Goal: Task Accomplishment & Management: Contribute content

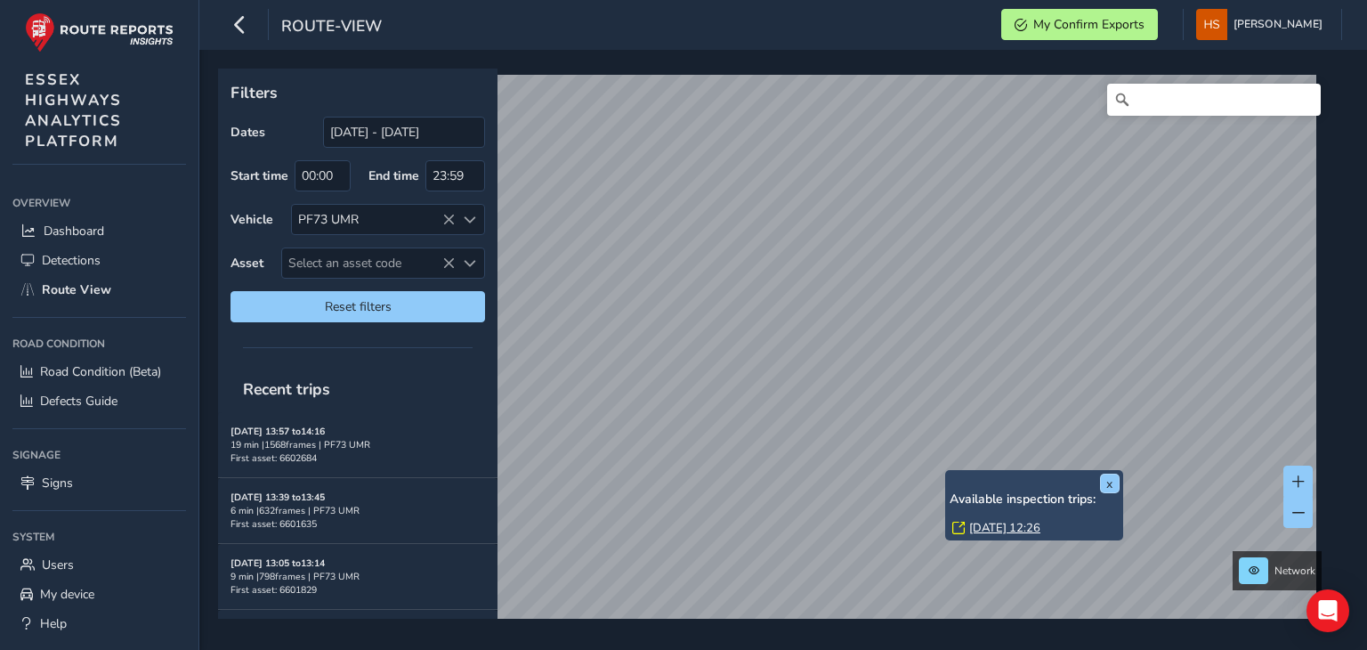
click at [1110, 482] on button "x" at bounding box center [1110, 483] width 18 height 18
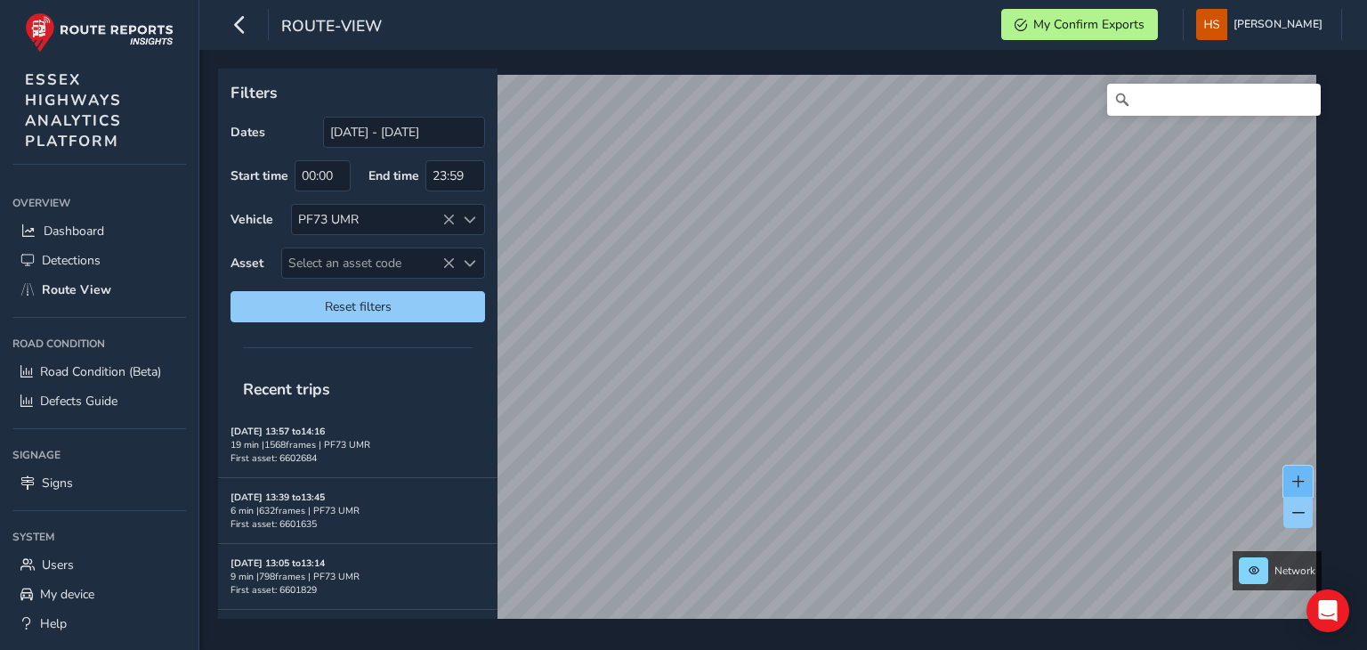
click at [1300, 482] on span at bounding box center [1299, 481] width 12 height 12
click at [1298, 472] on button at bounding box center [1298, 481] width 29 height 31
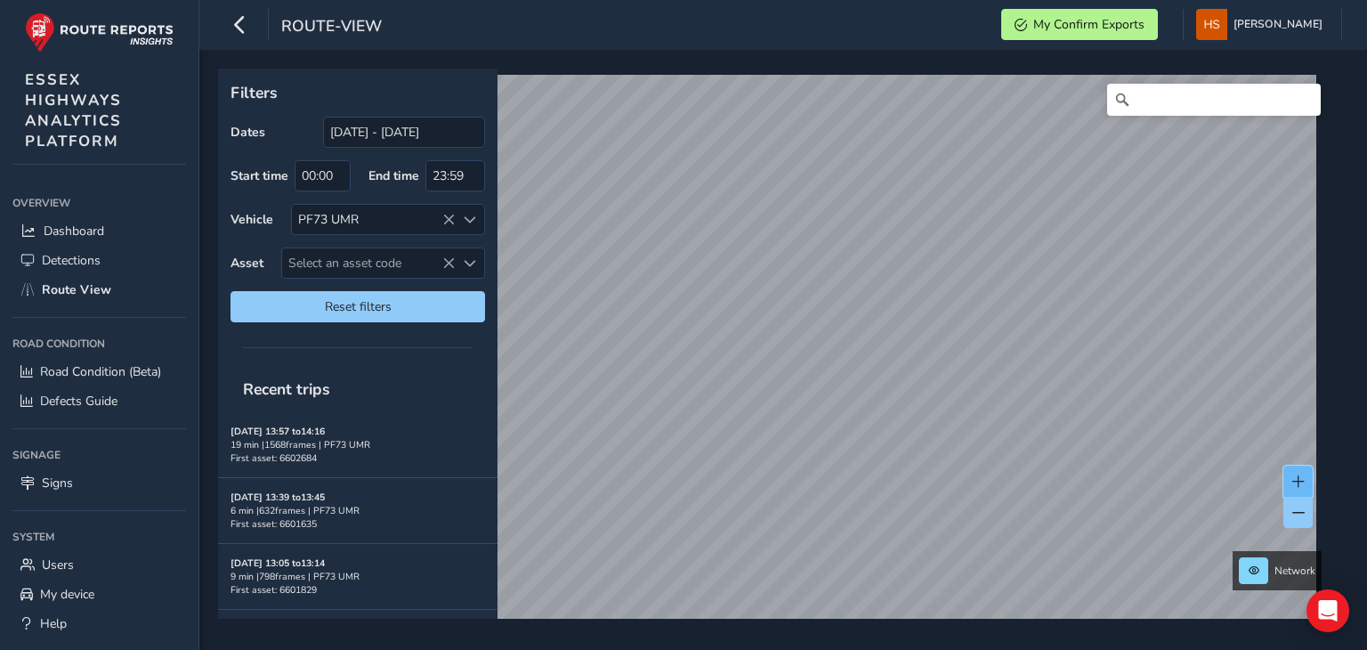
click at [1299, 482] on span at bounding box center [1299, 481] width 12 height 12
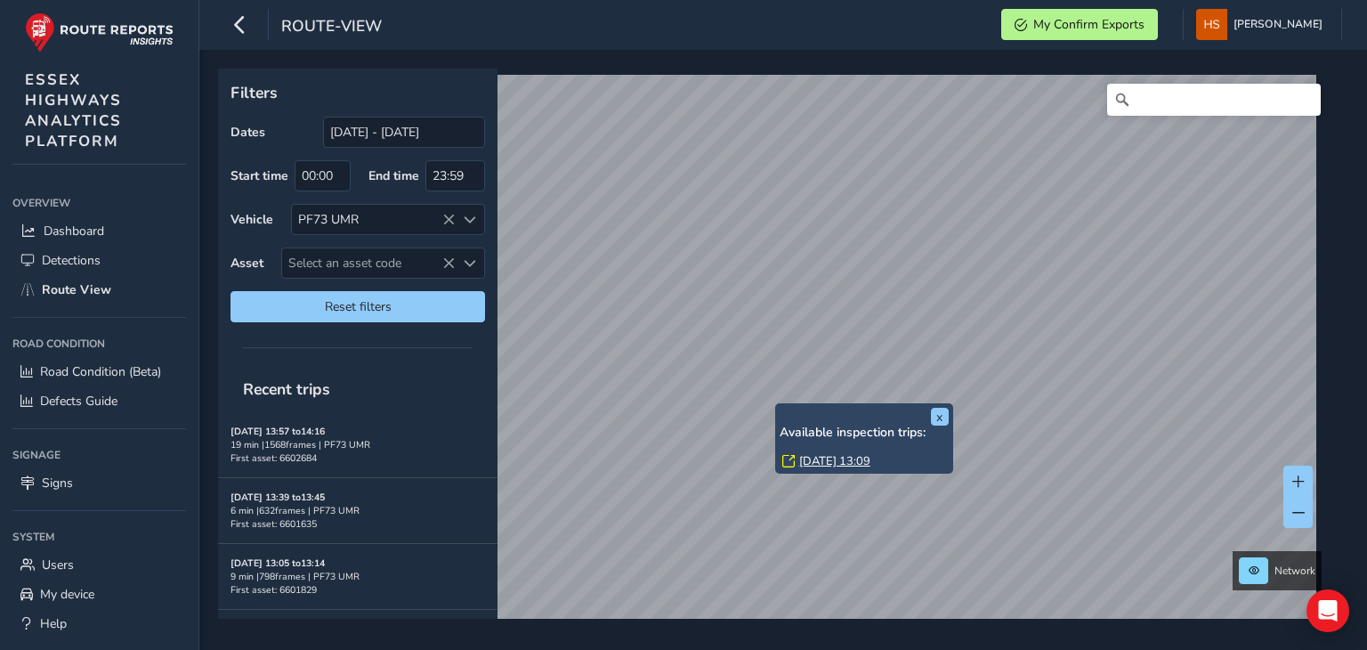
click at [828, 456] on link "[DATE] 13:09" at bounding box center [834, 461] width 71 height 16
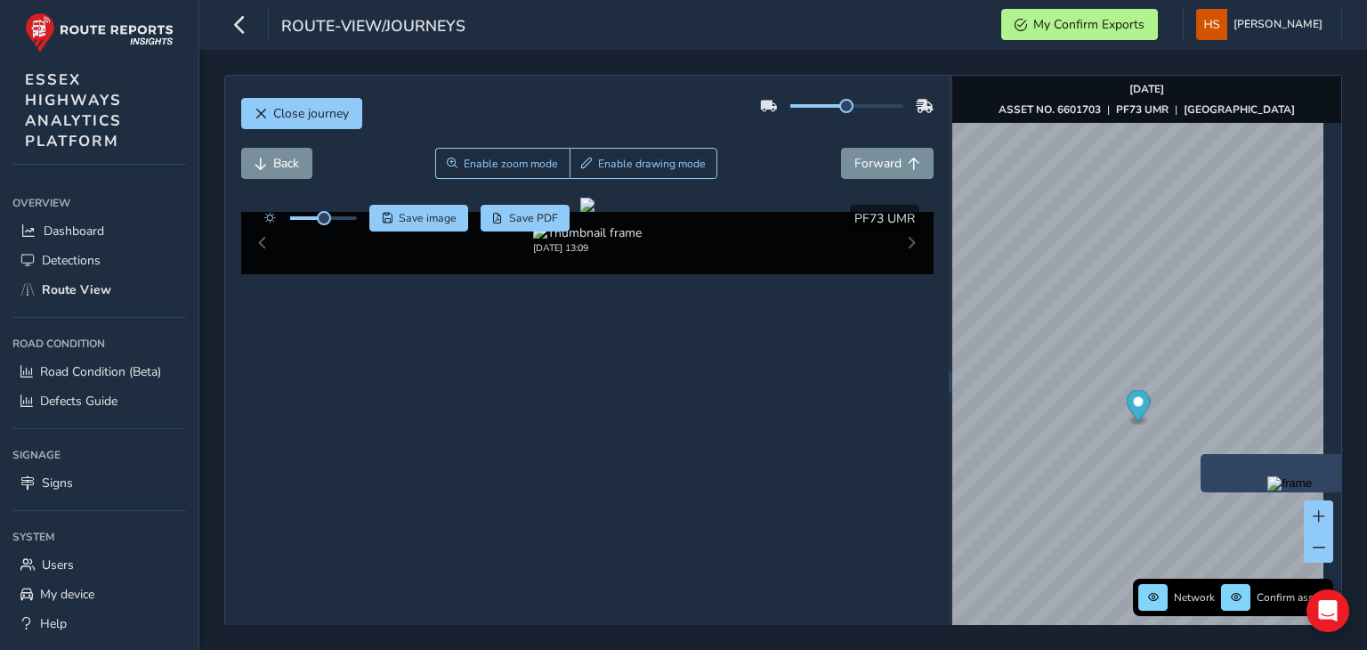
click at [1268, 491] on img "Preview frame" at bounding box center [1290, 483] width 45 height 14
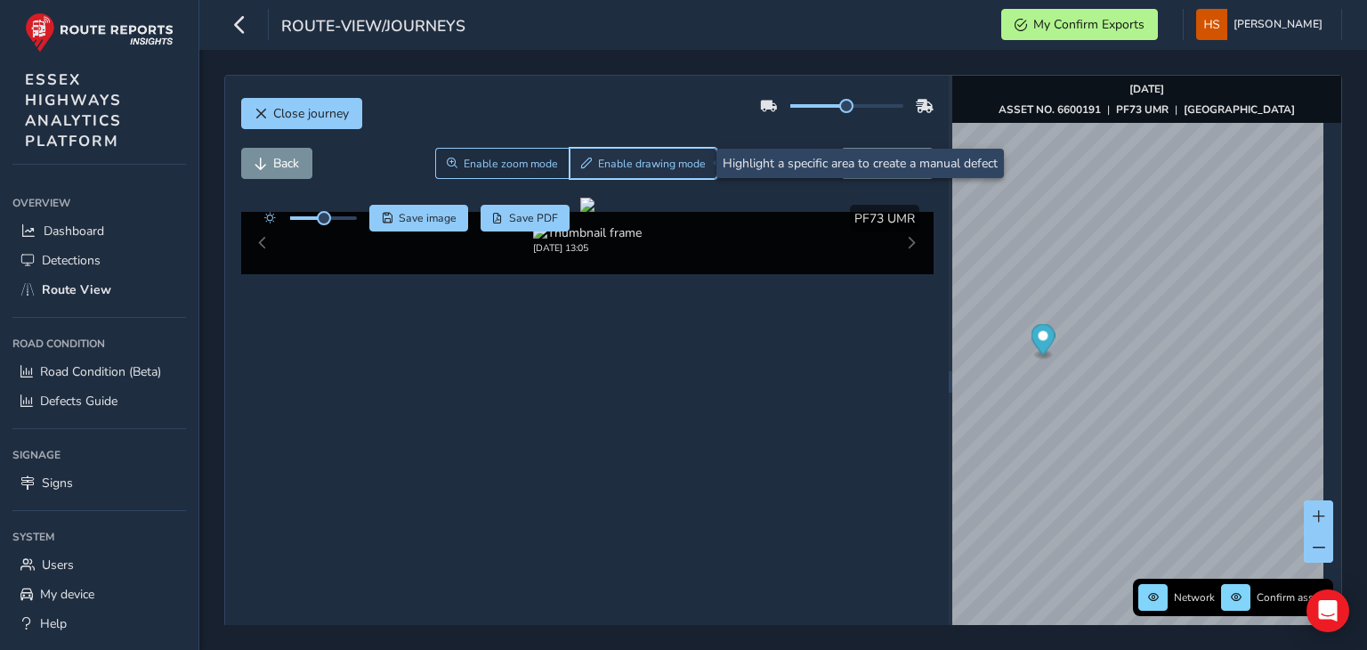
click at [666, 150] on button "Enable drawing mode" at bounding box center [644, 163] width 149 height 31
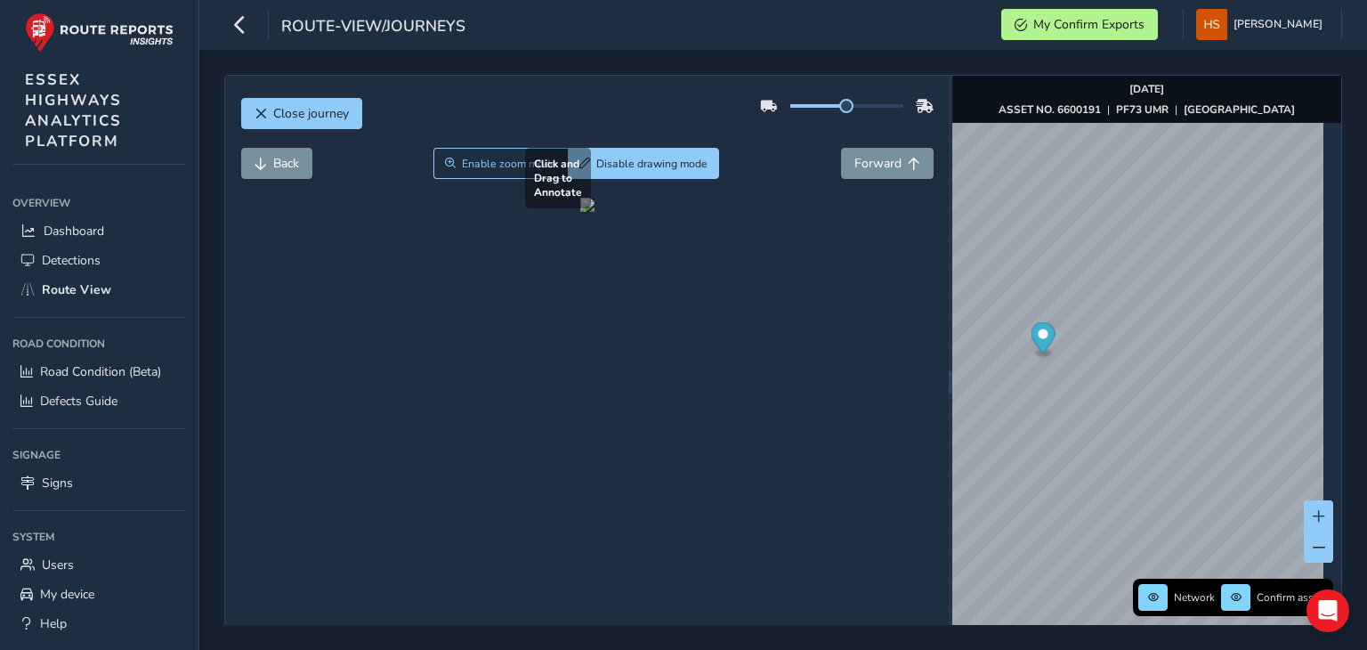
drag, startPoint x: 413, startPoint y: 576, endPoint x: 528, endPoint y: 442, distance: 176.8
click at [580, 212] on div at bounding box center [587, 205] width 14 height 14
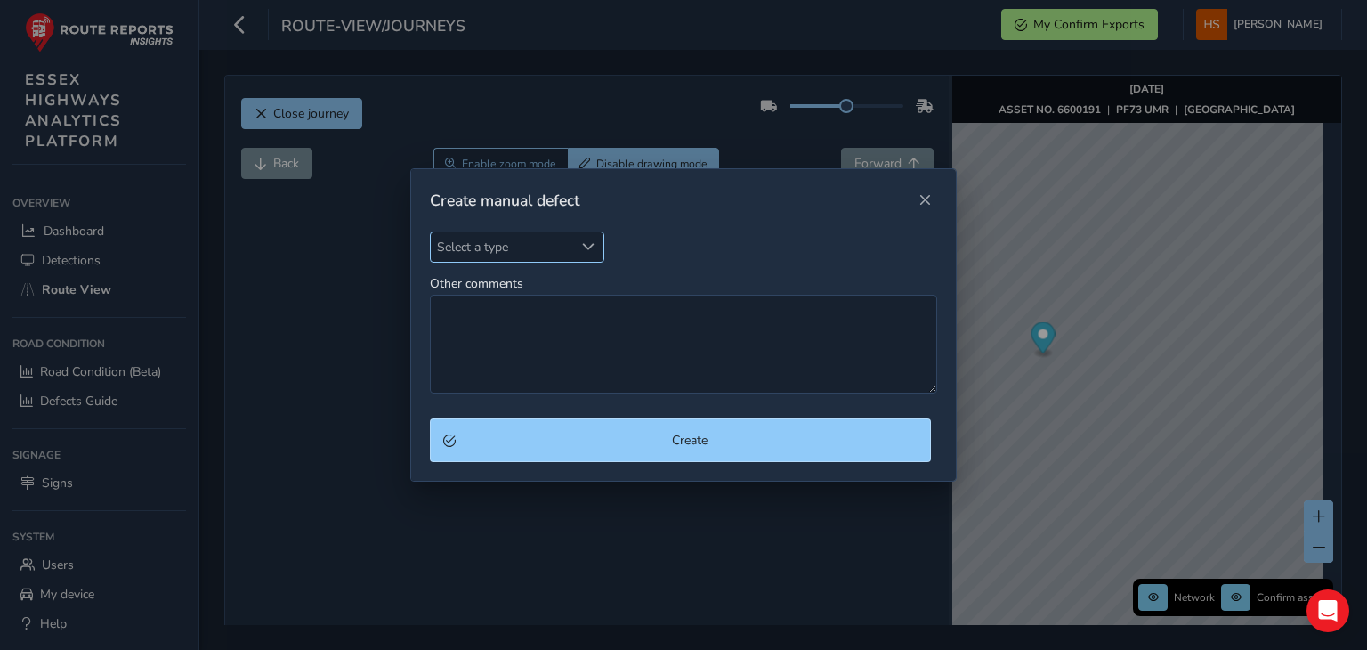
click at [532, 250] on span "Select a type" at bounding box center [502, 246] width 143 height 29
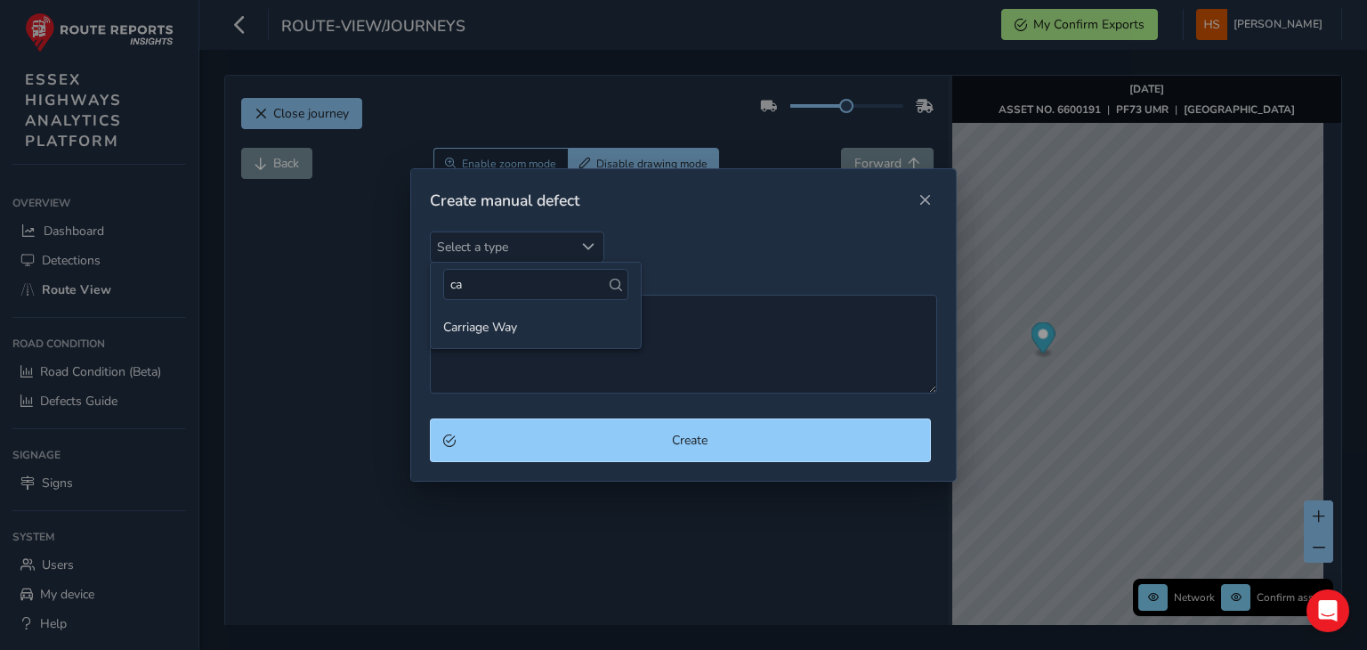
type input "ca"
click at [531, 343] on ul "Carriage Way" at bounding box center [536, 327] width 210 height 42
click at [551, 322] on li "Carriage Way" at bounding box center [536, 326] width 210 height 29
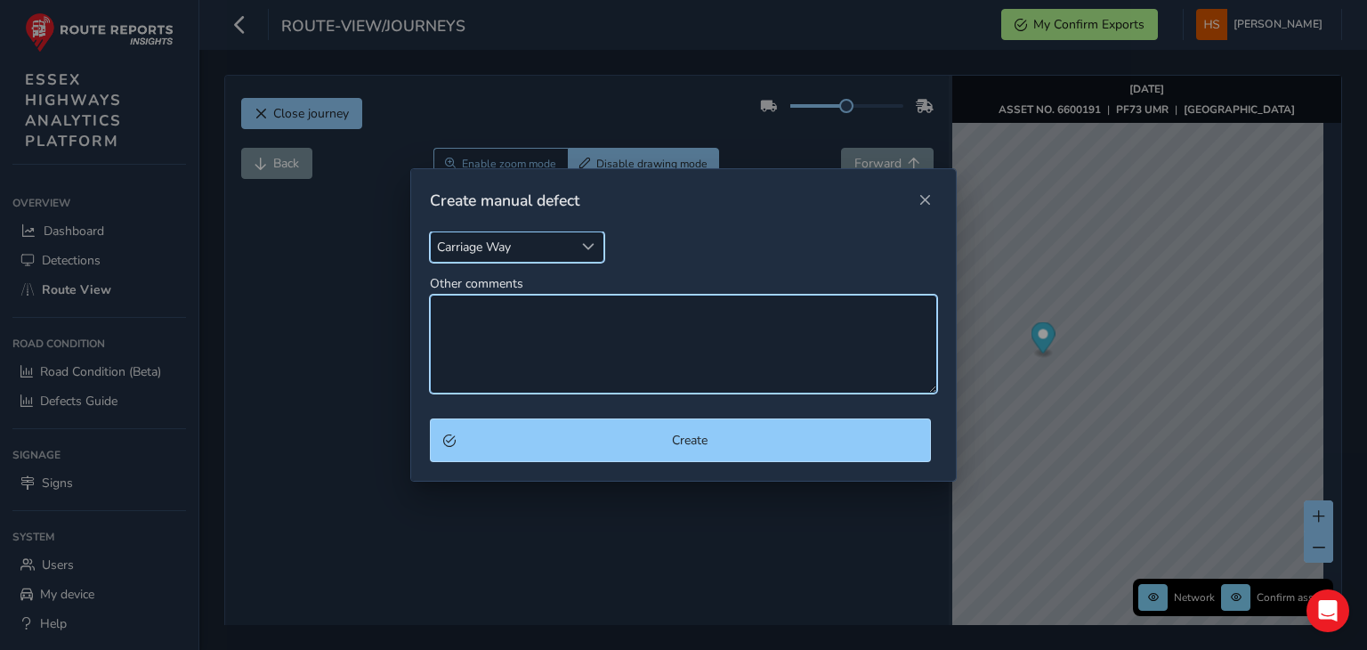
click at [551, 322] on textarea "Other comments" at bounding box center [683, 344] width 507 height 99
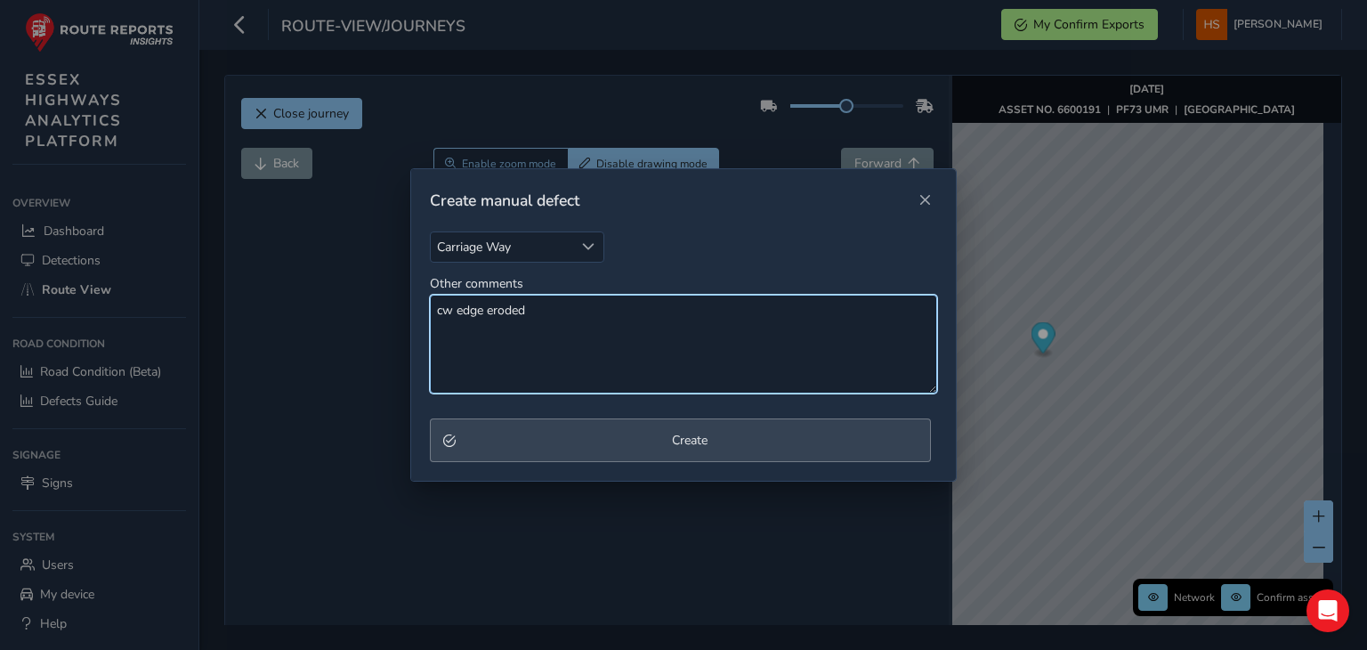
type textarea "cw edge eroded"
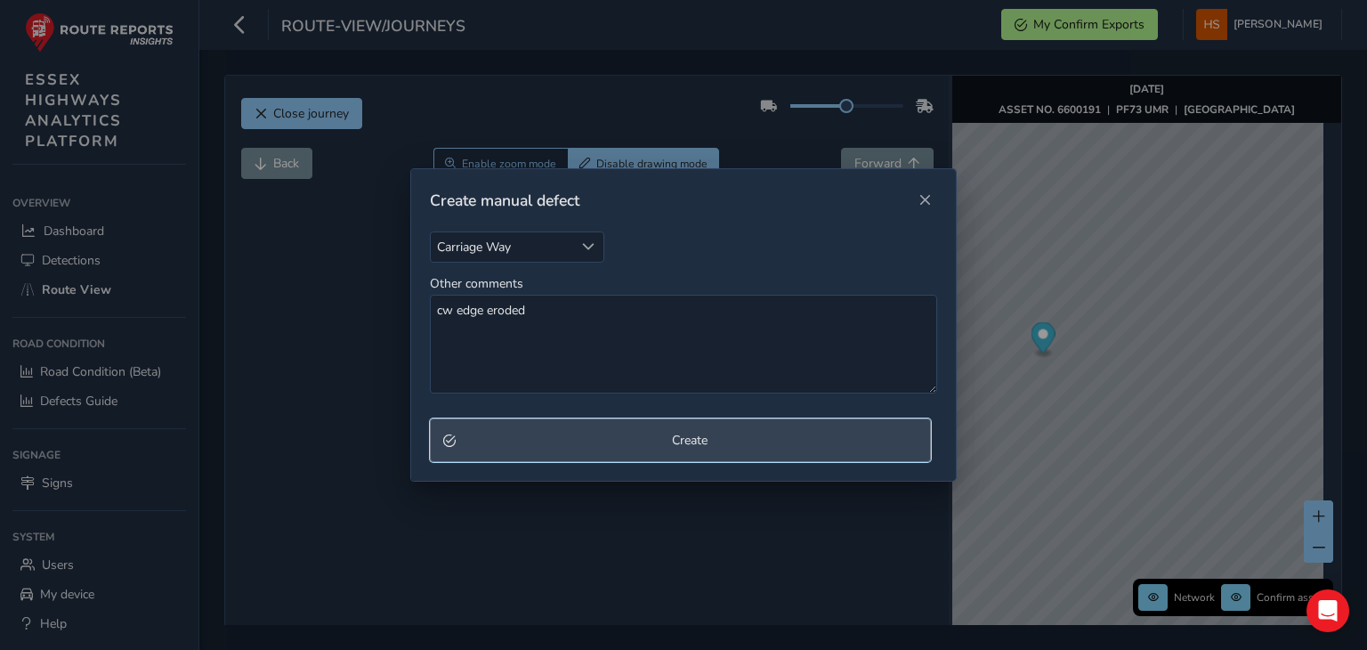
click at [598, 422] on button "Create" at bounding box center [680, 440] width 501 height 44
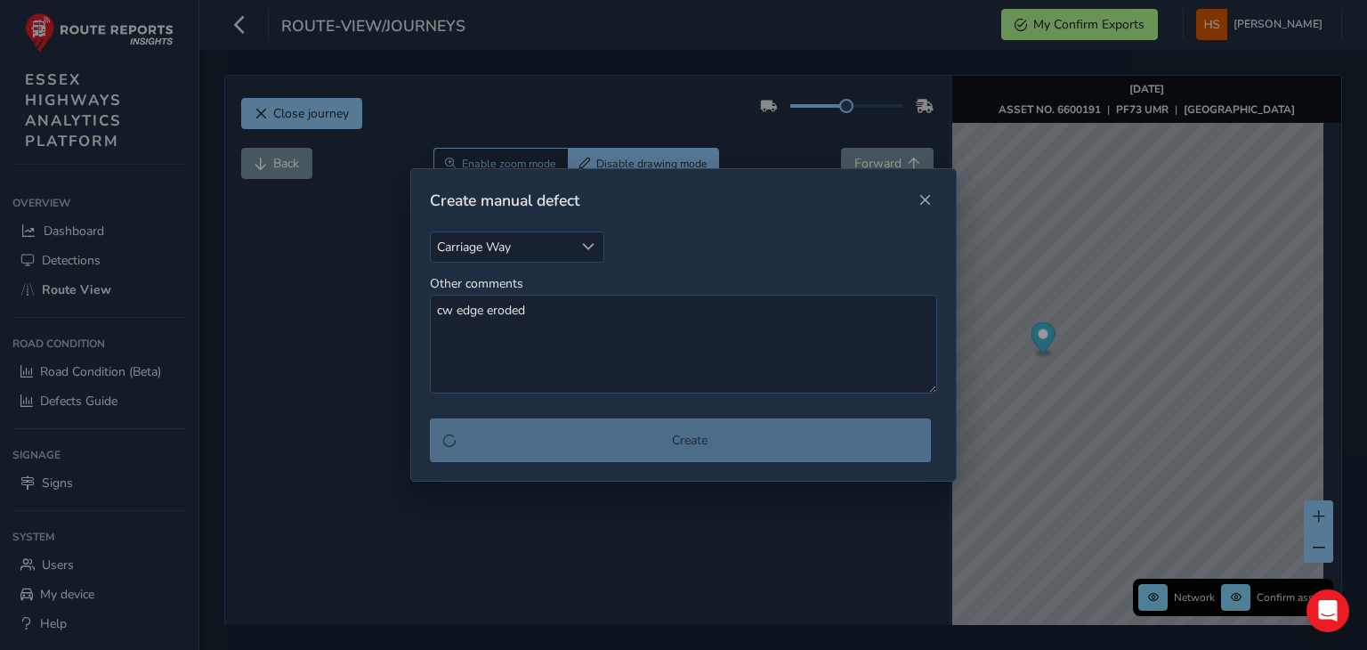
click at [606, 433] on div "Create" at bounding box center [683, 440] width 507 height 44
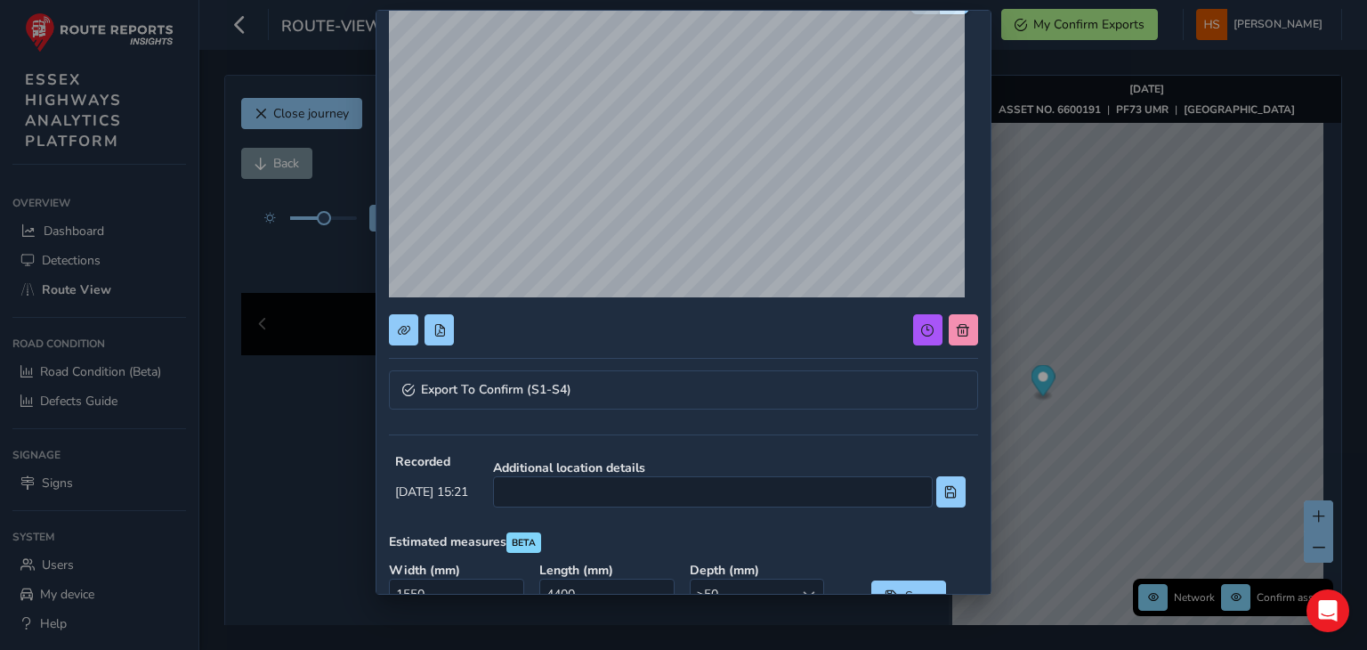
scroll to position [116, 0]
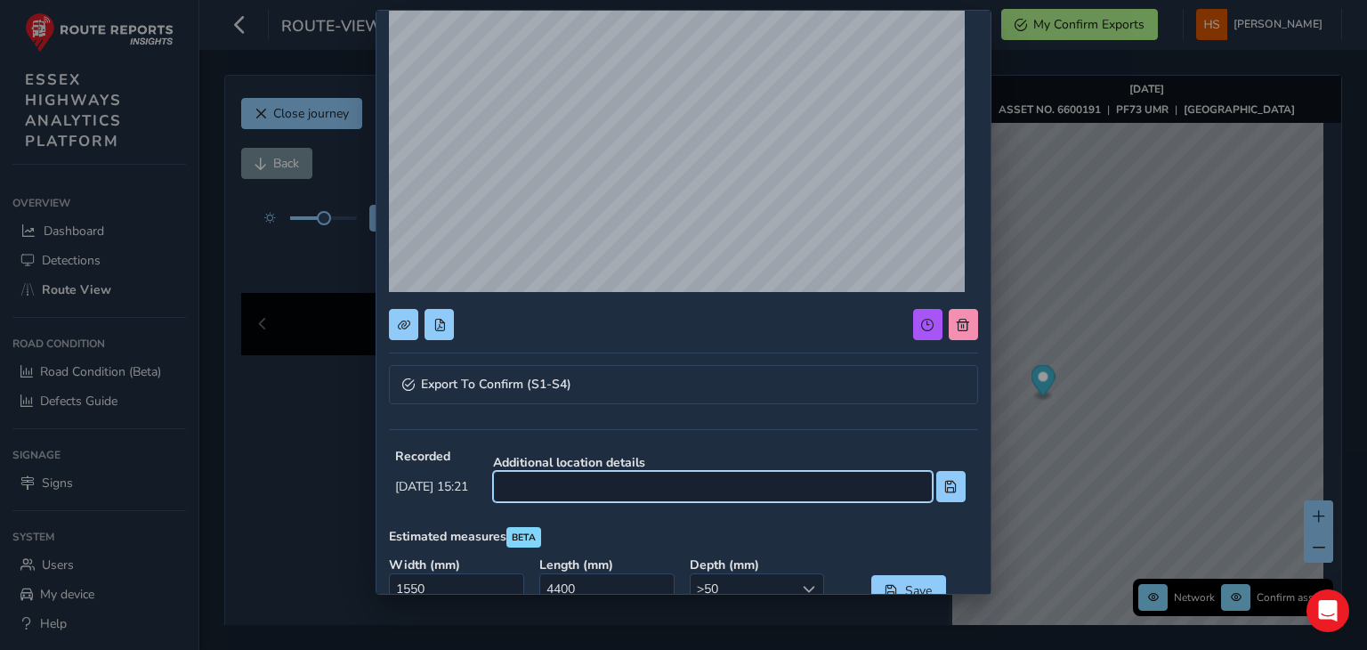
click at [678, 491] on input at bounding box center [713, 486] width 440 height 31
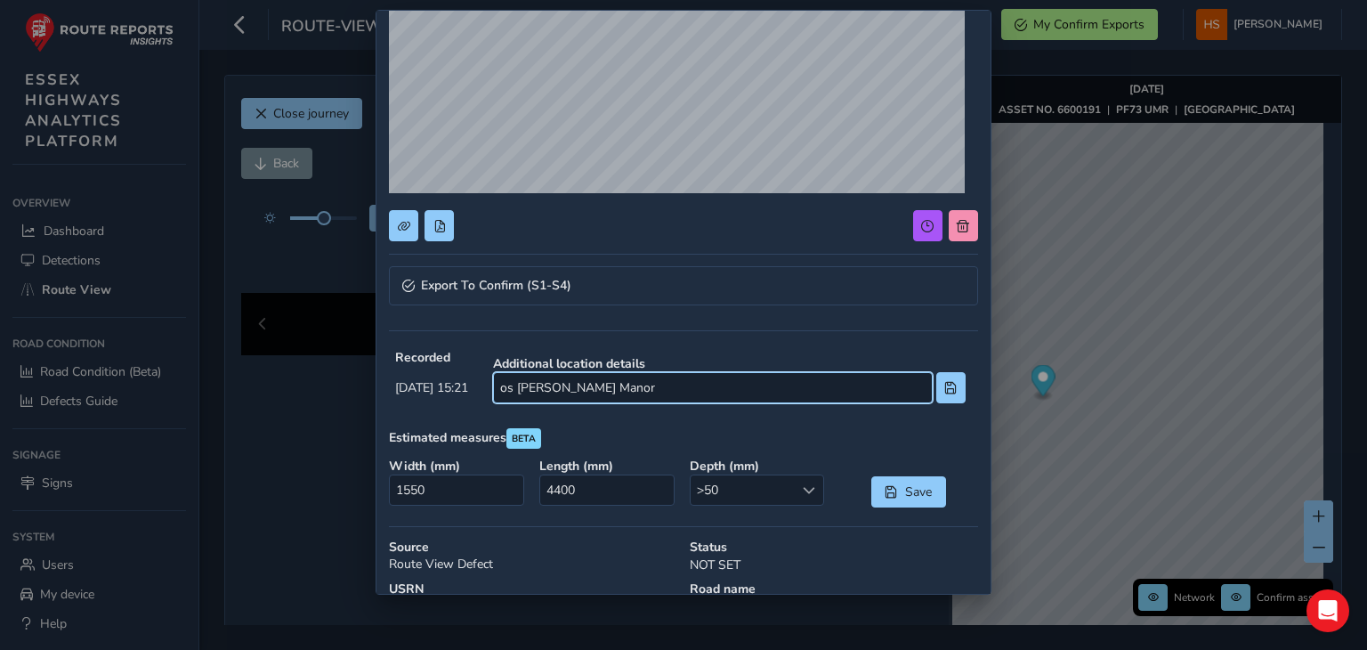
scroll to position [229, 0]
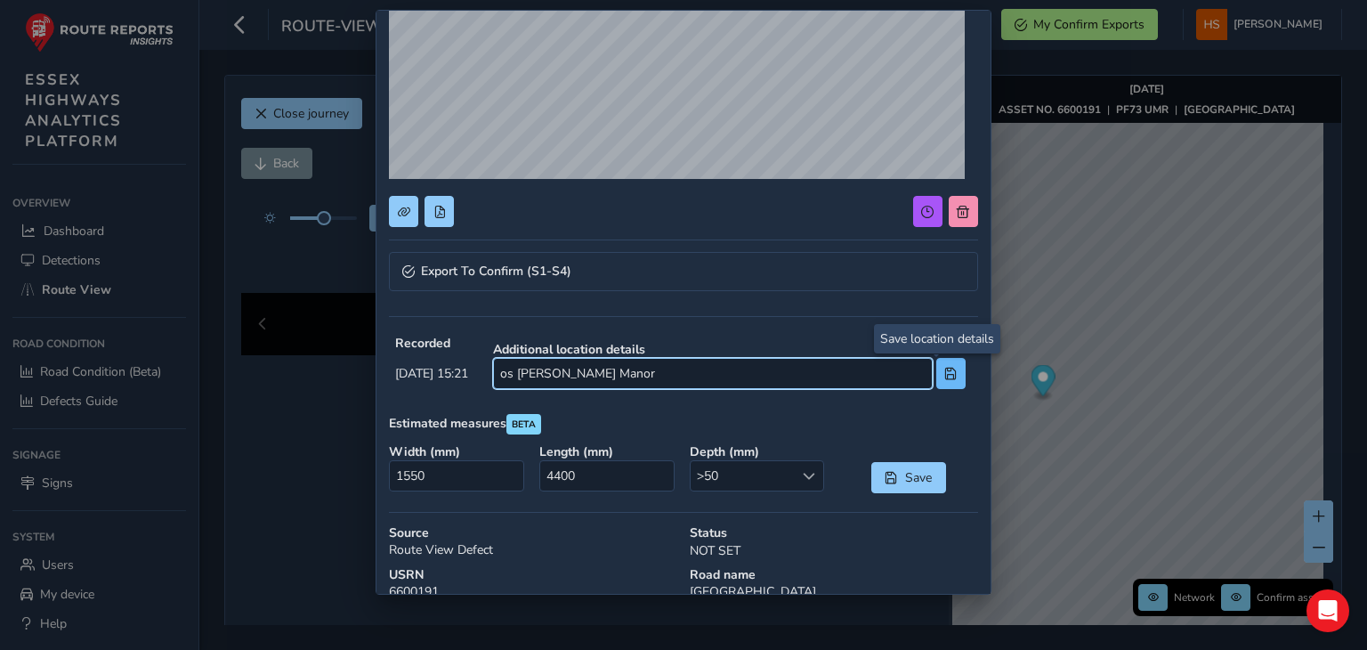
type input "os [PERSON_NAME] Manor"
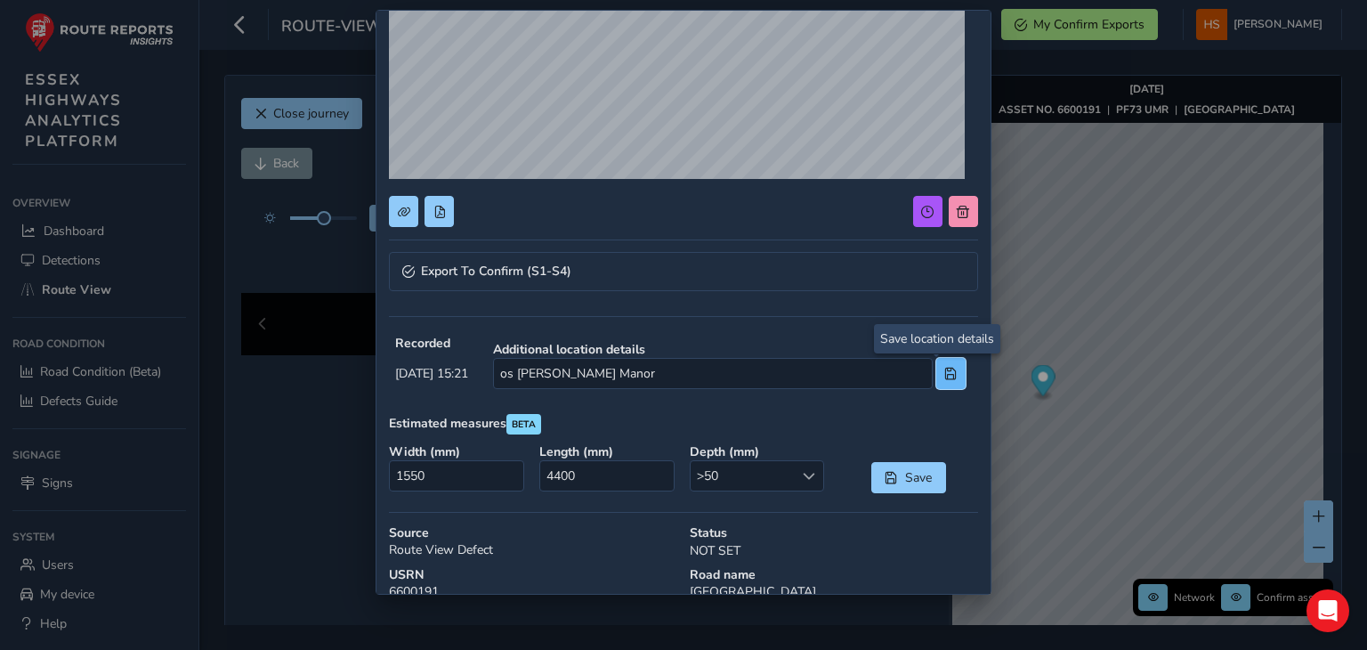
click at [945, 377] on span at bounding box center [951, 374] width 12 height 12
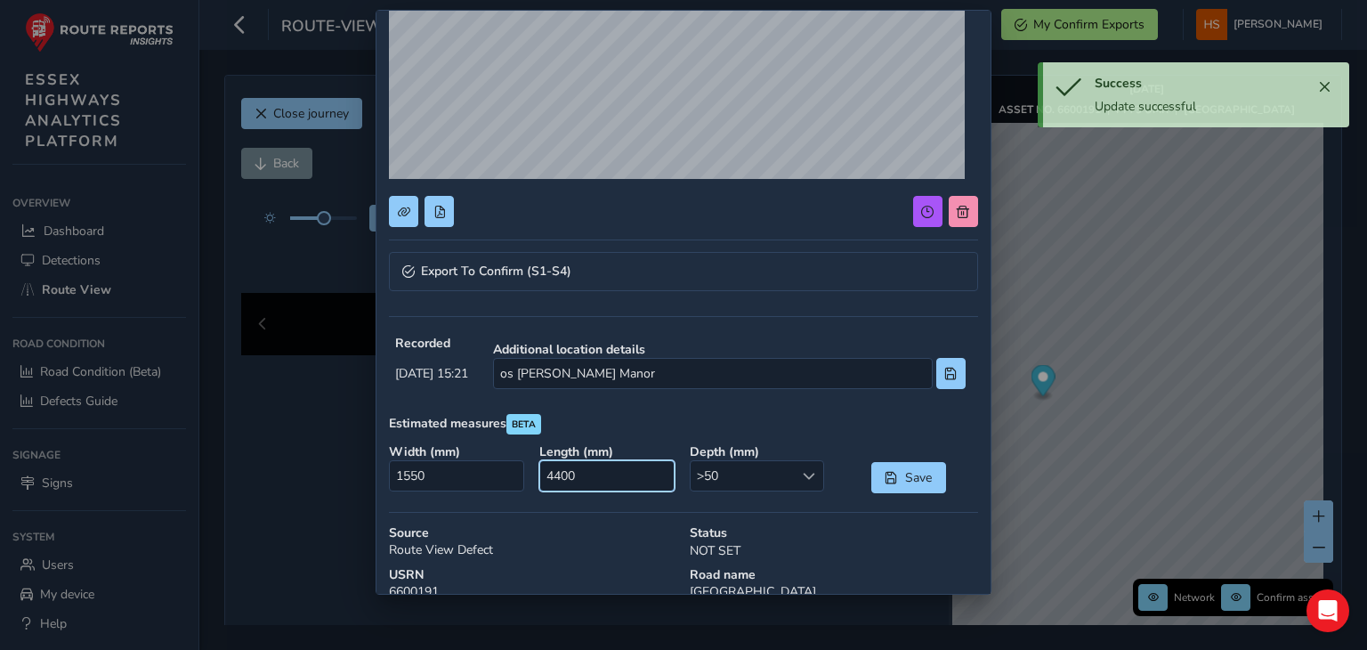
click at [643, 477] on input "4400" at bounding box center [606, 475] width 134 height 31
type input "0"
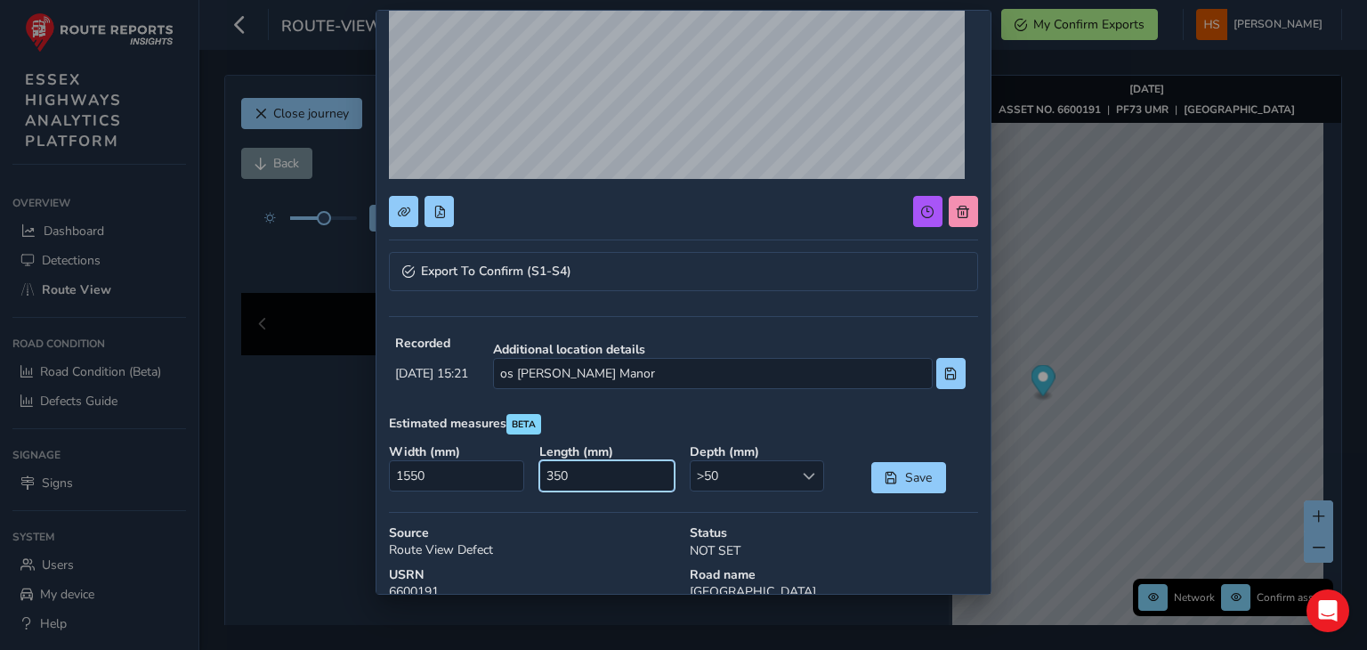
type input "3500"
click at [470, 489] on input "1550" at bounding box center [456, 475] width 134 height 31
type input "0"
type input "200"
click at [890, 479] on button "Save" at bounding box center [909, 477] width 75 height 31
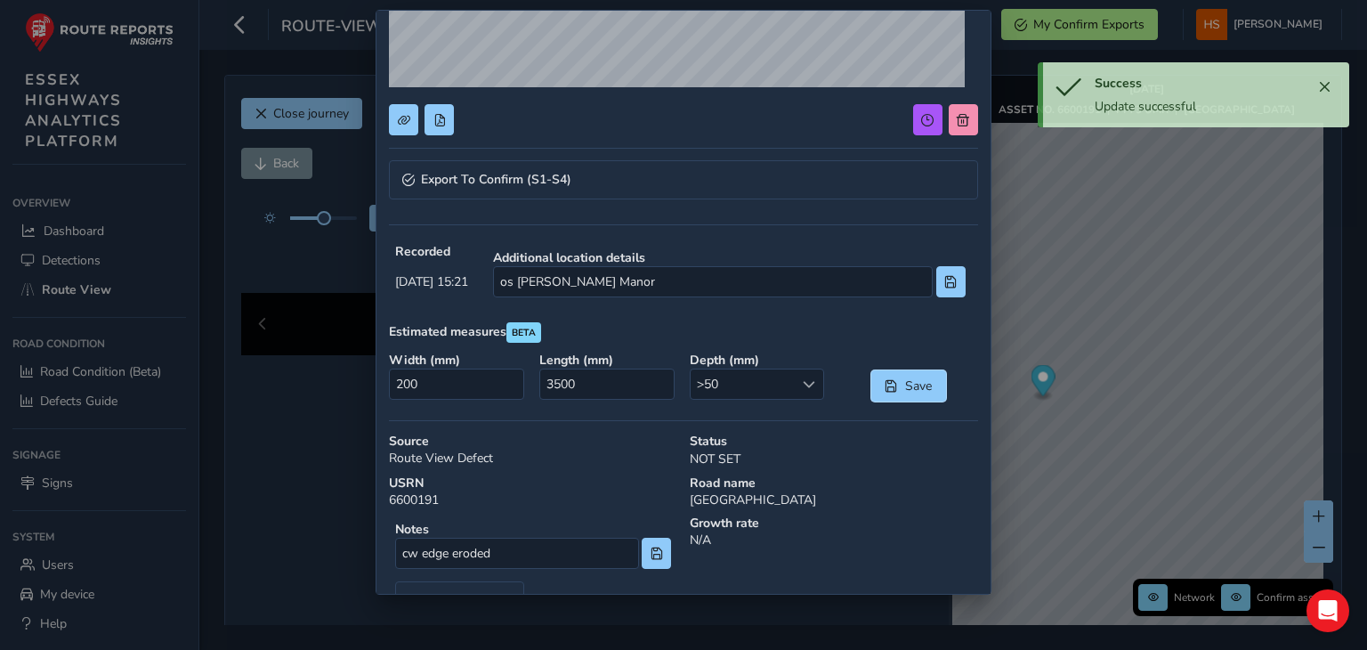
scroll to position [317, 0]
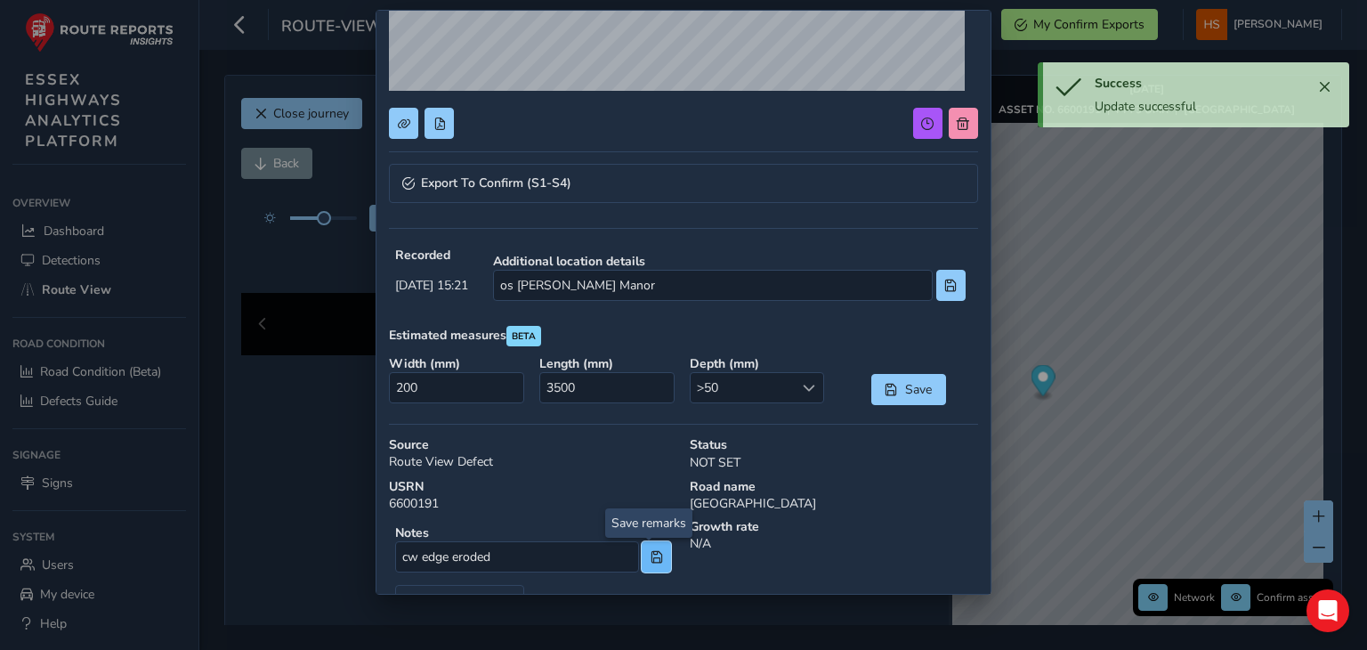
click at [651, 555] on span at bounding box center [657, 557] width 12 height 12
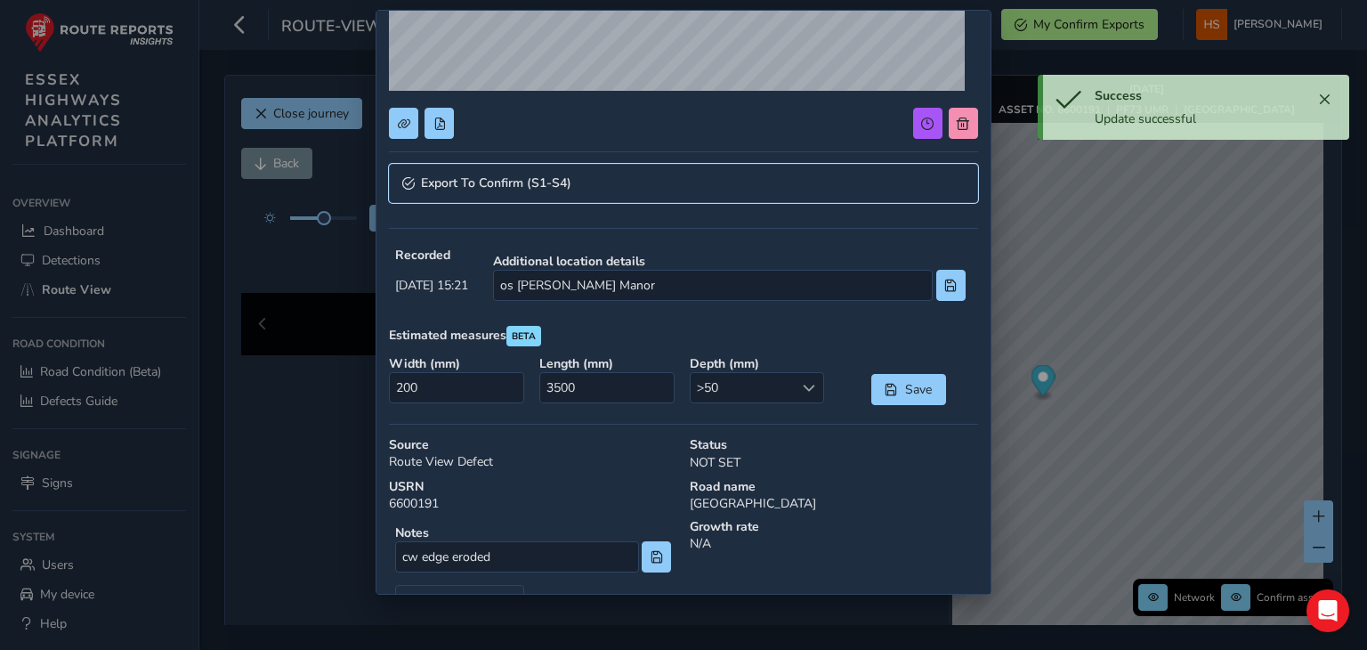
click at [723, 172] on link "Export To Confirm (S1-S4)" at bounding box center [683, 183] width 588 height 39
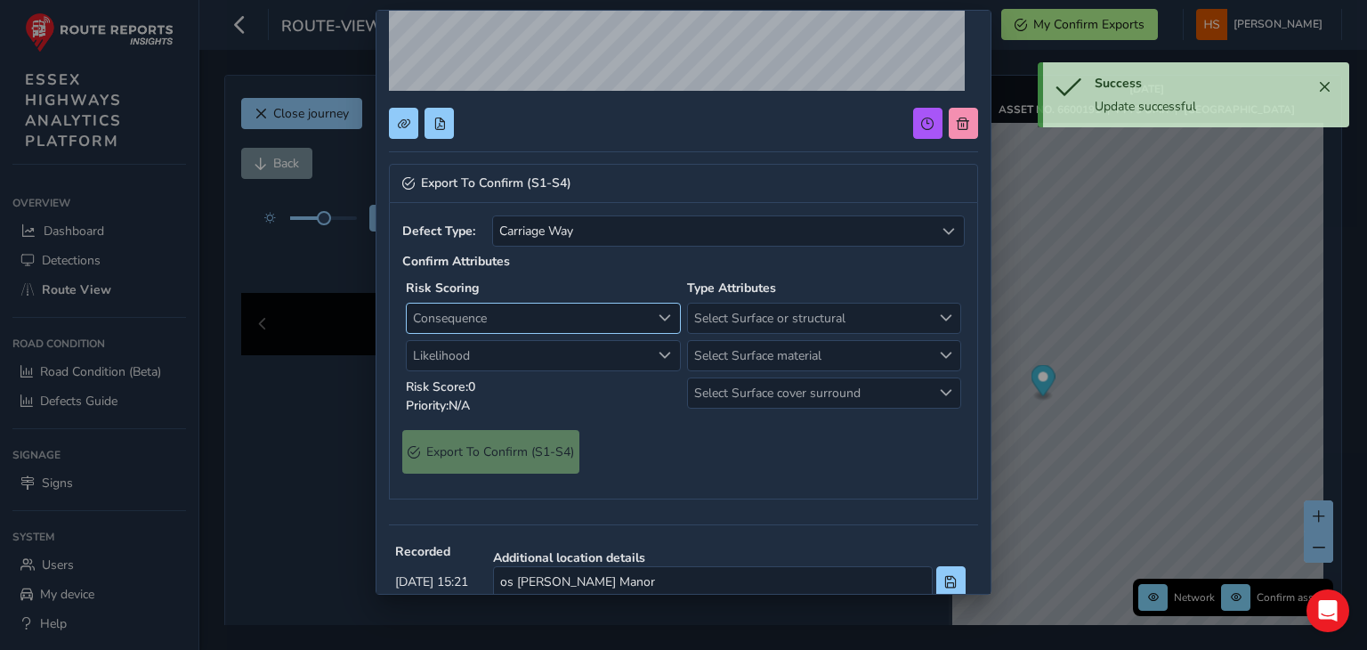
click at [566, 317] on span "Consequence" at bounding box center [529, 318] width 244 height 29
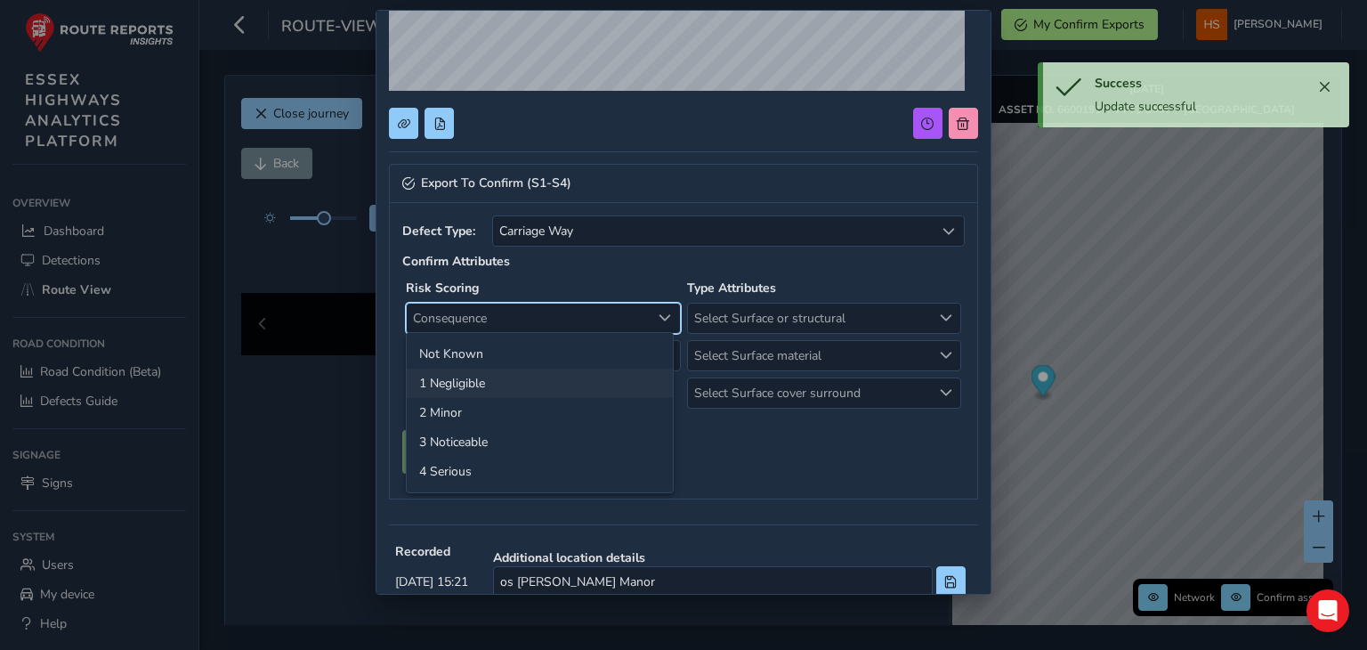
click at [512, 388] on li "1 Negligible" at bounding box center [540, 383] width 266 height 29
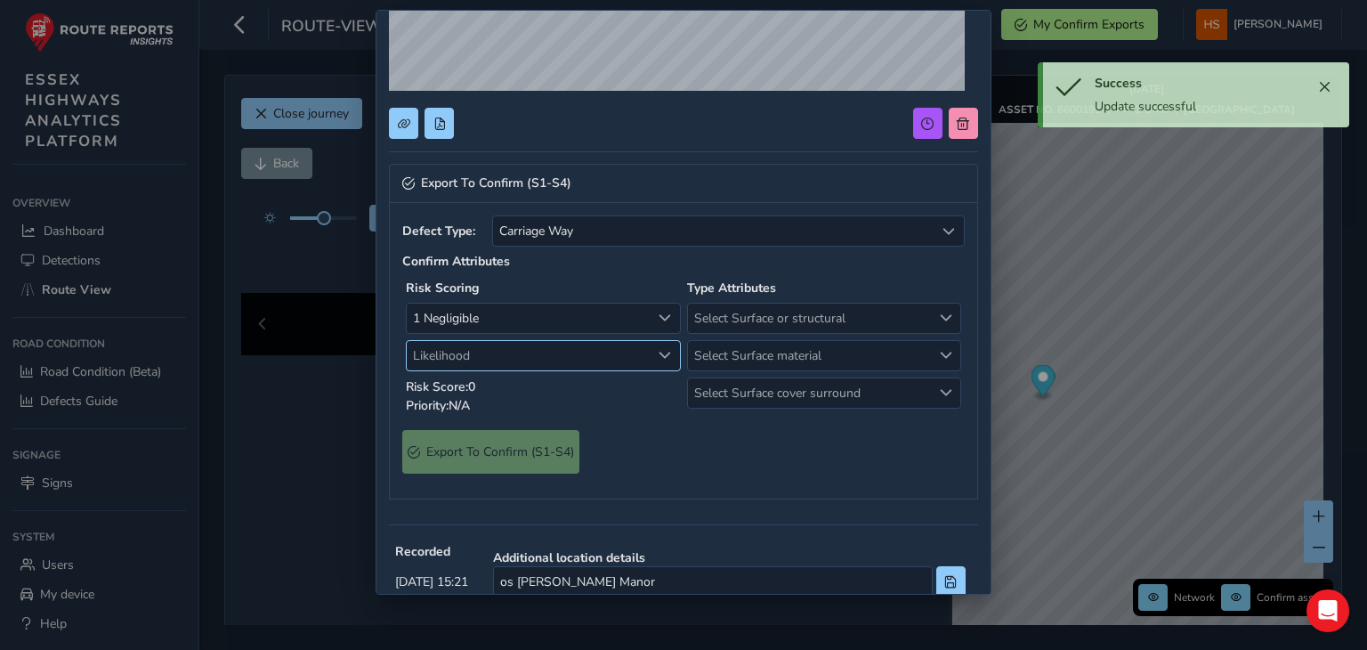
click at [559, 367] on span "Likelihood" at bounding box center [529, 355] width 244 height 29
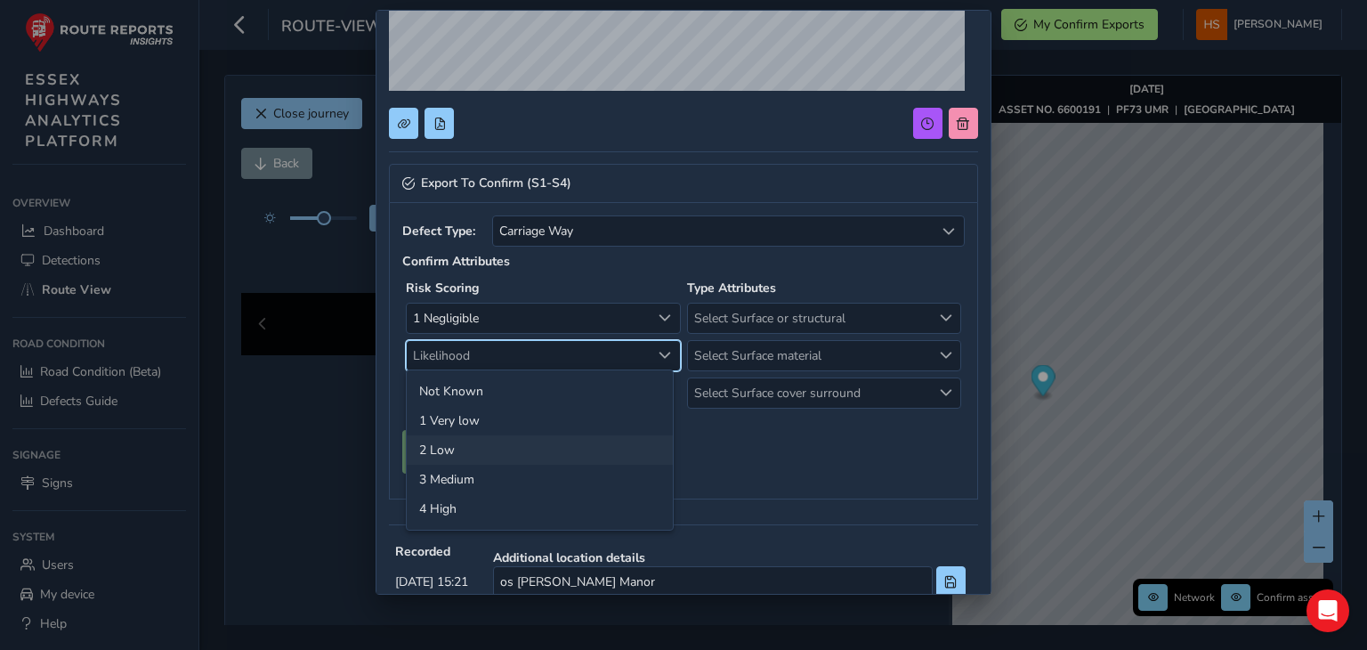
click at [499, 442] on li "2 Low" at bounding box center [540, 449] width 266 height 29
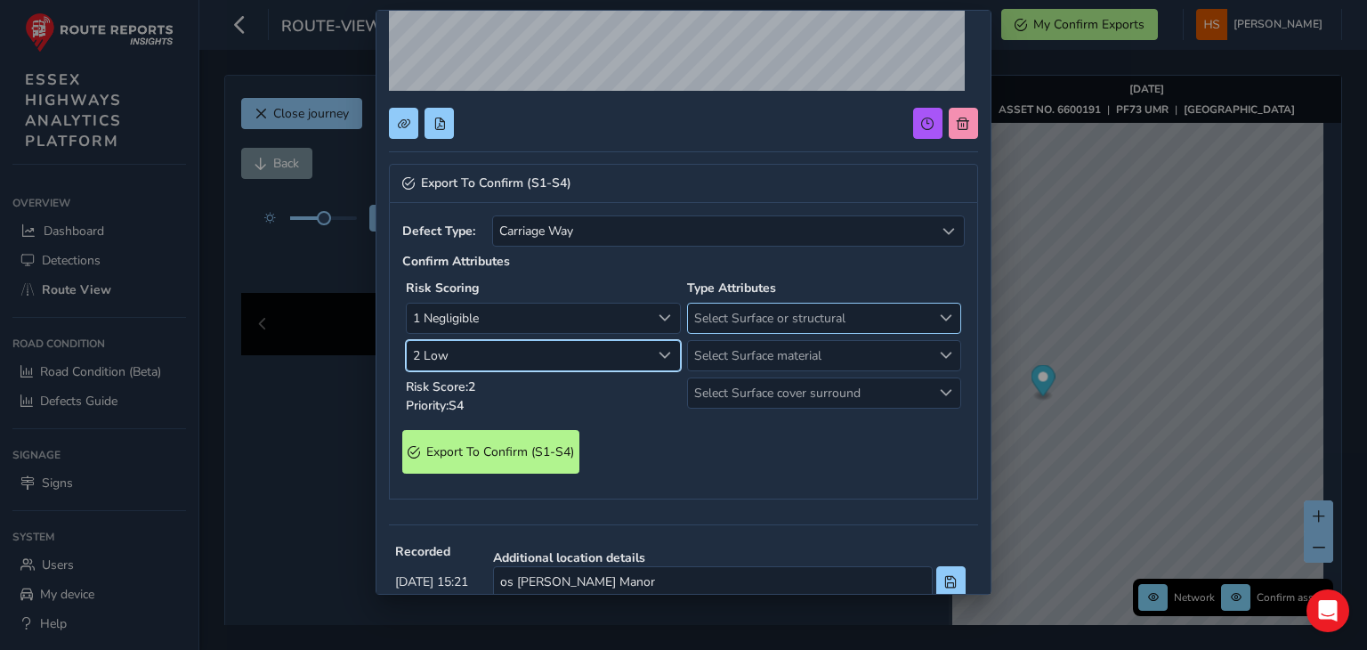
click at [813, 315] on span "Select Surface or structural" at bounding box center [810, 318] width 244 height 29
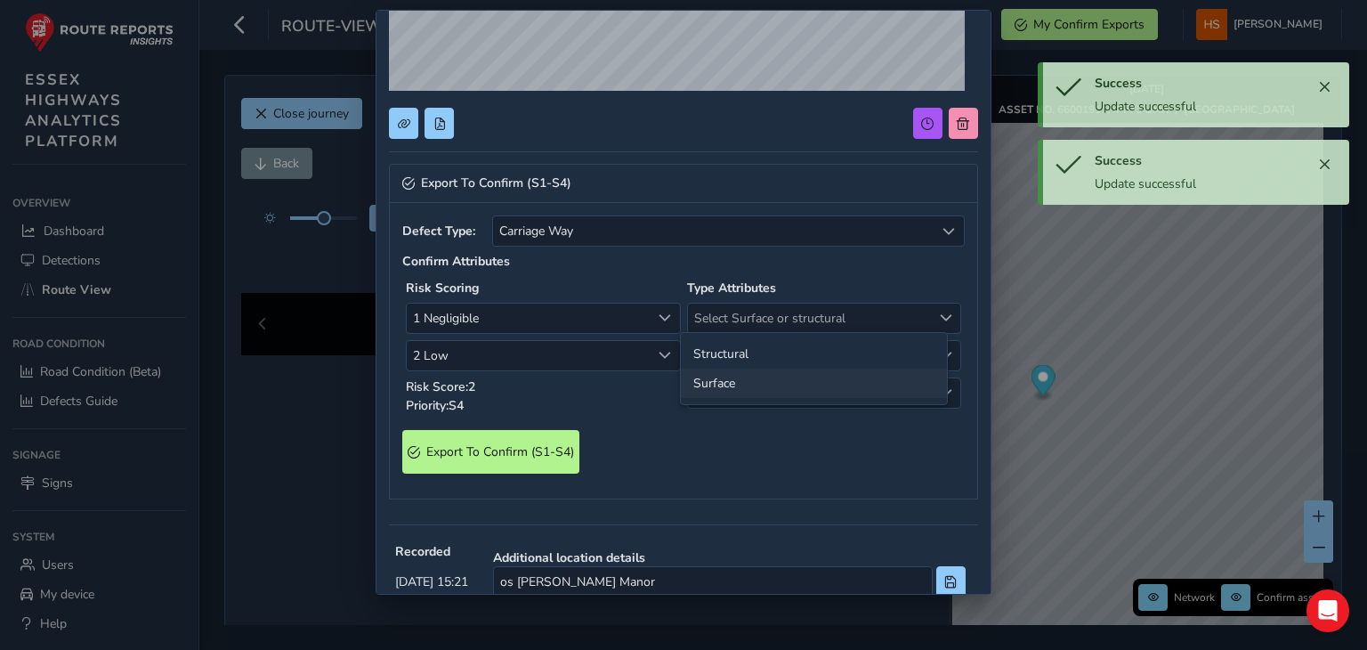
click at [750, 385] on li "Surface" at bounding box center [814, 383] width 266 height 29
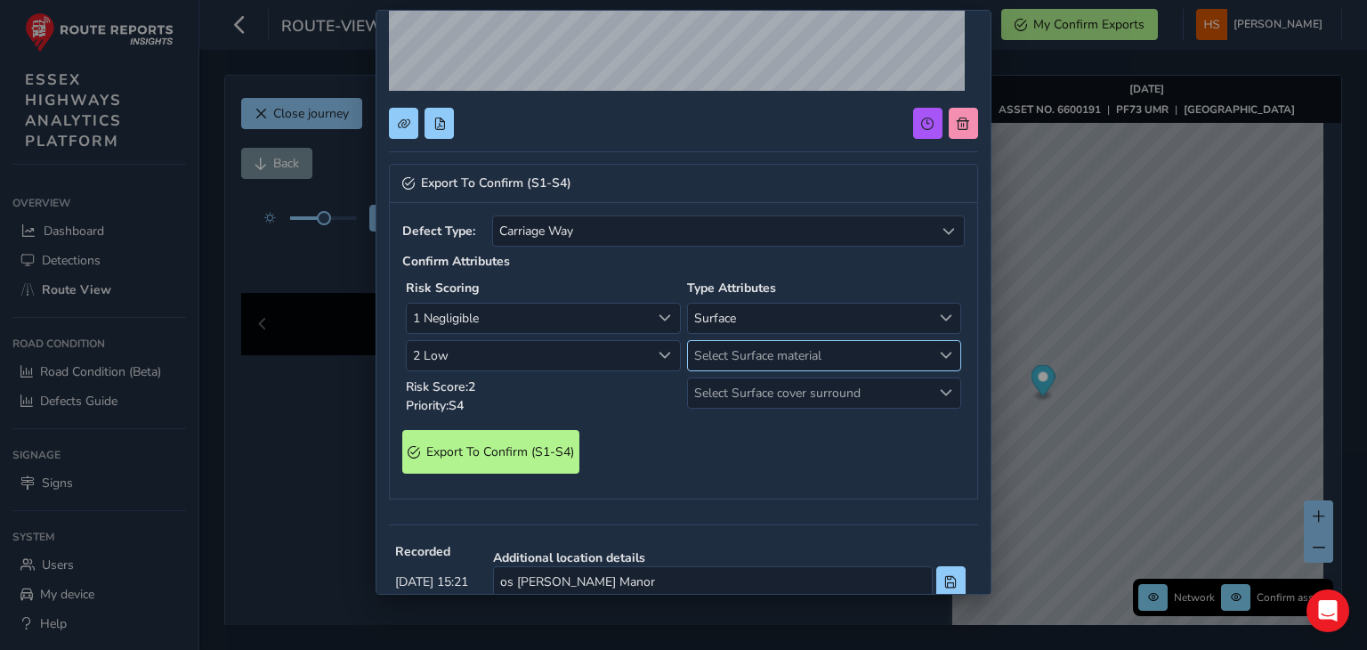
click at [789, 345] on span "Select Surface material" at bounding box center [810, 355] width 244 height 29
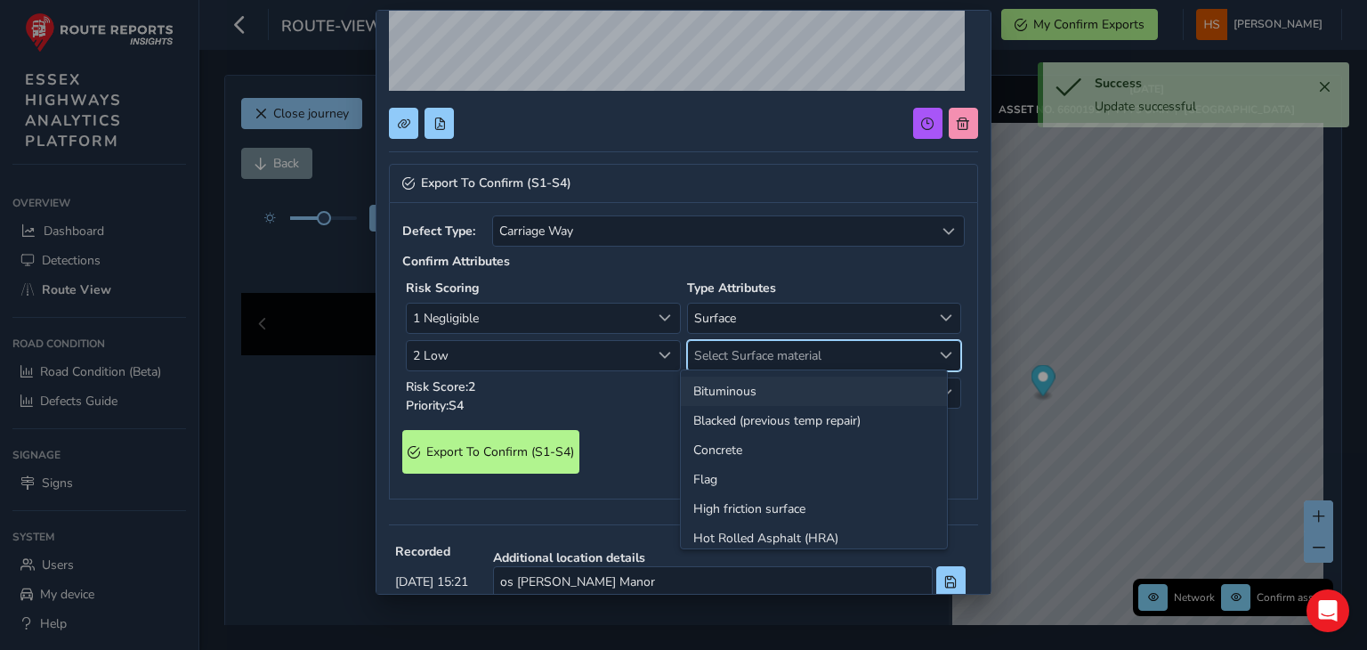
click at [741, 385] on li "Bituminous" at bounding box center [814, 391] width 266 height 29
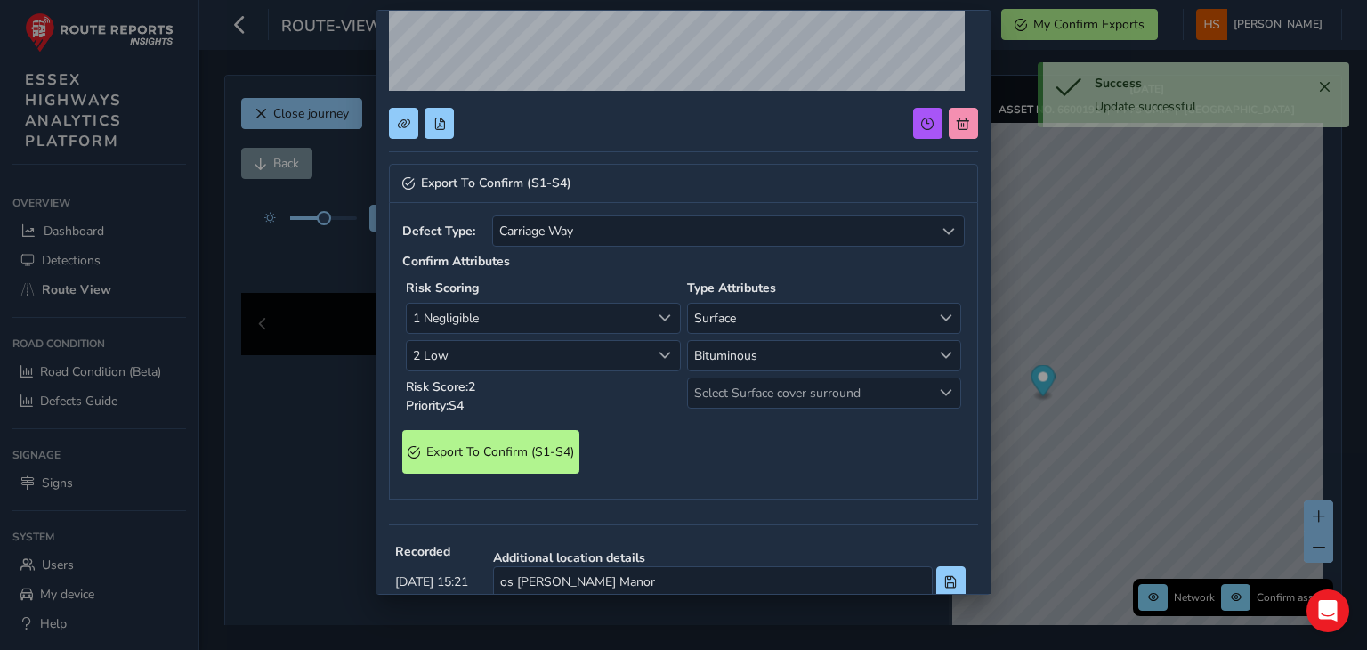
click at [741, 385] on span "Select Surface cover surround" at bounding box center [810, 392] width 244 height 29
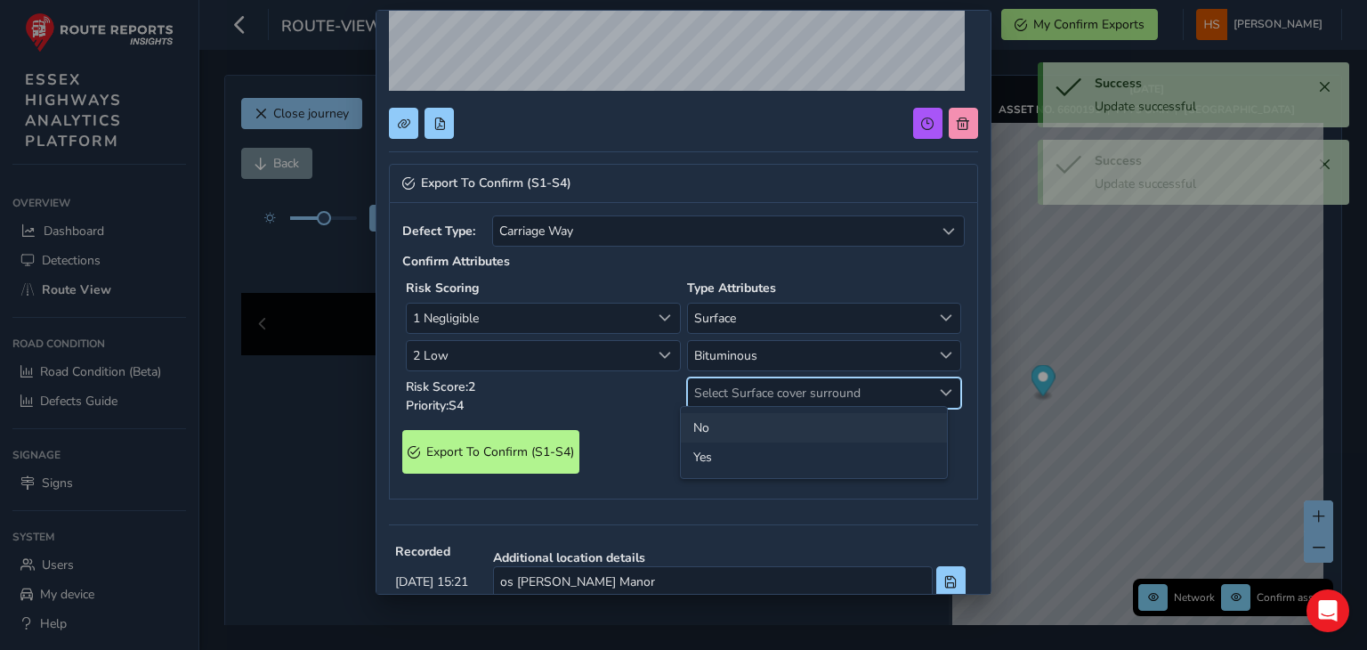
click at [704, 435] on li "No" at bounding box center [814, 427] width 266 height 29
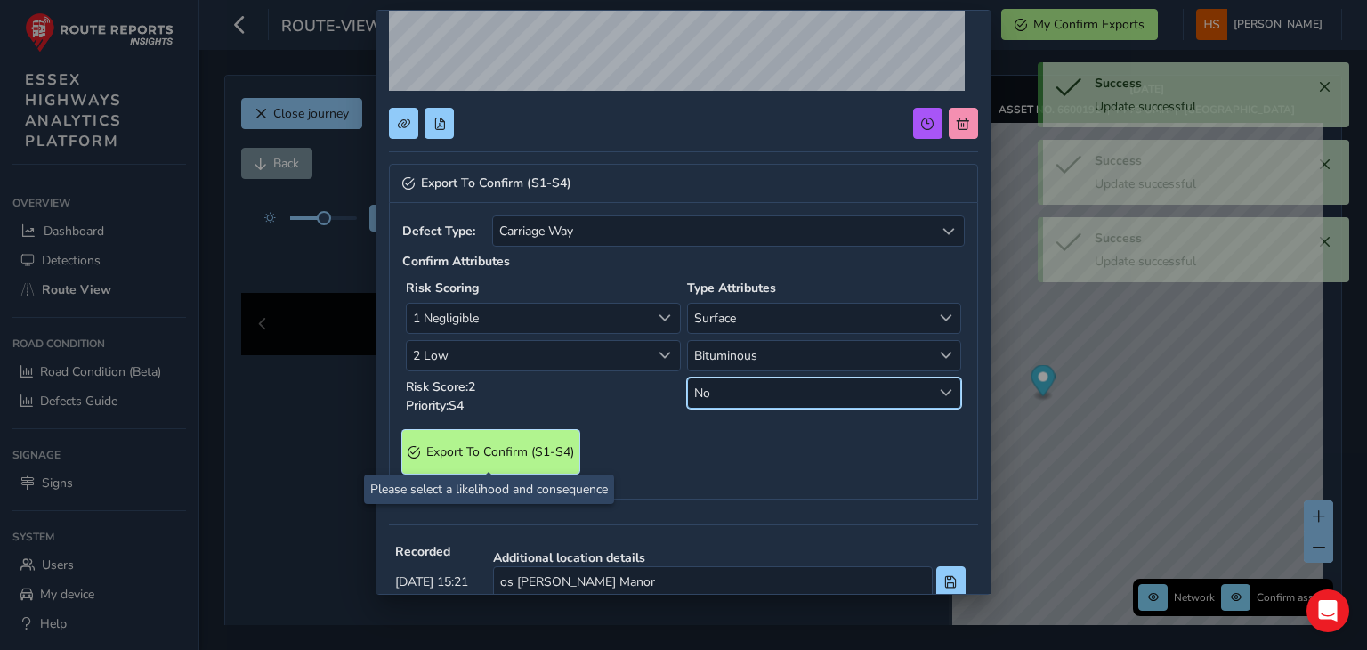
click at [490, 437] on S4\) "Export To Confirm (S1-S4)" at bounding box center [490, 452] width 177 height 44
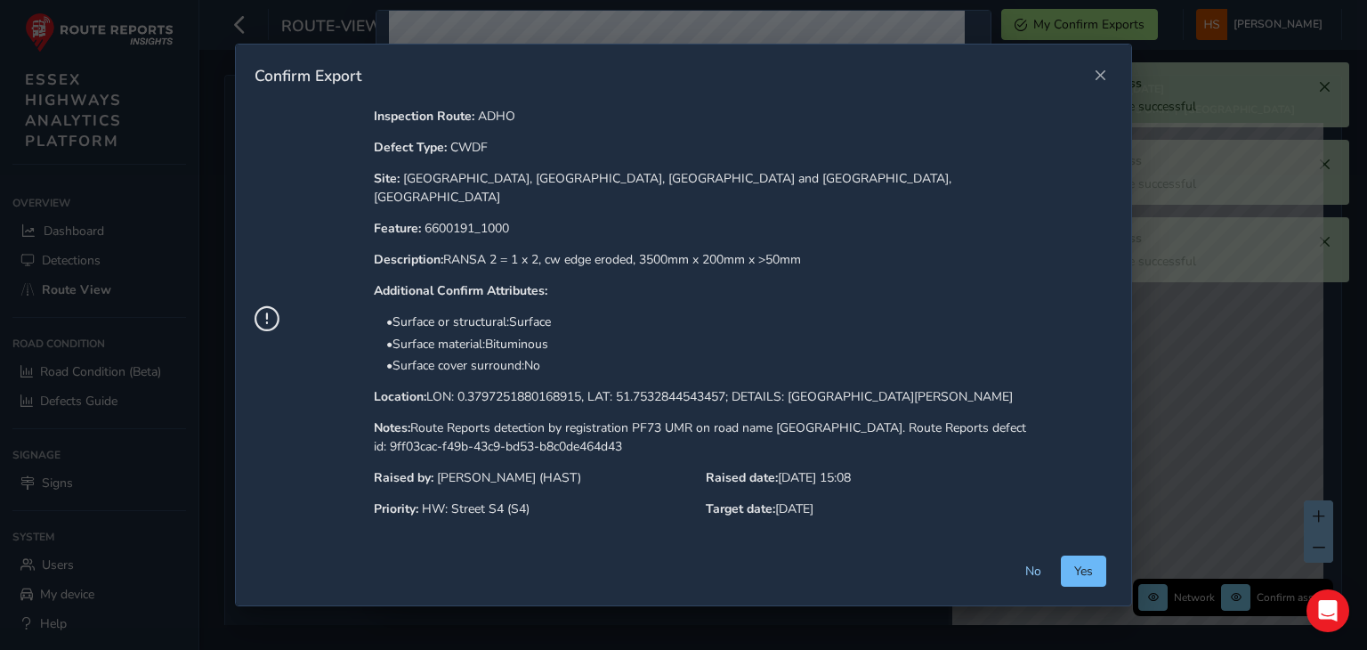
click at [1083, 563] on span "Yes" at bounding box center [1083, 571] width 19 height 17
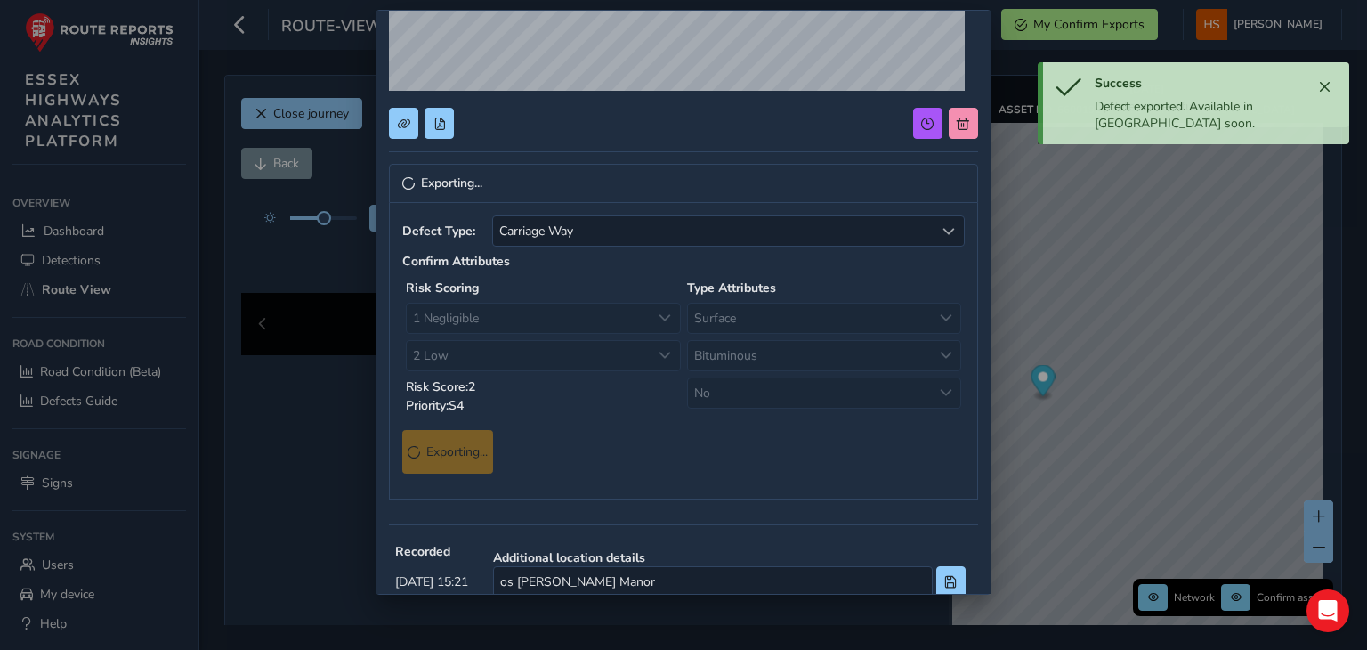
scroll to position [0, 0]
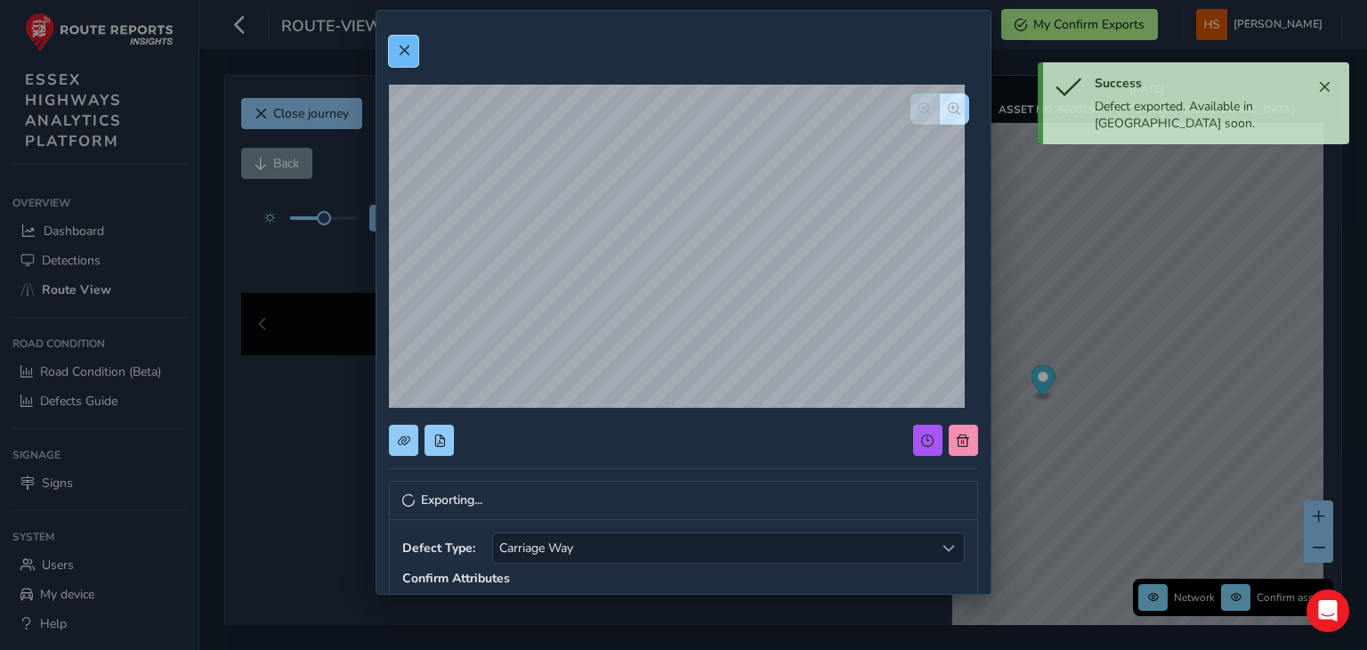
click at [413, 54] on button at bounding box center [403, 51] width 29 height 31
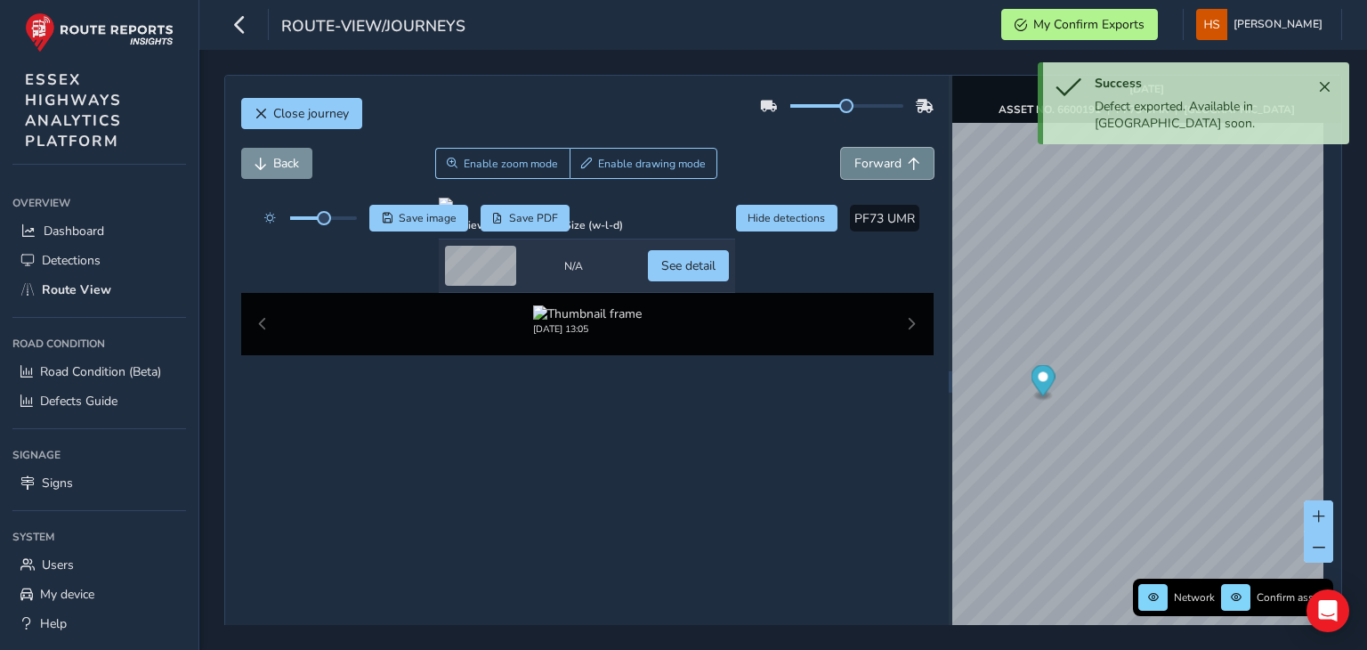
click at [893, 172] on button "Forward" at bounding box center [887, 163] width 93 height 31
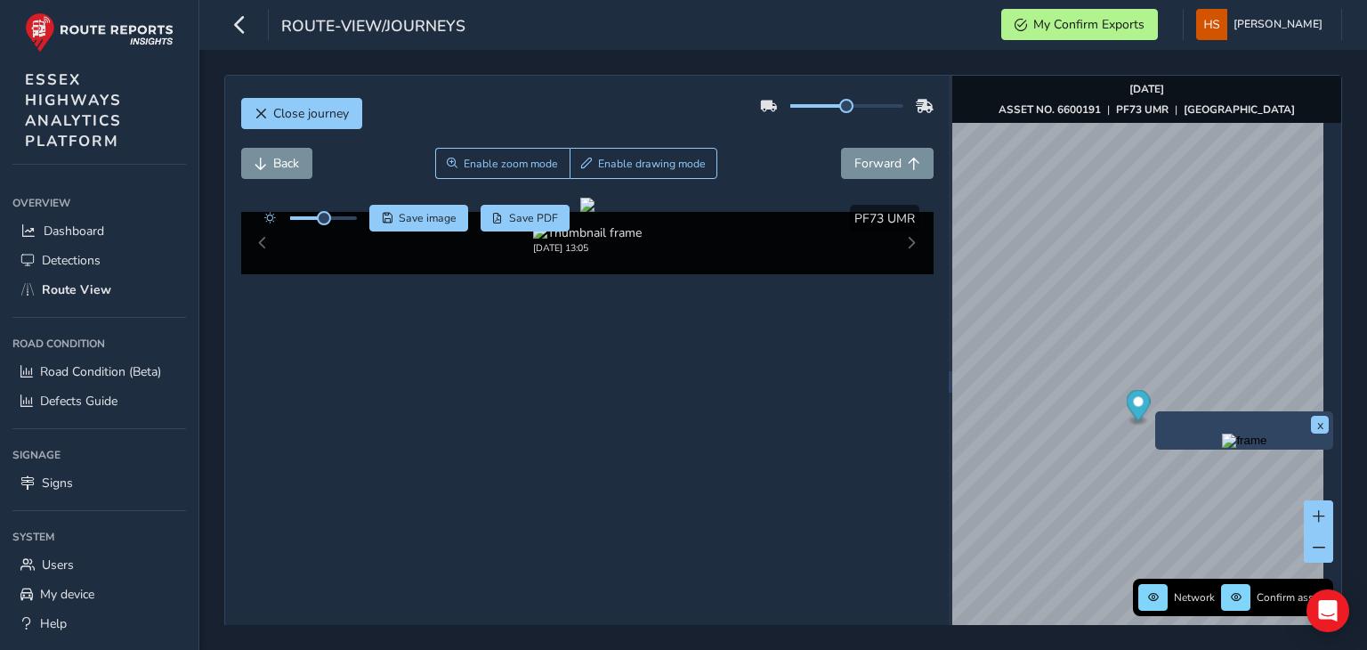
click at [1222, 448] on img "Preview frame" at bounding box center [1244, 441] width 45 height 14
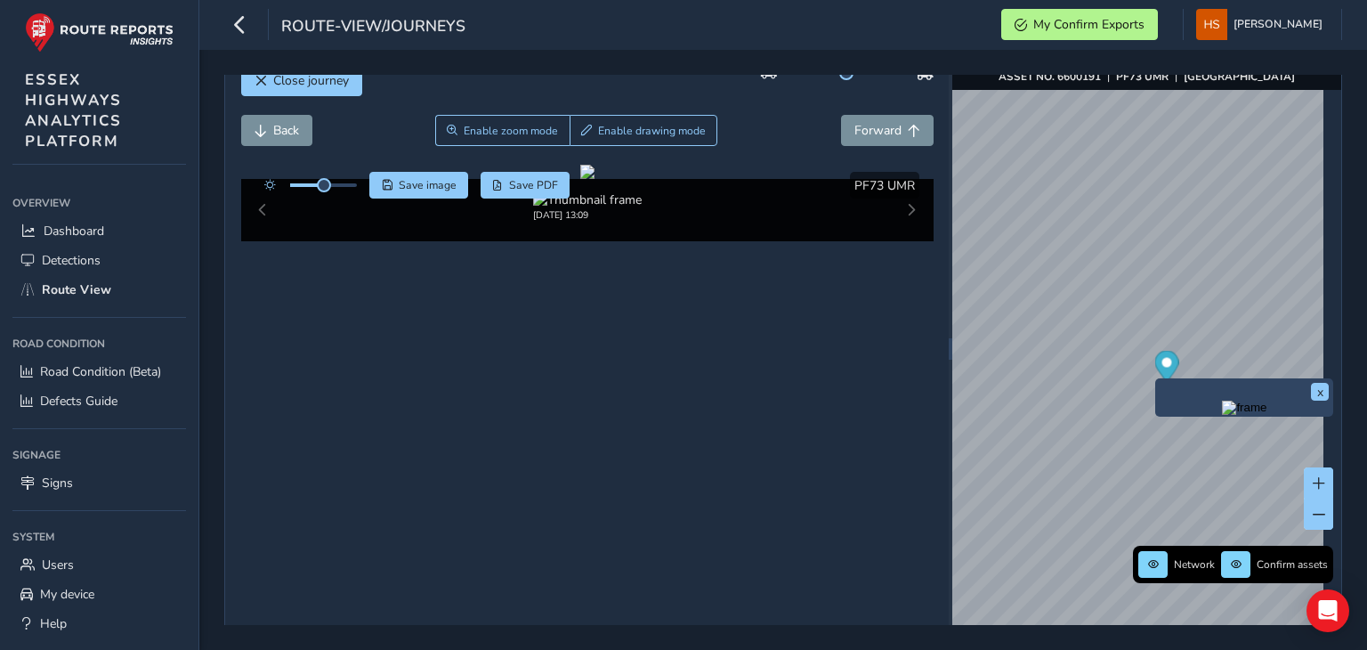
scroll to position [36, 0]
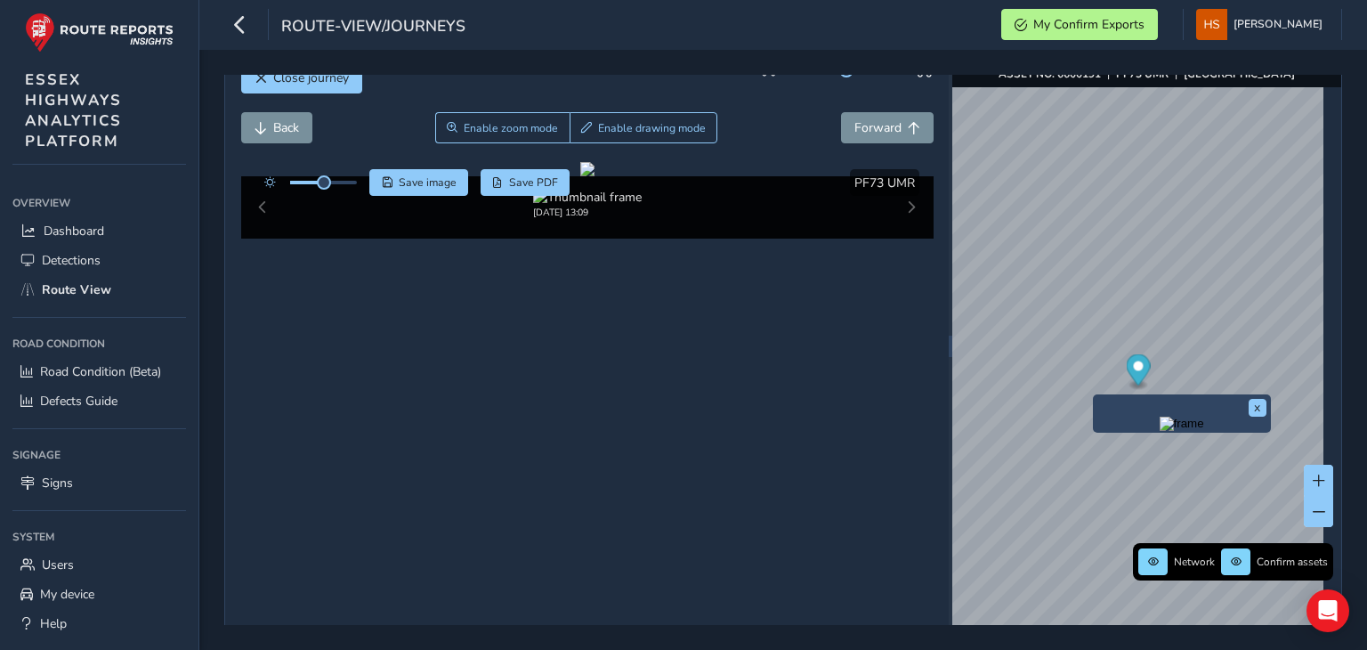
click at [1096, 398] on div "x" at bounding box center [1182, 413] width 178 height 38
click at [1160, 431] on img "Preview frame" at bounding box center [1182, 424] width 45 height 14
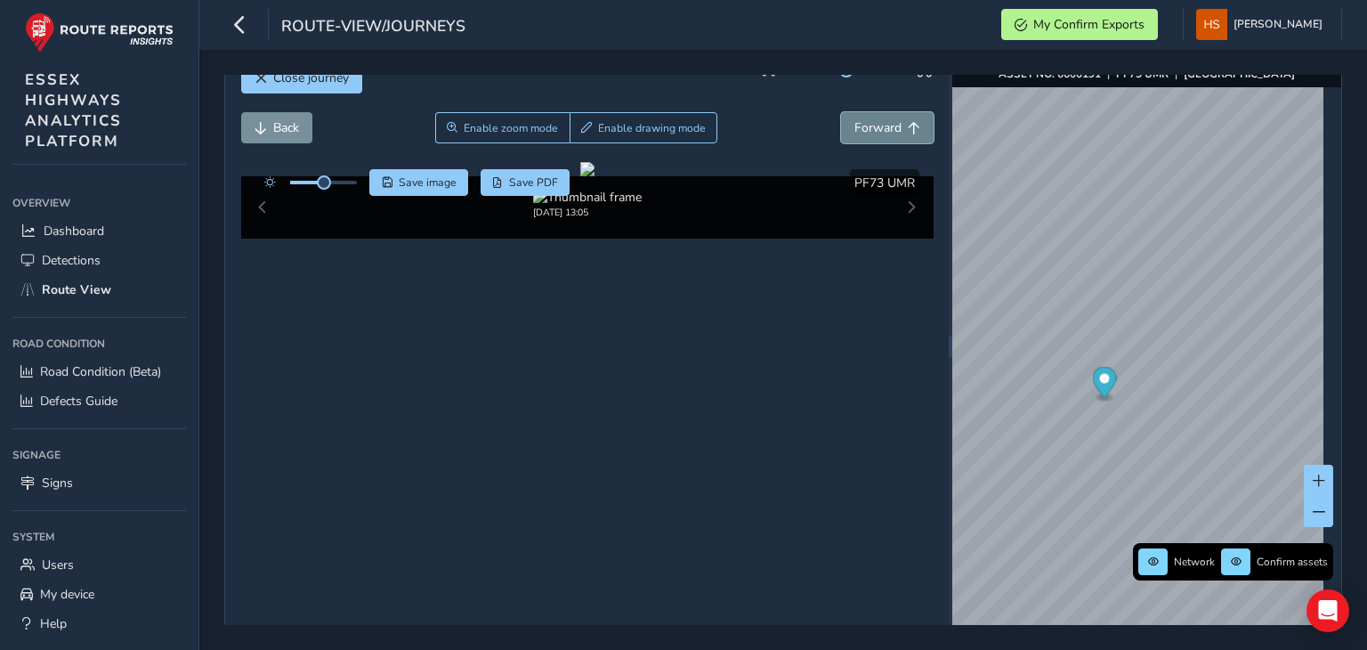
click at [883, 132] on span "Forward" at bounding box center [878, 127] width 47 height 17
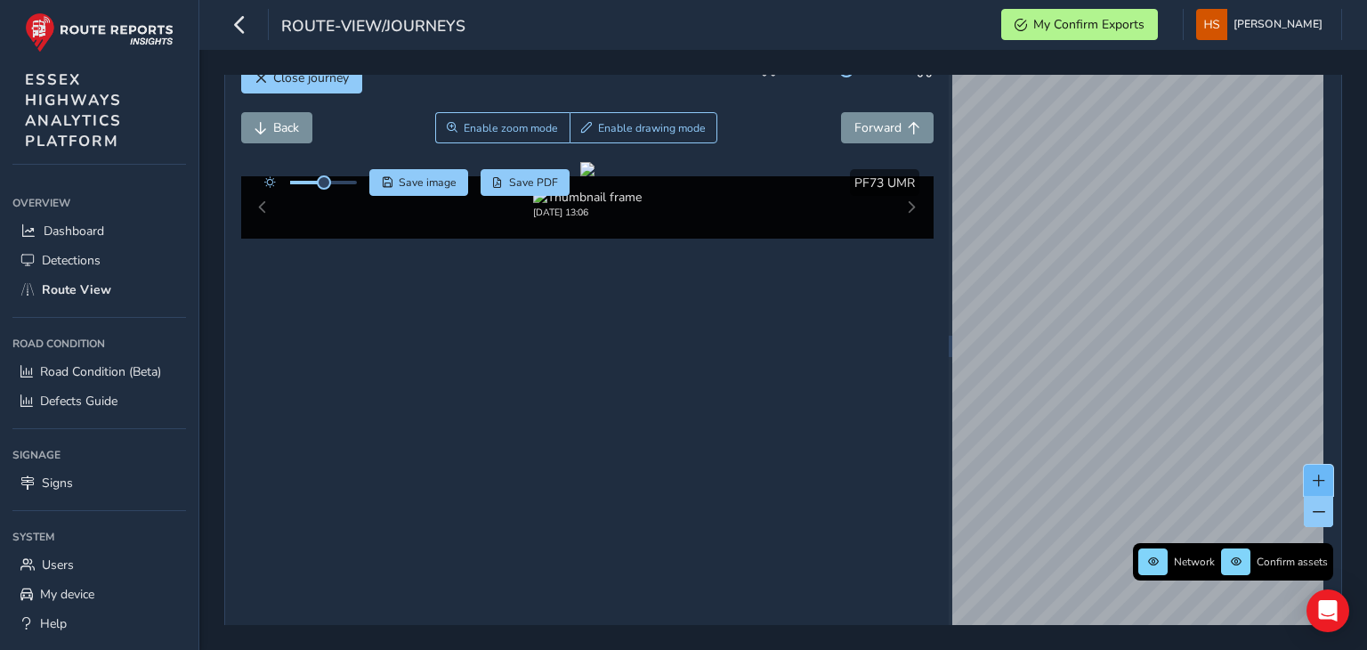
click at [1313, 482] on span at bounding box center [1319, 480] width 12 height 12
click at [1313, 512] on span at bounding box center [1319, 512] width 12 height 12
click at [1251, 474] on div "Network Confirm assets [DATE] ASSET NO. 6600191 | PF73 UMR | [GEOGRAPHIC_DATA]" at bounding box center [1147, 346] width 389 height 612
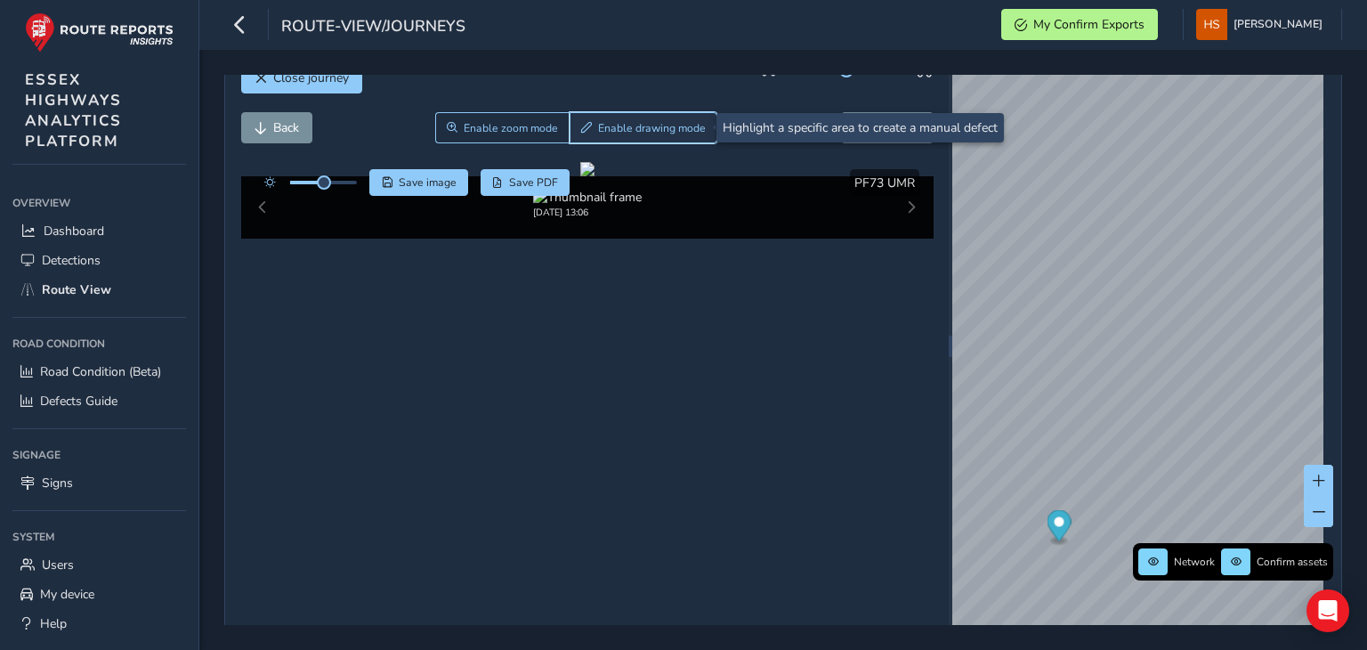
click at [667, 118] on button "Enable drawing mode" at bounding box center [644, 127] width 149 height 31
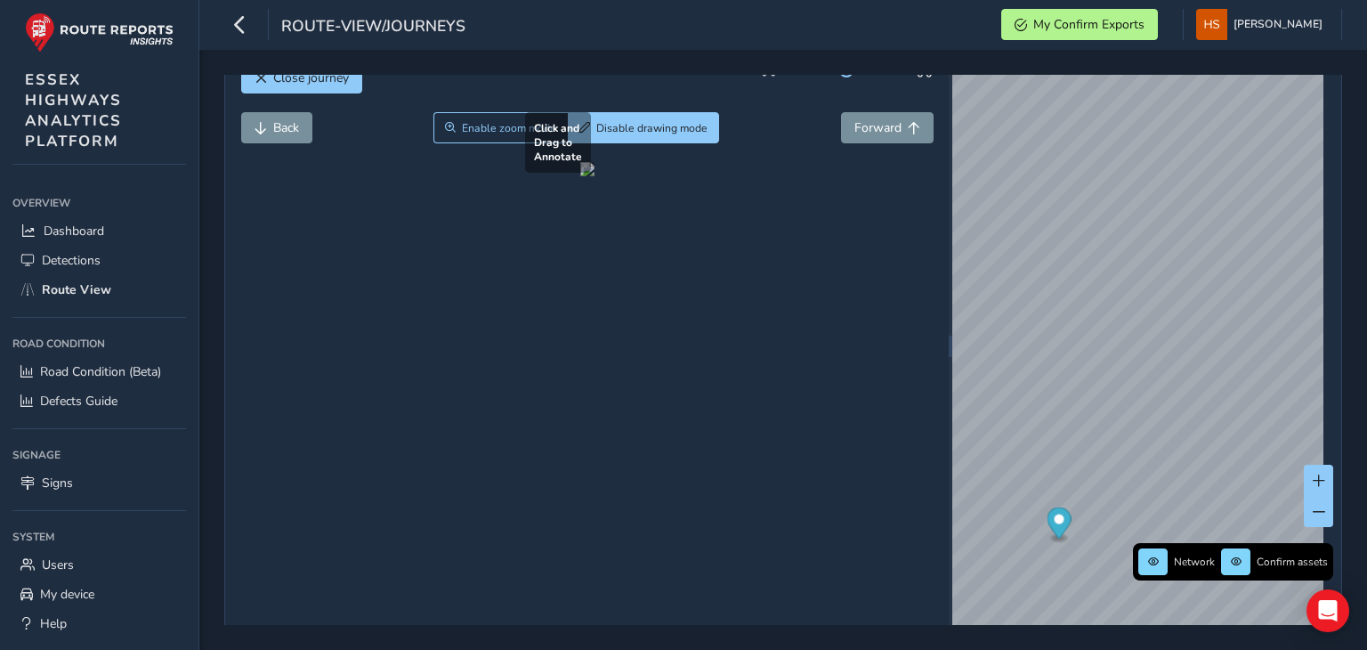
drag, startPoint x: 320, startPoint y: 512, endPoint x: 434, endPoint y: 296, distance: 243.7
click at [580, 176] on div at bounding box center [587, 169] width 14 height 14
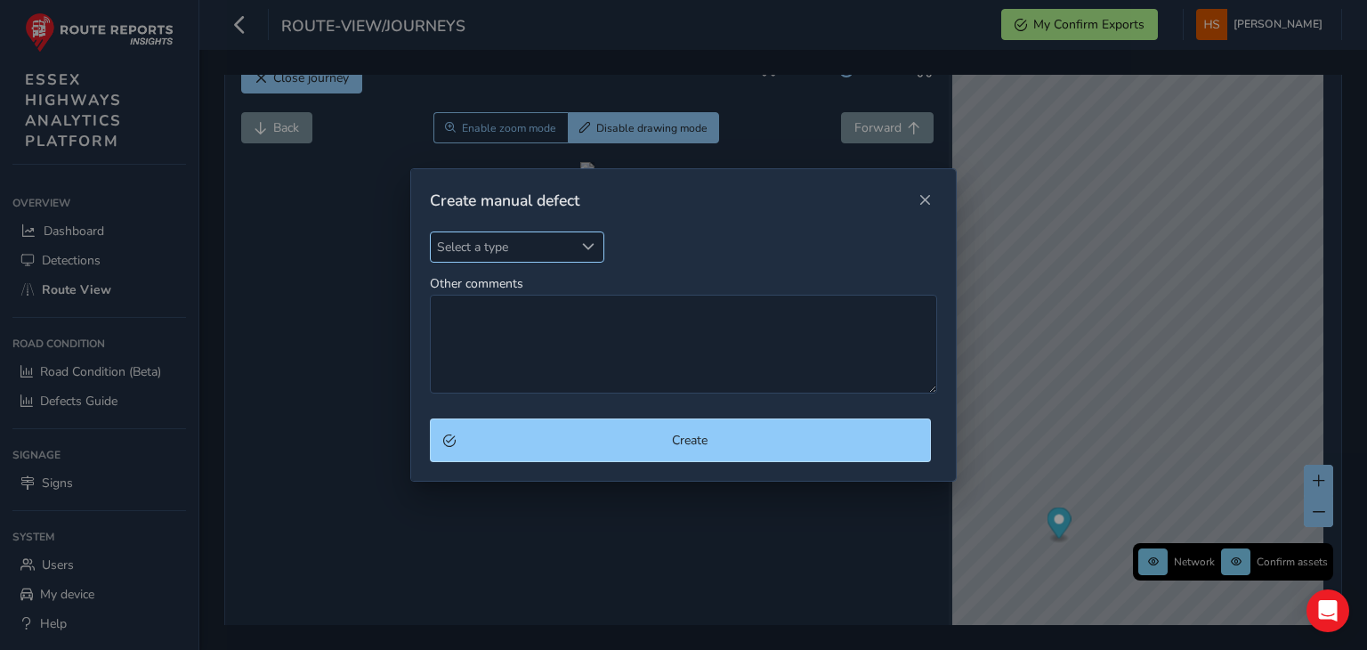
click at [502, 236] on span "Select a type" at bounding box center [502, 246] width 143 height 29
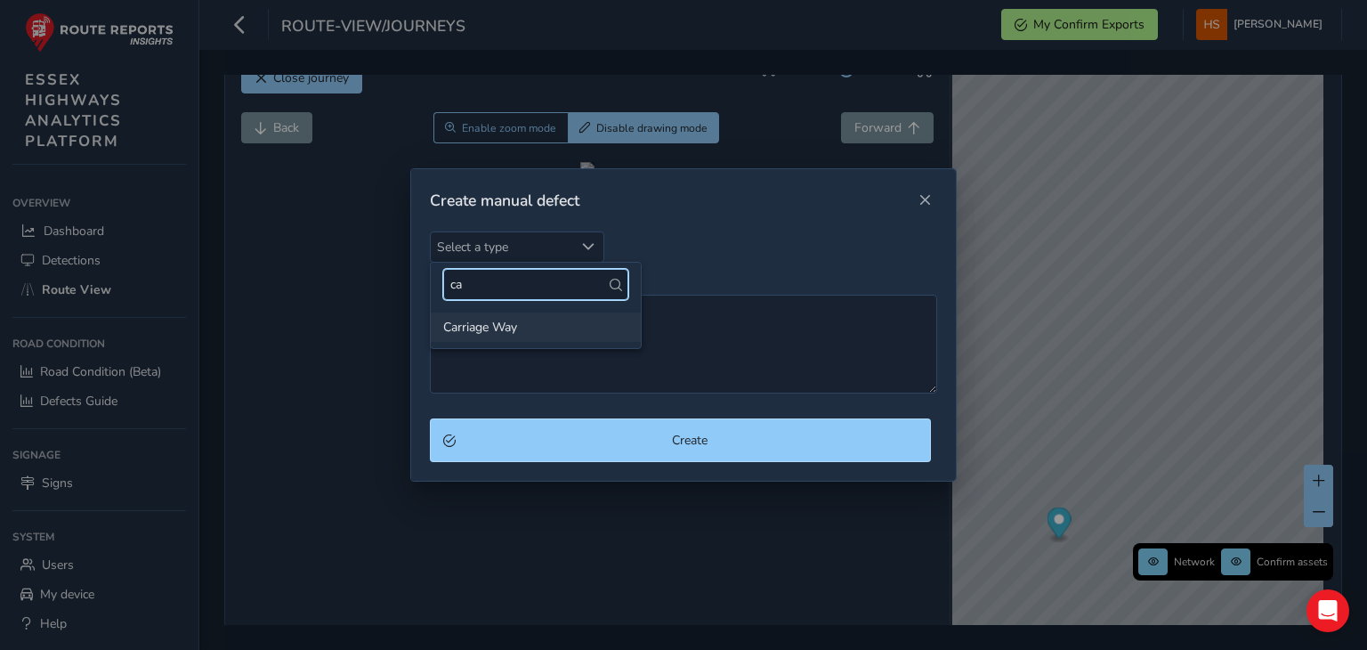
type input "ca"
click at [495, 328] on li "Carriage Way" at bounding box center [536, 326] width 210 height 29
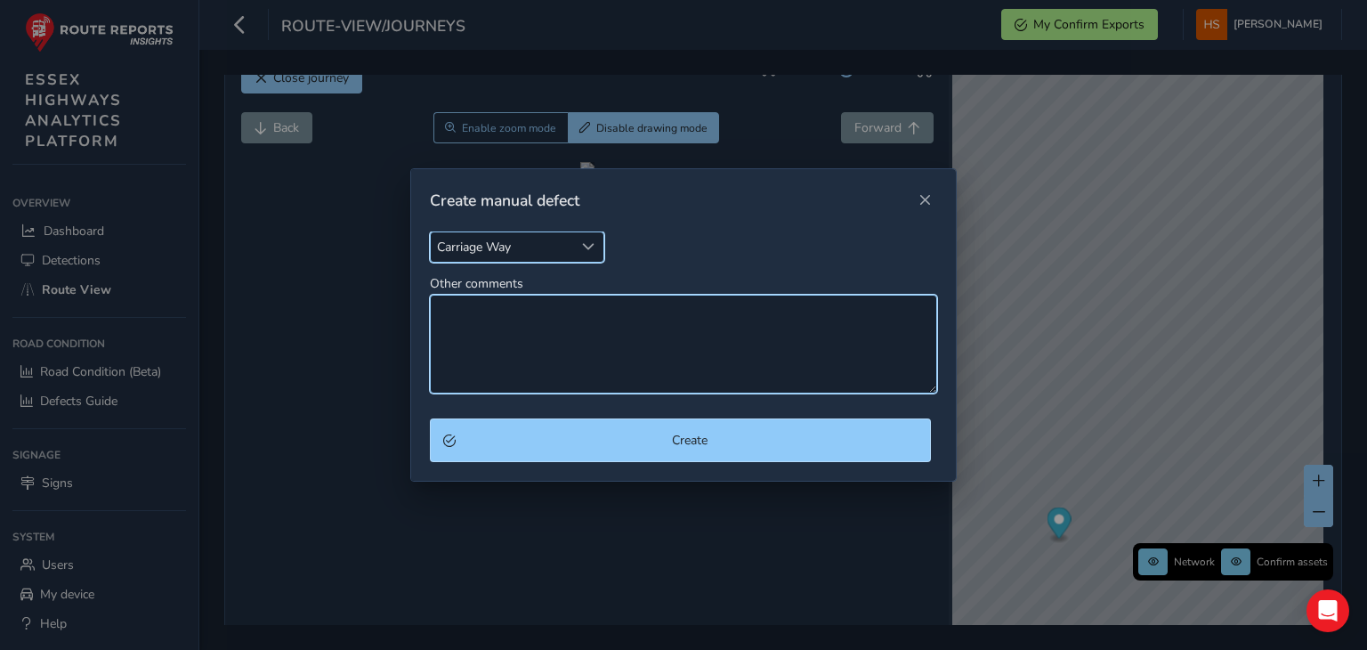
click at [495, 328] on textarea "Other comments" at bounding box center [683, 344] width 507 height 99
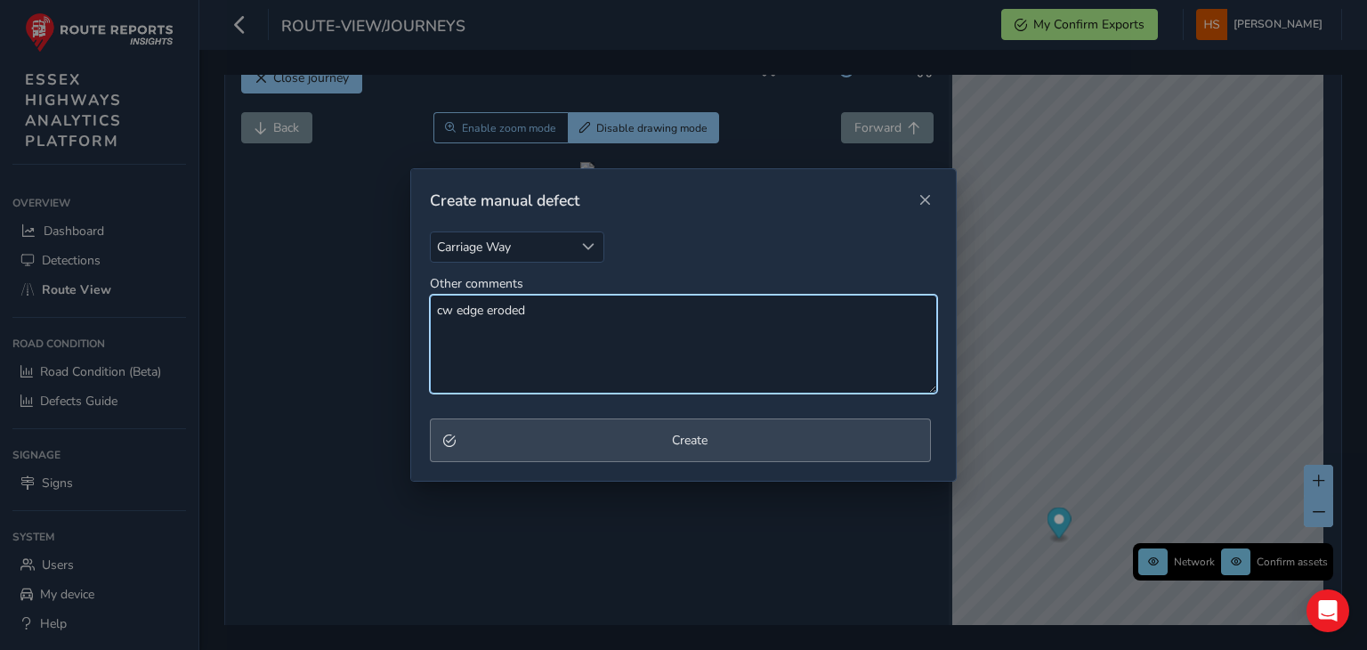
type textarea "cw edge eroded"
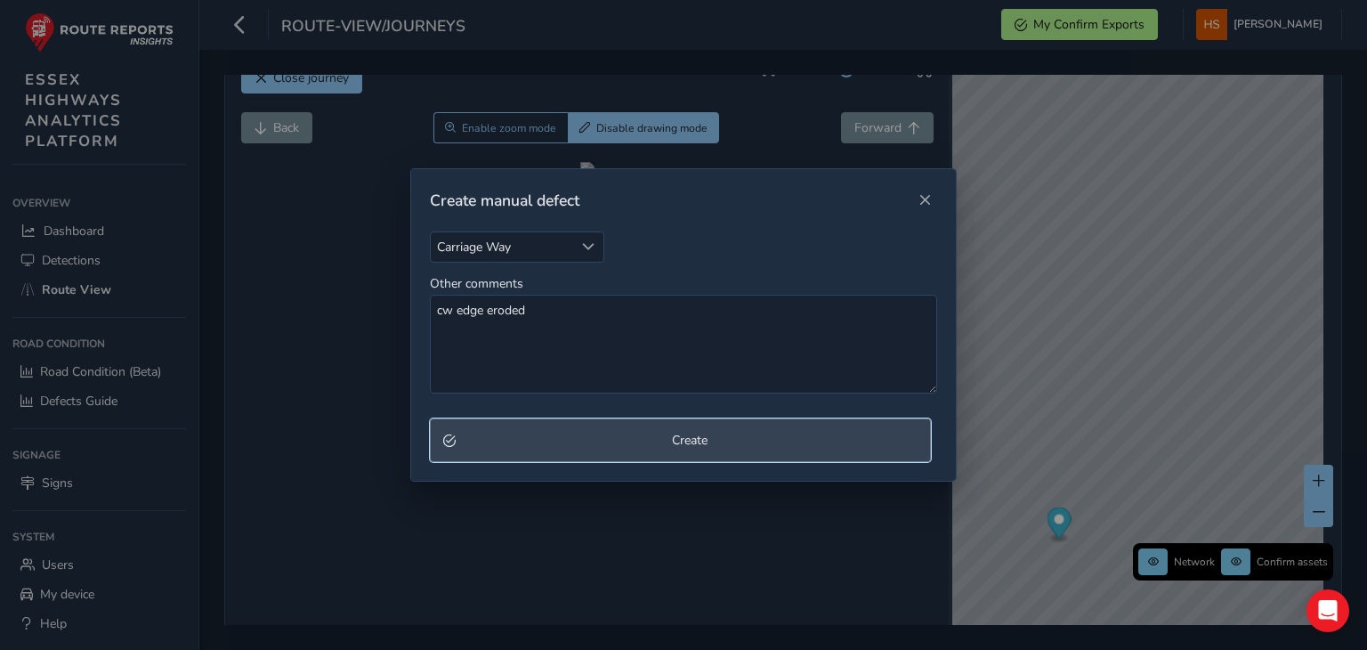
click at [566, 441] on span "Create" at bounding box center [690, 440] width 456 height 17
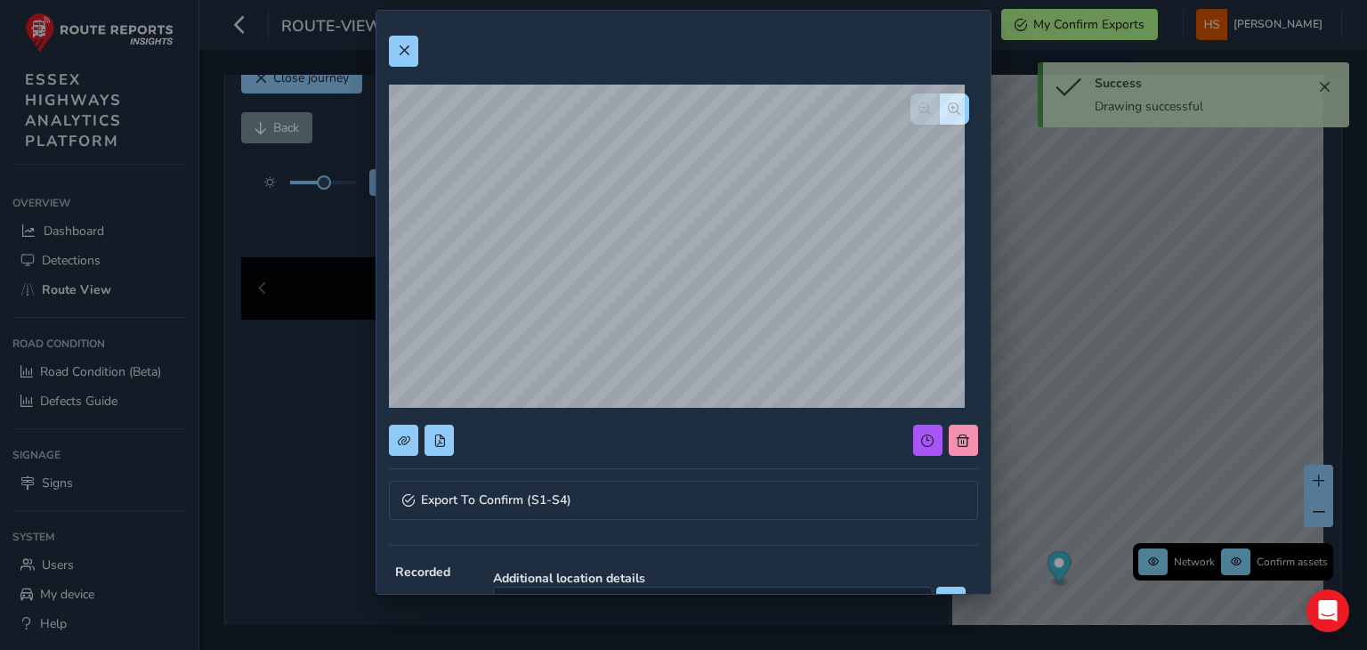
scroll to position [214, 0]
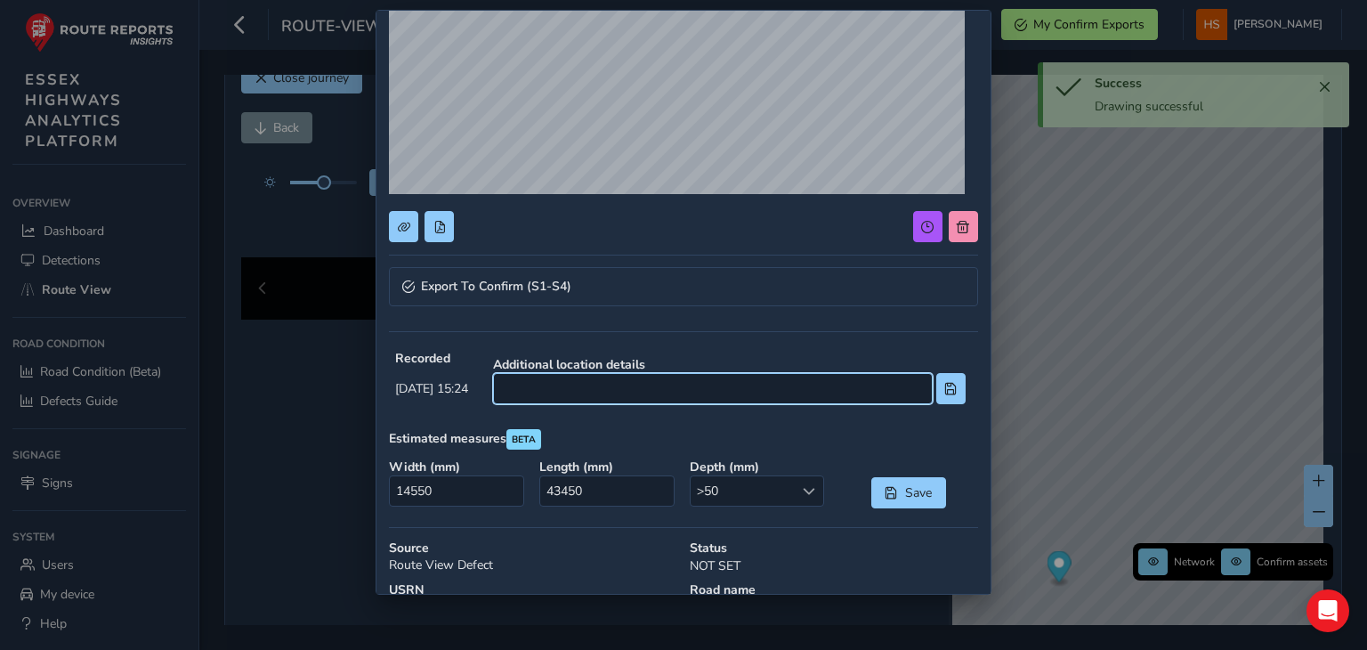
click at [863, 385] on input at bounding box center [713, 388] width 440 height 31
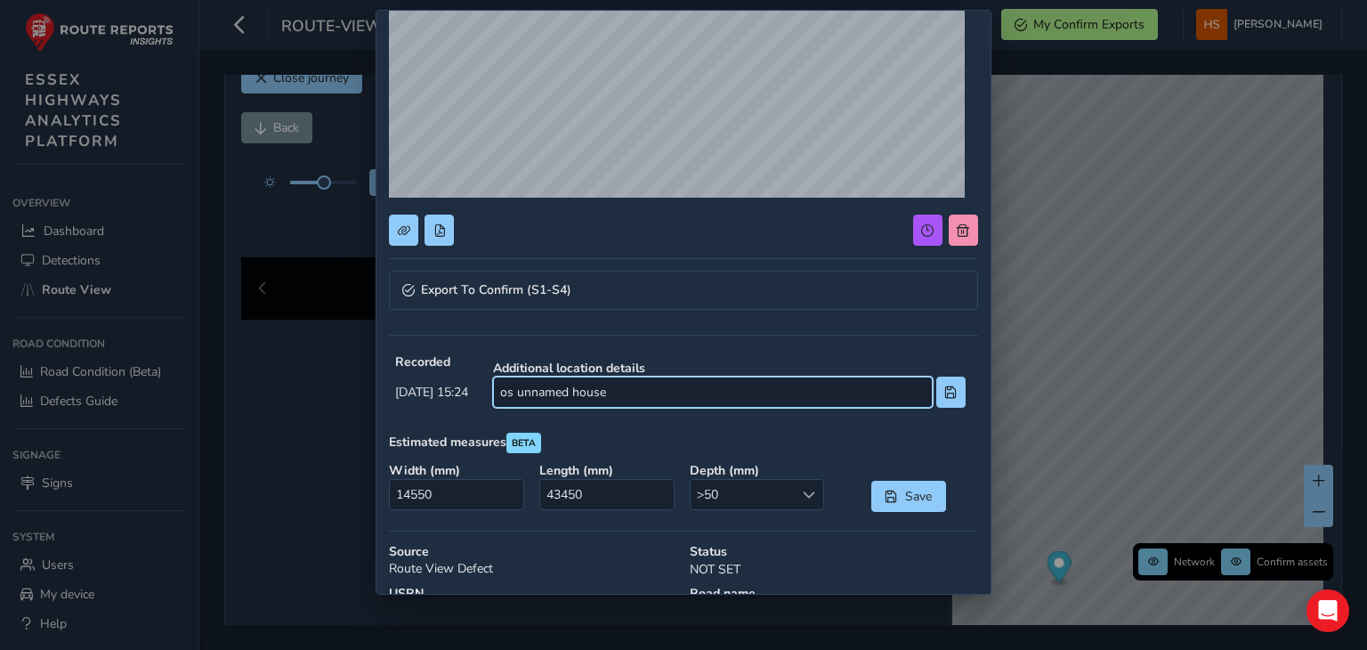
scroll to position [185, 0]
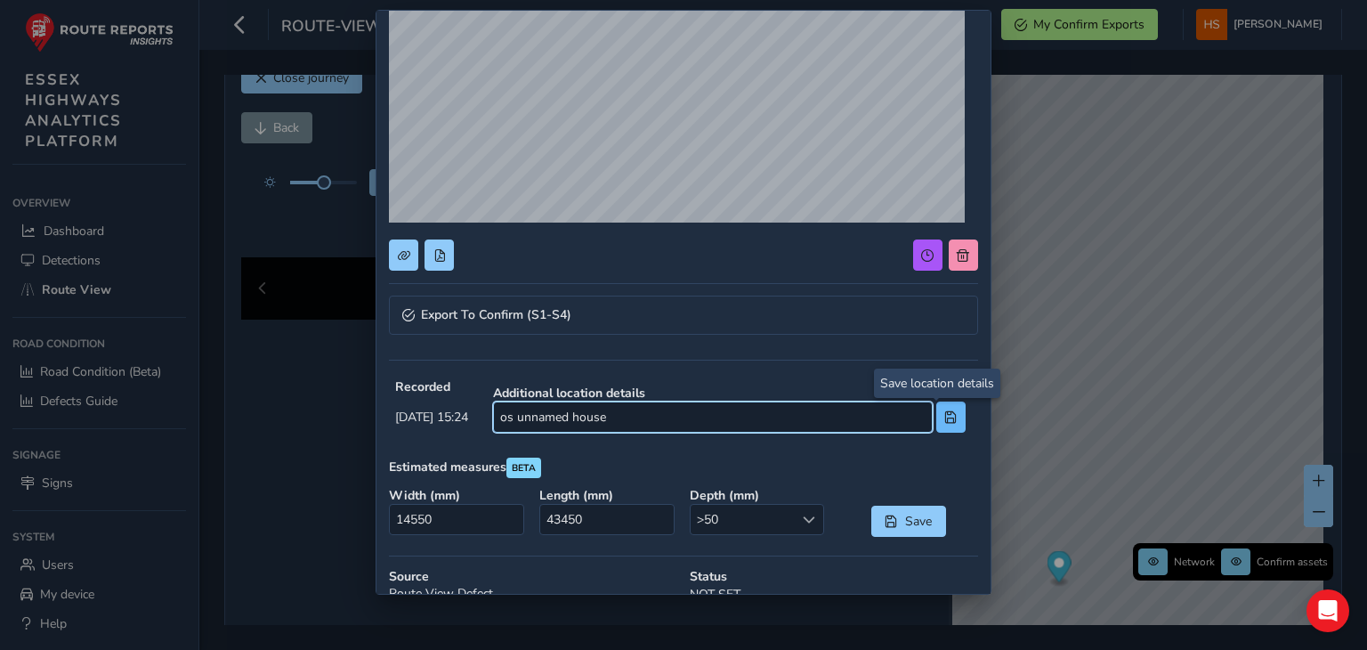
type input "os unnamed house"
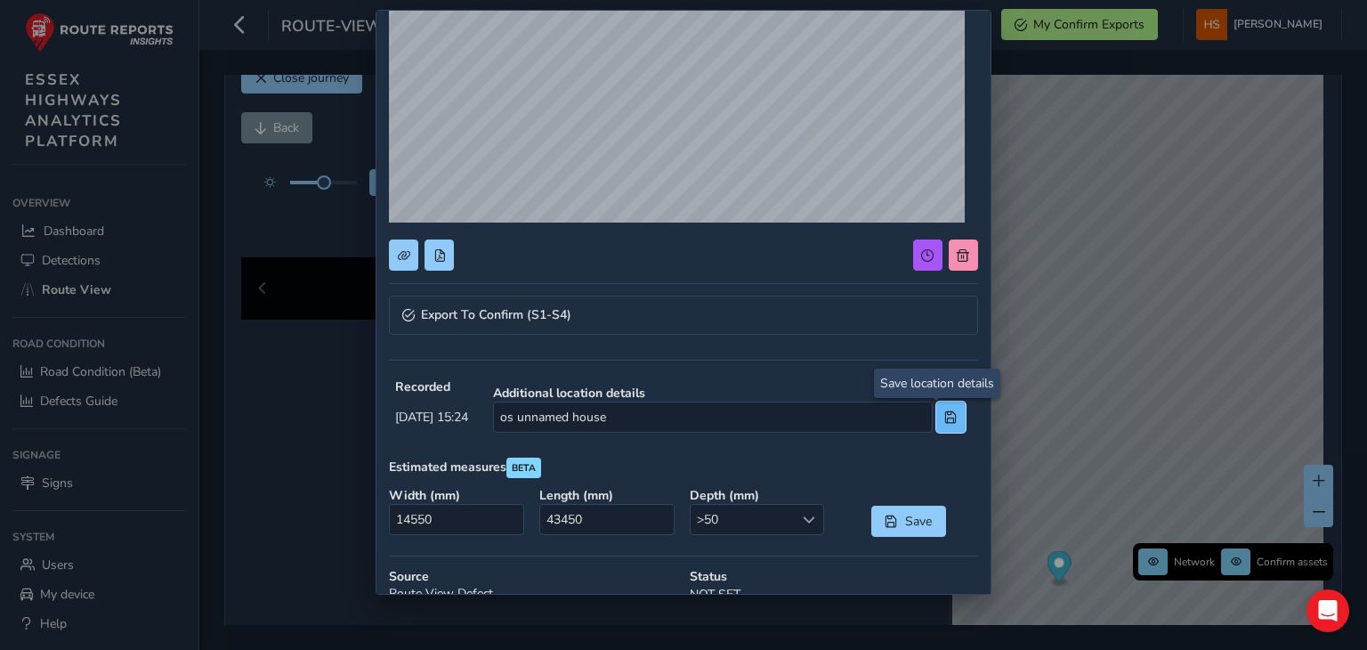
click at [937, 425] on button at bounding box center [951, 416] width 29 height 31
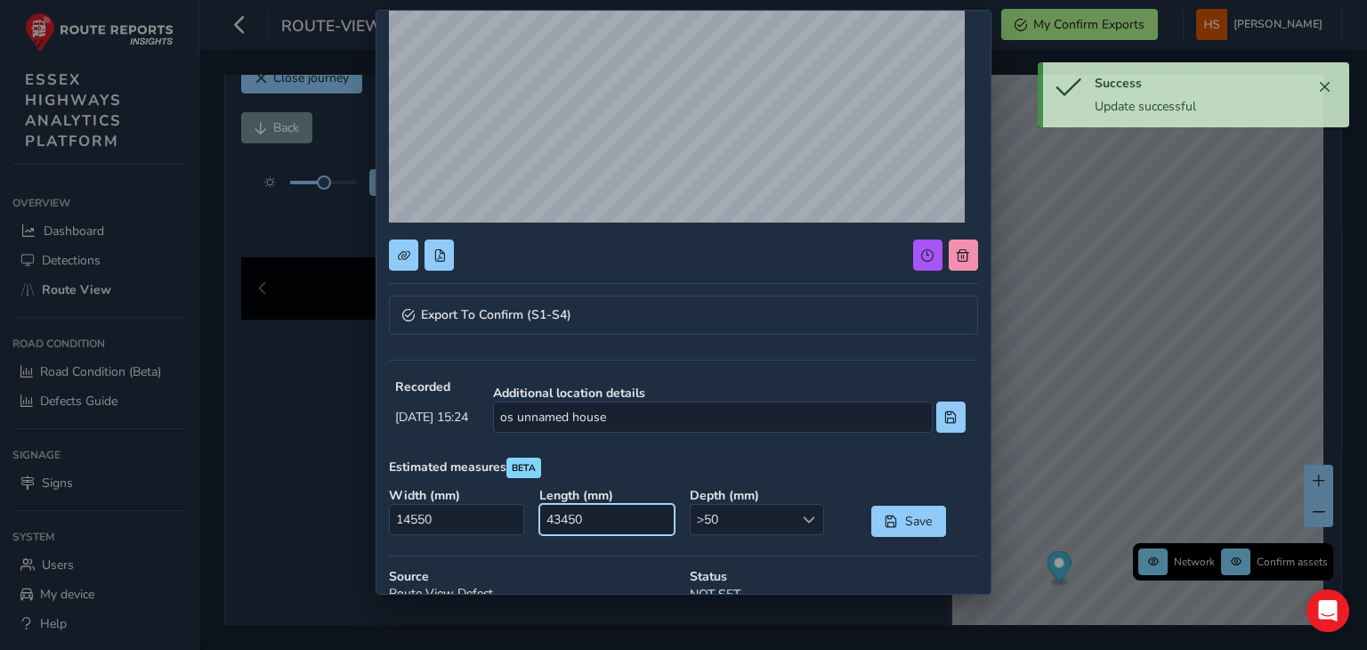
click at [637, 524] on input "43450" at bounding box center [606, 519] width 134 height 31
type input "0"
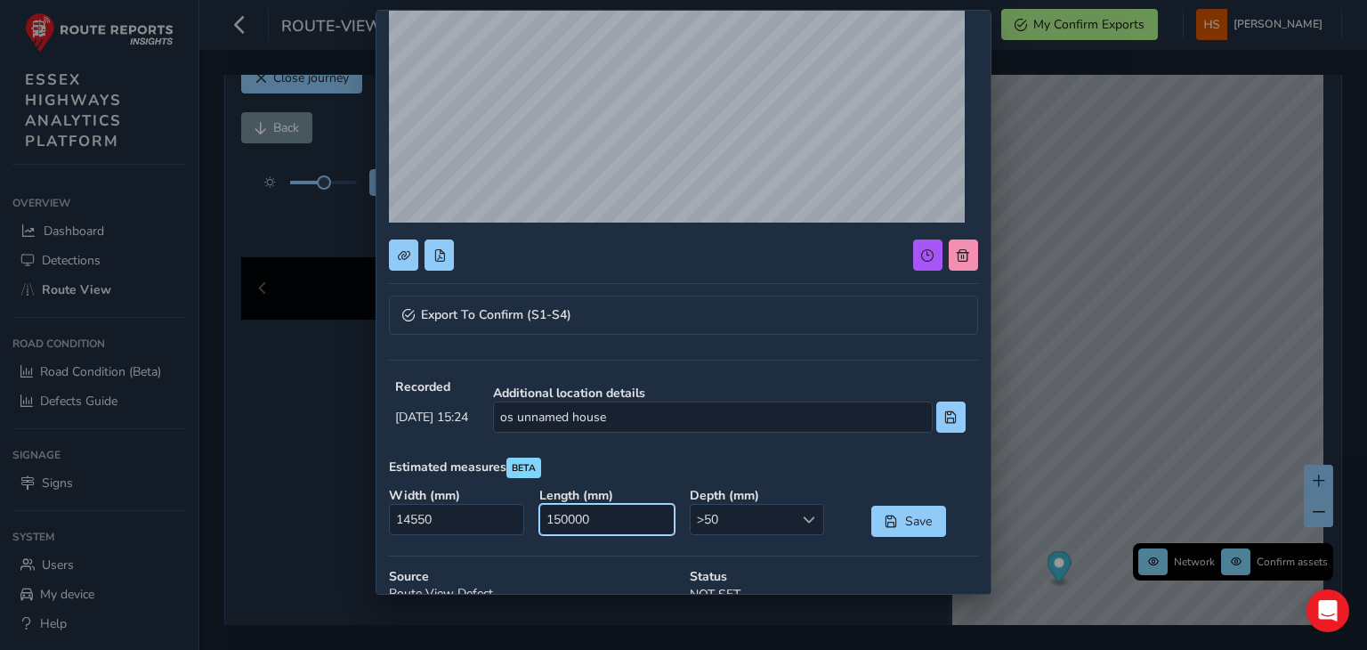
type input "15000"
click at [442, 524] on input "14550" at bounding box center [456, 519] width 134 height 31
type input "0"
type input "100"
click at [931, 524] on button "Save" at bounding box center [909, 521] width 75 height 31
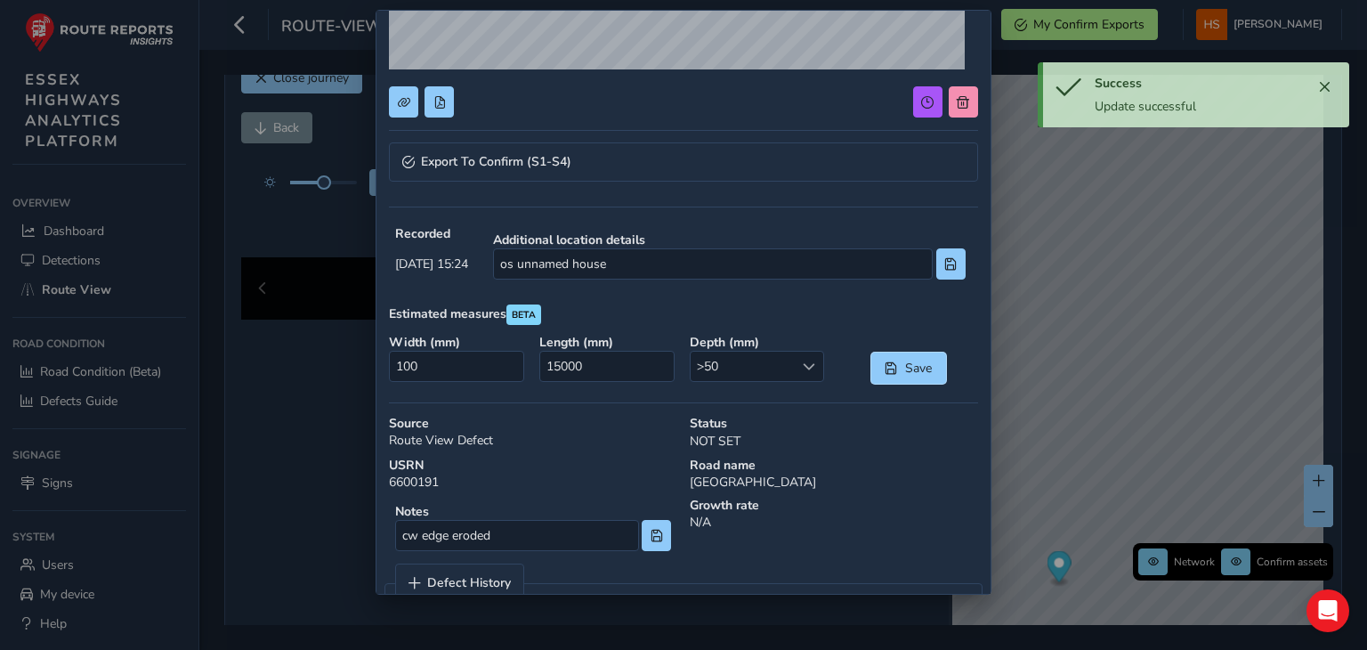
scroll to position [337, 0]
click at [655, 538] on span at bounding box center [657, 537] width 12 height 12
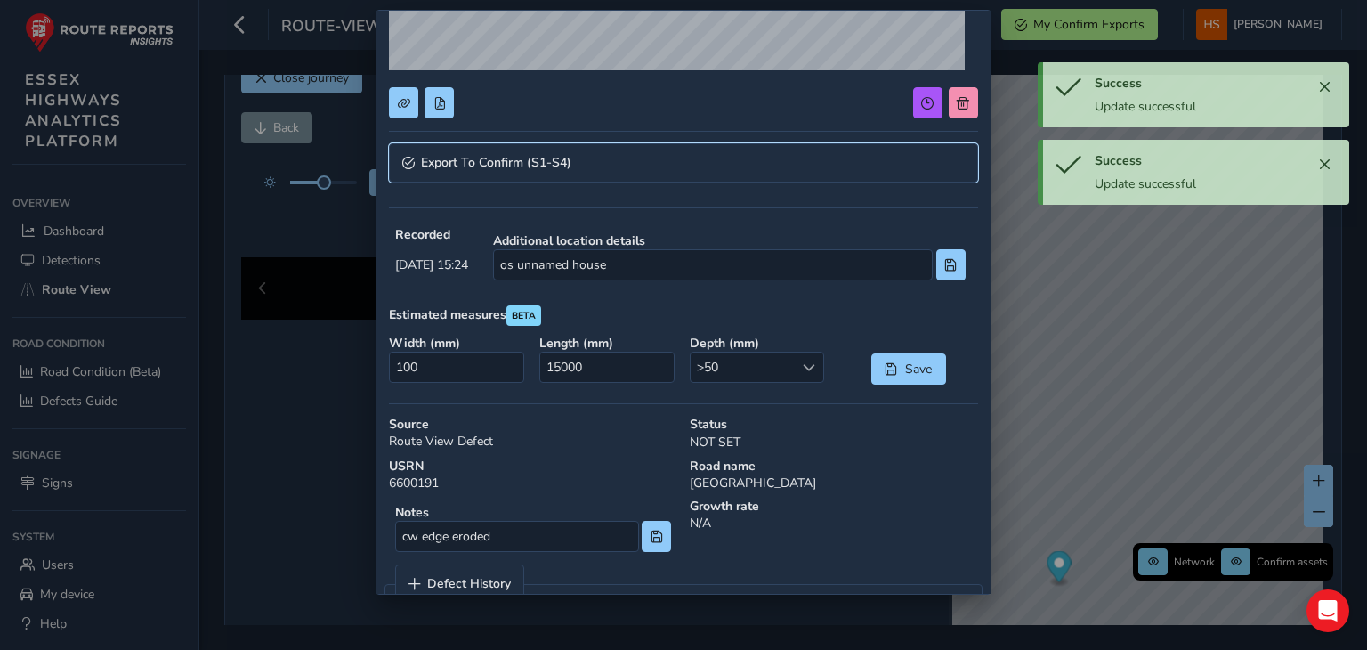
click at [662, 175] on link "Export To Confirm (S1-S4)" at bounding box center [683, 162] width 588 height 39
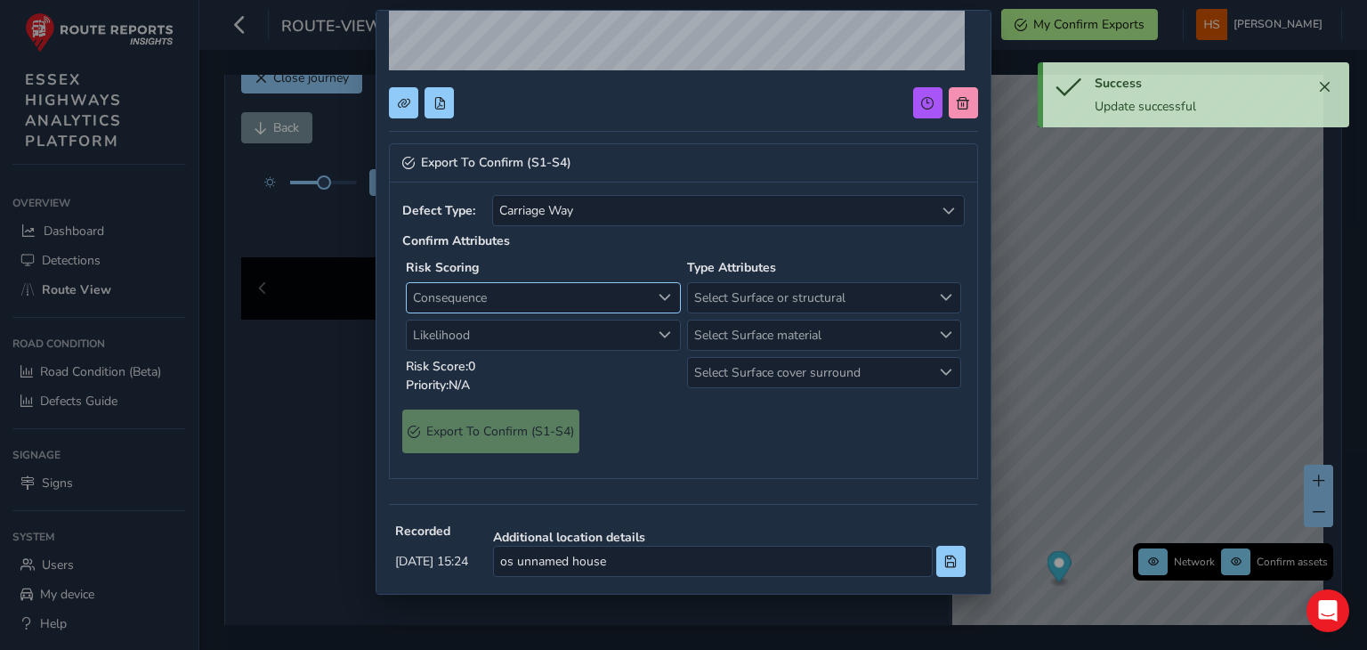
click at [604, 299] on span "Consequence" at bounding box center [529, 297] width 244 height 29
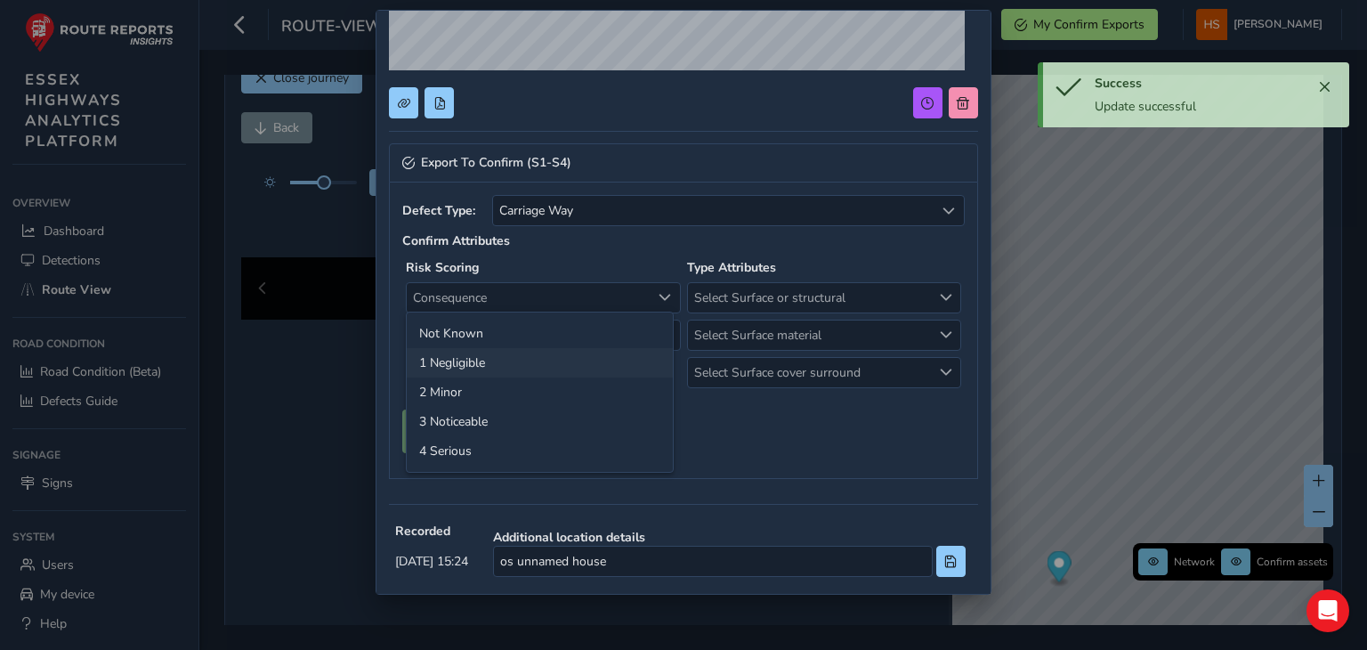
click at [567, 371] on li "1 Negligible" at bounding box center [540, 362] width 266 height 29
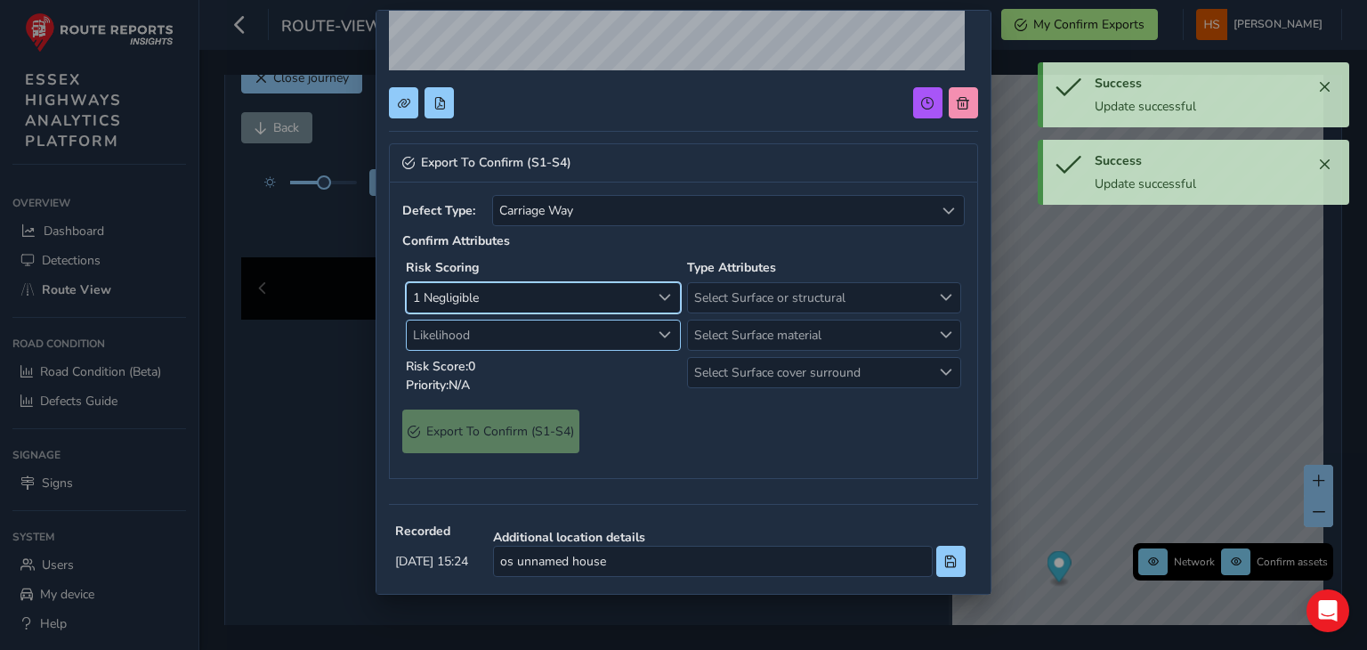
click at [616, 336] on span "Likelihood" at bounding box center [529, 334] width 244 height 29
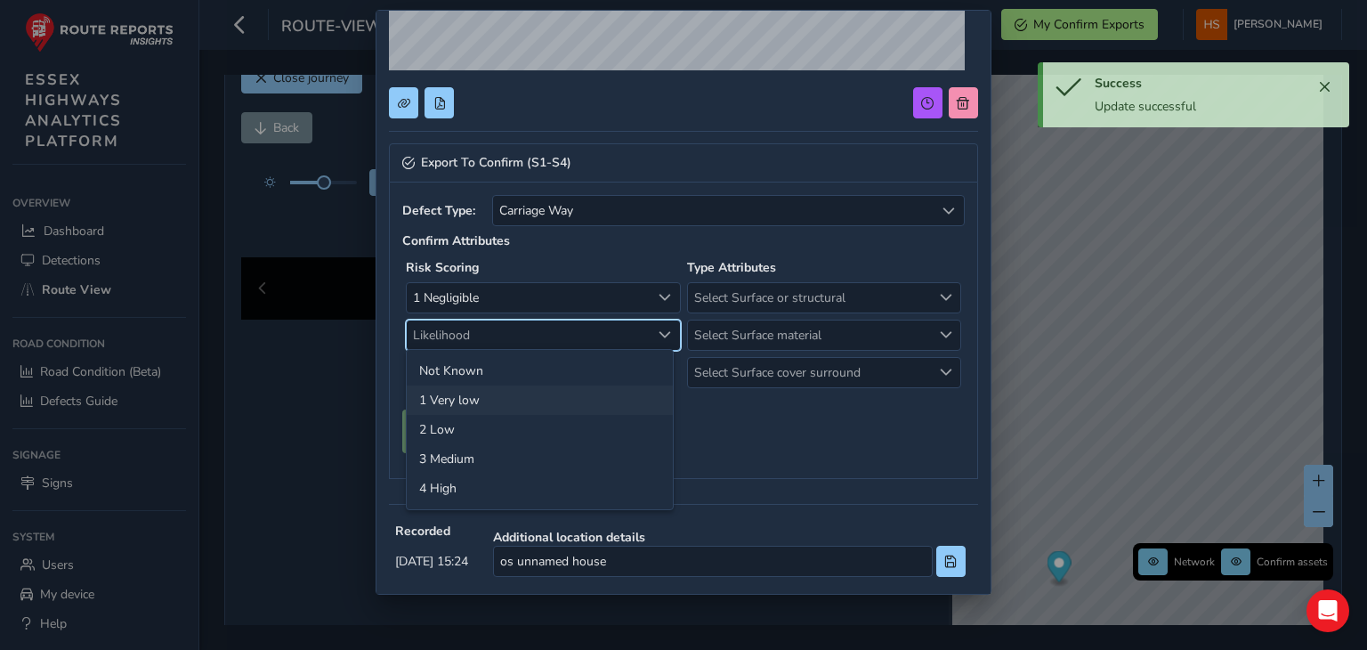
click at [536, 410] on li "1 Very low" at bounding box center [540, 399] width 266 height 29
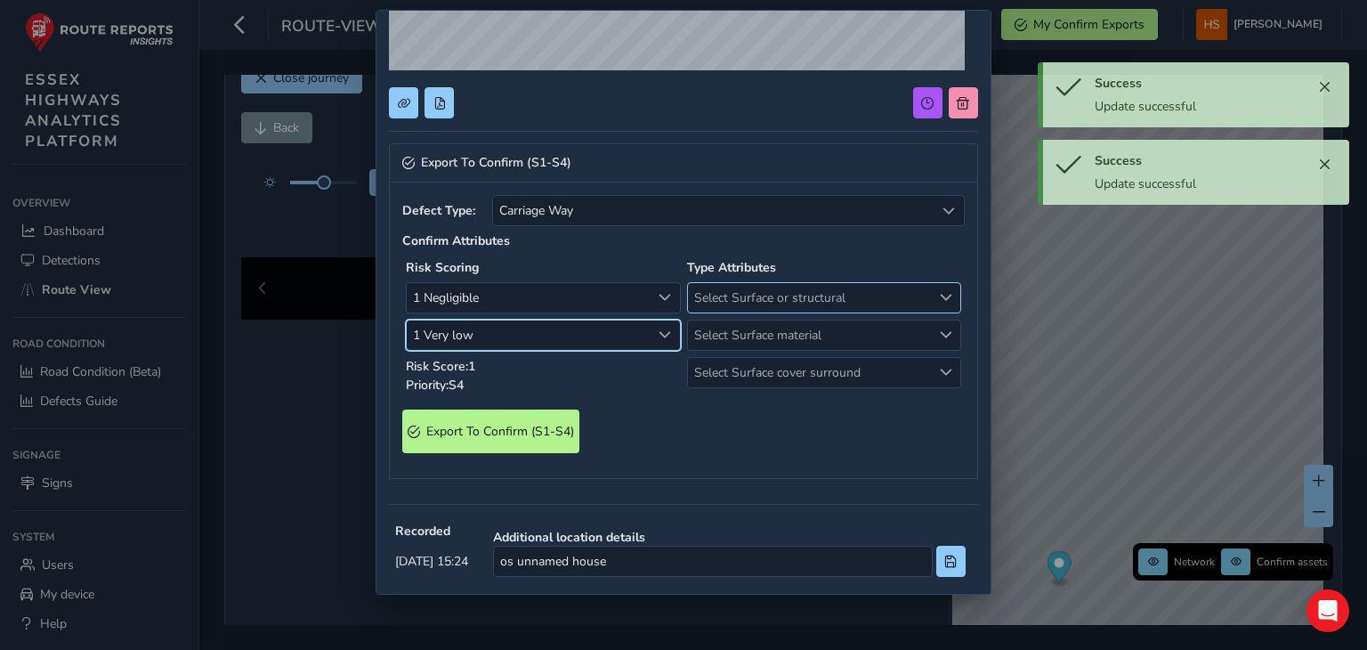
click at [769, 308] on span "Select Surface or structural" at bounding box center [810, 297] width 244 height 29
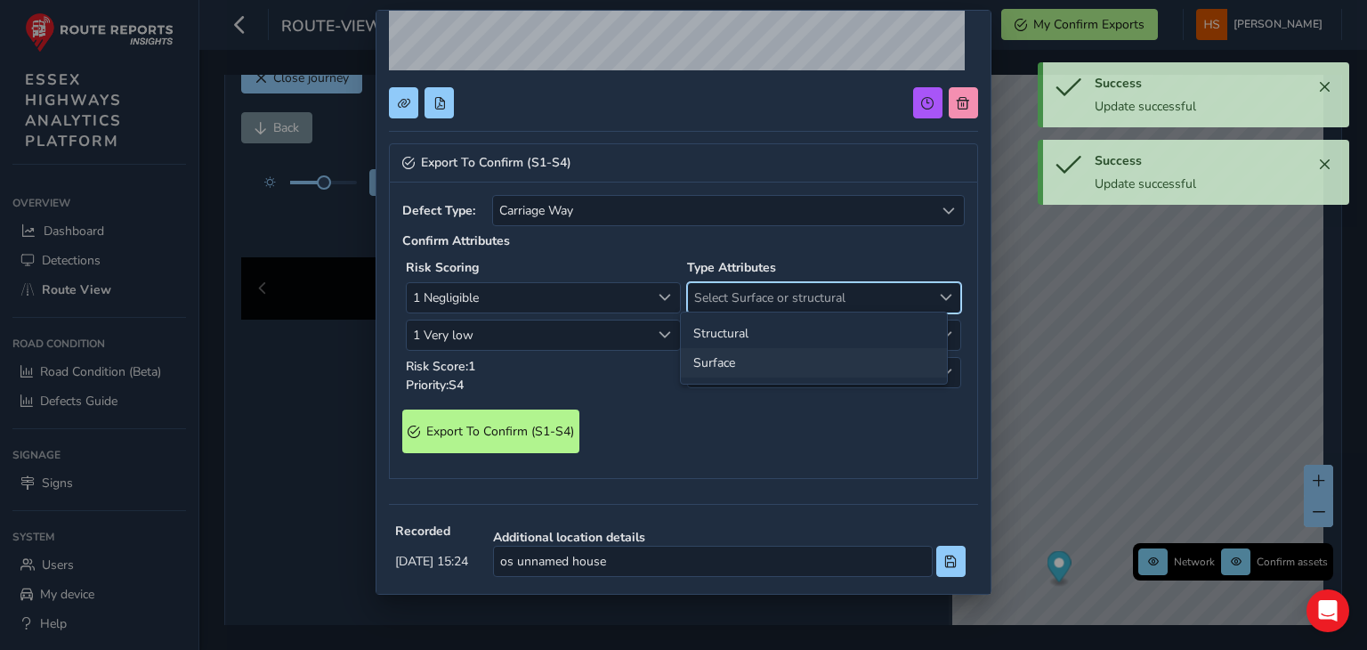
click at [763, 365] on li "Surface" at bounding box center [814, 362] width 266 height 29
click at [792, 342] on span "Select Surface material" at bounding box center [810, 334] width 244 height 29
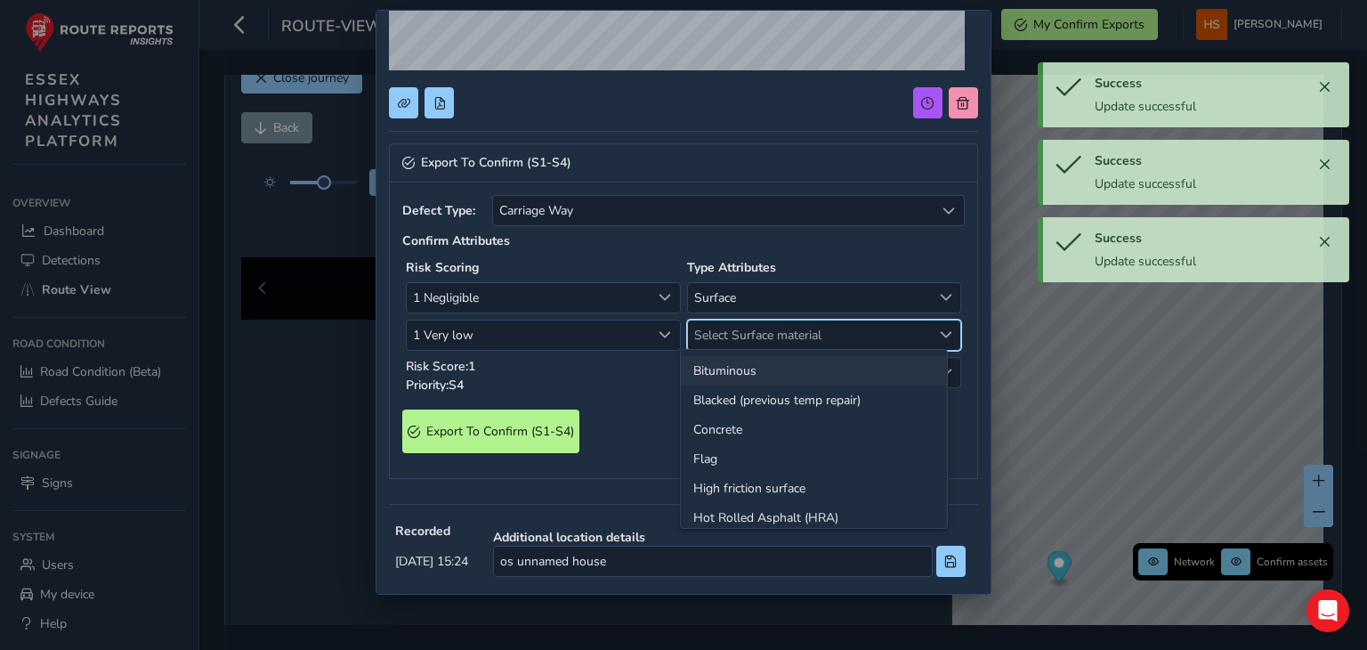
click at [768, 366] on li "Bituminous" at bounding box center [814, 370] width 266 height 29
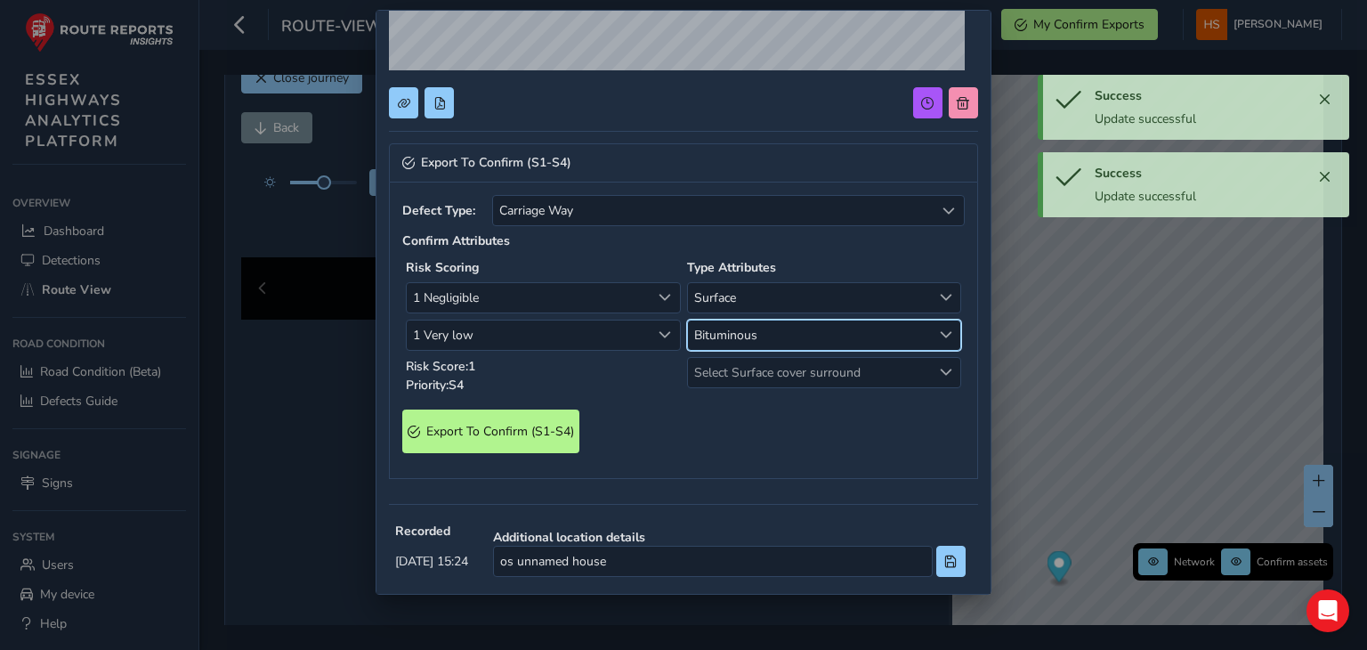
click at [768, 366] on span "Select Surface cover surround" at bounding box center [810, 372] width 244 height 29
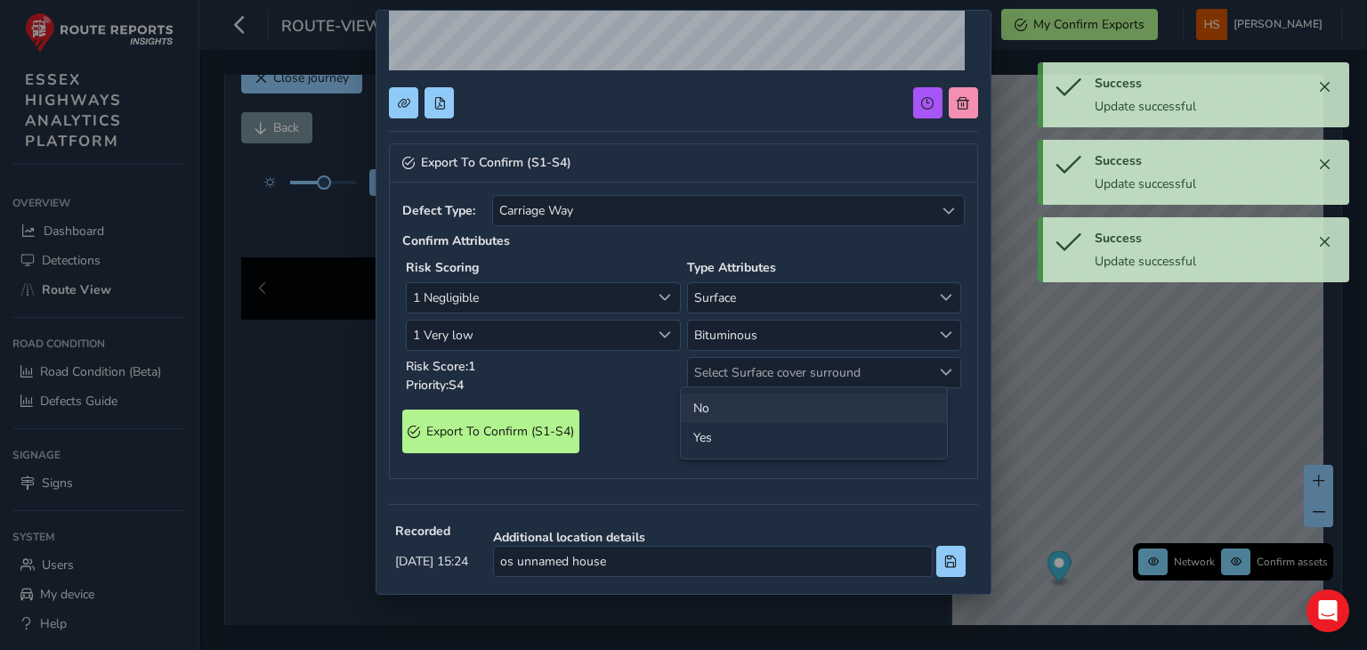
click at [730, 412] on li "No" at bounding box center [814, 407] width 266 height 29
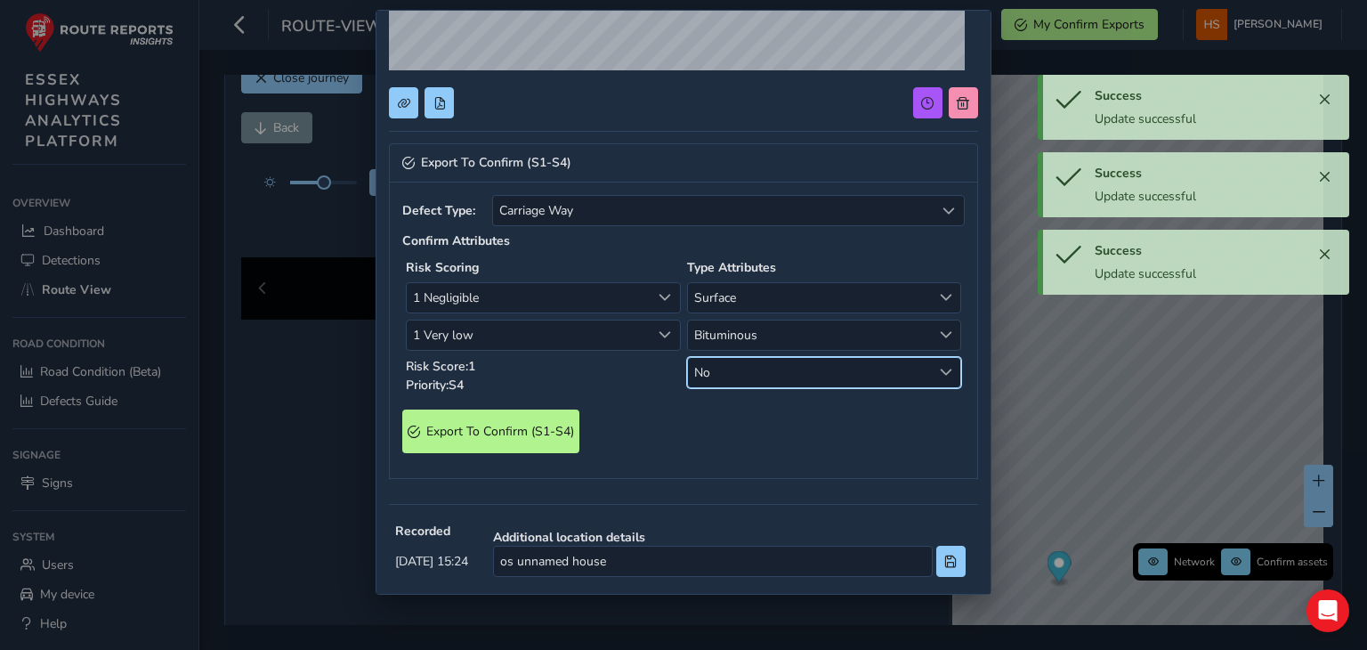
click at [459, 394] on div "Risk Scoring 1 Negligible 1 Negligible 1 Very low 1 Very low Risk Score: 1 Prio…" at bounding box center [542, 326] width 281 height 142
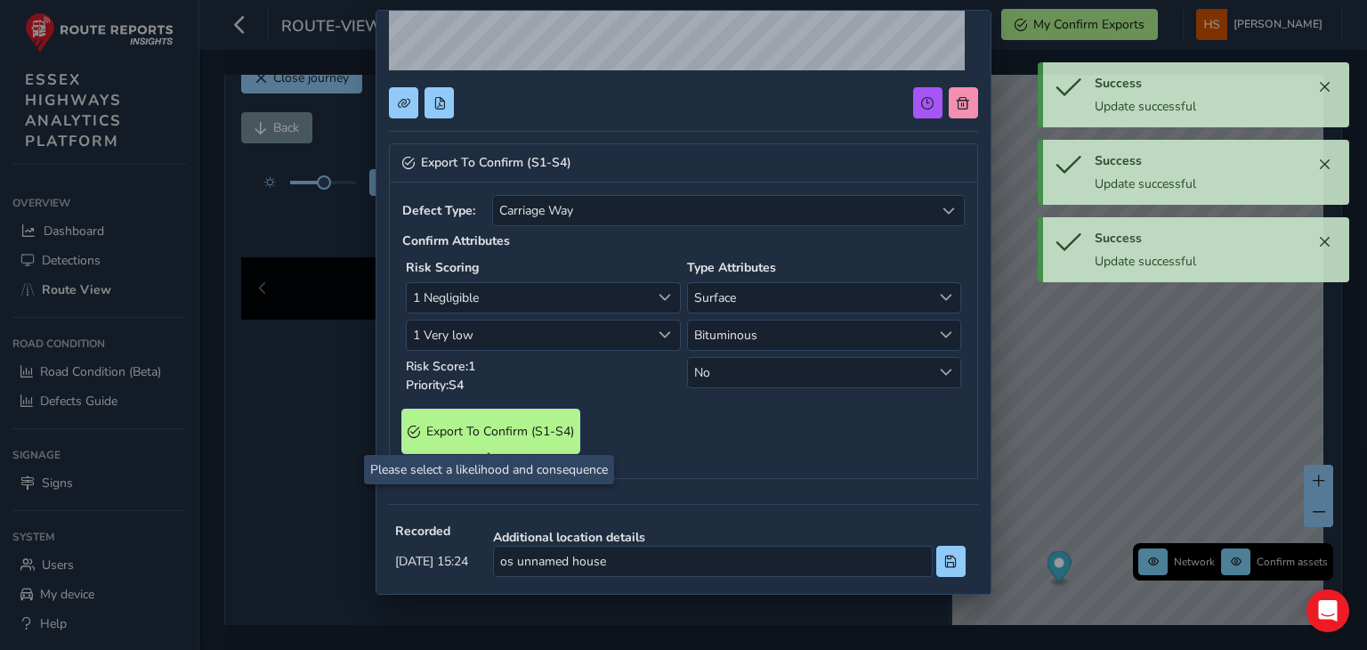
click at [485, 442] on S4\) "Export To Confirm (S1-S4)" at bounding box center [490, 432] width 177 height 44
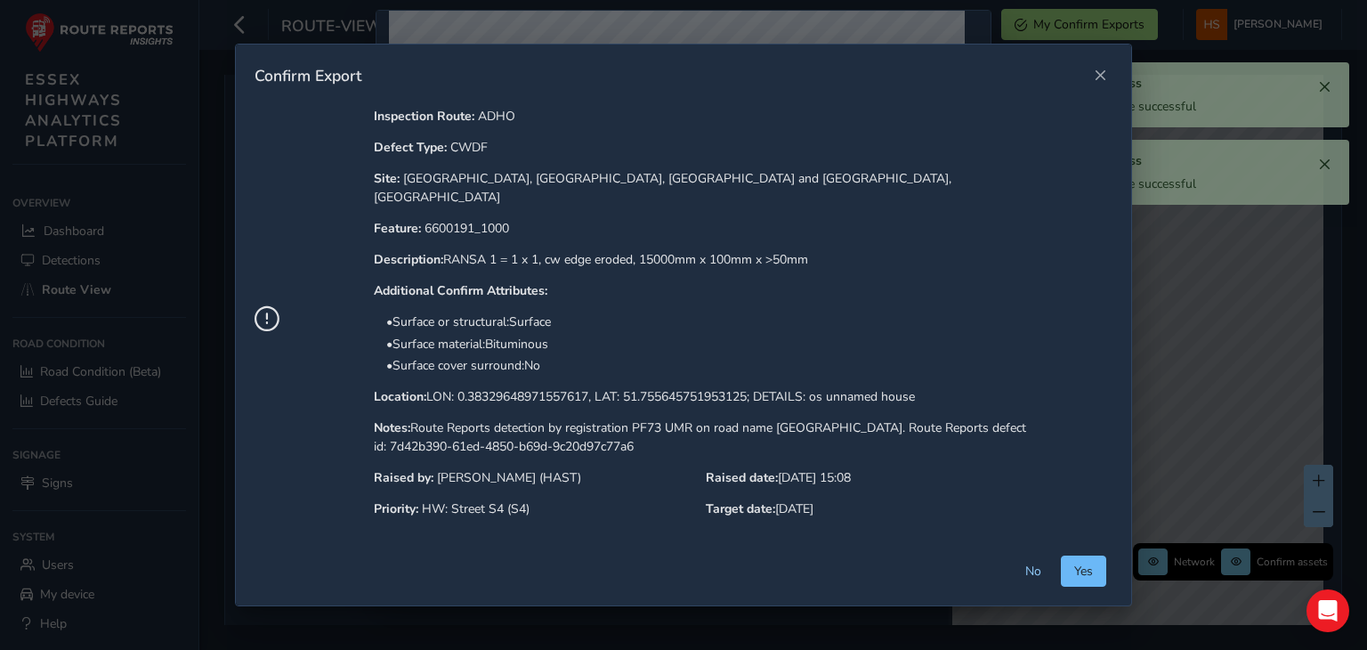
click at [1066, 562] on button "Yes" at bounding box center [1083, 570] width 45 height 31
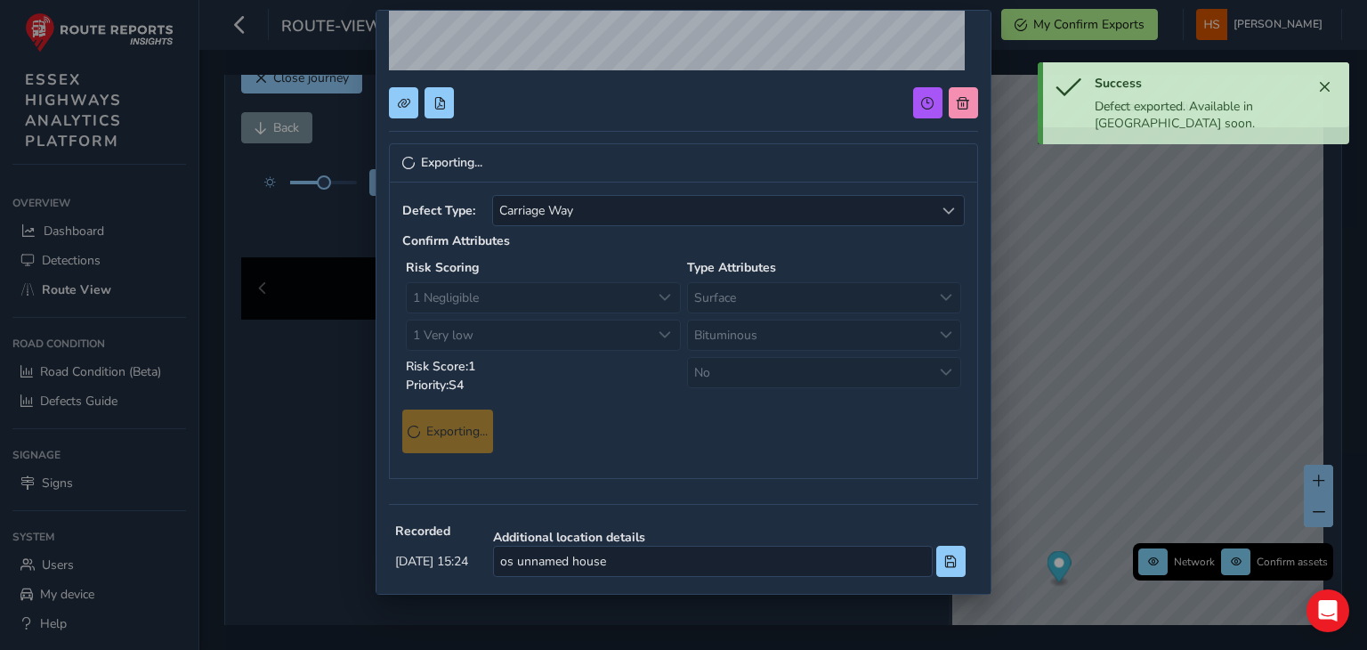
scroll to position [0, 0]
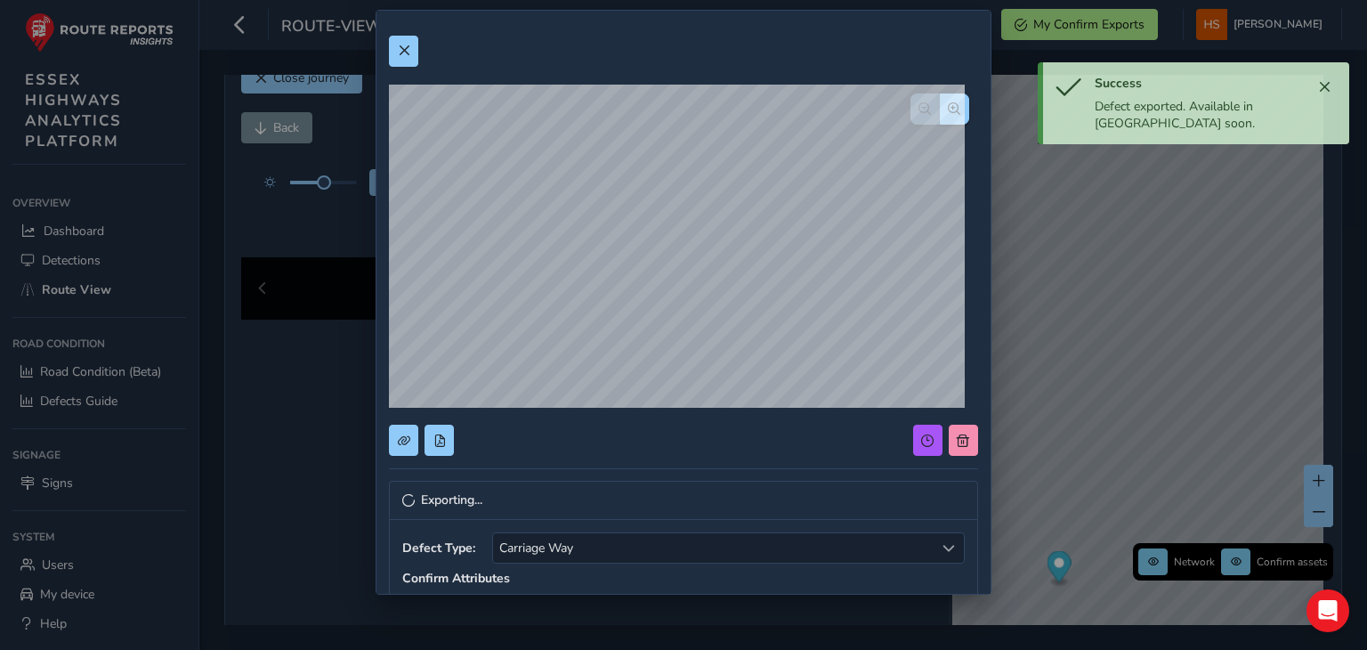
click at [388, 56] on div "Exporting... Defect Type: Carriage Way Carriage Way Confirm Attributes Risk Sco…" at bounding box center [683, 643] width 613 height 1265
click at [409, 54] on span at bounding box center [404, 51] width 12 height 12
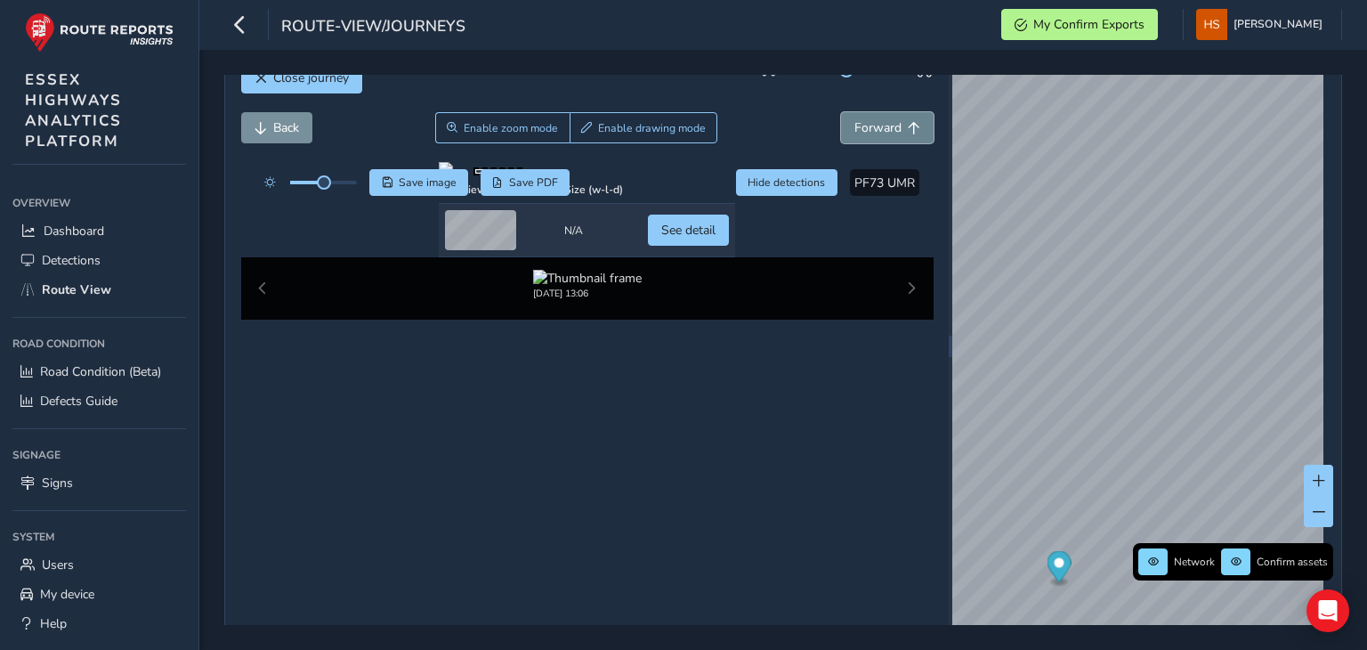
click at [857, 131] on span "Forward" at bounding box center [878, 127] width 47 height 17
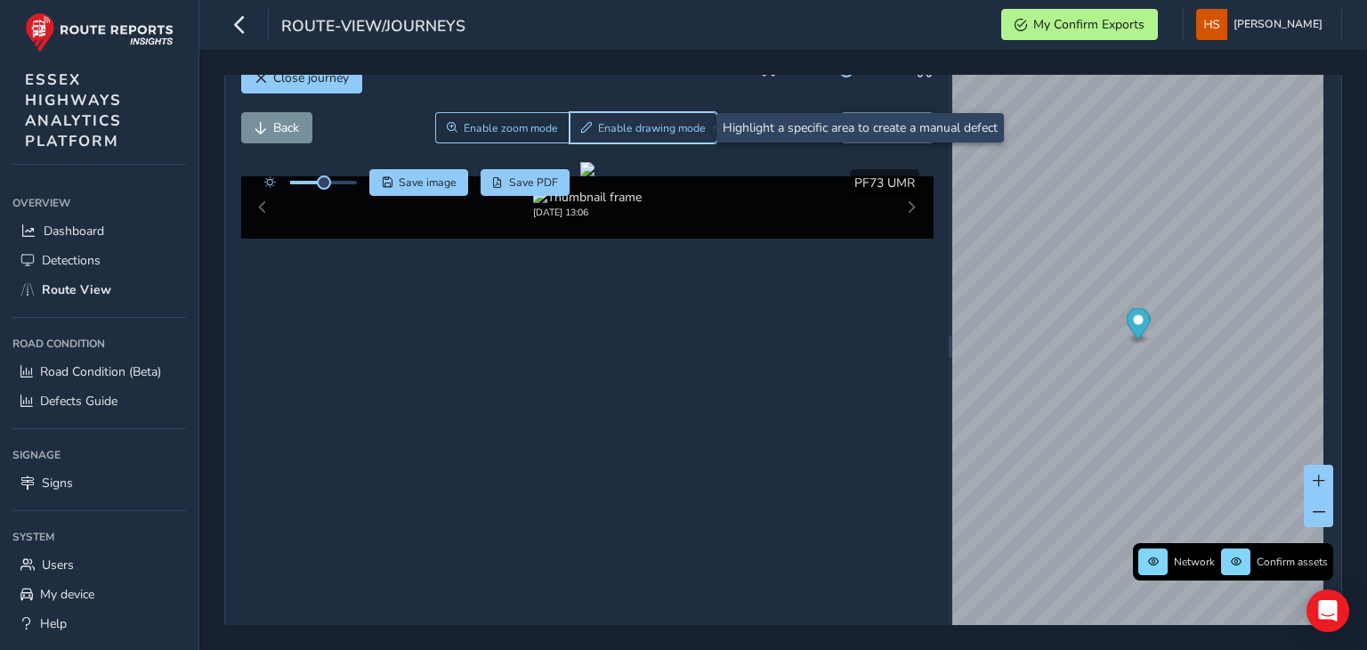
click at [620, 126] on span "Enable drawing mode" at bounding box center [652, 128] width 108 height 14
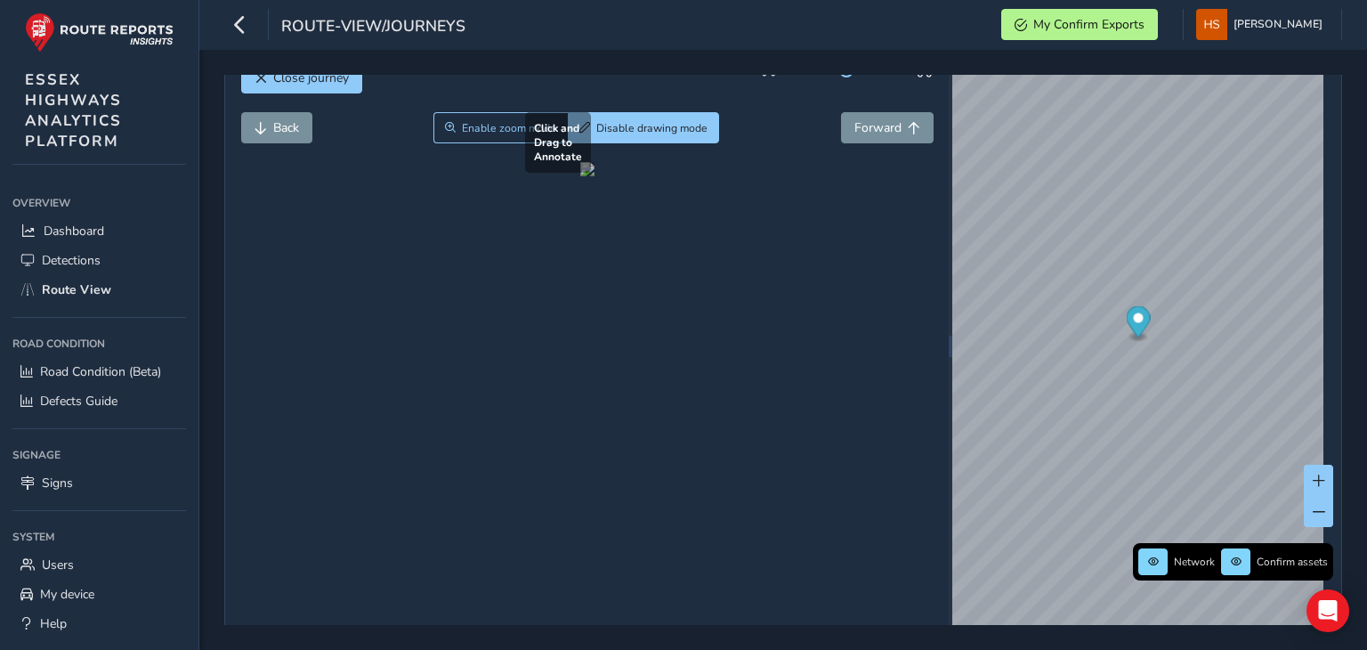
drag, startPoint x: 366, startPoint y: 507, endPoint x: 515, endPoint y: 389, distance: 190.8
click at [580, 176] on div at bounding box center [587, 169] width 14 height 14
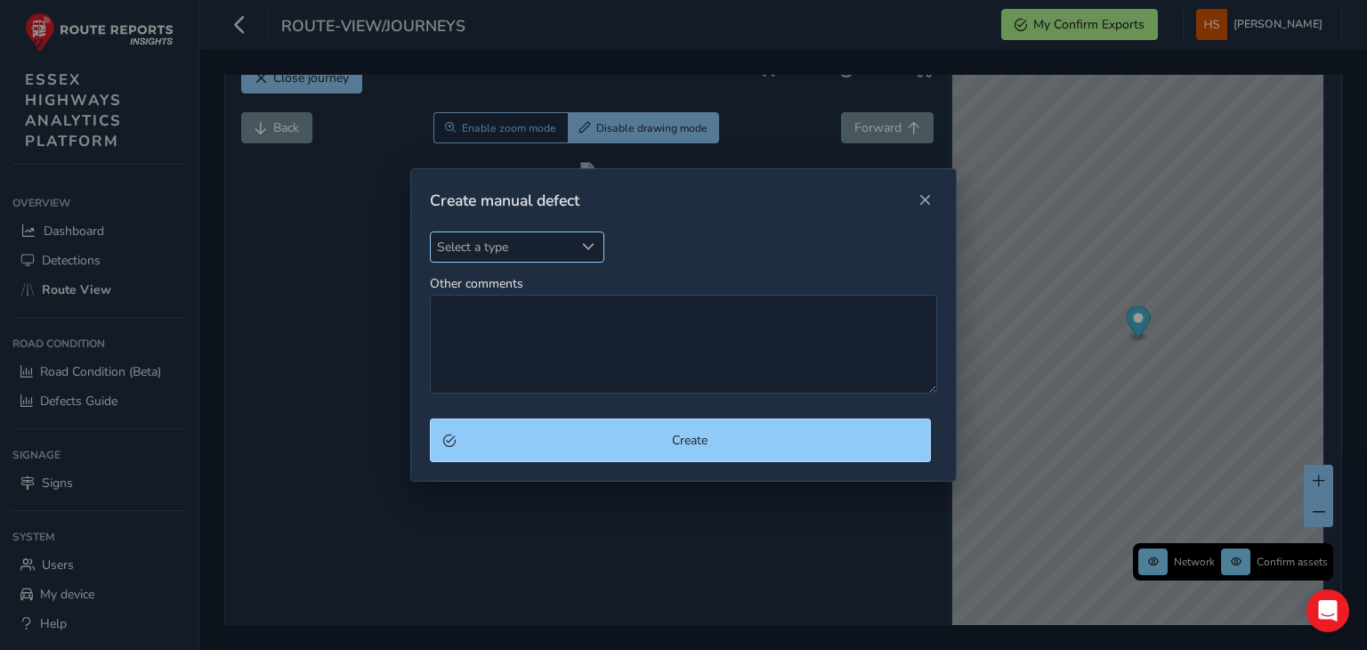
click at [545, 250] on span "Select a type" at bounding box center [502, 246] width 143 height 29
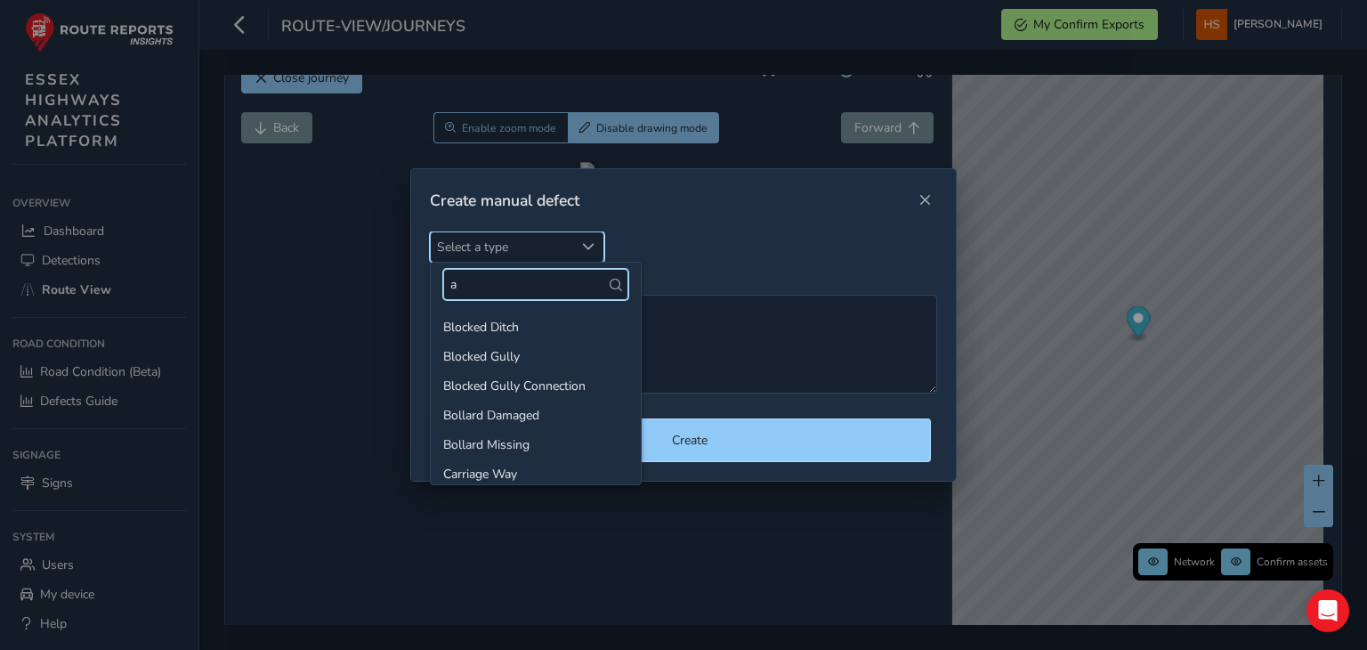
scroll to position [5, 0]
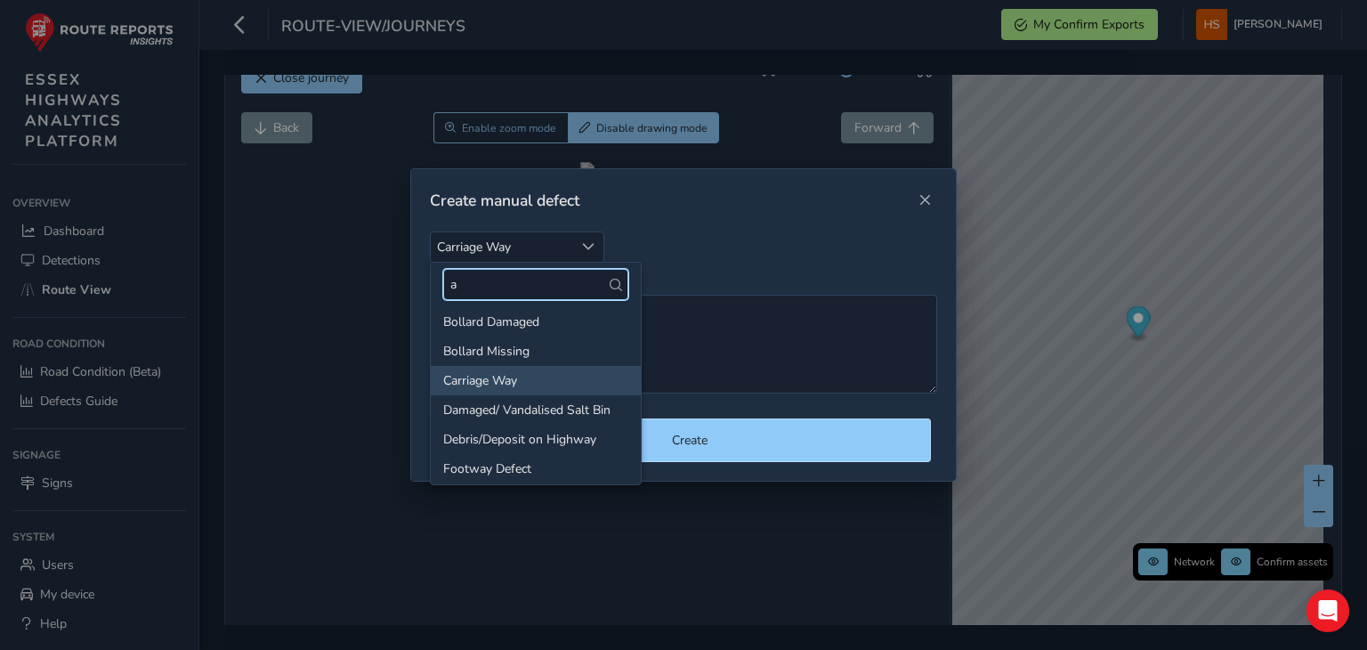
type input "a"
click at [531, 386] on li "Carriage Way" at bounding box center [536, 380] width 210 height 29
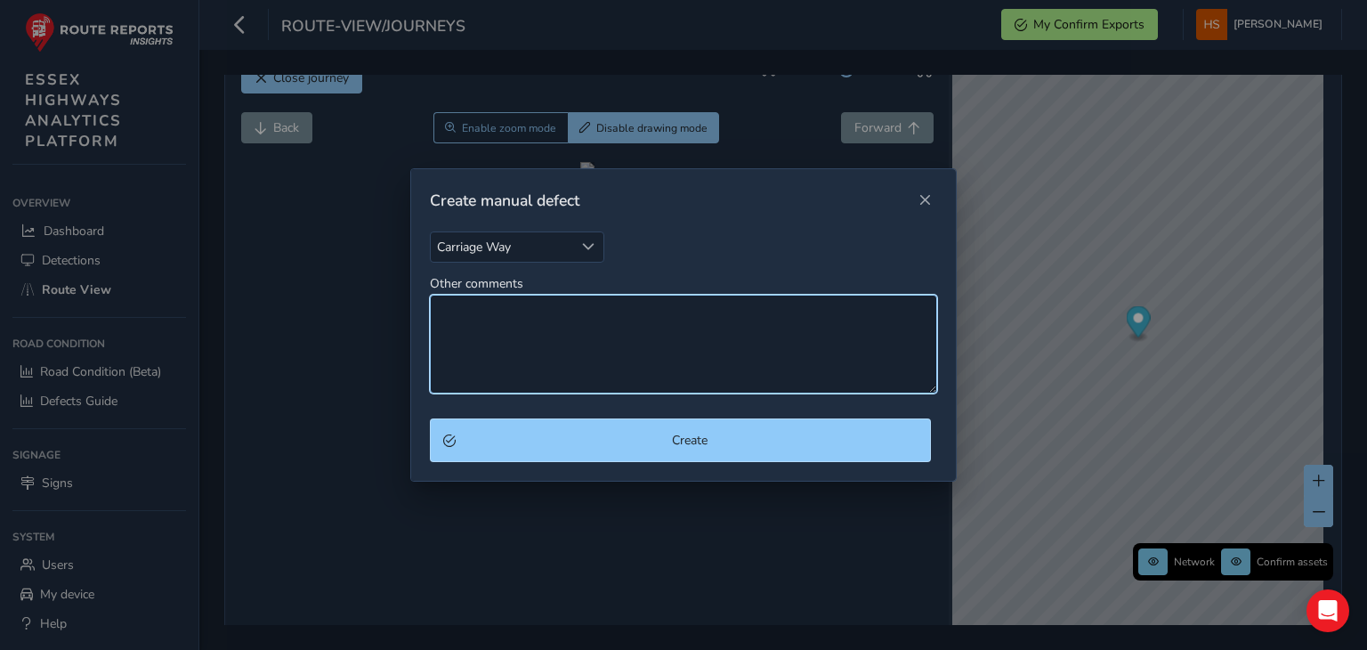
click at [531, 386] on textarea "Other comments" at bounding box center [683, 344] width 507 height 99
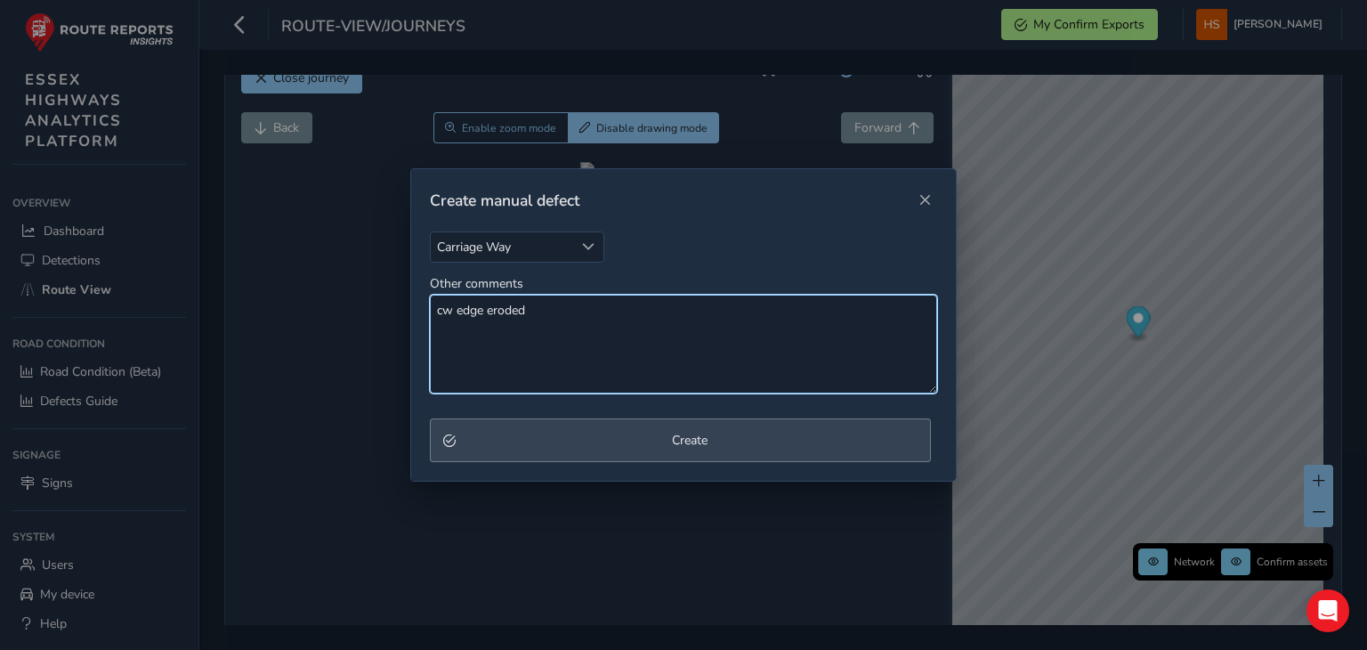
type textarea "cw edge eroded"
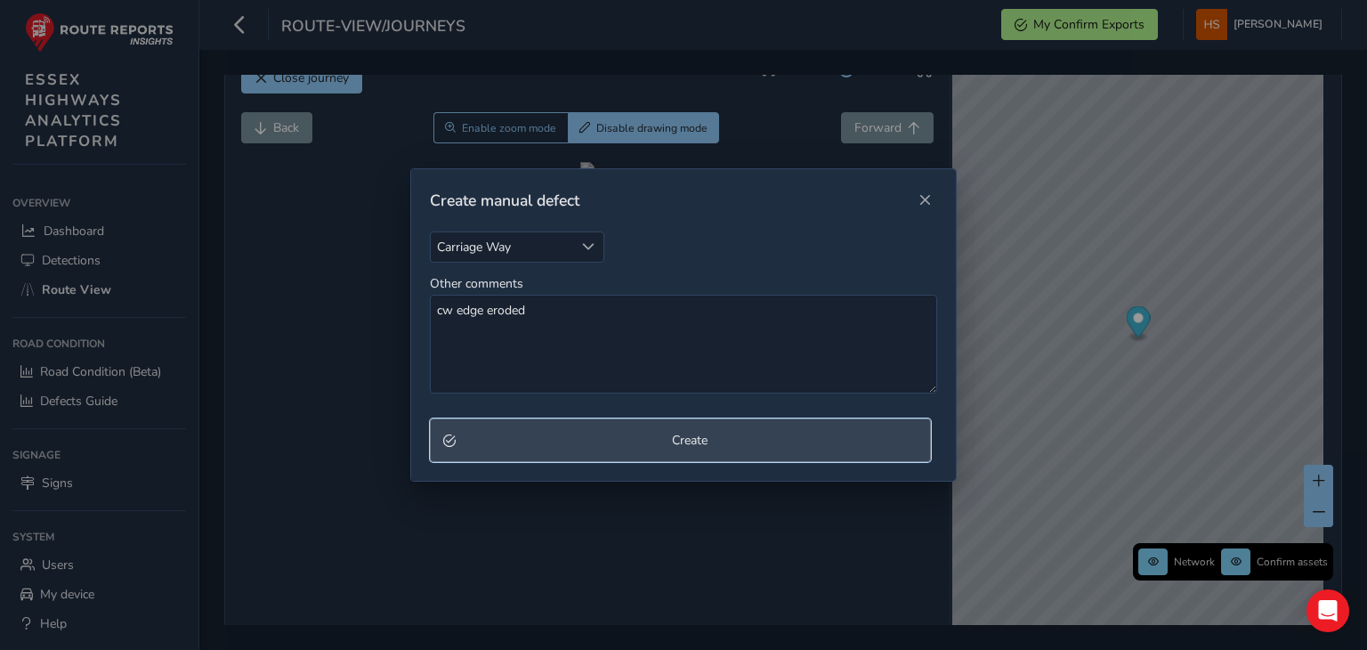
click at [523, 430] on button "Create" at bounding box center [680, 440] width 501 height 44
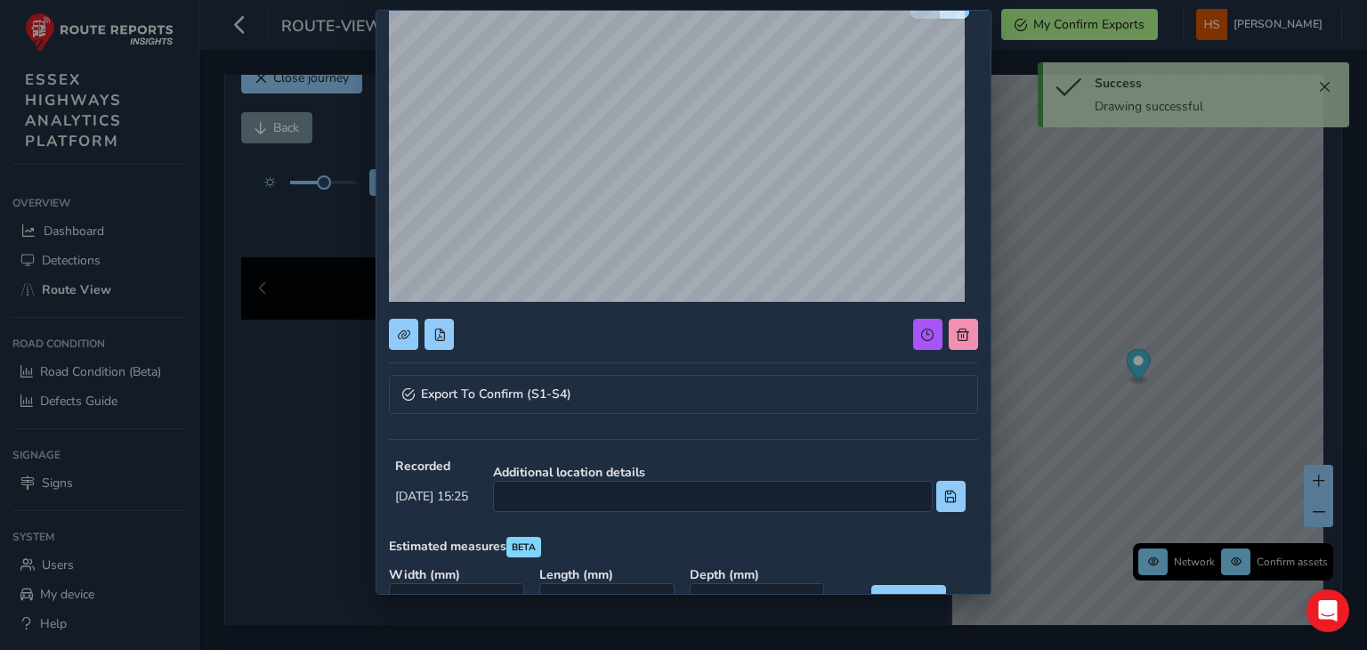
scroll to position [126, 0]
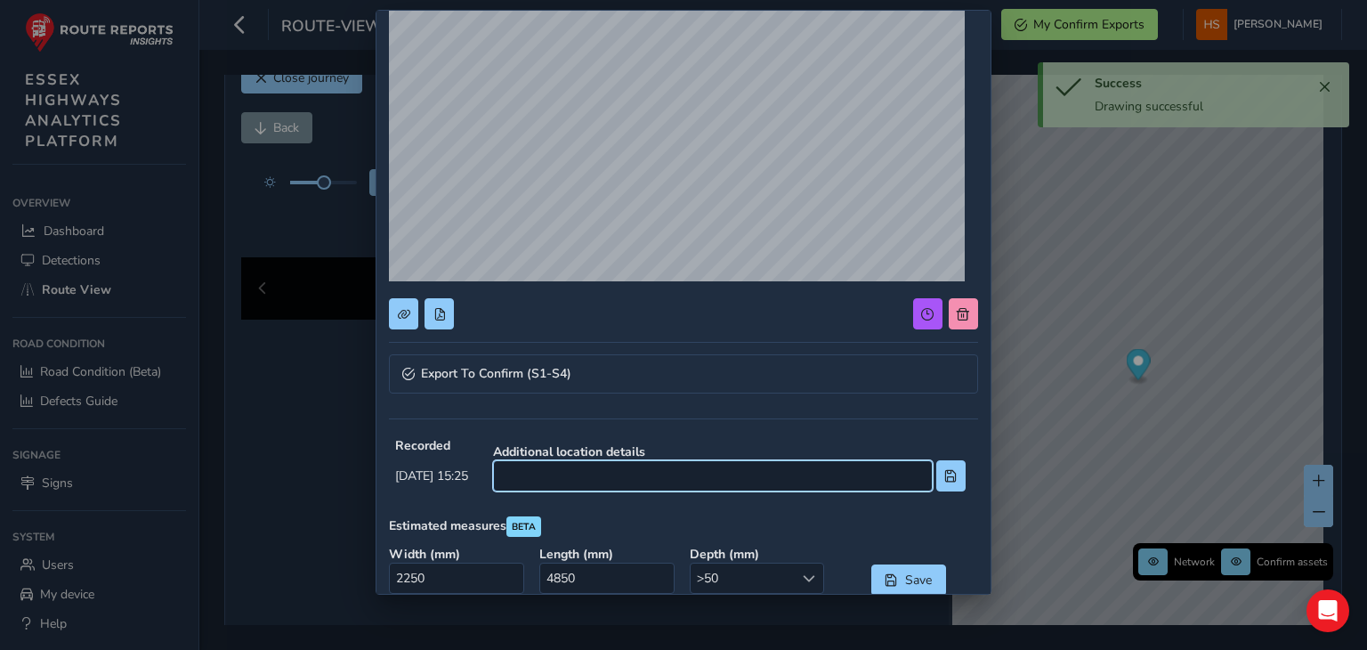
click at [688, 482] on input at bounding box center [713, 475] width 440 height 31
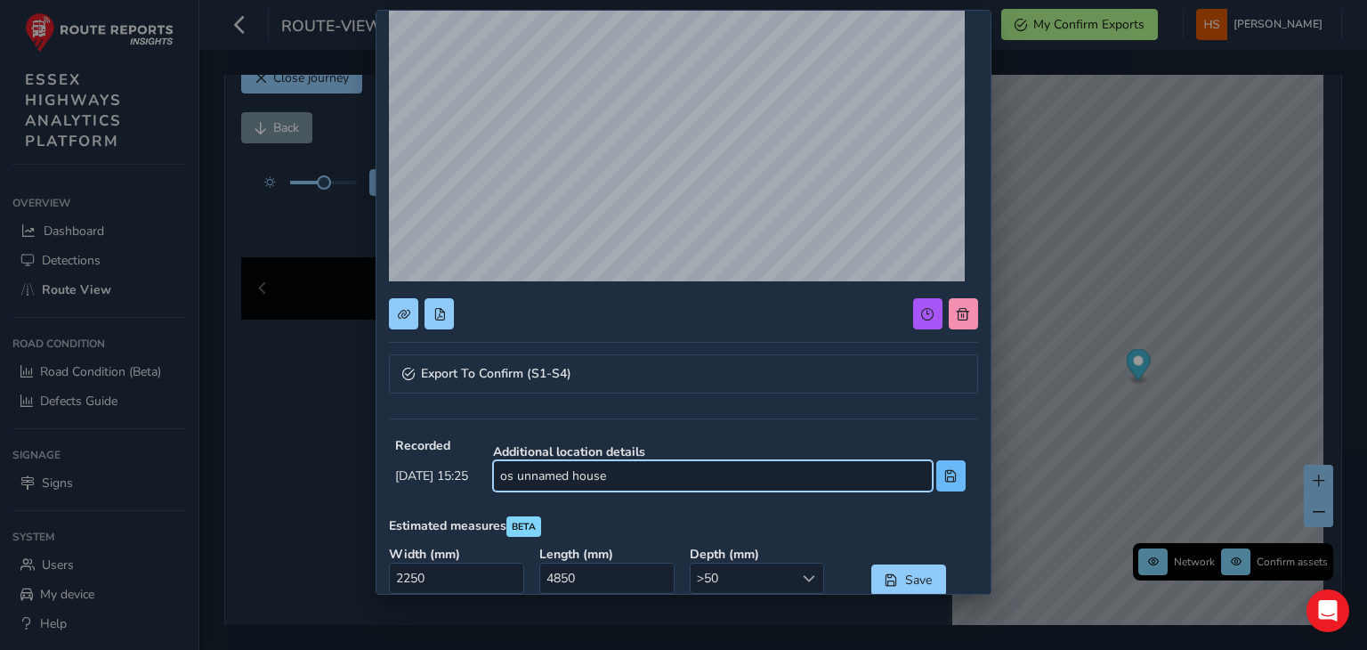
type input "os unnamed house"
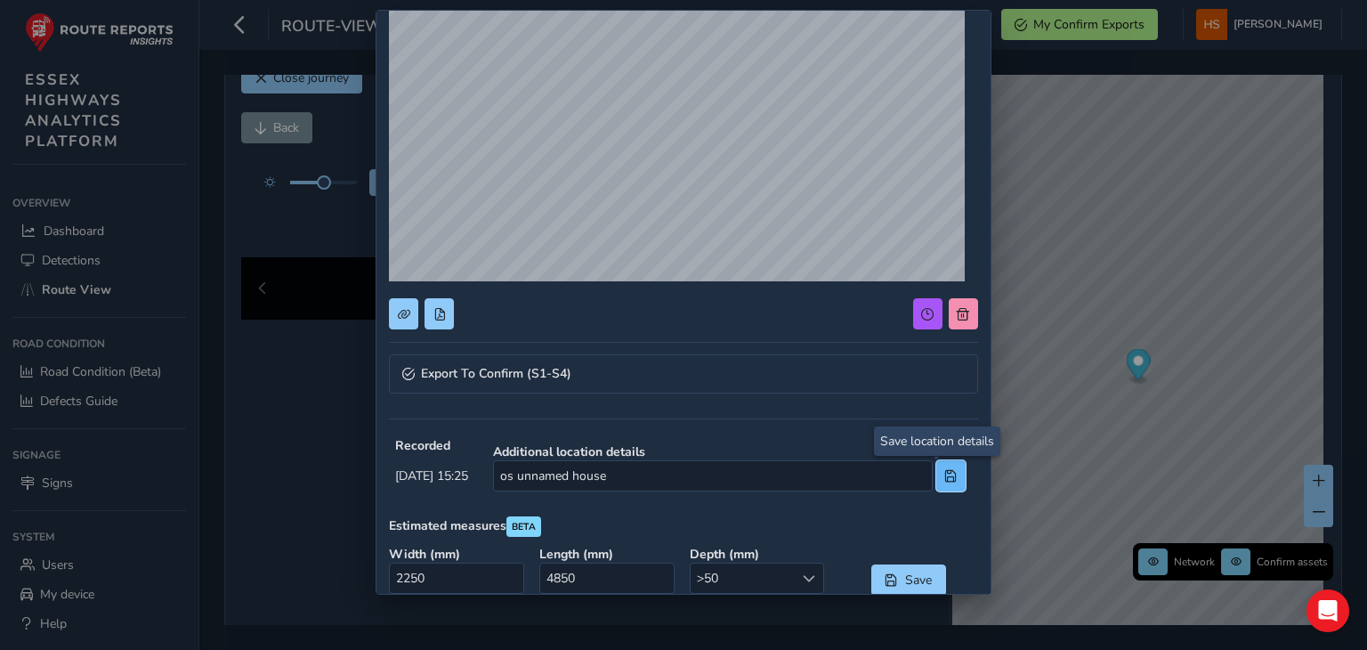
click at [945, 478] on span at bounding box center [951, 476] width 12 height 12
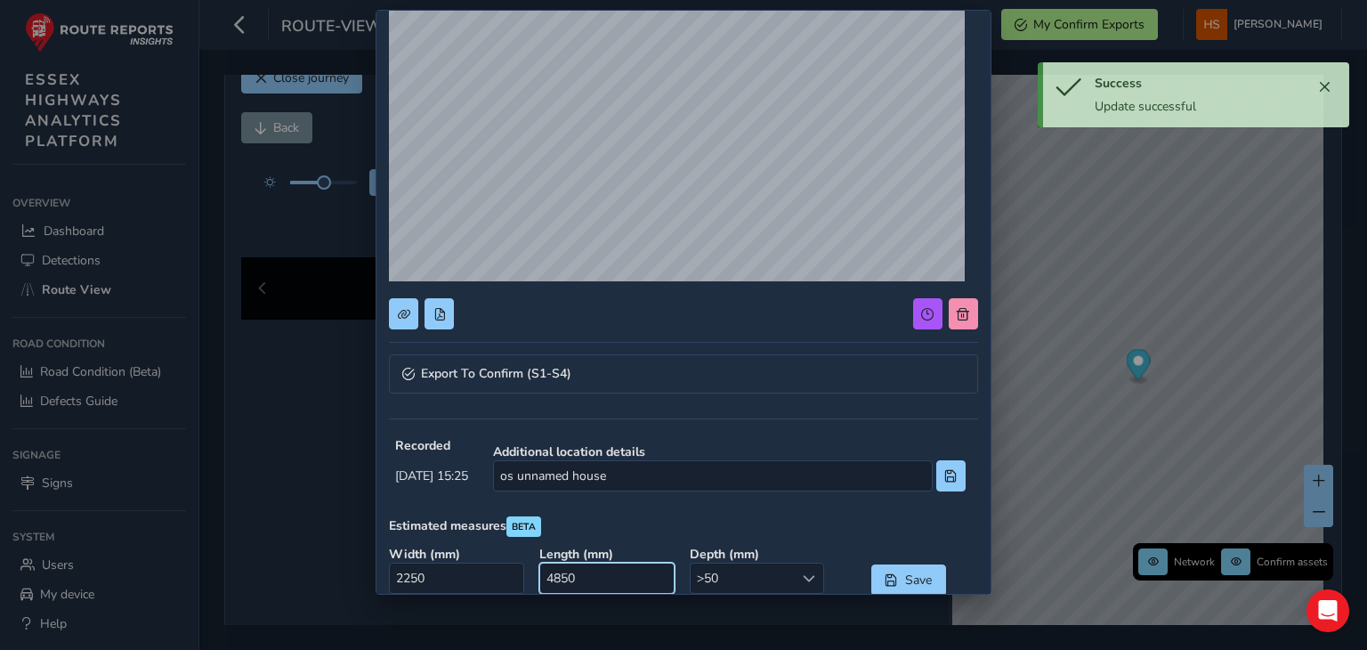
click at [605, 585] on input "4850" at bounding box center [606, 578] width 134 height 31
type input "0"
type input "3000"
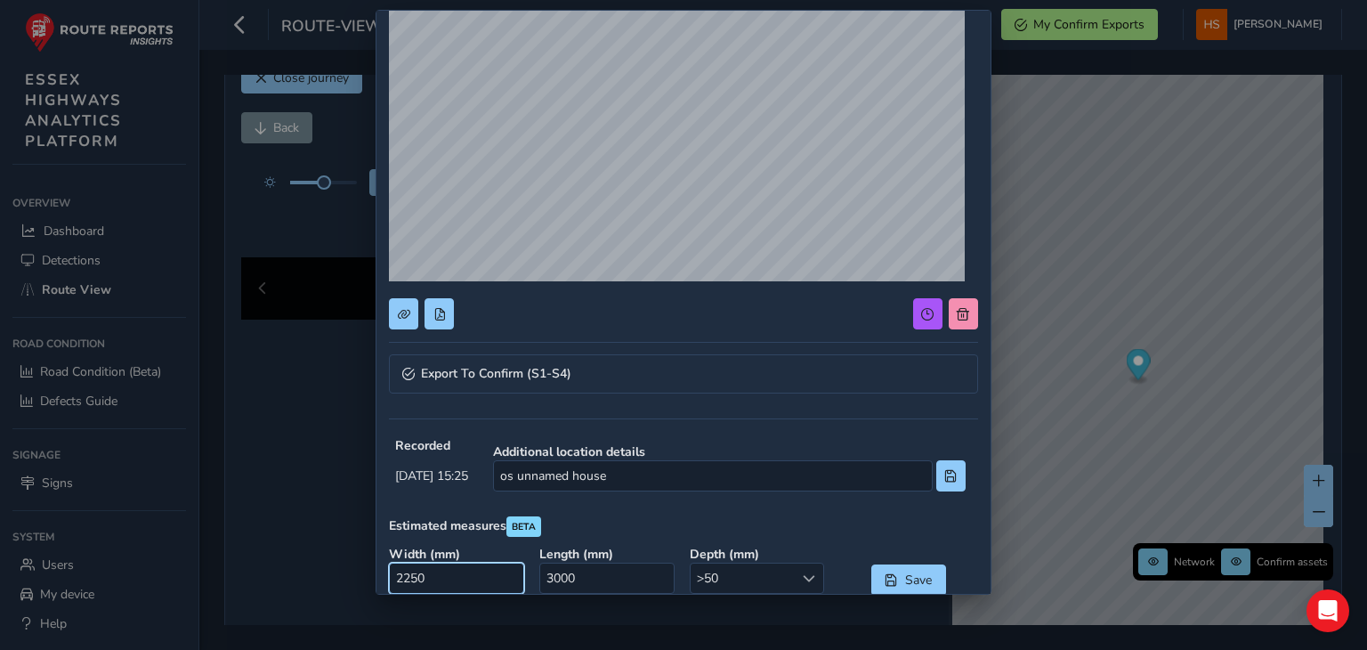
click at [474, 588] on input "2250" at bounding box center [456, 578] width 134 height 31
type input "0"
type input "100"
click at [872, 566] on button "Save" at bounding box center [909, 579] width 75 height 31
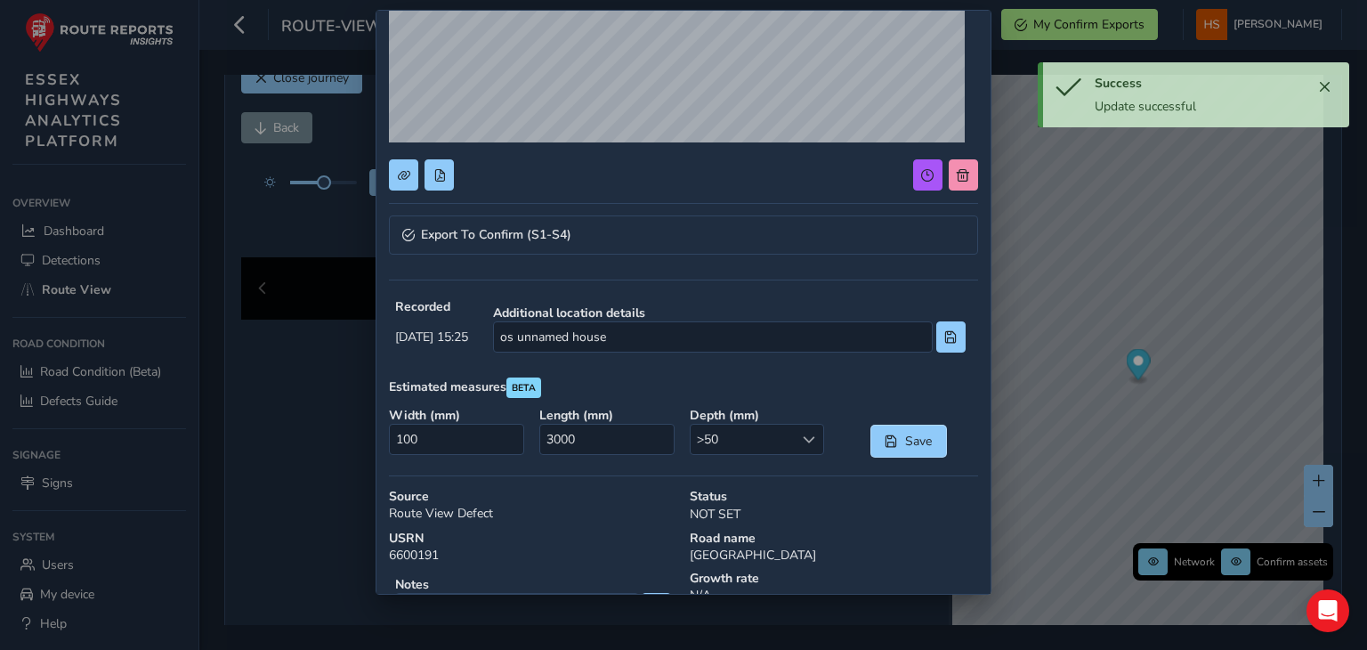
scroll to position [284, 0]
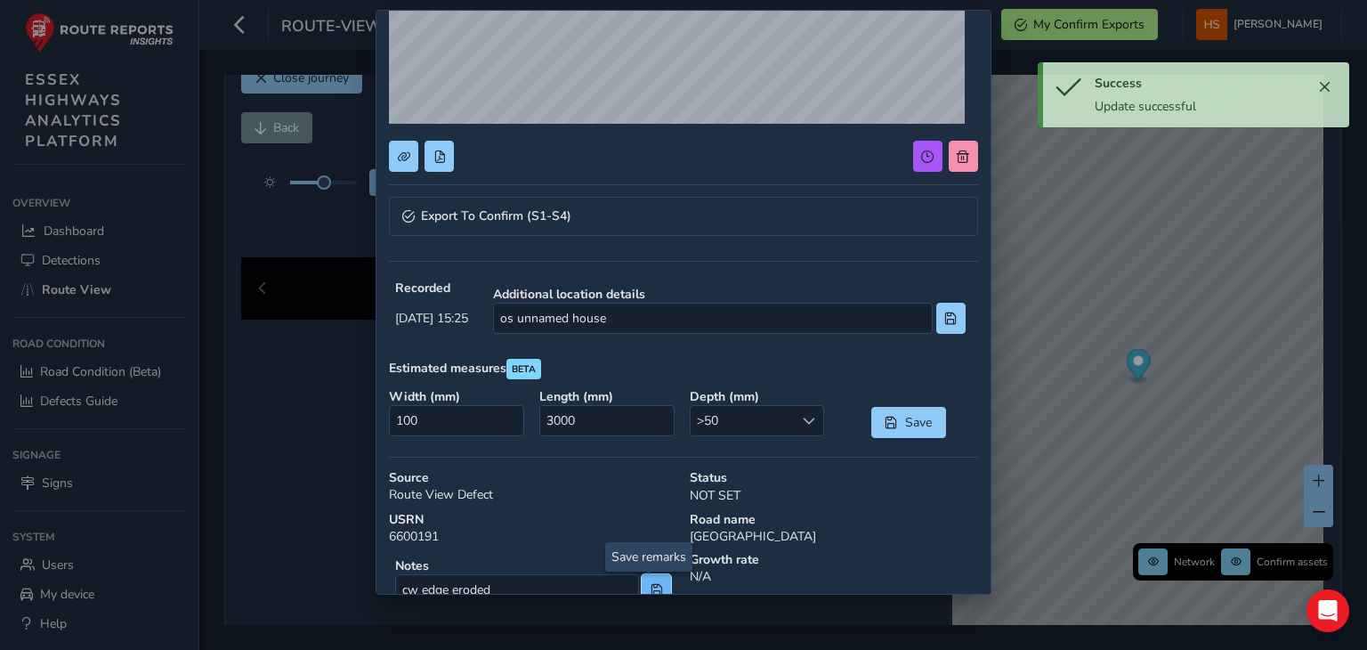
click at [648, 581] on button at bounding box center [656, 589] width 29 height 31
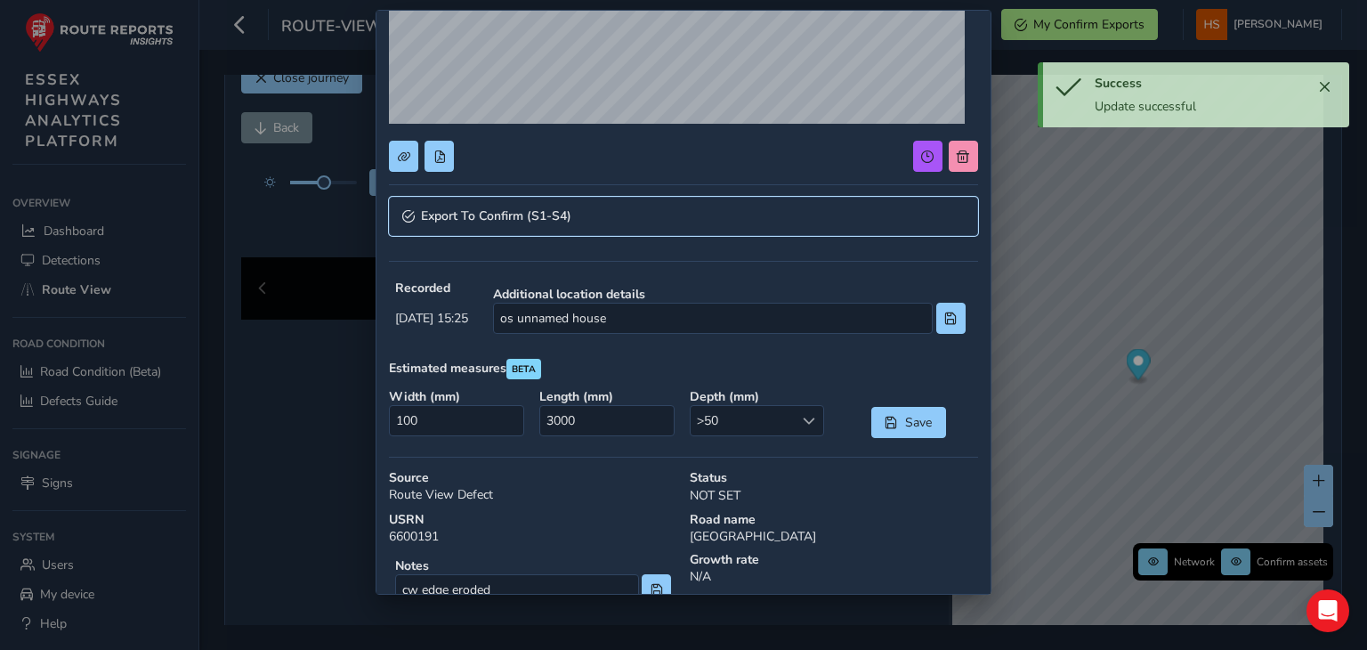
click at [786, 230] on link "Export To Confirm (S1-S4)" at bounding box center [683, 216] width 588 height 39
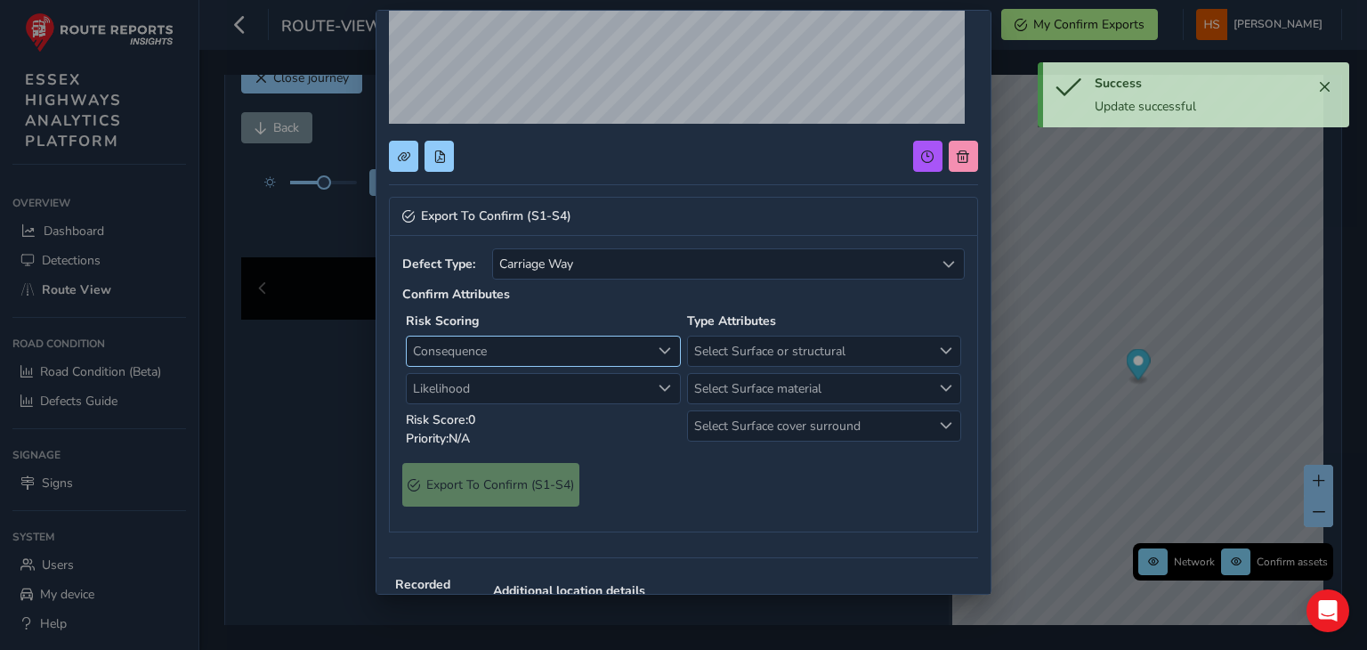
click at [556, 352] on span "Consequence" at bounding box center [529, 351] width 244 height 29
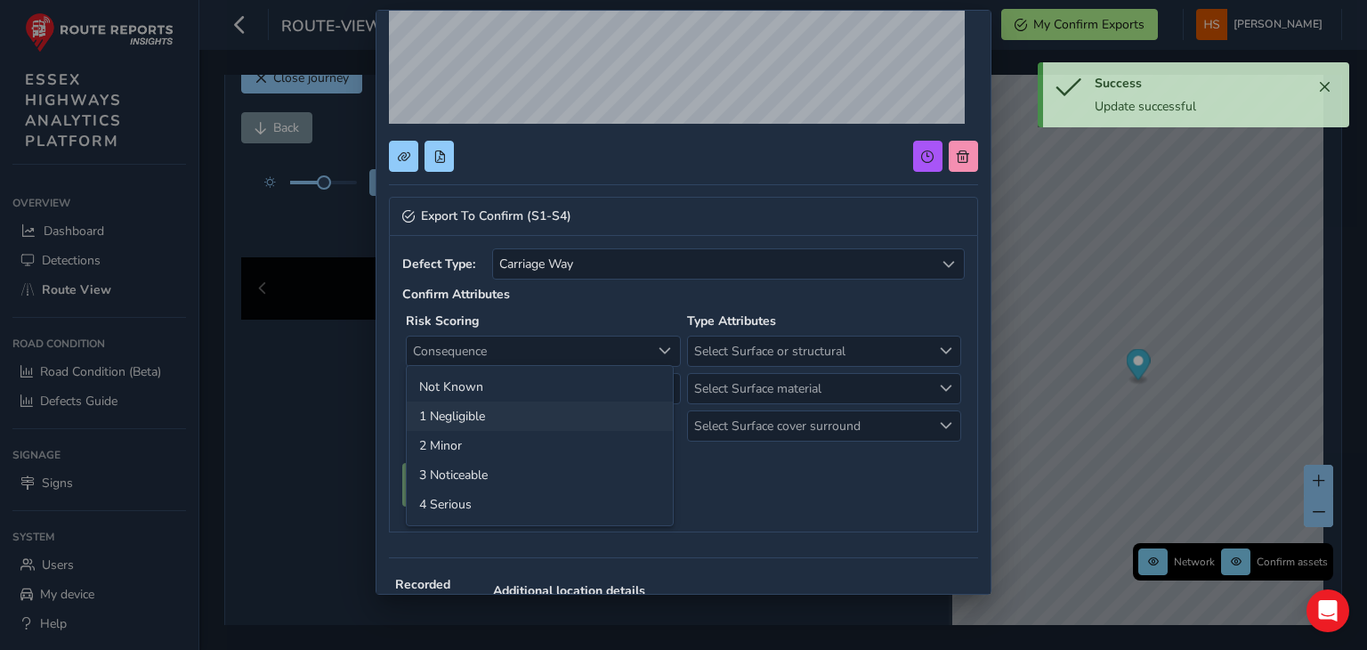
click at [522, 414] on li "1 Negligible" at bounding box center [540, 415] width 266 height 29
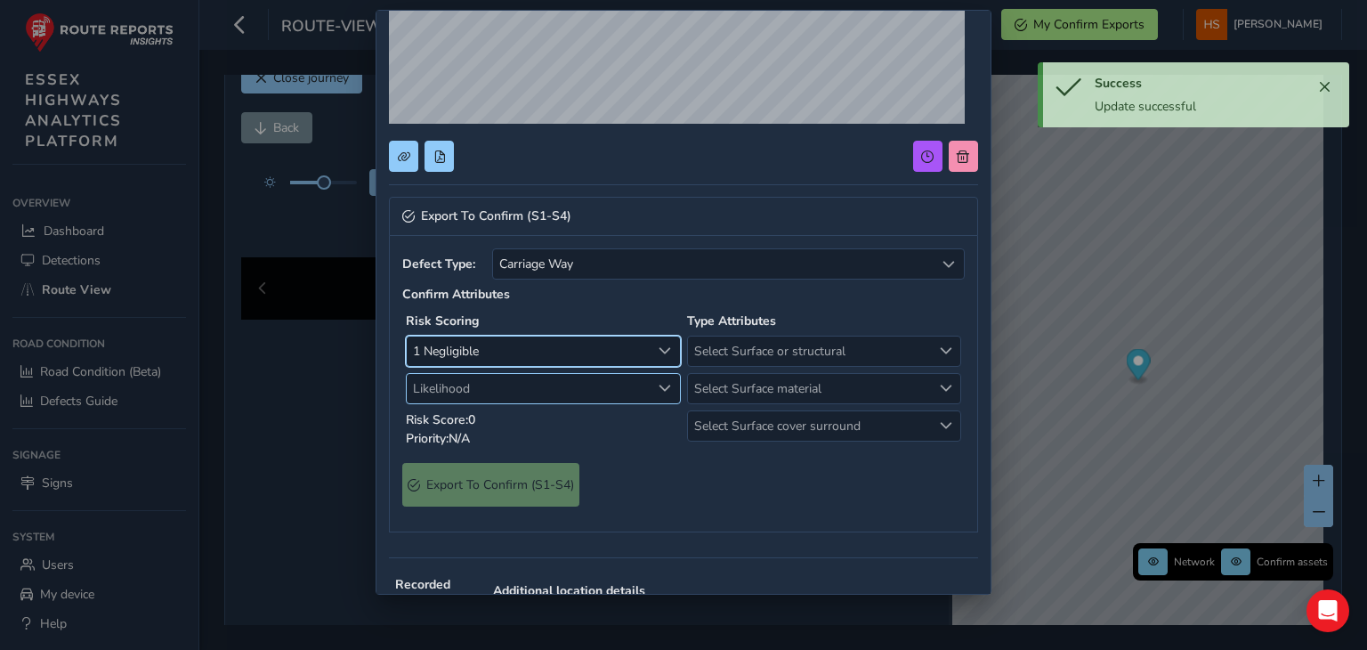
click at [555, 401] on span "Likelihood" at bounding box center [529, 388] width 244 height 29
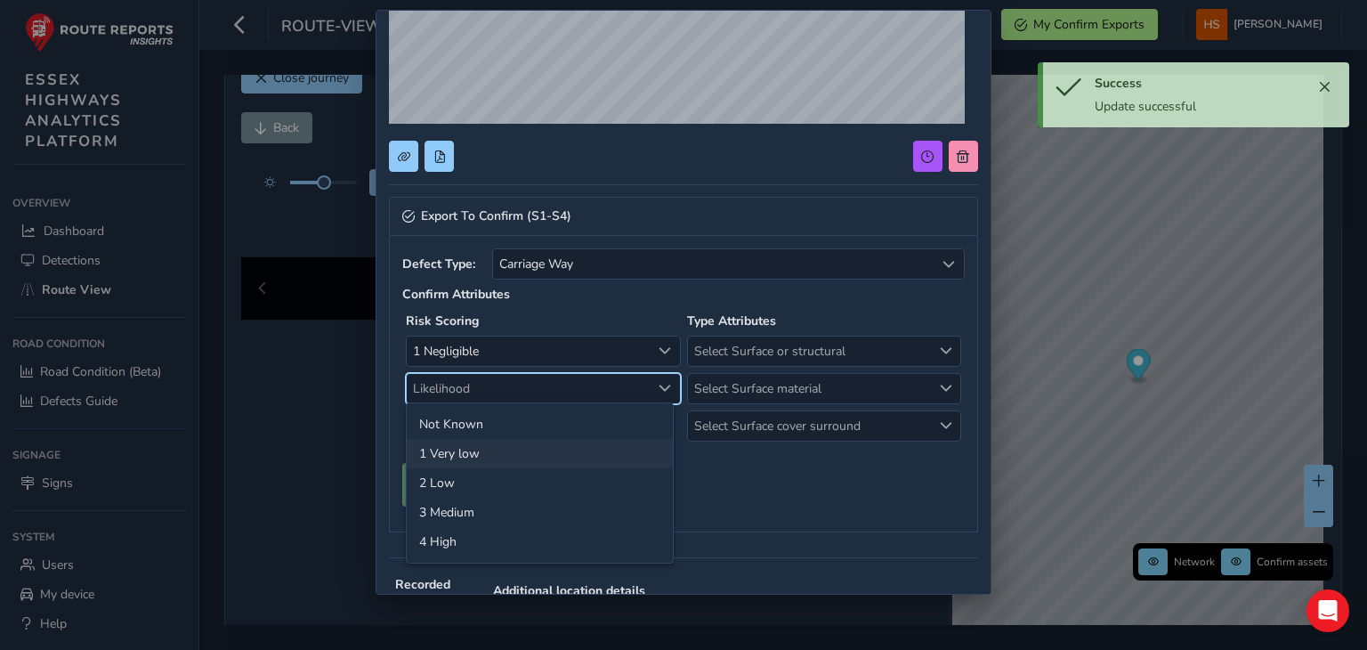
click at [487, 449] on li "1 Very low" at bounding box center [540, 453] width 266 height 29
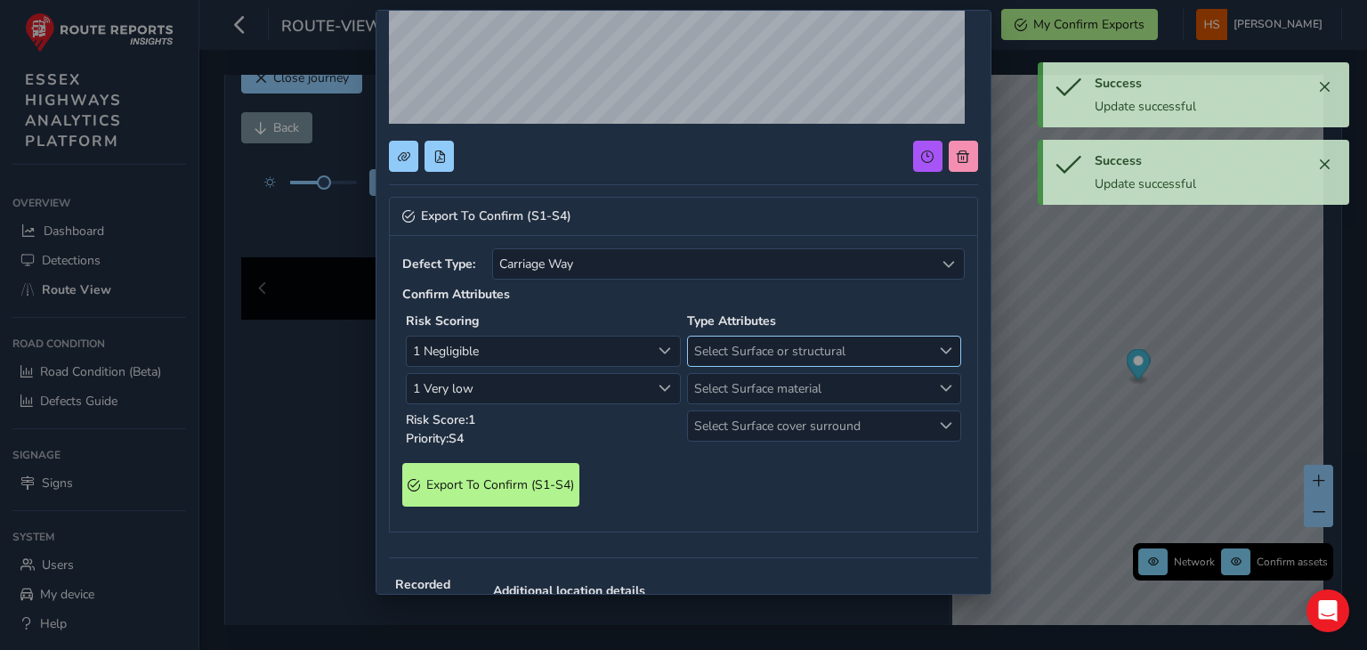
click at [799, 351] on span "Select Surface or structural" at bounding box center [810, 351] width 244 height 29
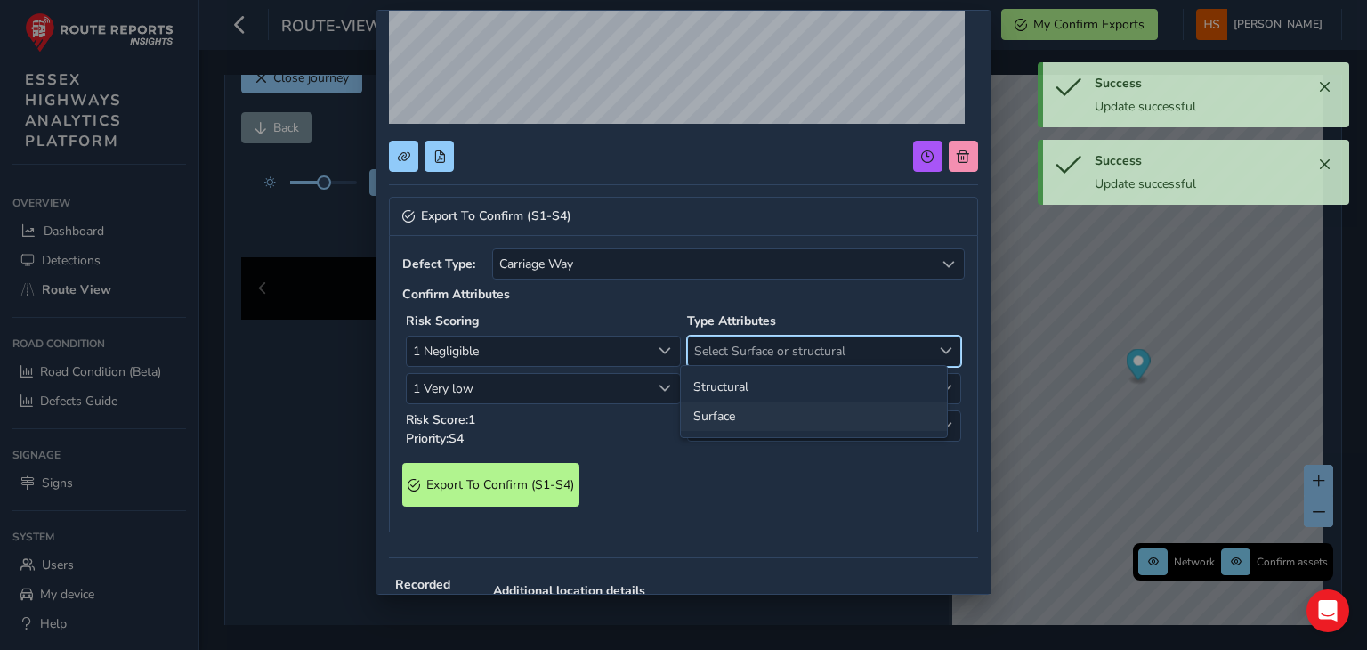
click at [772, 420] on li "Surface" at bounding box center [814, 415] width 266 height 29
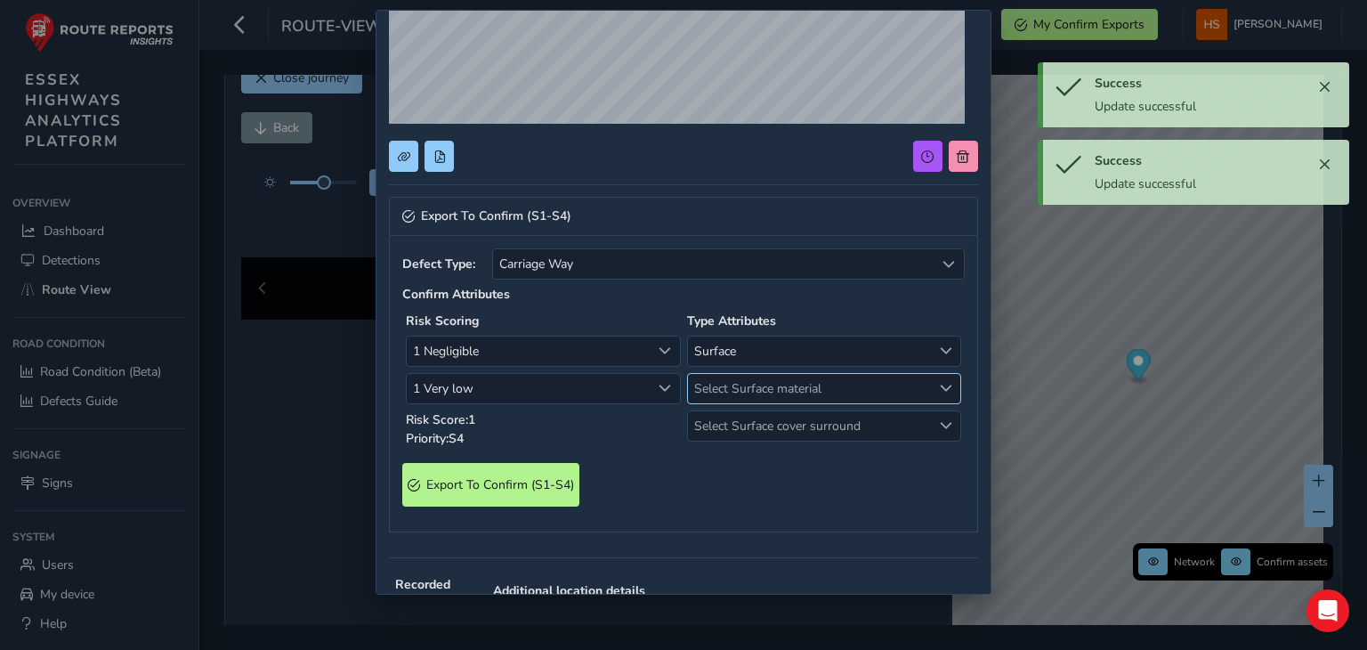
click at [805, 390] on span "Select Surface material" at bounding box center [810, 388] width 244 height 29
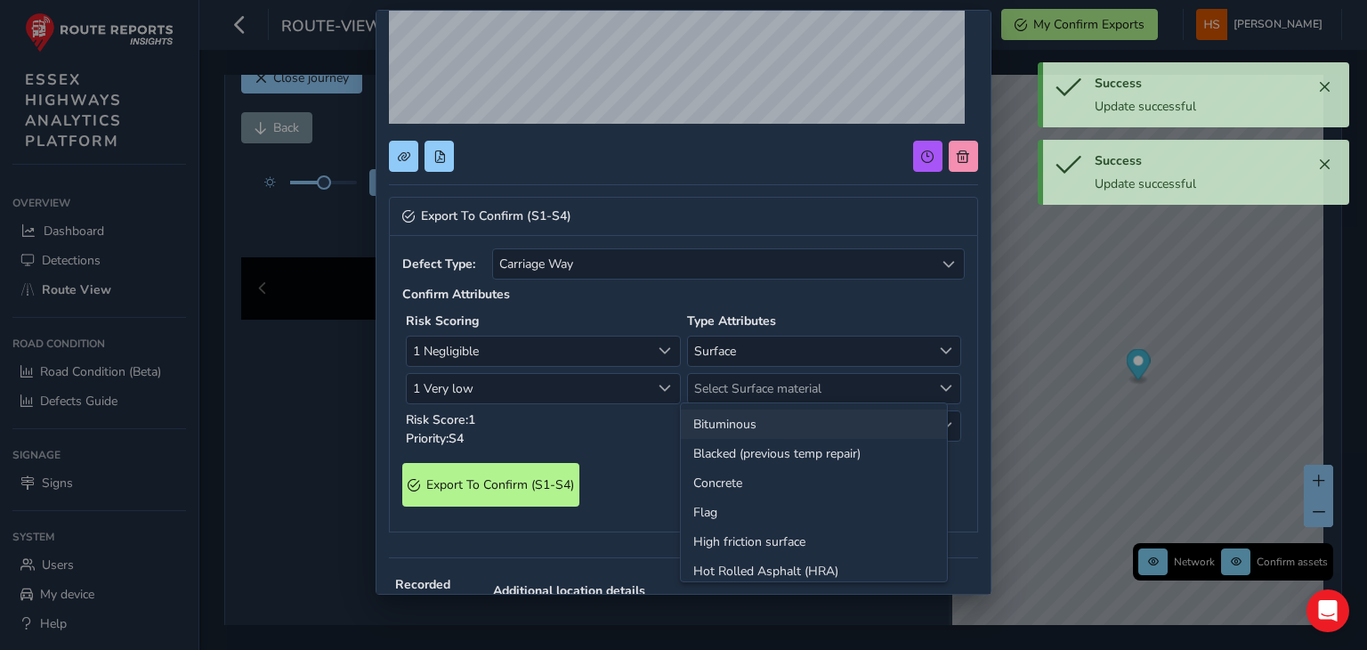
click at [718, 424] on li "Bituminous" at bounding box center [814, 424] width 266 height 29
click at [718, 424] on span "Select Surface cover surround" at bounding box center [810, 425] width 244 height 29
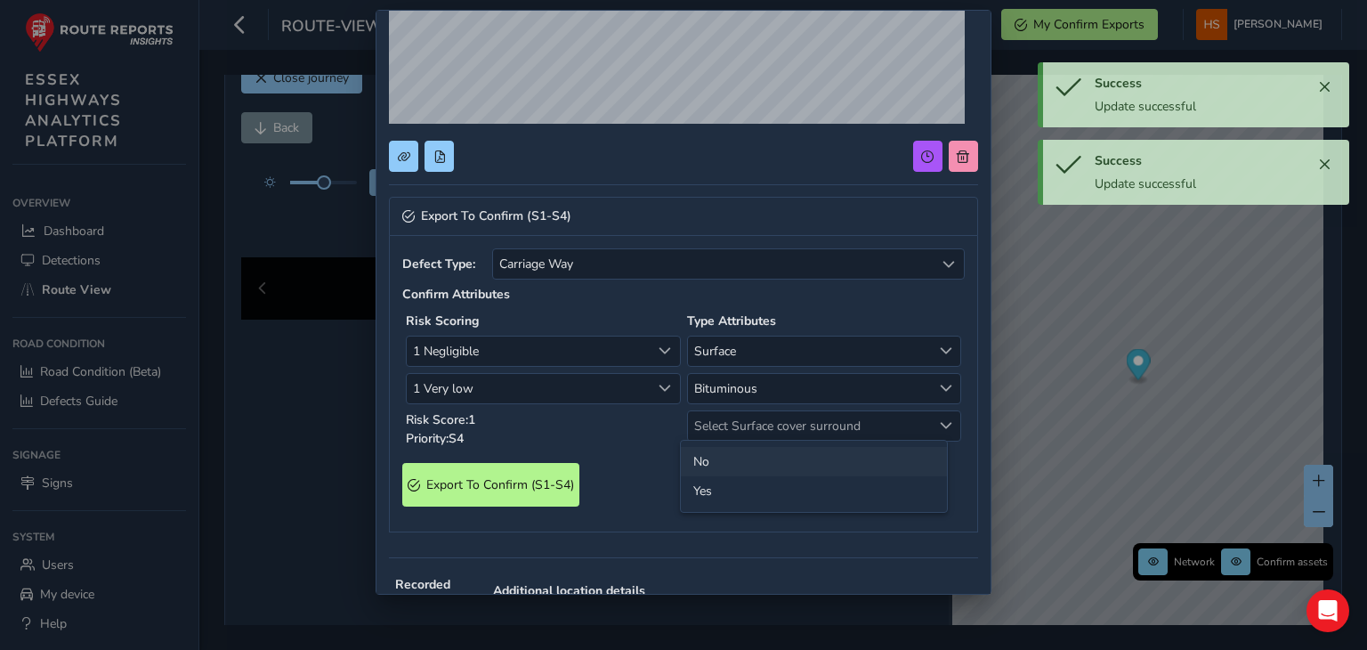
click at [716, 474] on li "No" at bounding box center [814, 461] width 266 height 29
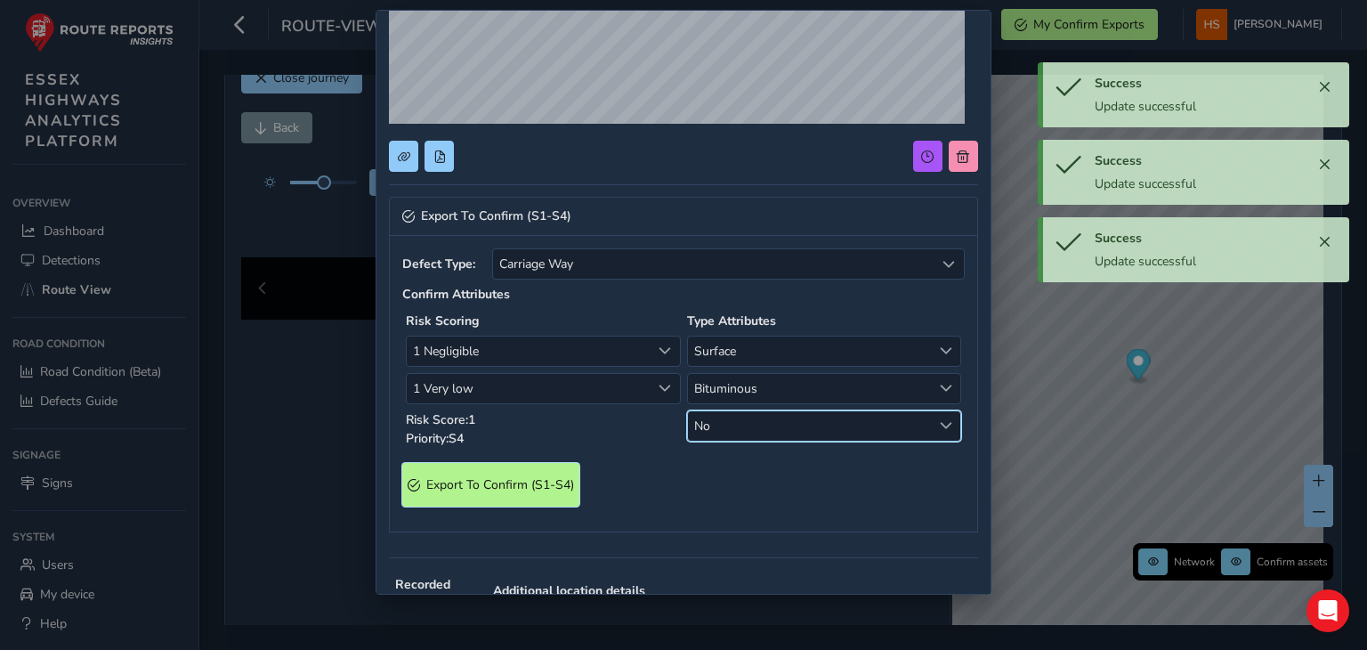
click at [499, 477] on span "Export To Confirm (S1-S4)" at bounding box center [500, 484] width 148 height 17
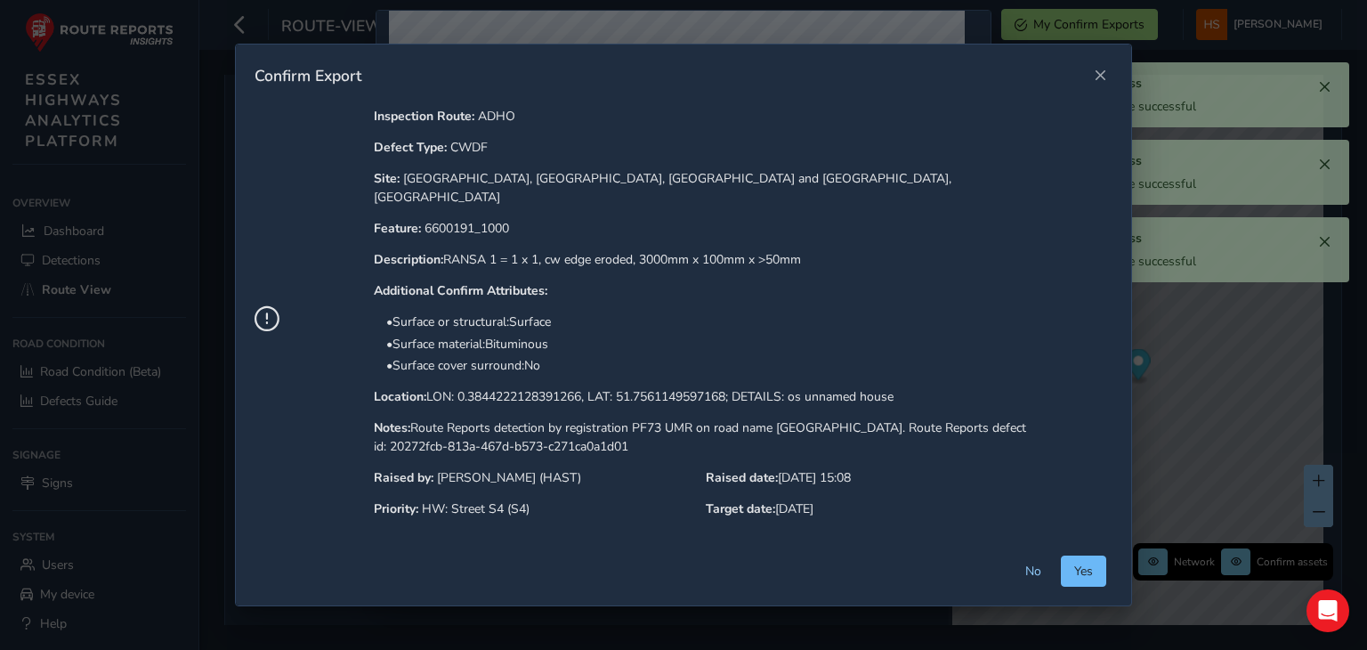
click at [1077, 563] on span "Yes" at bounding box center [1083, 571] width 19 height 17
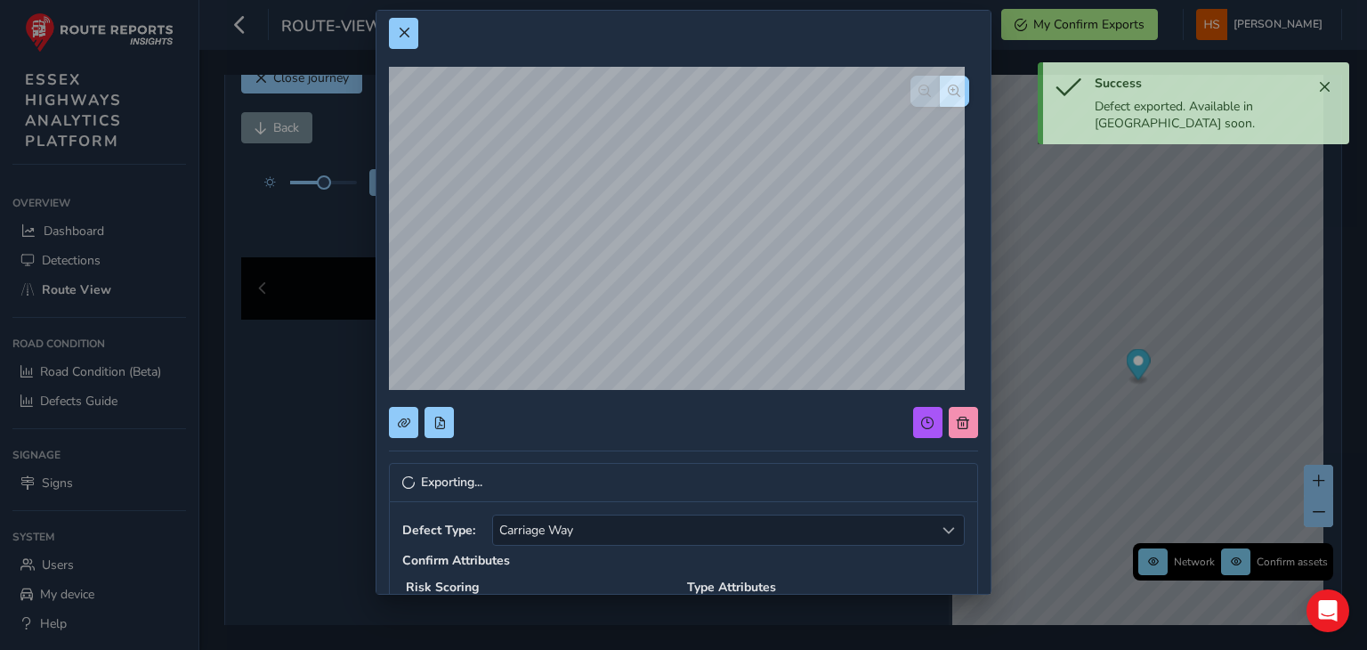
scroll to position [0, 0]
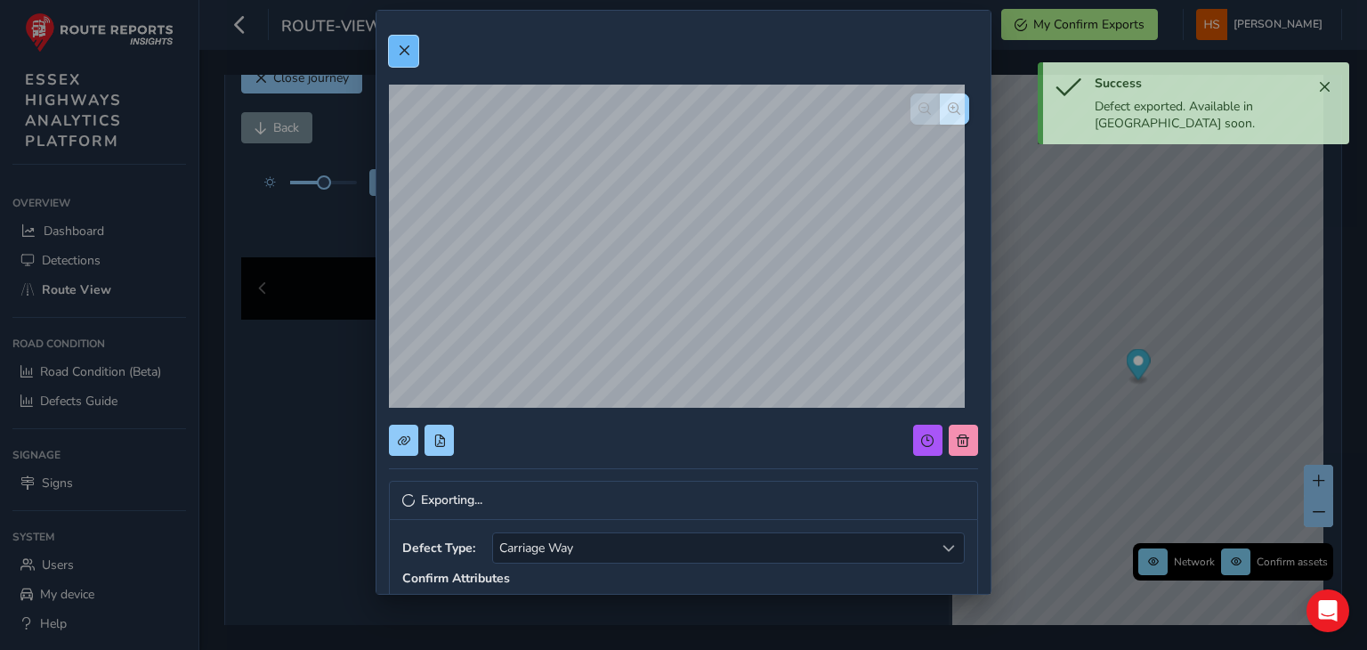
click at [410, 57] on button at bounding box center [403, 51] width 29 height 31
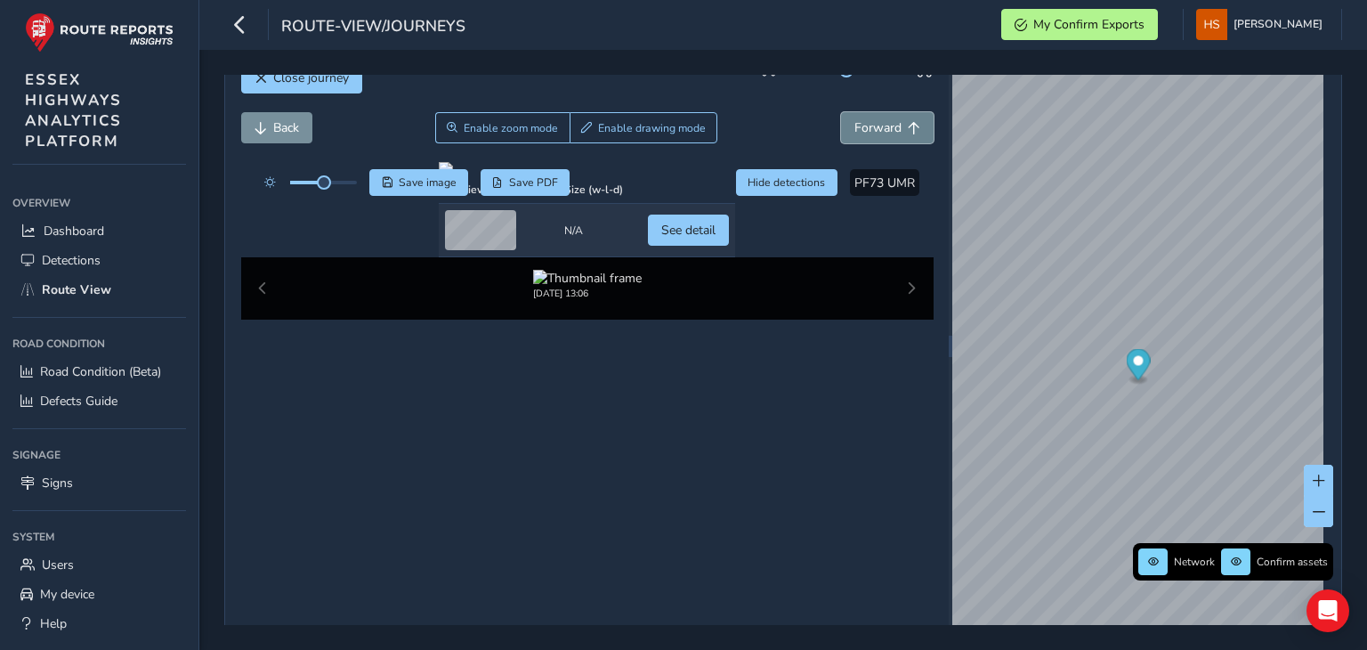
click at [914, 121] on button "Forward" at bounding box center [887, 127] width 93 height 31
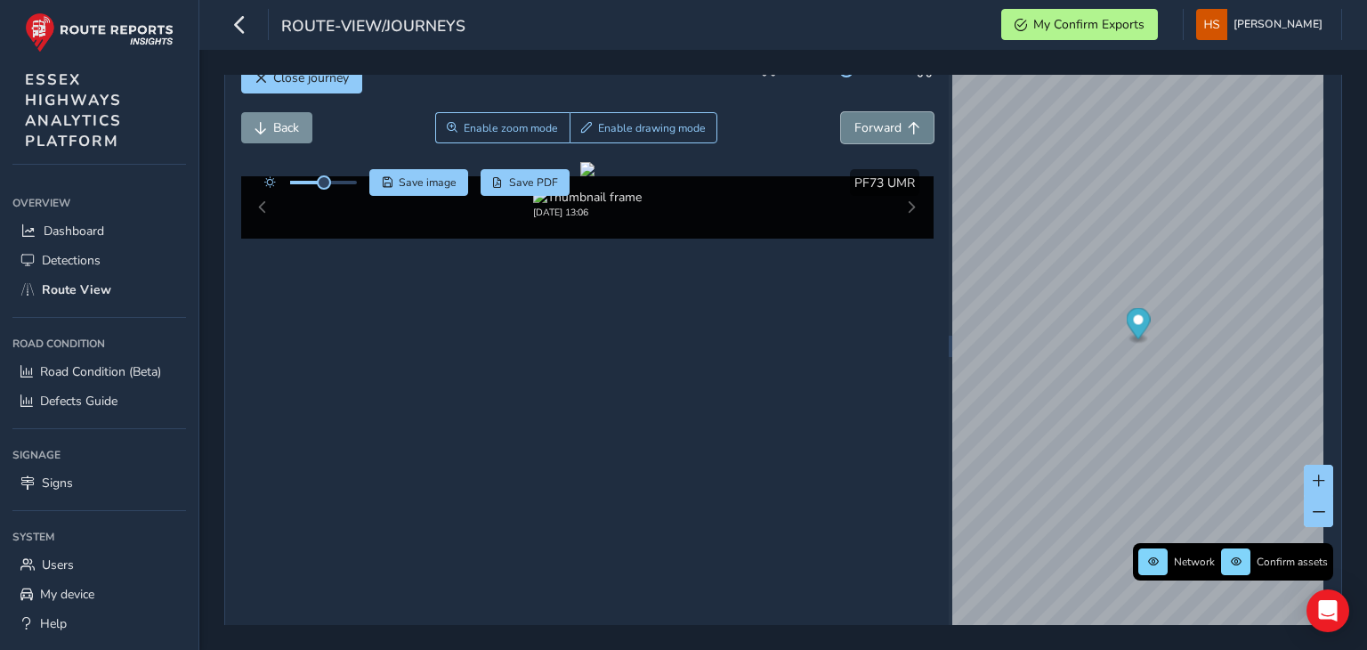
click at [889, 126] on span "Forward" at bounding box center [878, 127] width 47 height 17
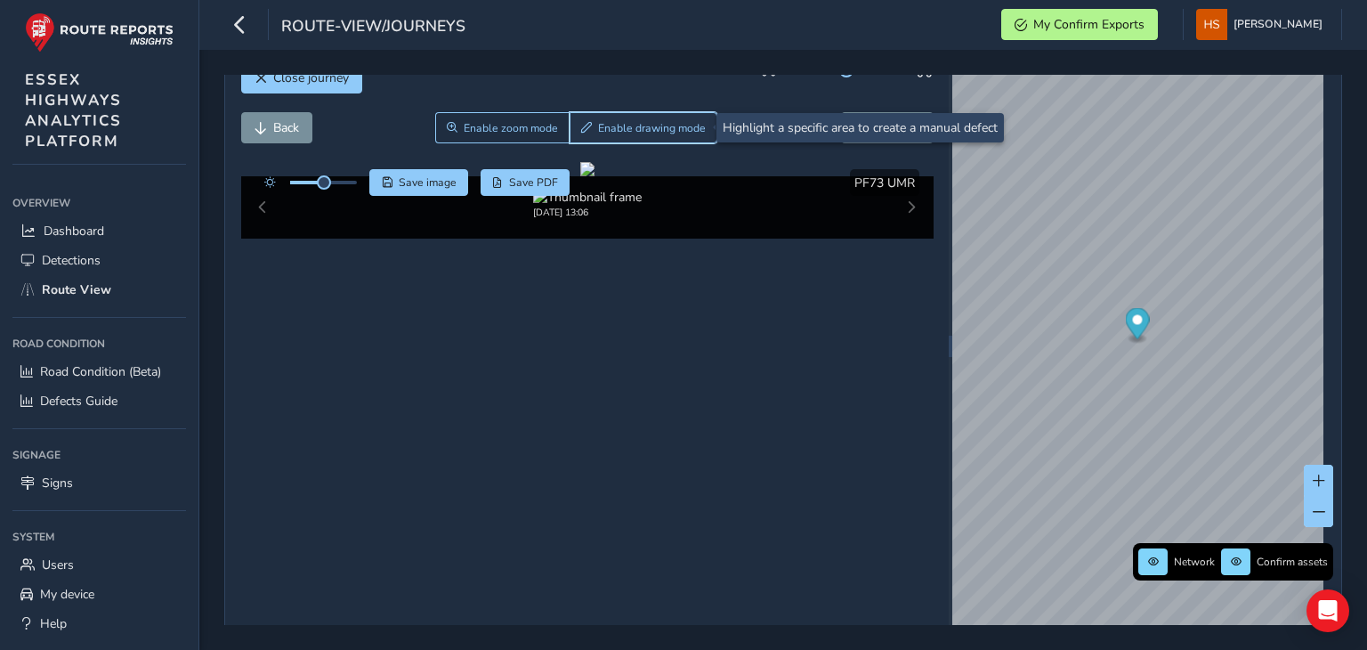
click at [634, 113] on button "Enable drawing mode" at bounding box center [644, 127] width 149 height 31
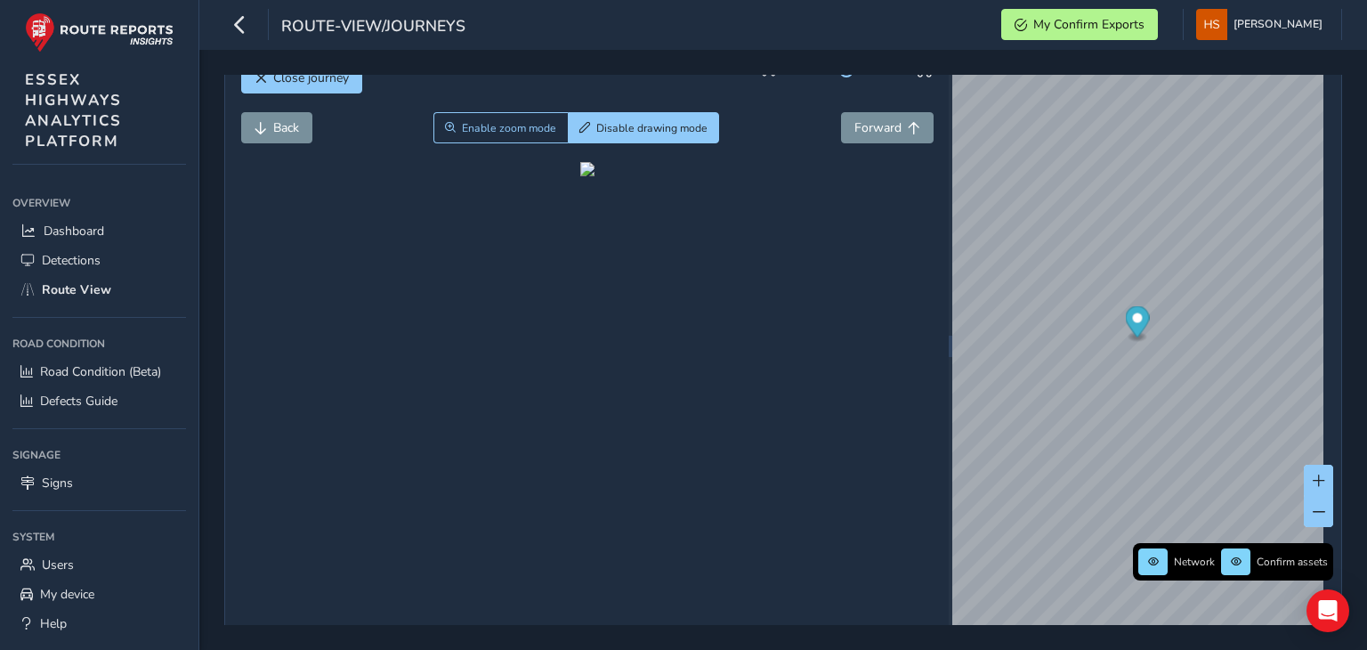
click at [280, 107] on div "Close journey" at bounding box center [587, 84] width 693 height 57
click at [287, 127] on span "Back" at bounding box center [286, 127] width 26 height 17
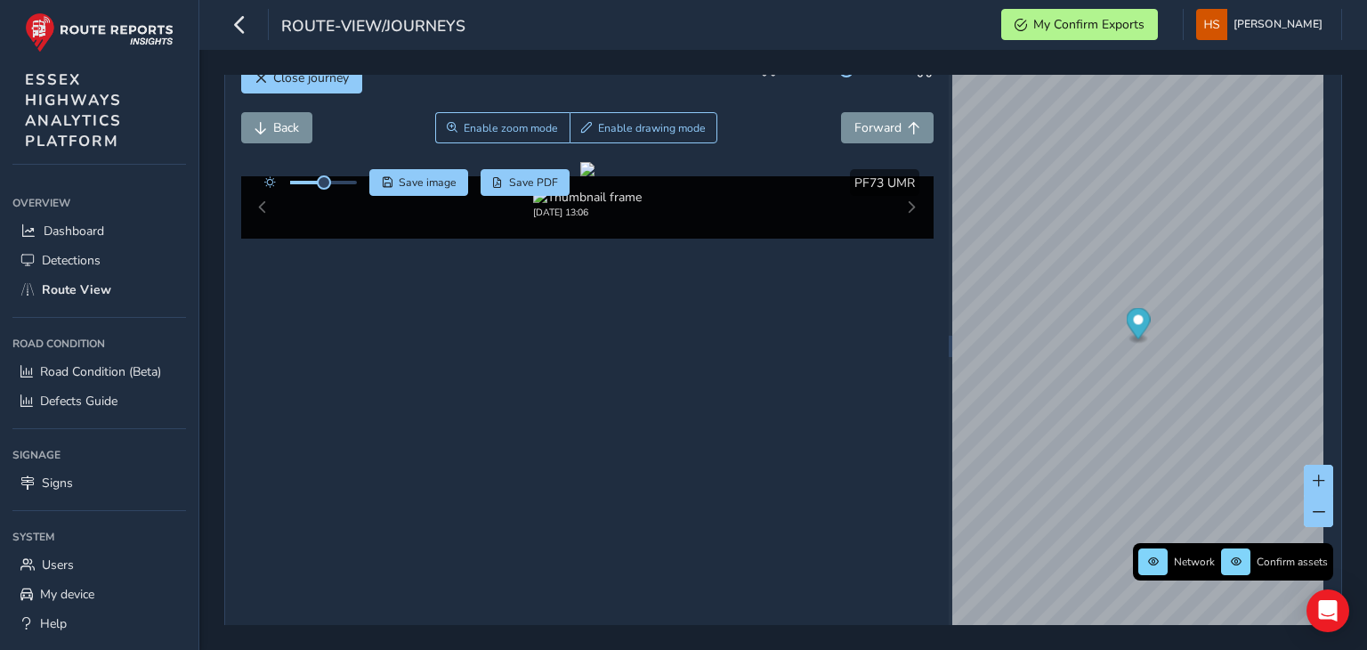
click at [673, 146] on div "Back Enable zoom mode Enable drawing mode Forward" at bounding box center [587, 137] width 693 height 50
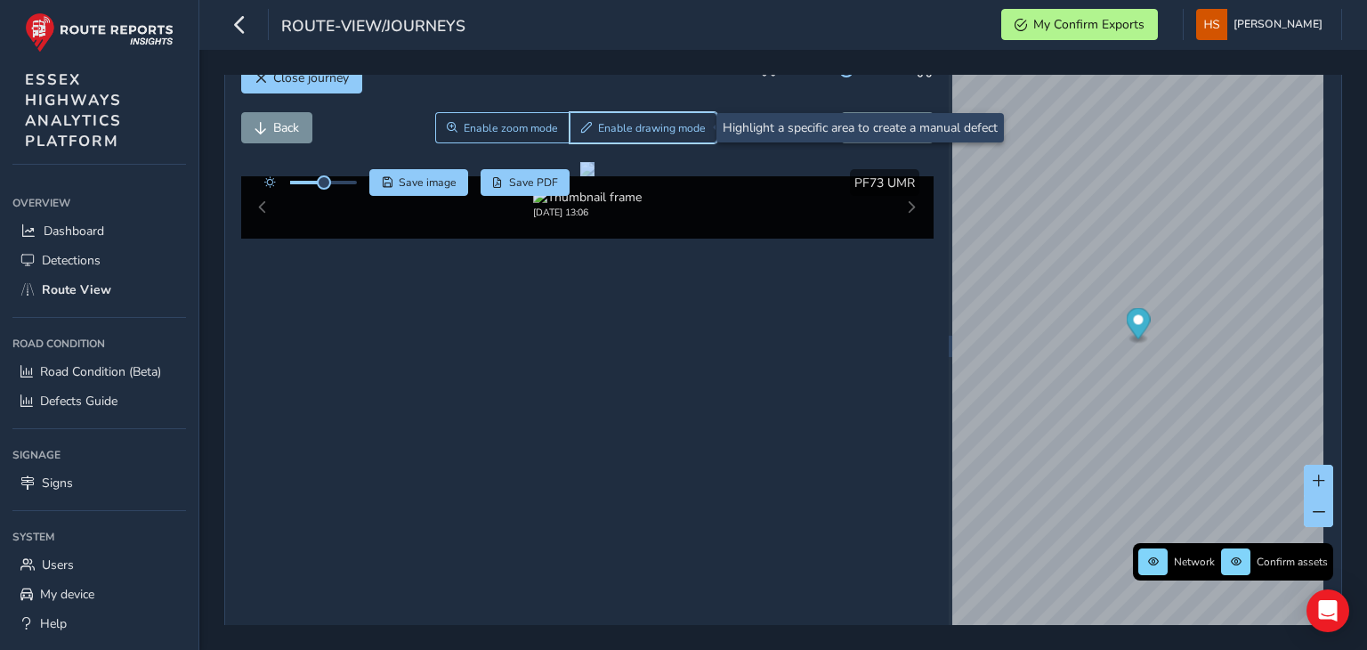
click at [672, 138] on button "Enable drawing mode" at bounding box center [644, 127] width 149 height 31
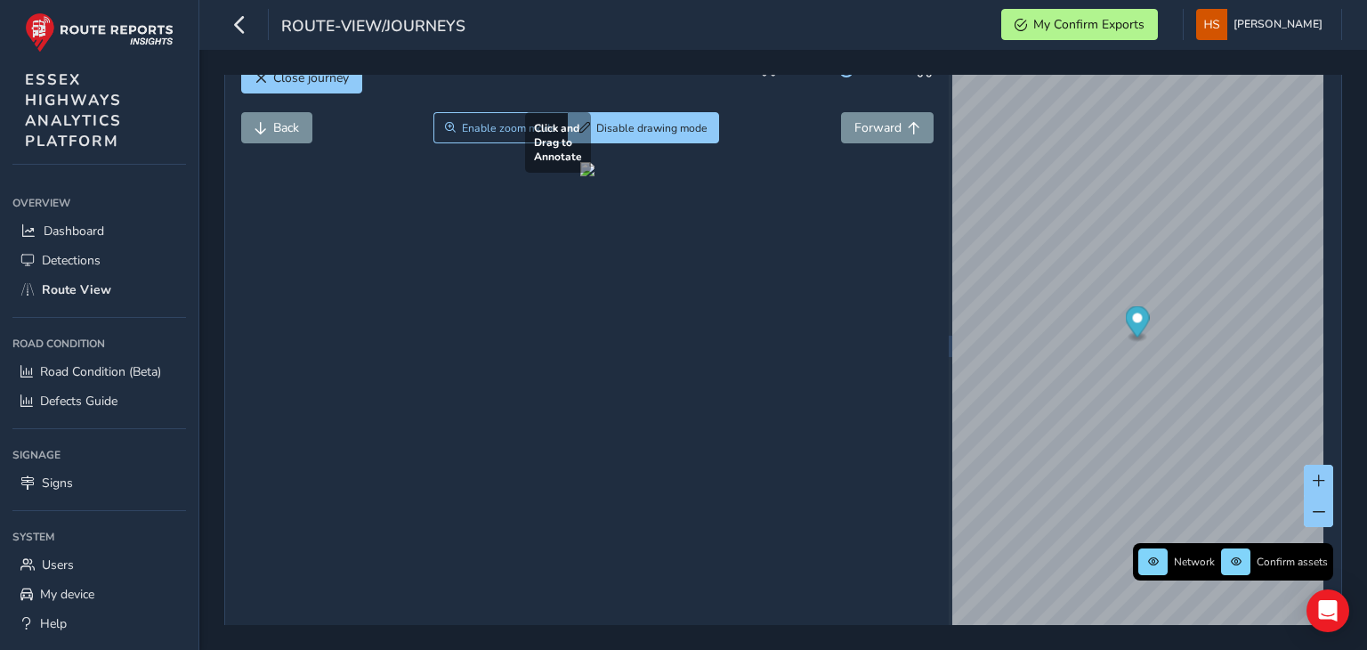
click at [595, 176] on div at bounding box center [587, 169] width 14 height 14
click at [865, 120] on span "Forward" at bounding box center [878, 127] width 47 height 17
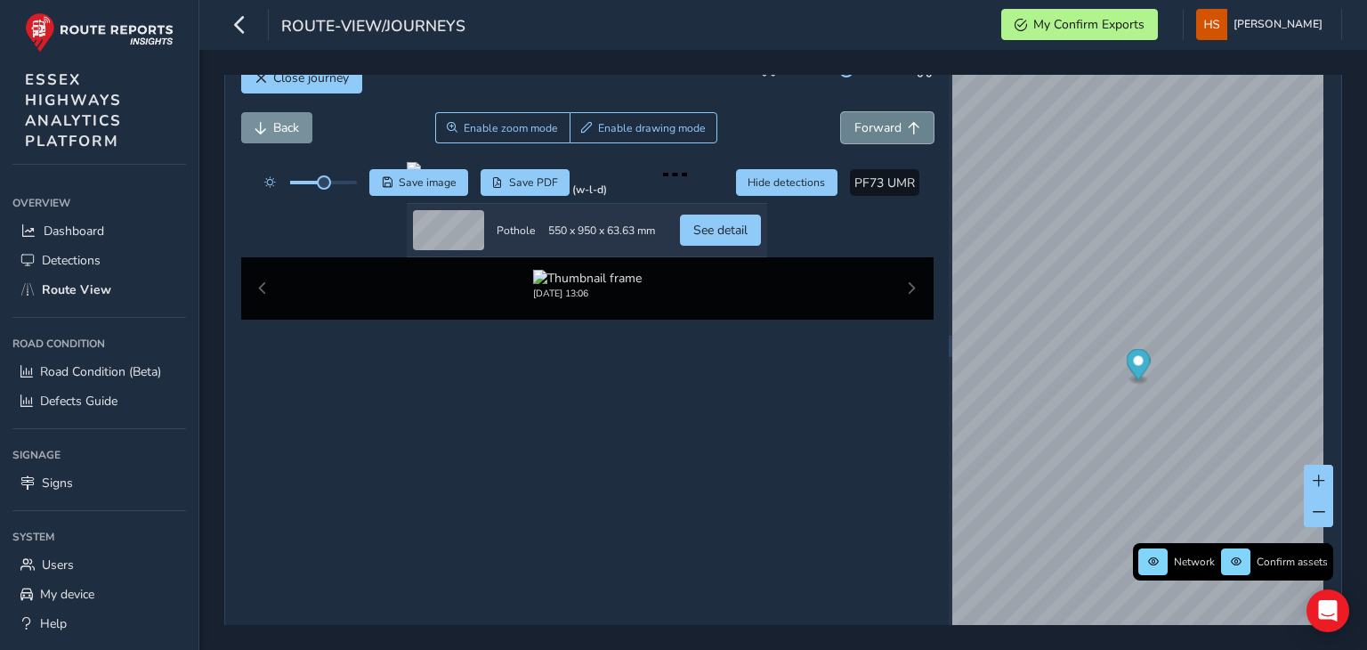
click at [879, 122] on span "Forward" at bounding box center [878, 127] width 47 height 17
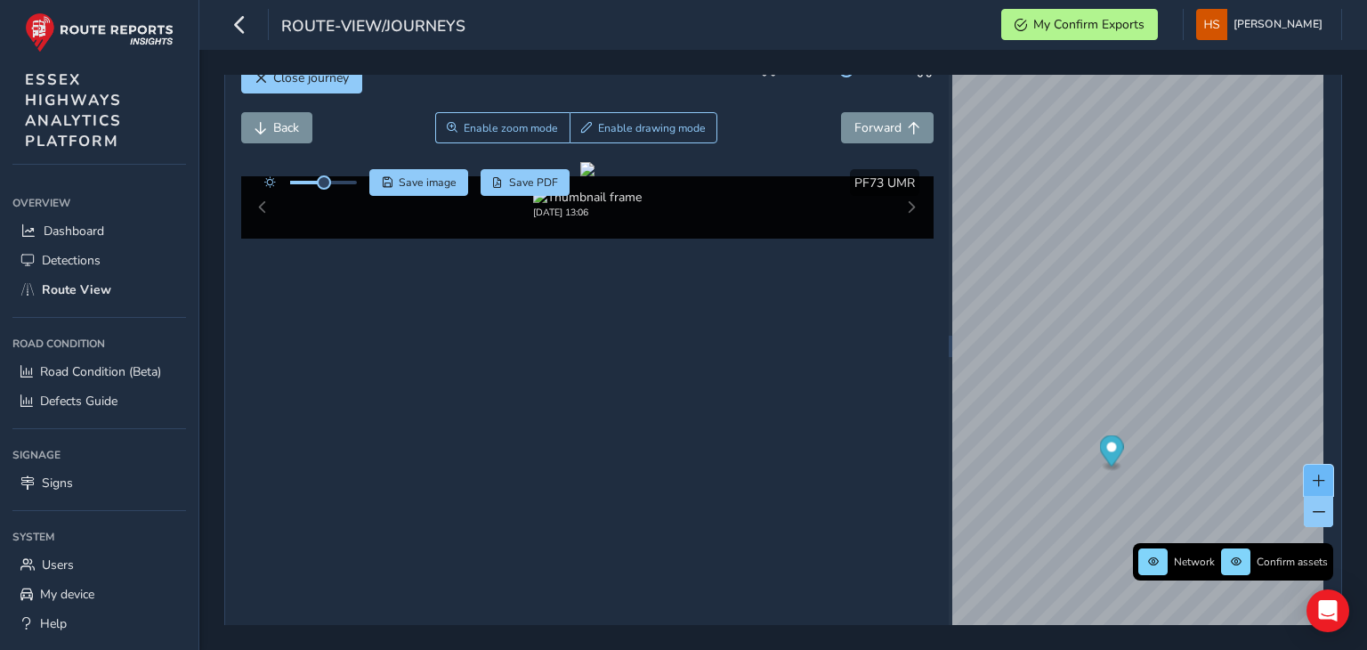
click at [1313, 476] on span at bounding box center [1319, 480] width 12 height 12
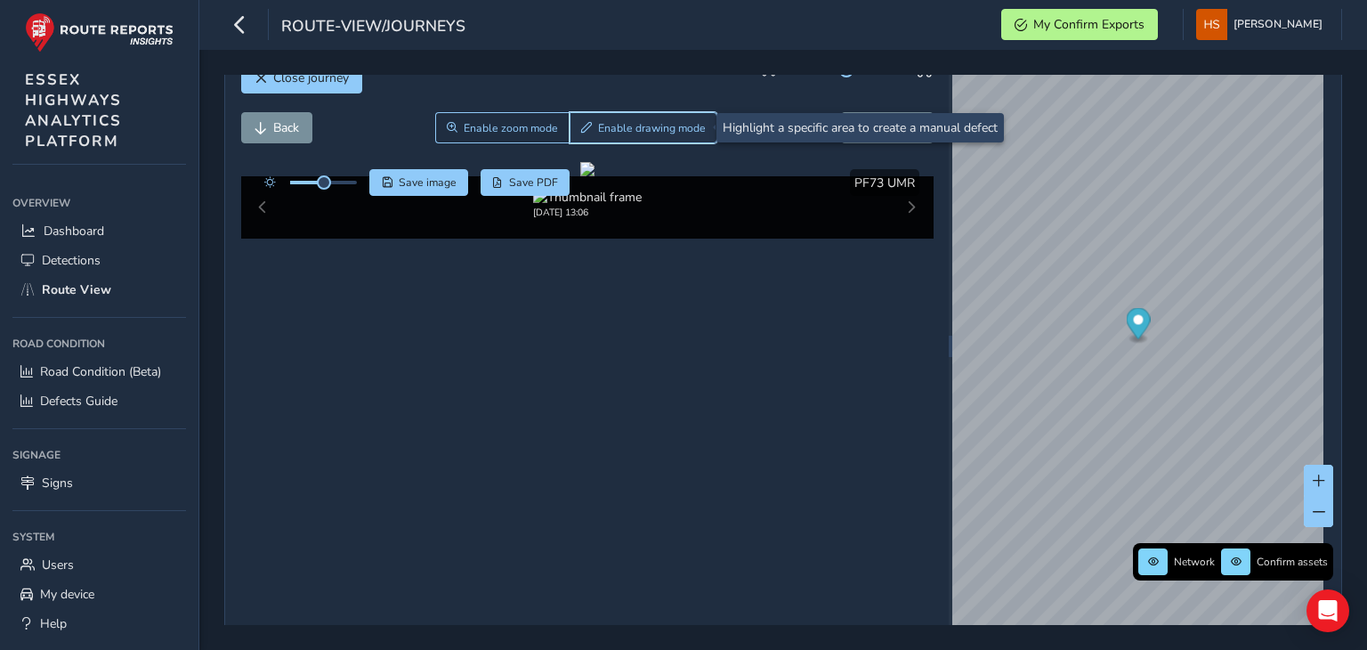
click at [677, 126] on span "Enable drawing mode" at bounding box center [652, 128] width 108 height 14
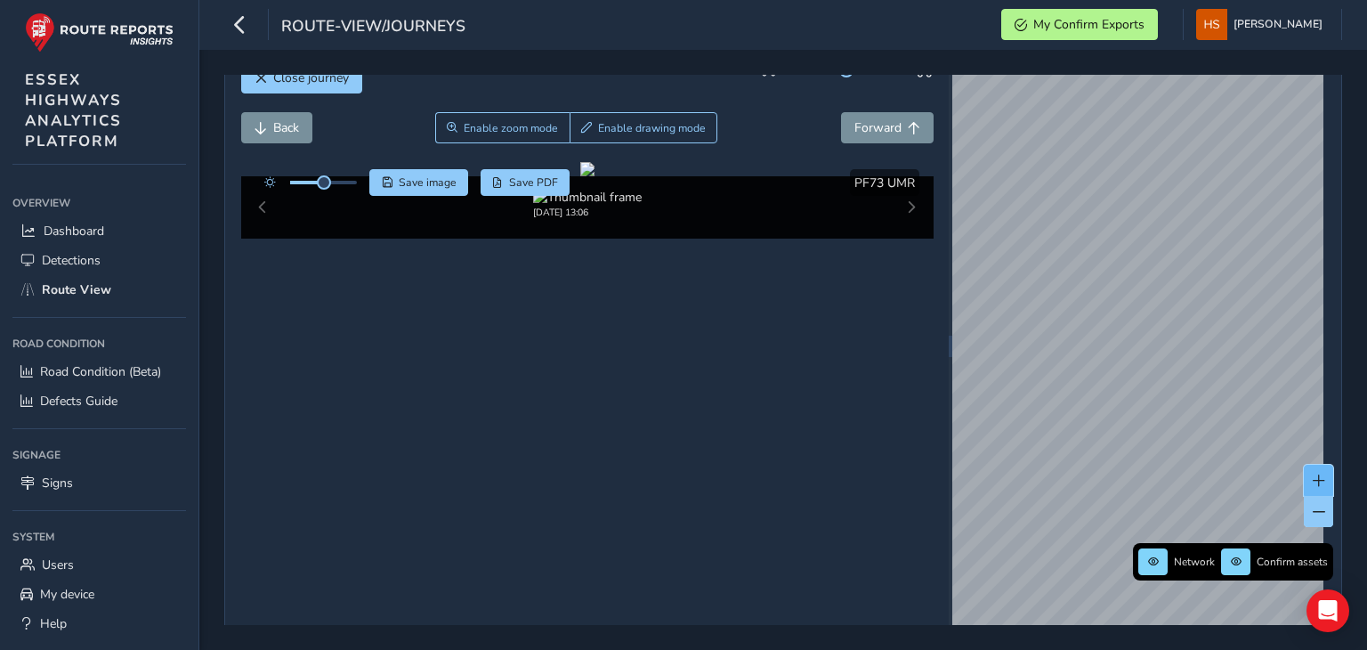
click at [1313, 475] on span at bounding box center [1319, 480] width 12 height 12
click at [1112, 0] on html "route-view/journeys My Confirm Exports [PERSON_NAME] Colour Scheme: Dark Dim Li…" at bounding box center [683, 325] width 1367 height 650
click at [940, 51] on div "Close journey Back Enable zoom mode Enable drawing mode Forward Click and Drag …" at bounding box center [783, 350] width 1168 height 600
click at [1308, 519] on button at bounding box center [1318, 511] width 29 height 31
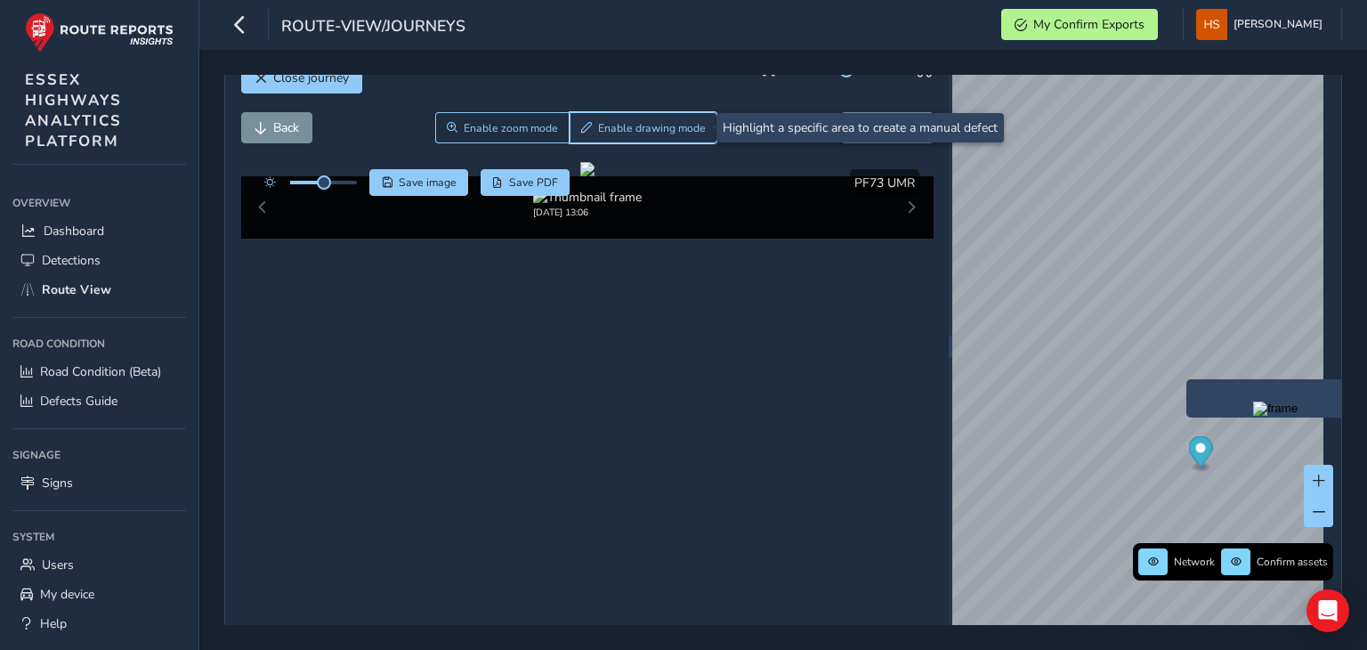
click at [642, 118] on button "Enable drawing mode" at bounding box center [644, 127] width 149 height 31
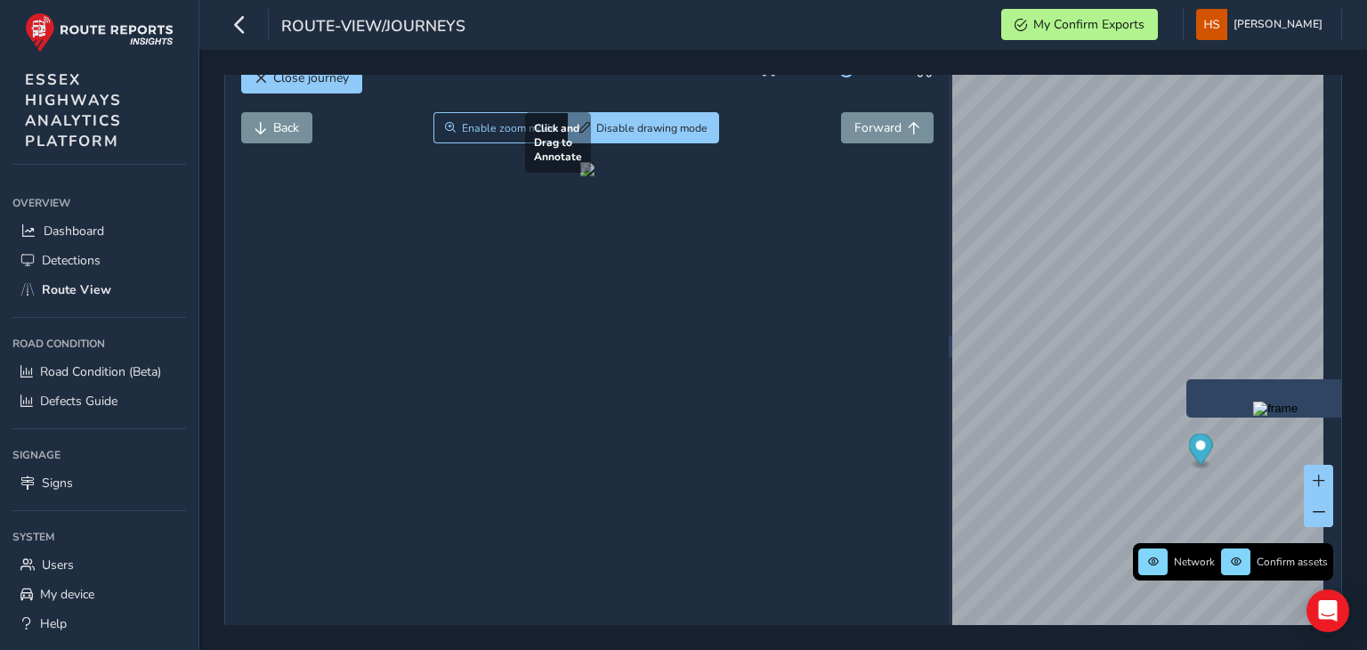
drag, startPoint x: 335, startPoint y: 497, endPoint x: 489, endPoint y: 324, distance: 231.4
click at [580, 176] on div at bounding box center [587, 169] width 14 height 14
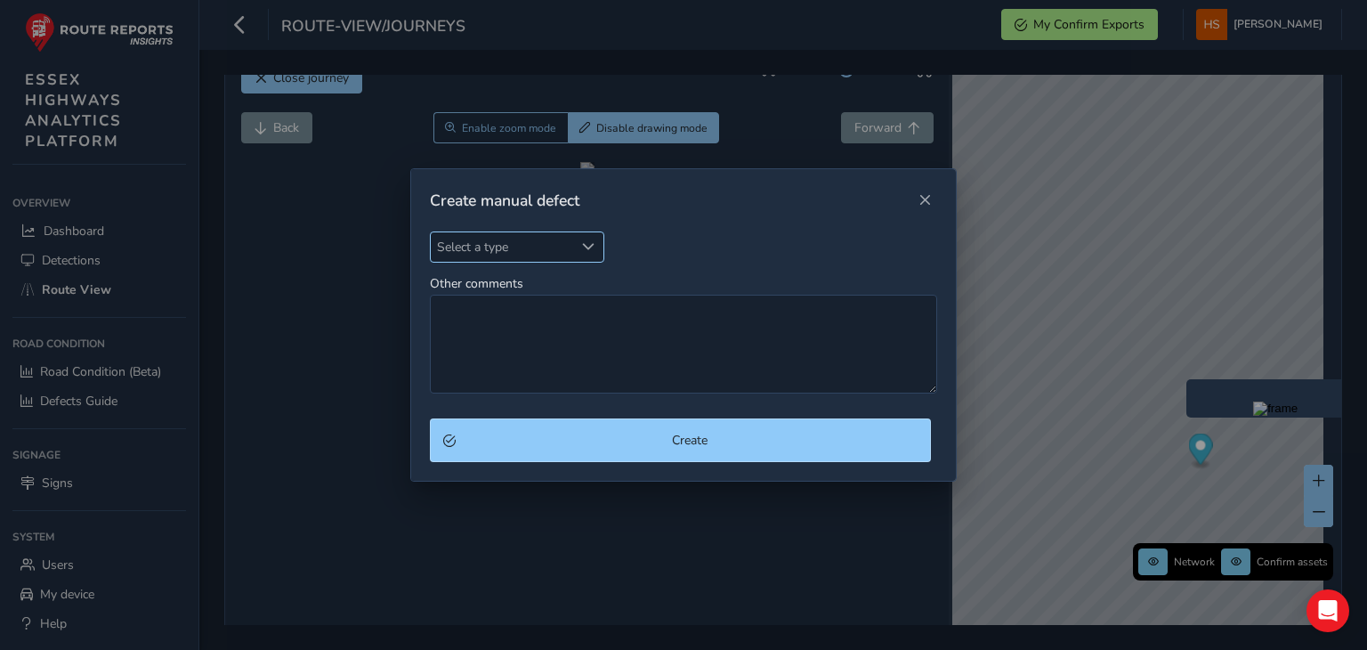
click at [551, 239] on span "Select a type" at bounding box center [502, 246] width 143 height 29
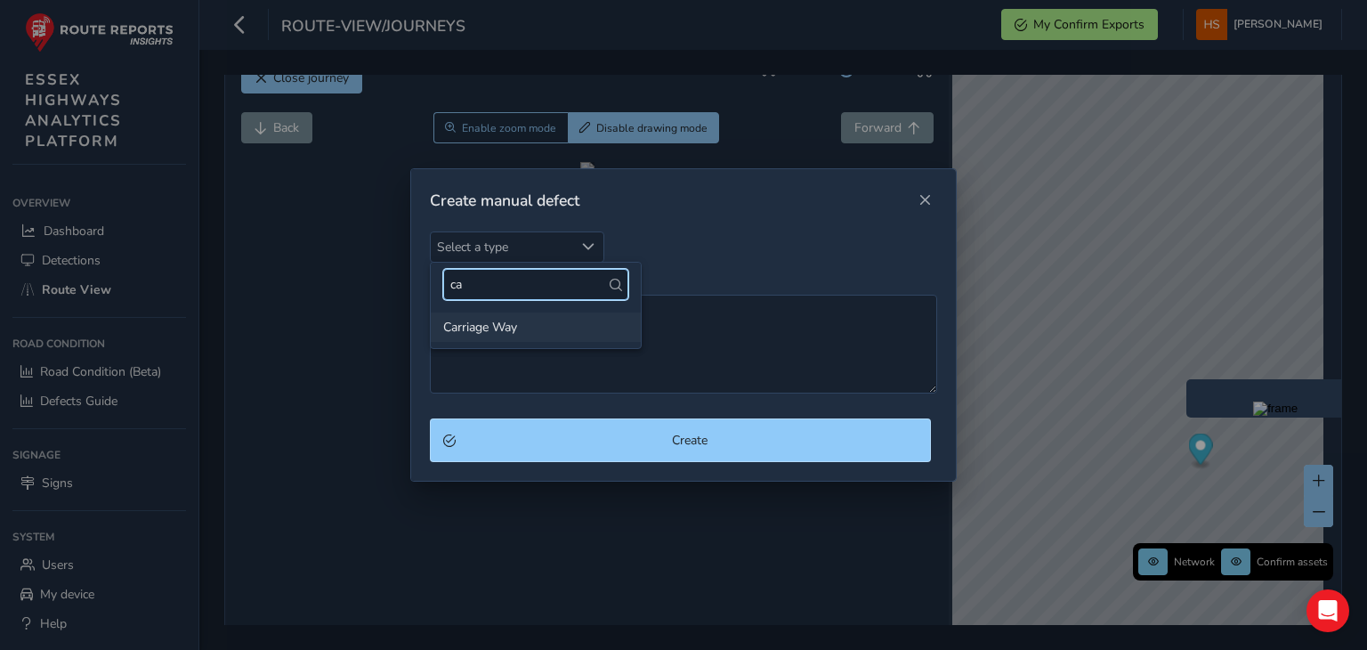
type input "ca"
click at [553, 325] on li "Carriage Way" at bounding box center [536, 326] width 210 height 29
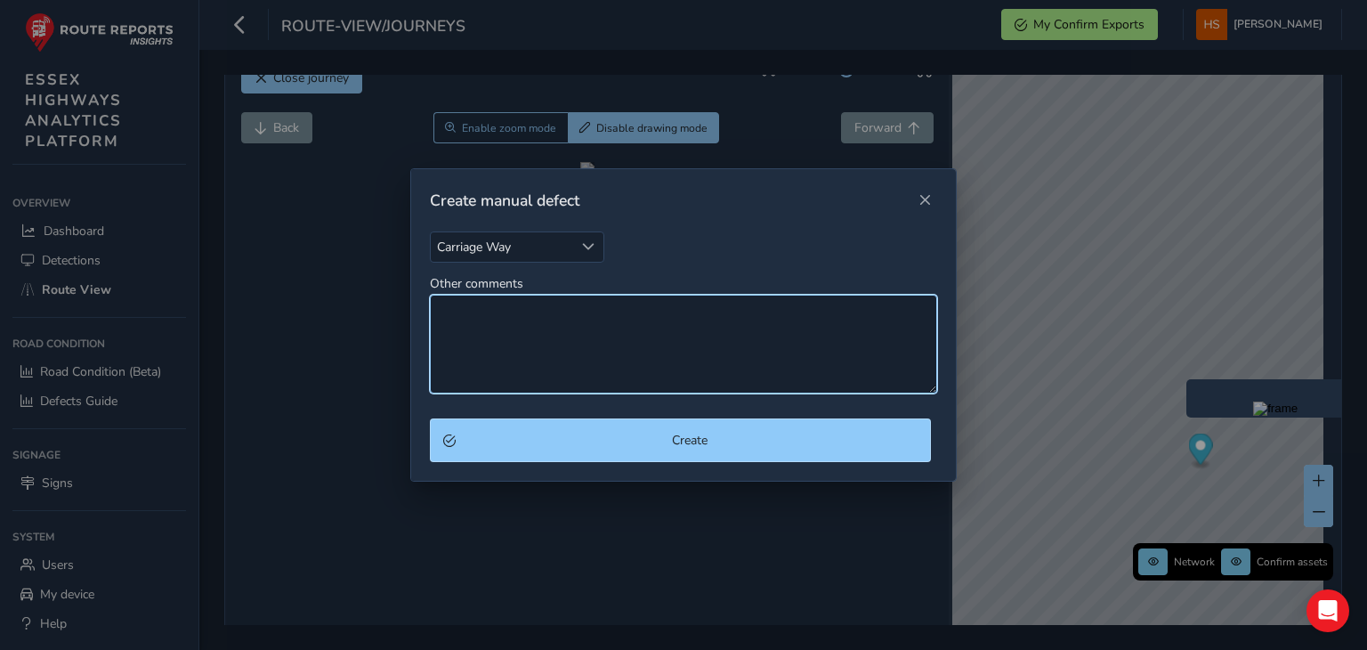
click at [553, 325] on textarea "Other comments" at bounding box center [683, 344] width 507 height 99
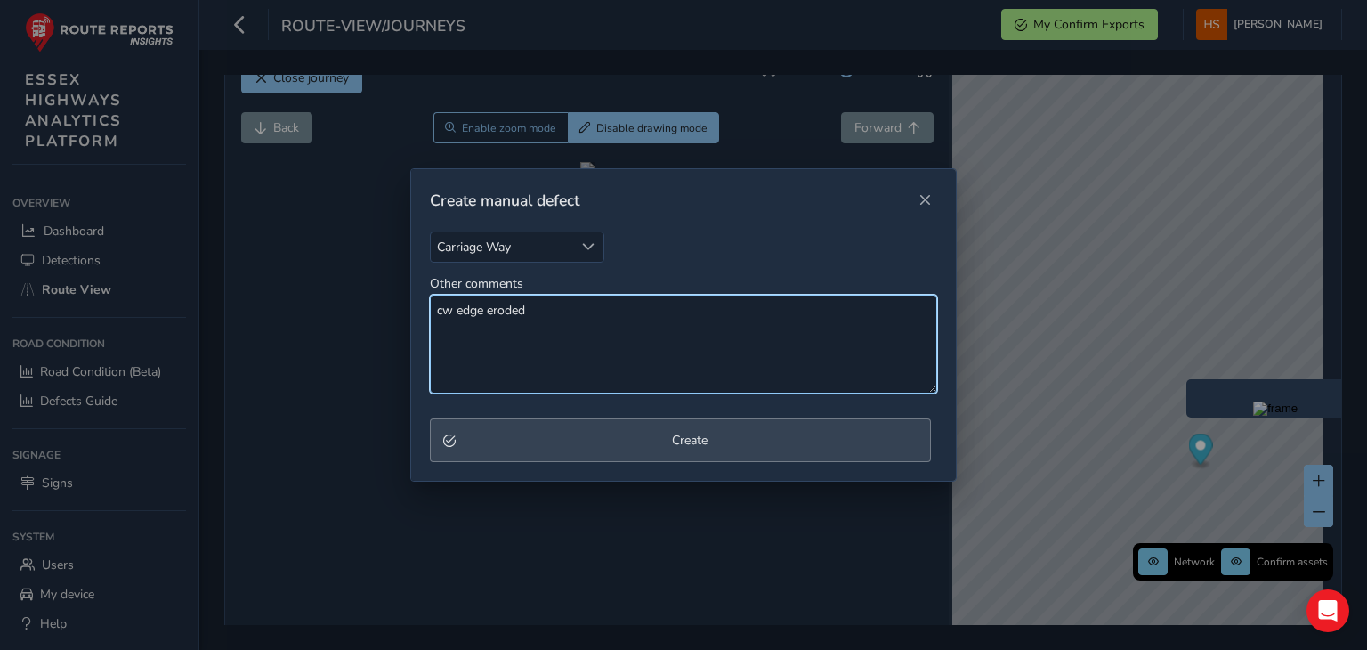
type textarea "cw edge eroded"
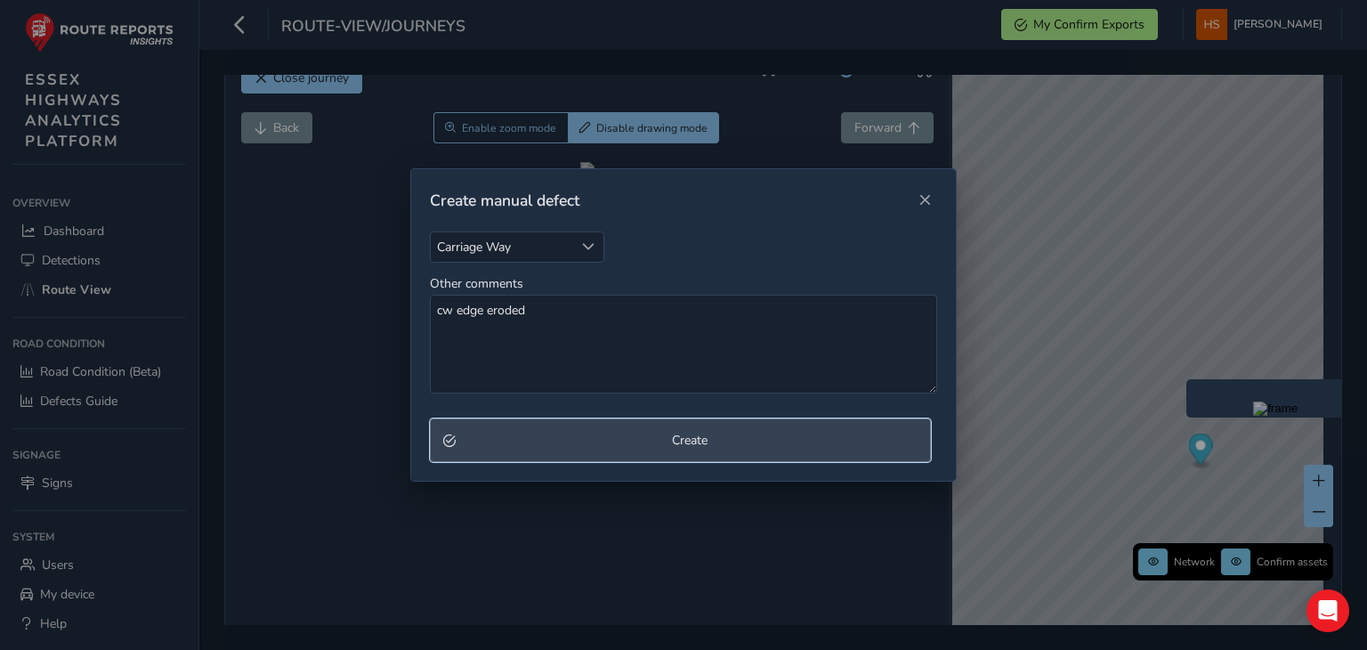
click at [573, 446] on span "Create" at bounding box center [690, 440] width 456 height 17
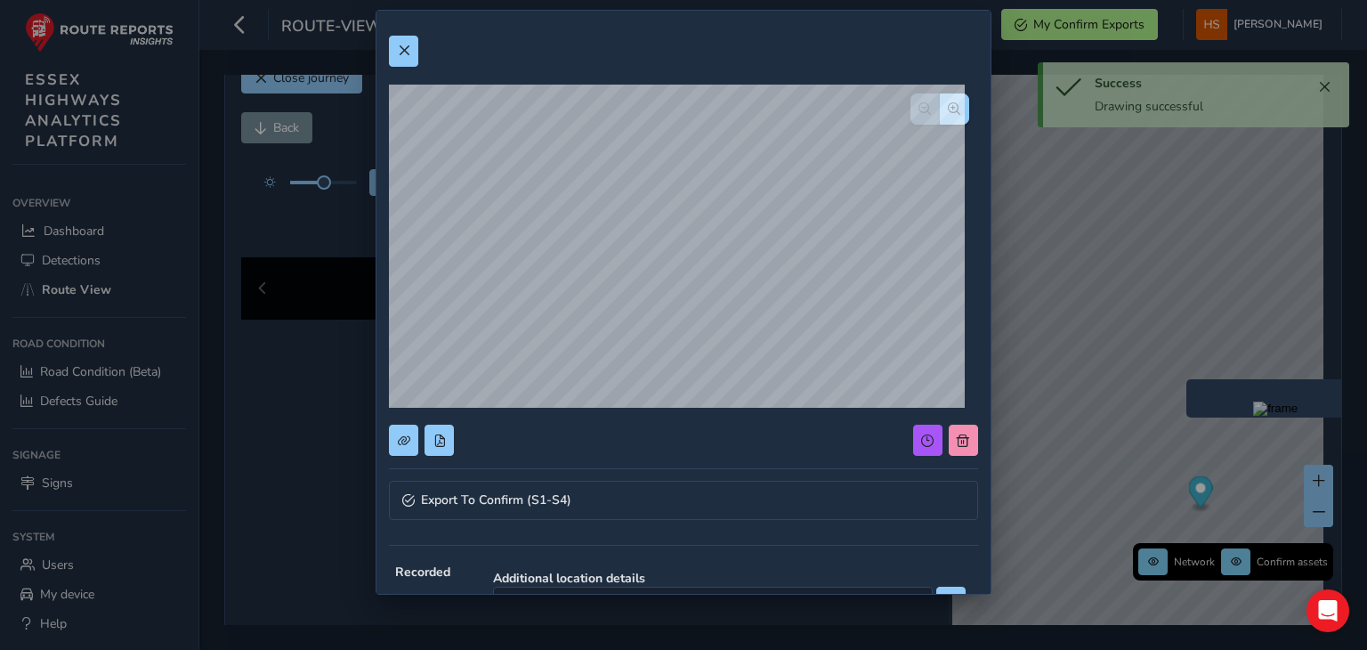
drag, startPoint x: 976, startPoint y: 224, endPoint x: 976, endPoint y: 321, distance: 97.0
click at [976, 321] on div "Export To Confirm (S1-S4) Recorded [DATE] 15:30 Additional location details Est…" at bounding box center [683, 495] width 613 height 969
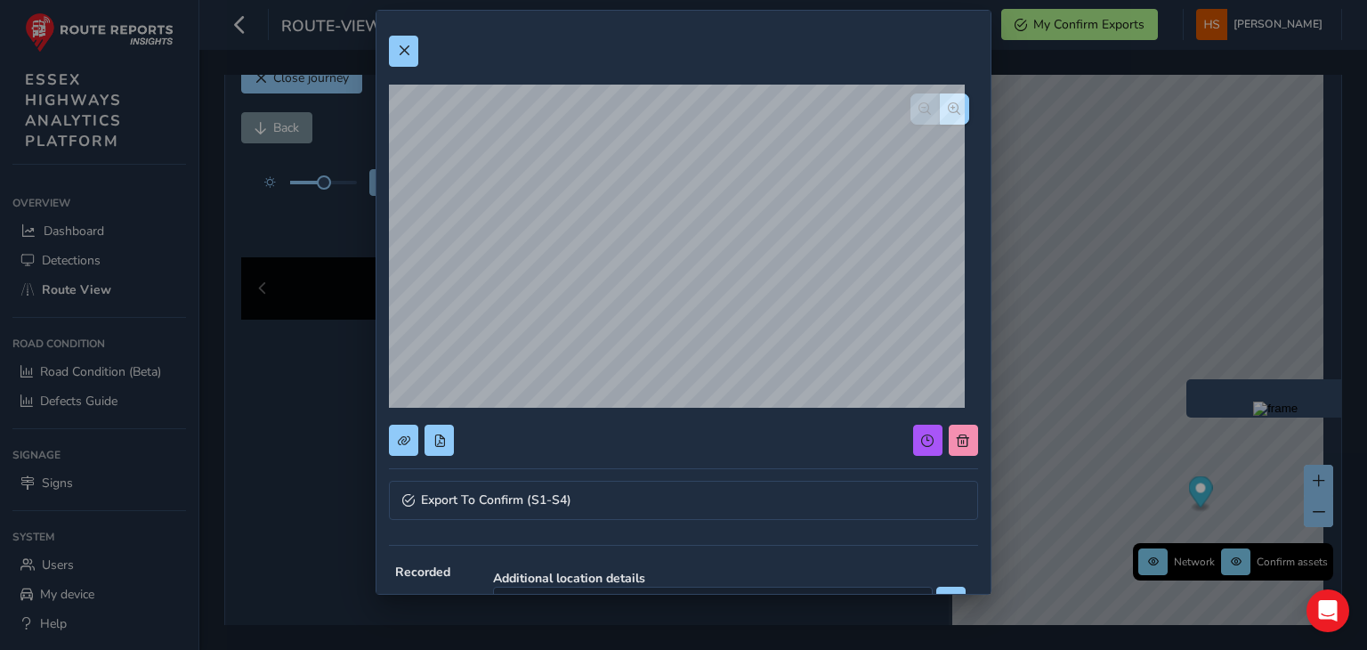
scroll to position [164, 0]
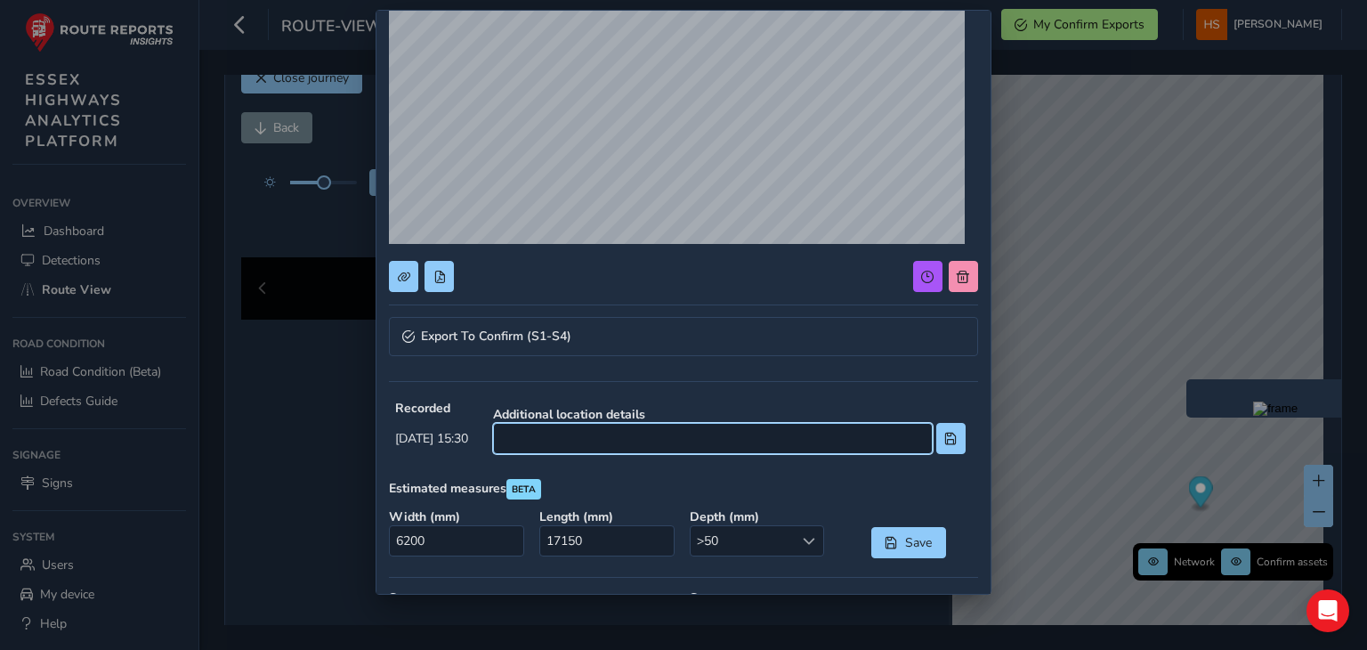
click at [703, 434] on input at bounding box center [713, 438] width 440 height 31
type input "os no9"
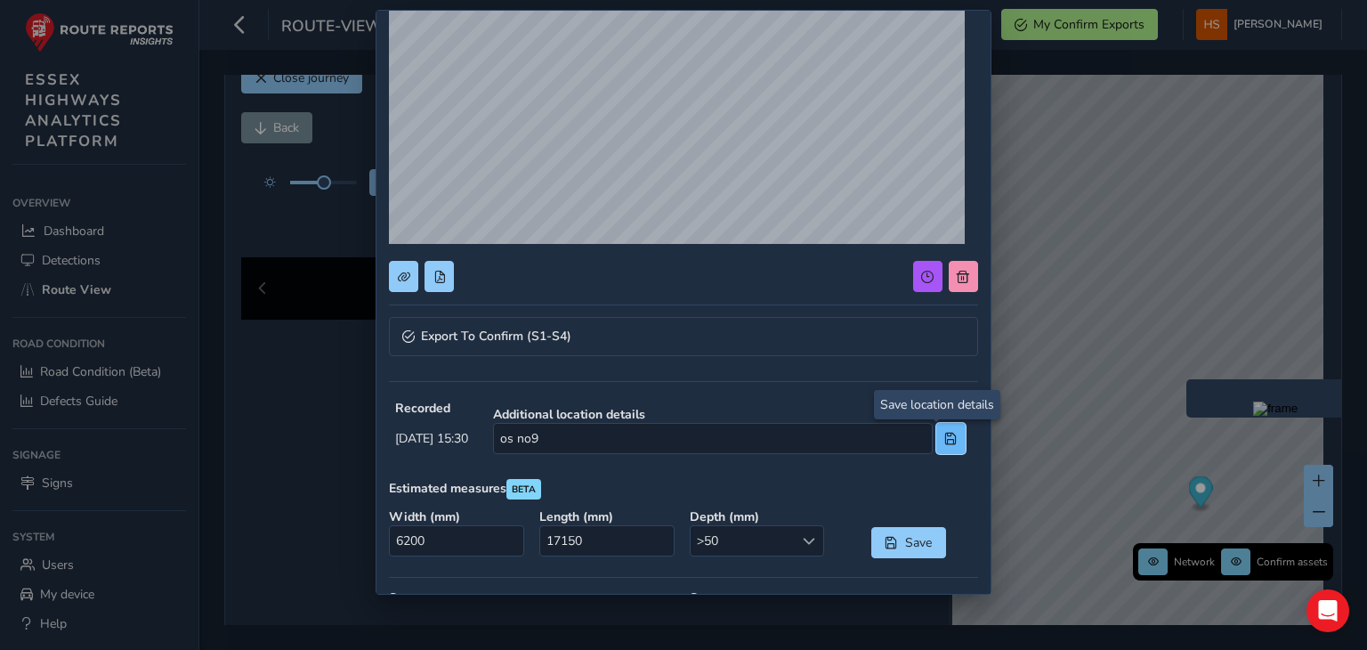
click at [945, 433] on span at bounding box center [951, 439] width 12 height 12
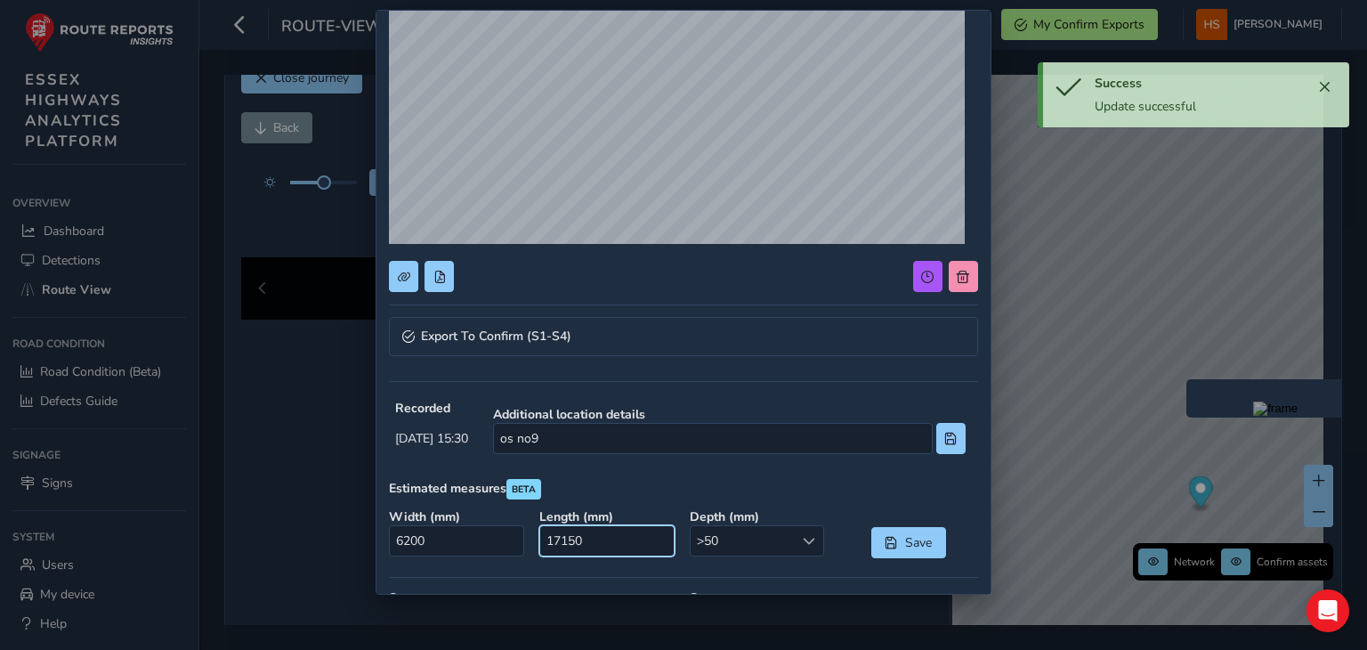
click at [624, 531] on input "17150" at bounding box center [606, 540] width 134 height 31
type input "0"
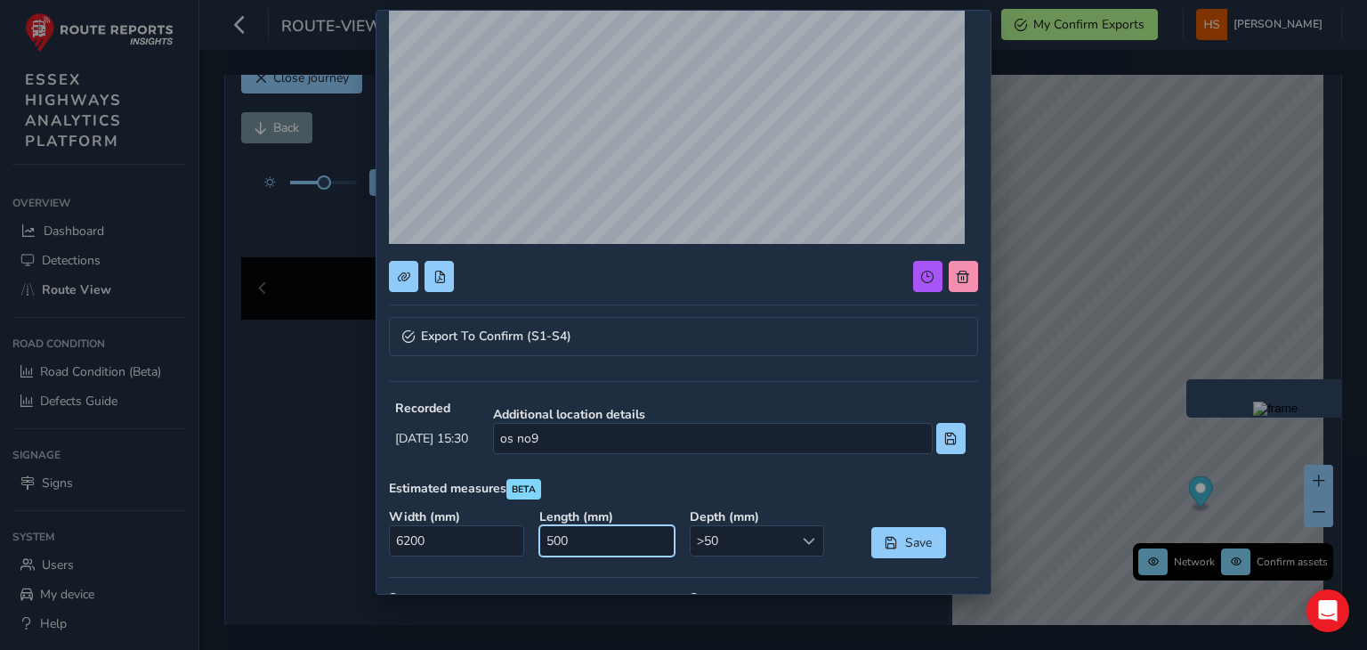
type input "5000"
click at [461, 555] on input "6200" at bounding box center [456, 540] width 134 height 31
type input "0"
type input "1000"
click at [766, 546] on span ">50" at bounding box center [742, 540] width 103 height 29
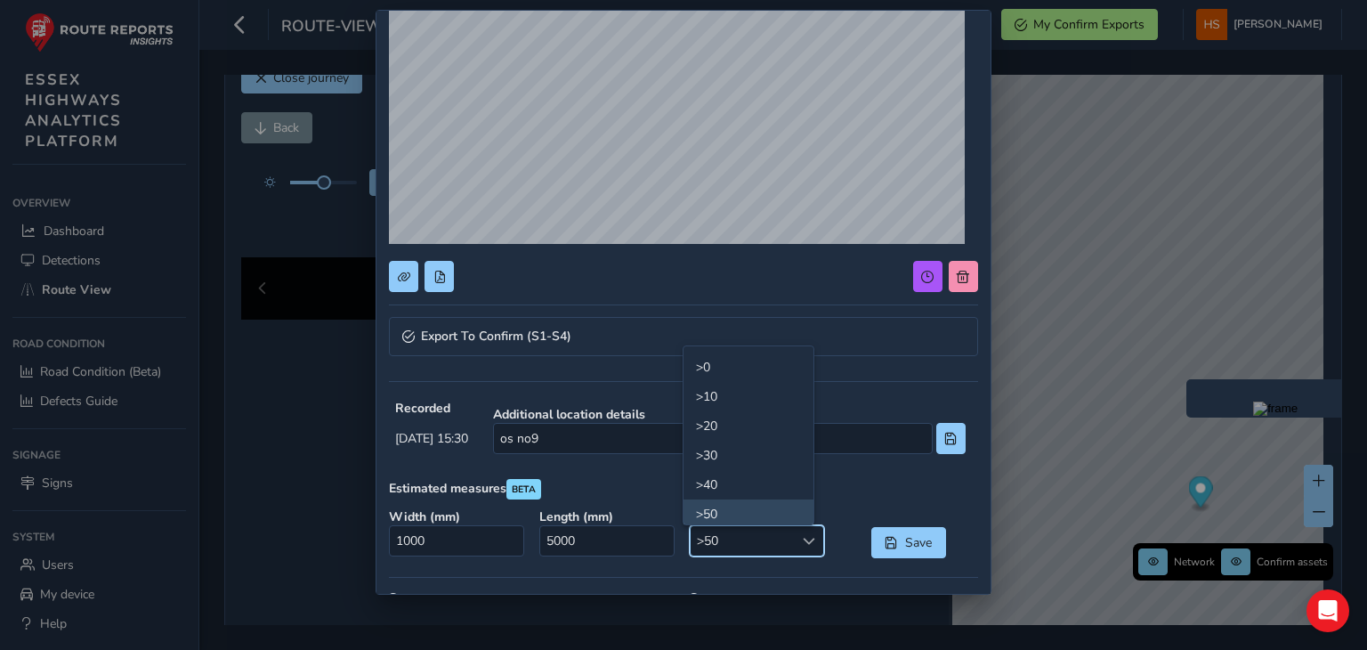
scroll to position [5, 0]
click at [904, 542] on span "Save" at bounding box center [918, 542] width 29 height 17
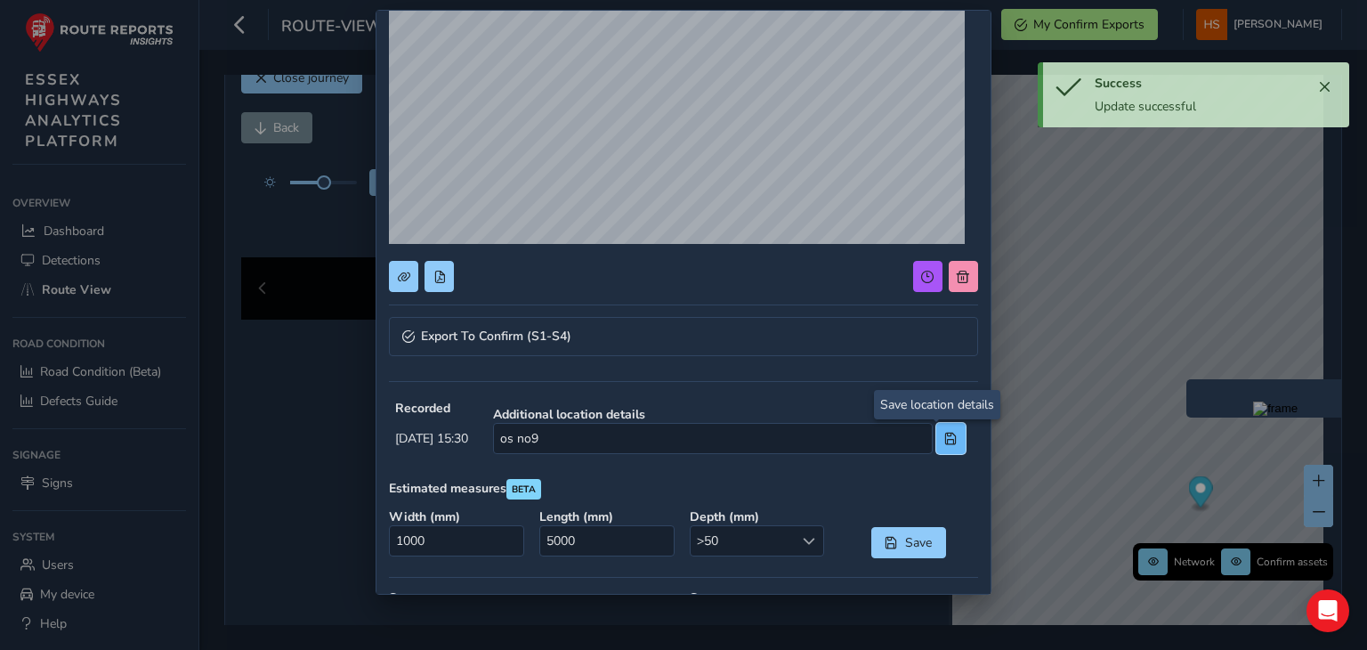
click at [945, 442] on span at bounding box center [951, 439] width 12 height 12
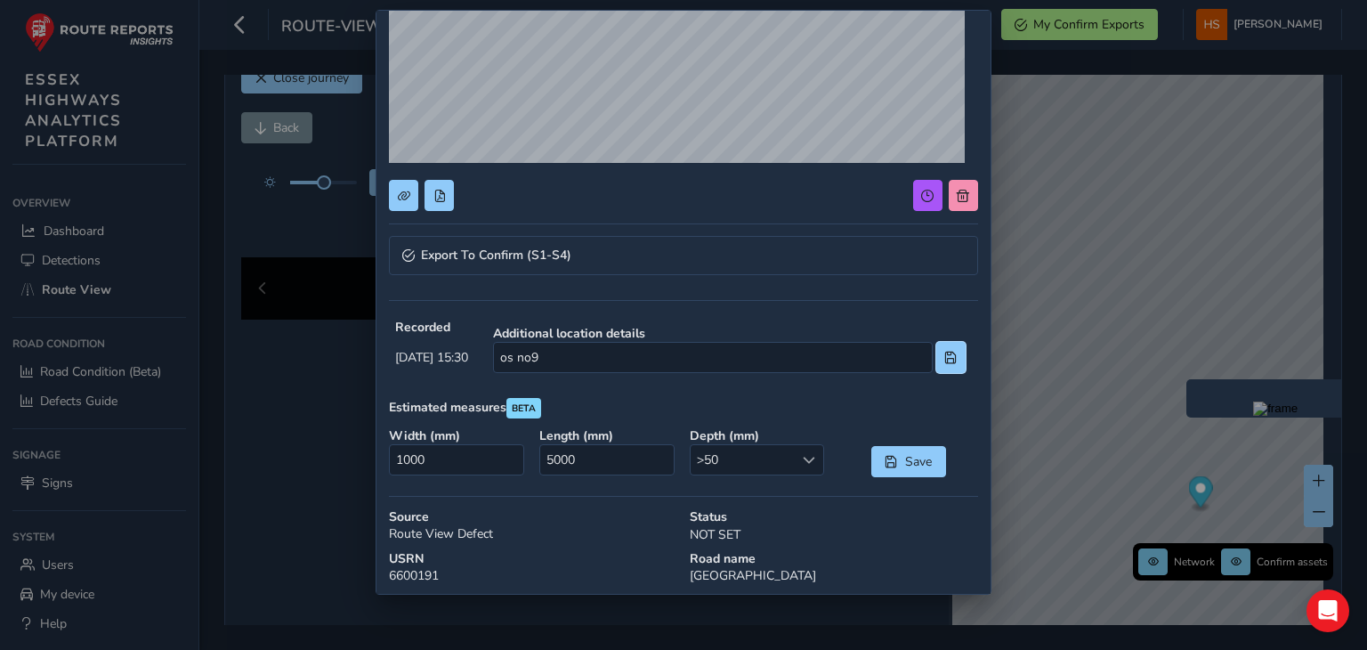
scroll to position [385, 0]
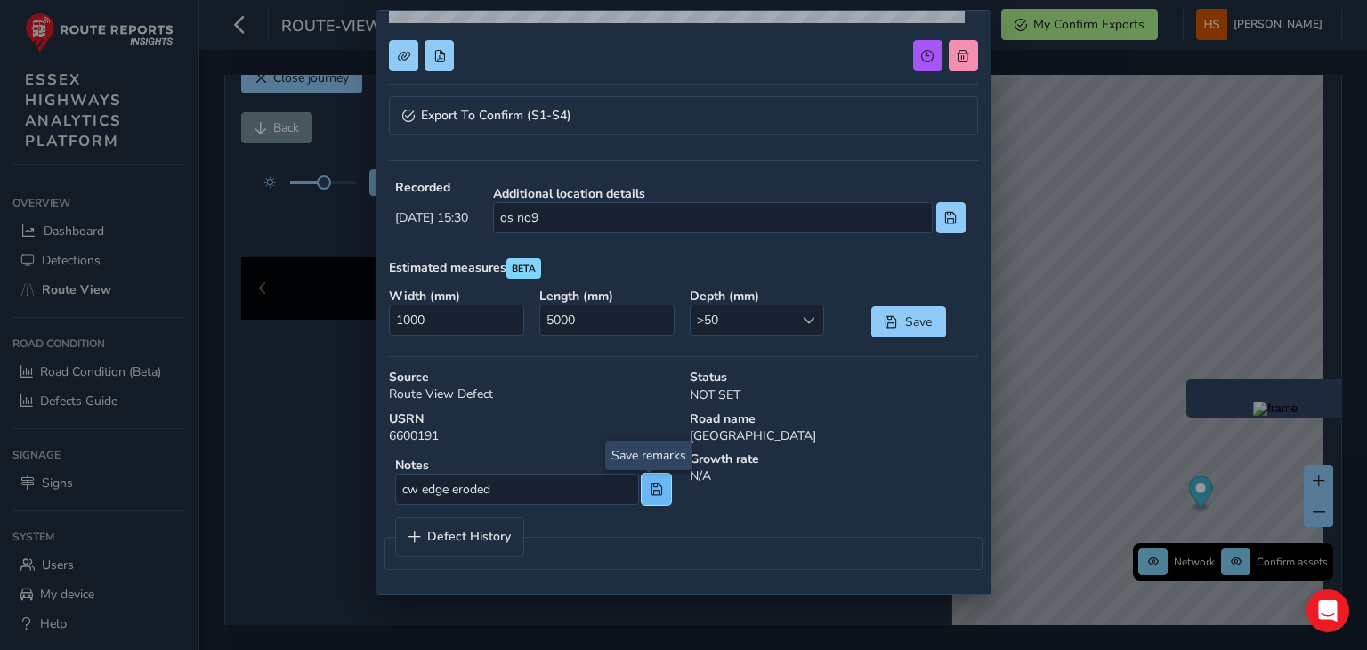
click at [656, 489] on button at bounding box center [656, 489] width 29 height 31
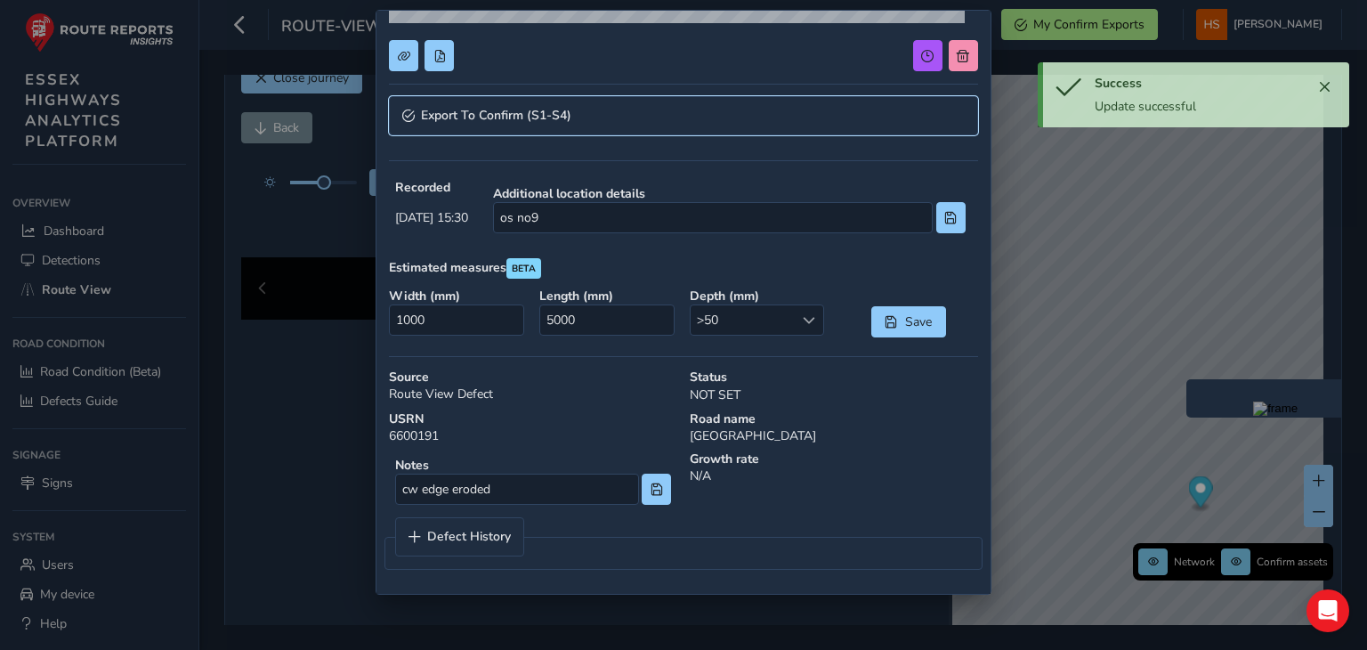
click at [727, 108] on link "Export To Confirm (S1-S4)" at bounding box center [683, 115] width 588 height 39
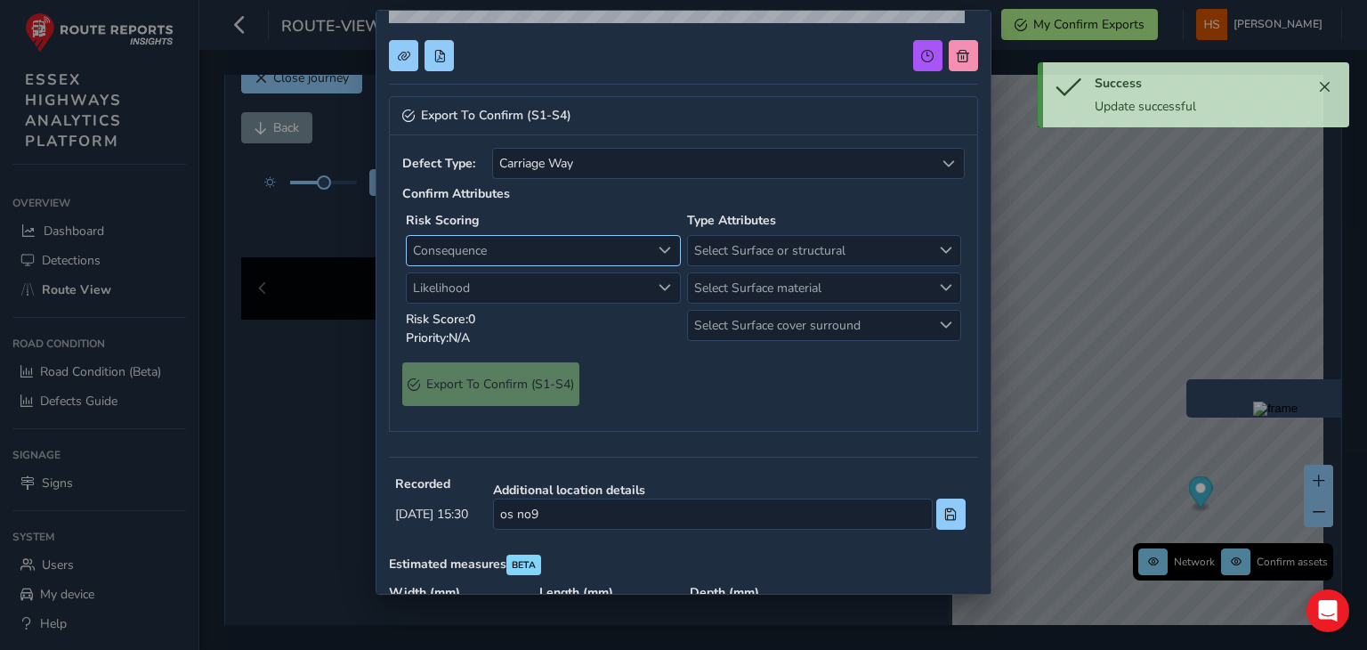
click at [491, 252] on span "Consequence" at bounding box center [529, 250] width 244 height 29
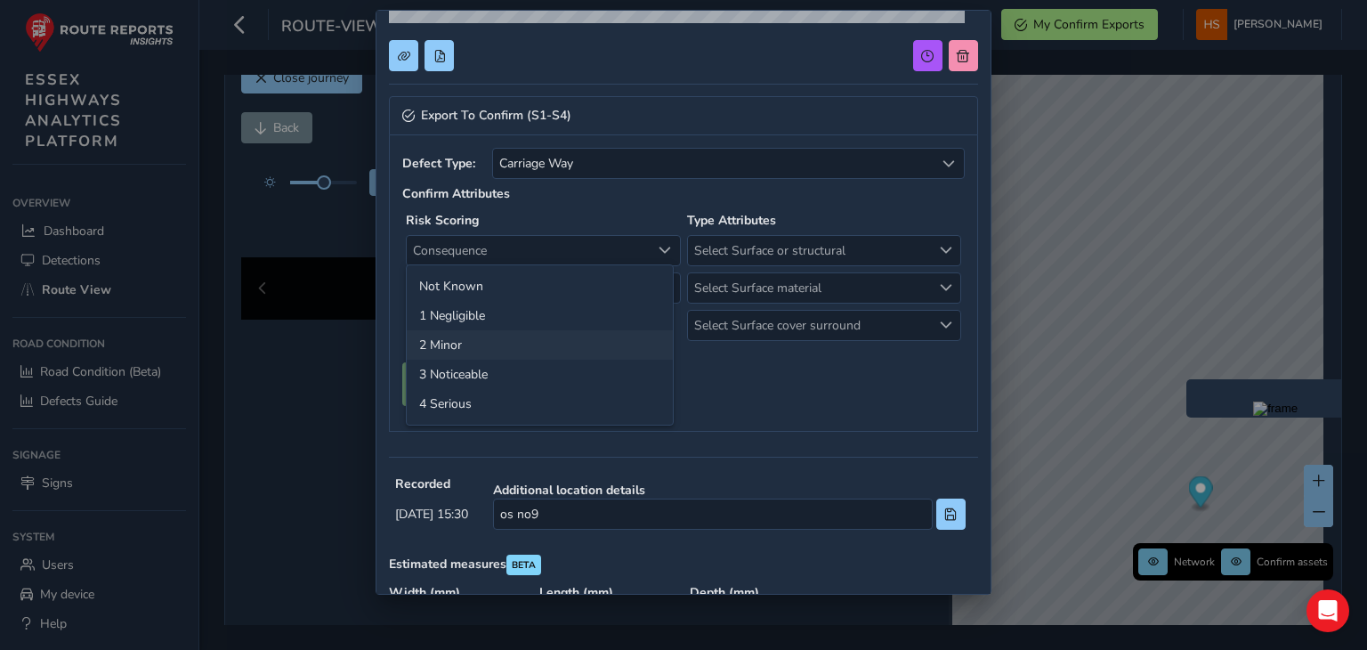
click at [447, 351] on li "2 Minor" at bounding box center [540, 344] width 266 height 29
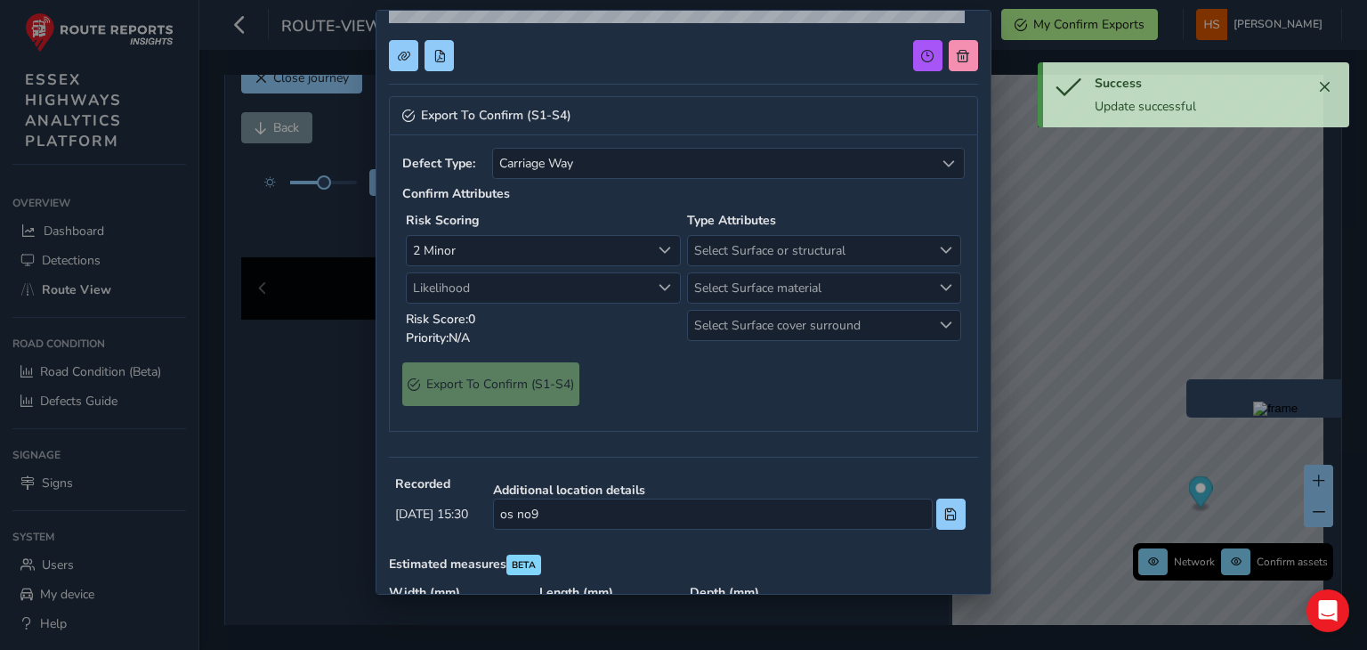
click at [499, 312] on p "Risk Score: 0" at bounding box center [543, 319] width 275 height 19
click at [531, 293] on span "Likelihood" at bounding box center [529, 287] width 244 height 29
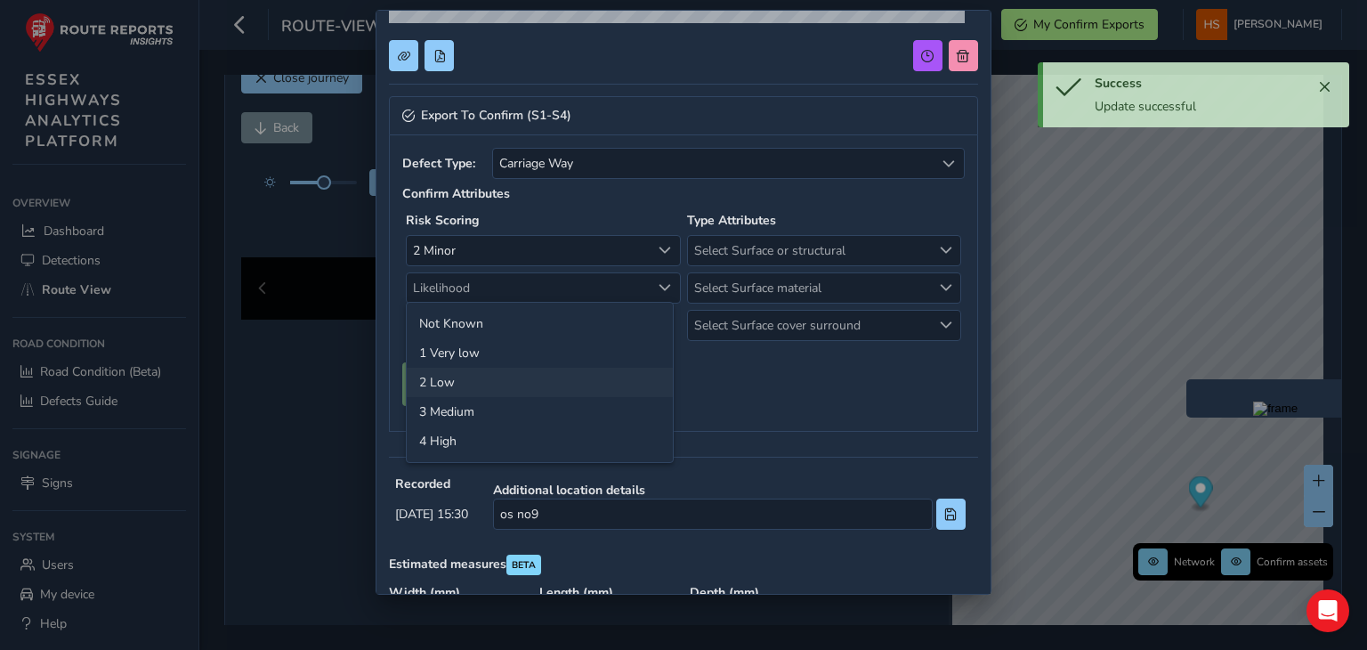
click at [482, 382] on li "2 Low" at bounding box center [540, 382] width 266 height 29
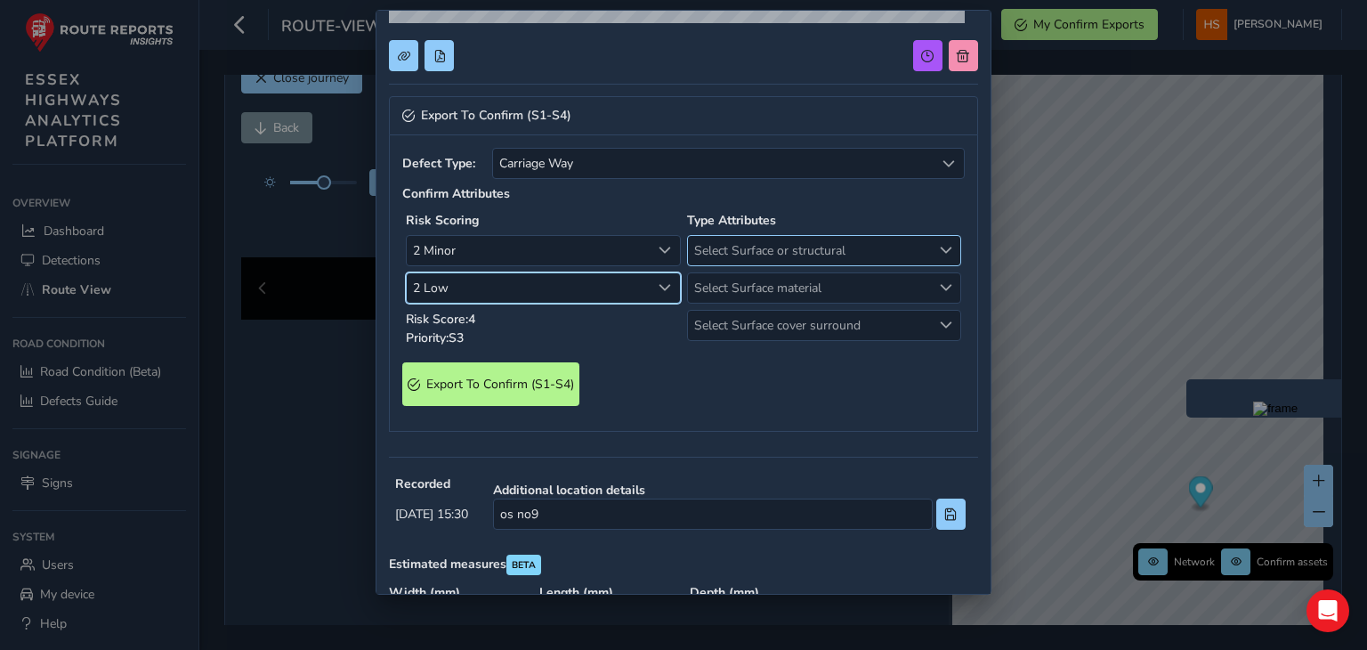
click at [751, 247] on span "Select Surface or structural" at bounding box center [810, 250] width 244 height 29
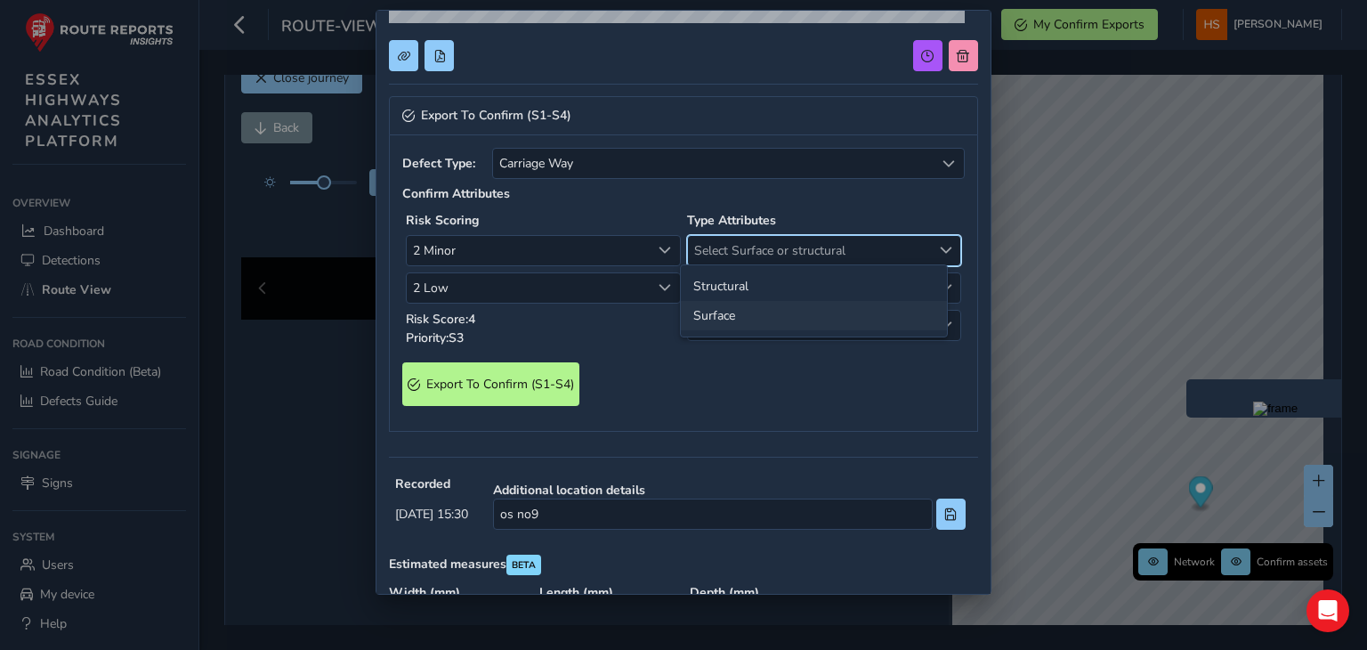
click at [748, 314] on li "Surface" at bounding box center [814, 315] width 266 height 29
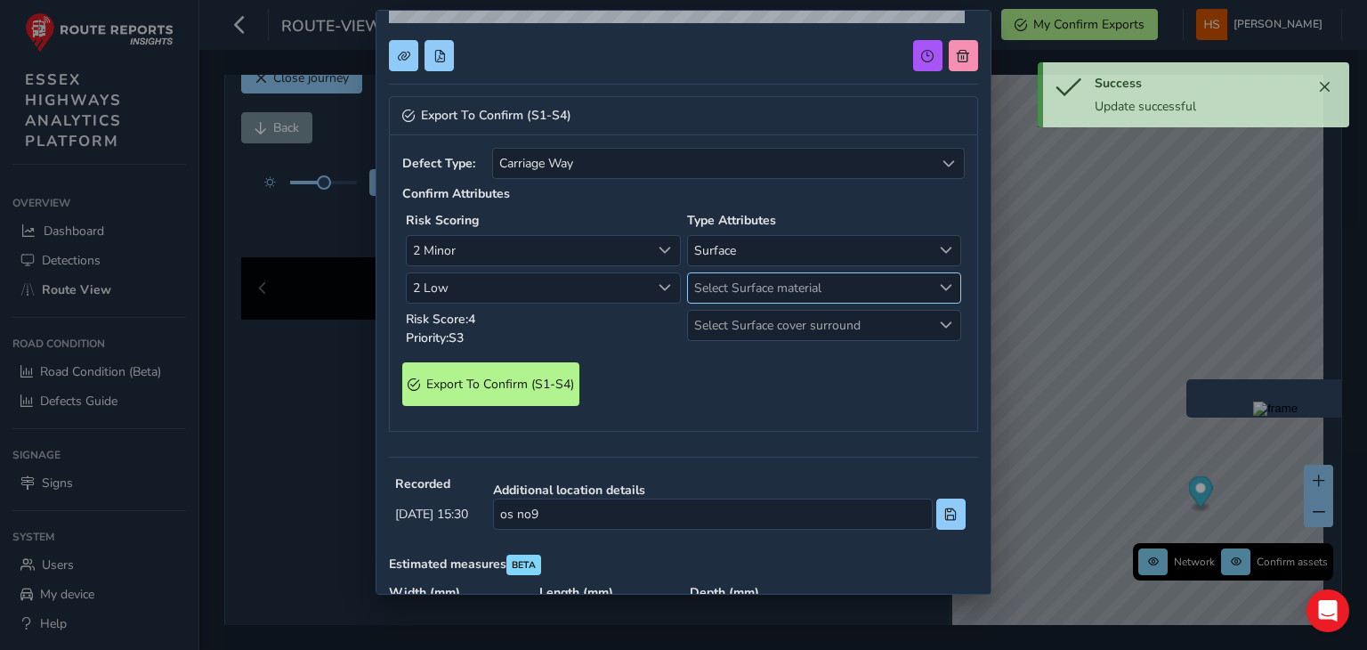
click at [813, 286] on span "Select Surface material" at bounding box center [810, 287] width 244 height 29
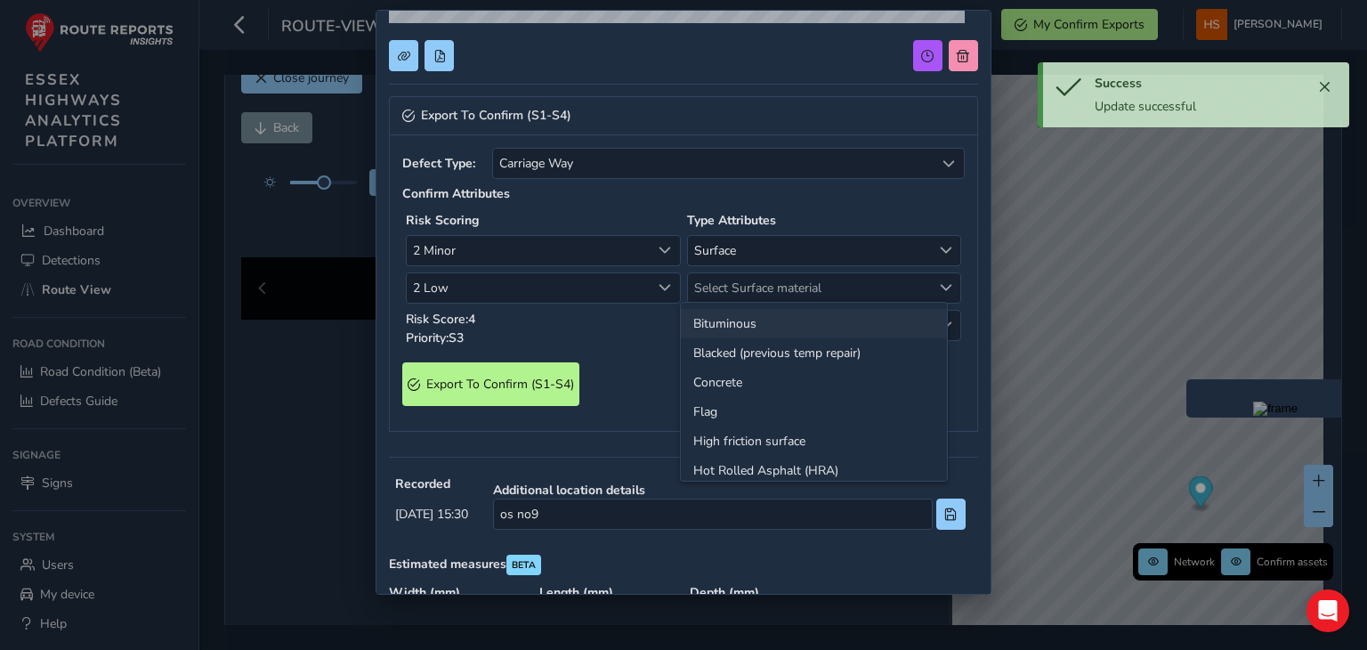
click at [788, 312] on li "Bituminous" at bounding box center [814, 323] width 266 height 29
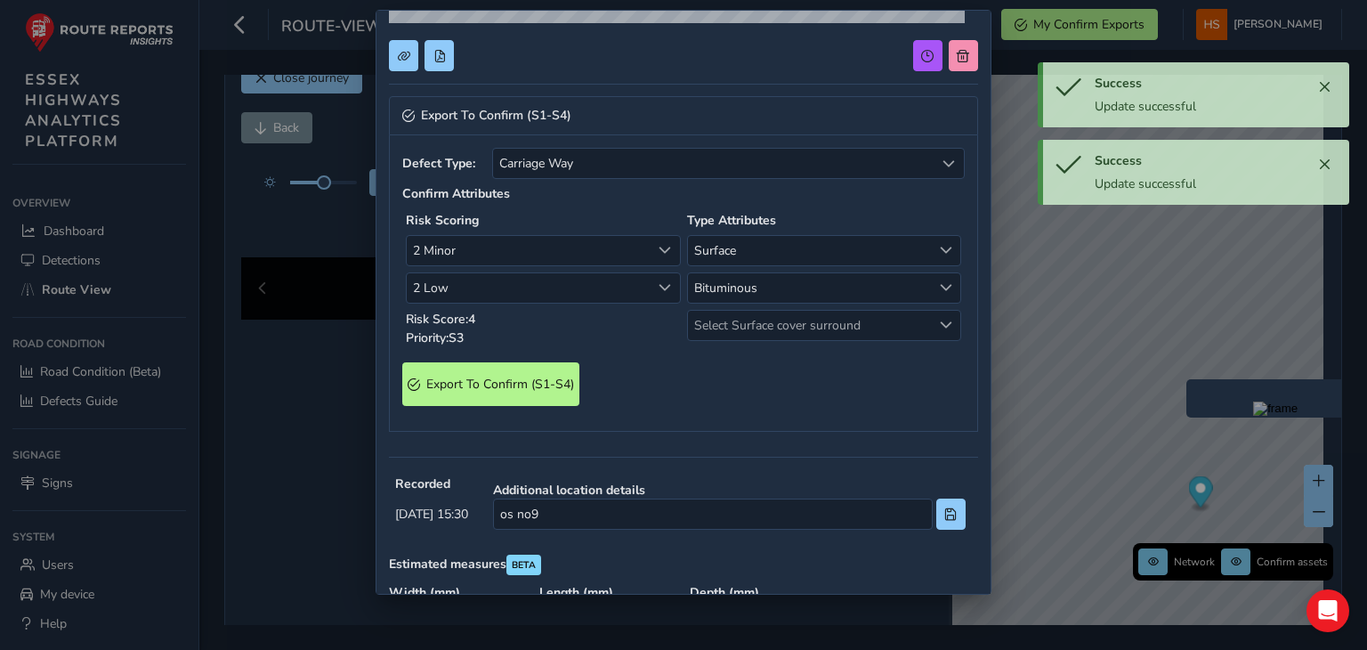
click at [788, 312] on span "Select Surface cover surround" at bounding box center [810, 325] width 244 height 29
click at [740, 364] on li "No" at bounding box center [814, 359] width 266 height 29
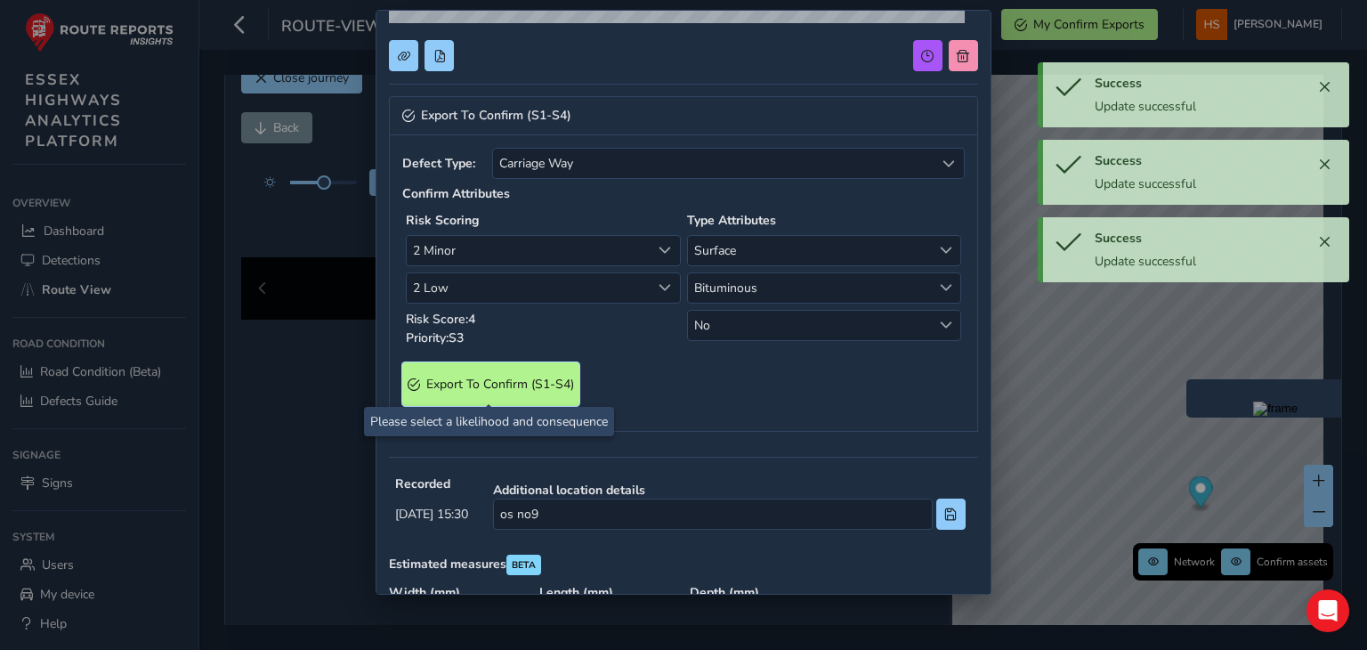
click at [520, 371] on S4\) "Export To Confirm (S1-S4)" at bounding box center [490, 384] width 177 height 44
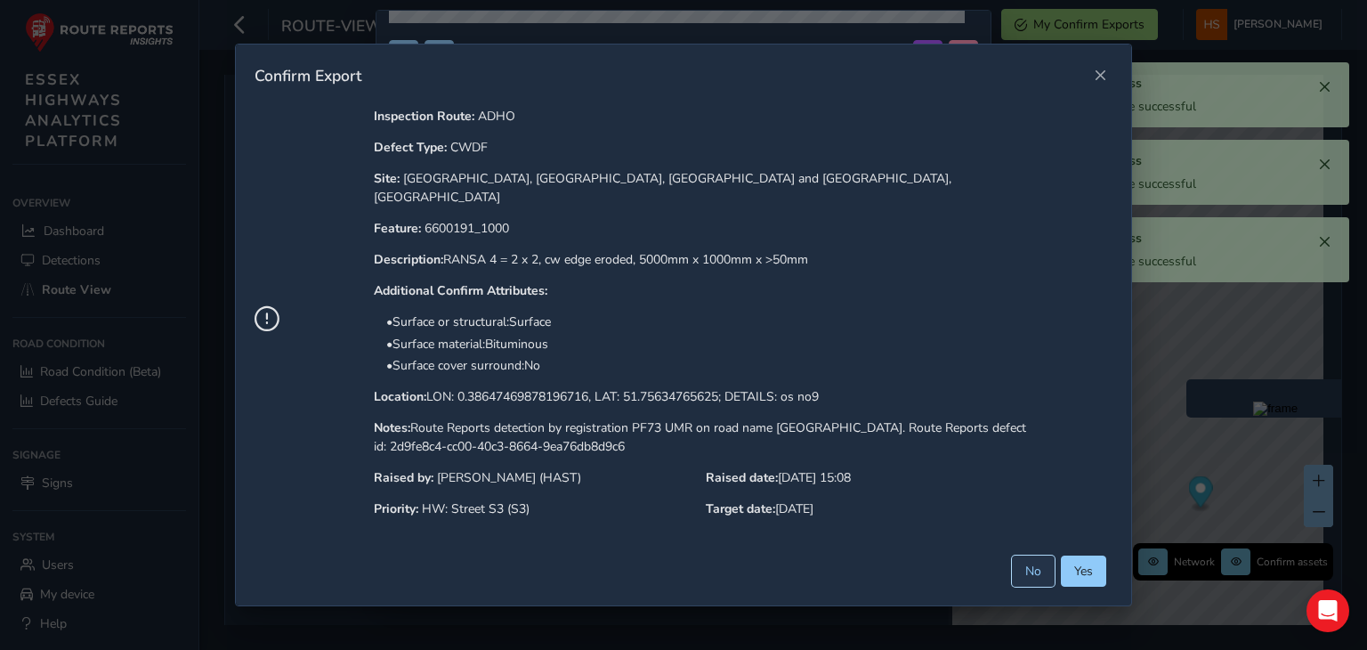
click at [1052, 559] on button "No" at bounding box center [1033, 570] width 43 height 31
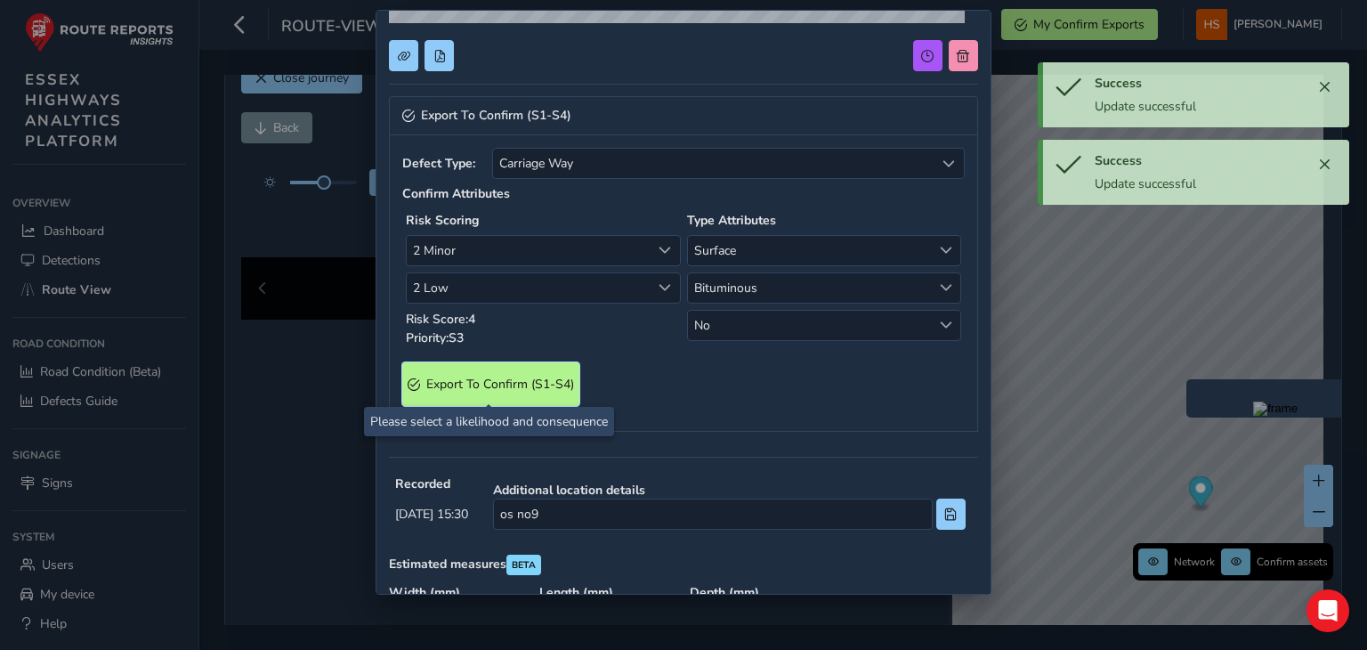
click at [553, 393] on S4\) "Export To Confirm (S1-S4)" at bounding box center [490, 384] width 177 height 44
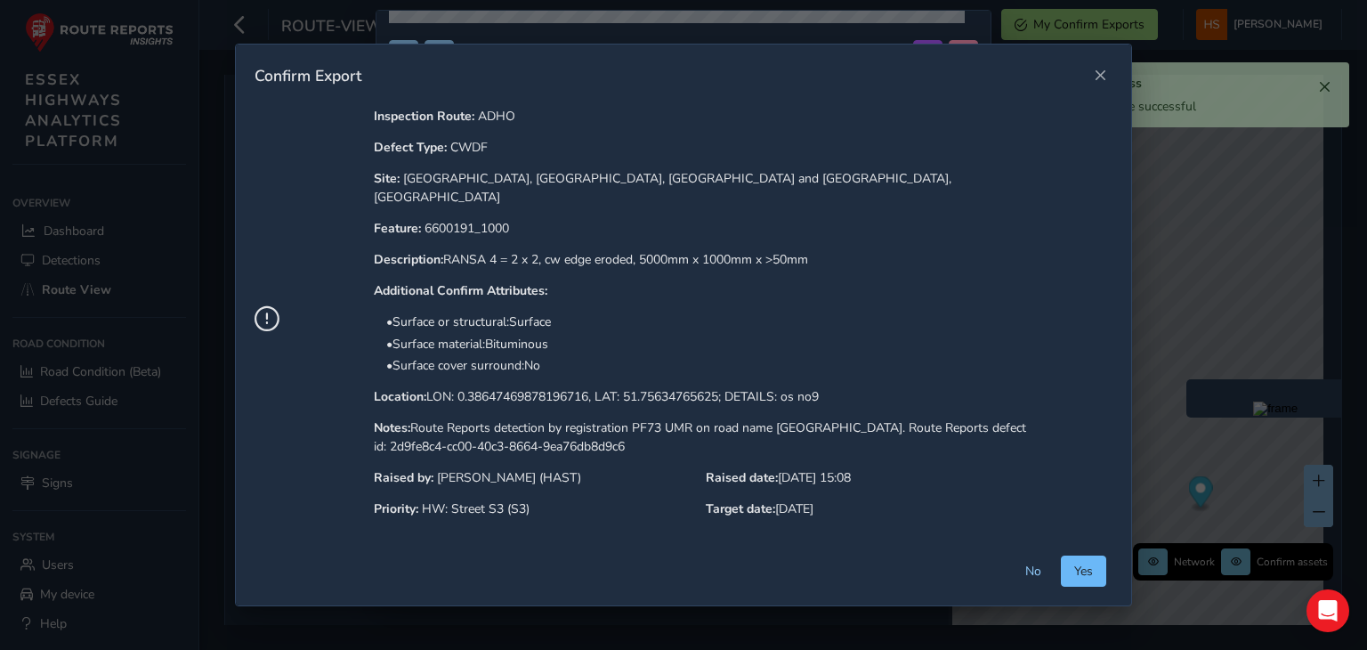
click at [1087, 567] on span "Yes" at bounding box center [1083, 571] width 19 height 17
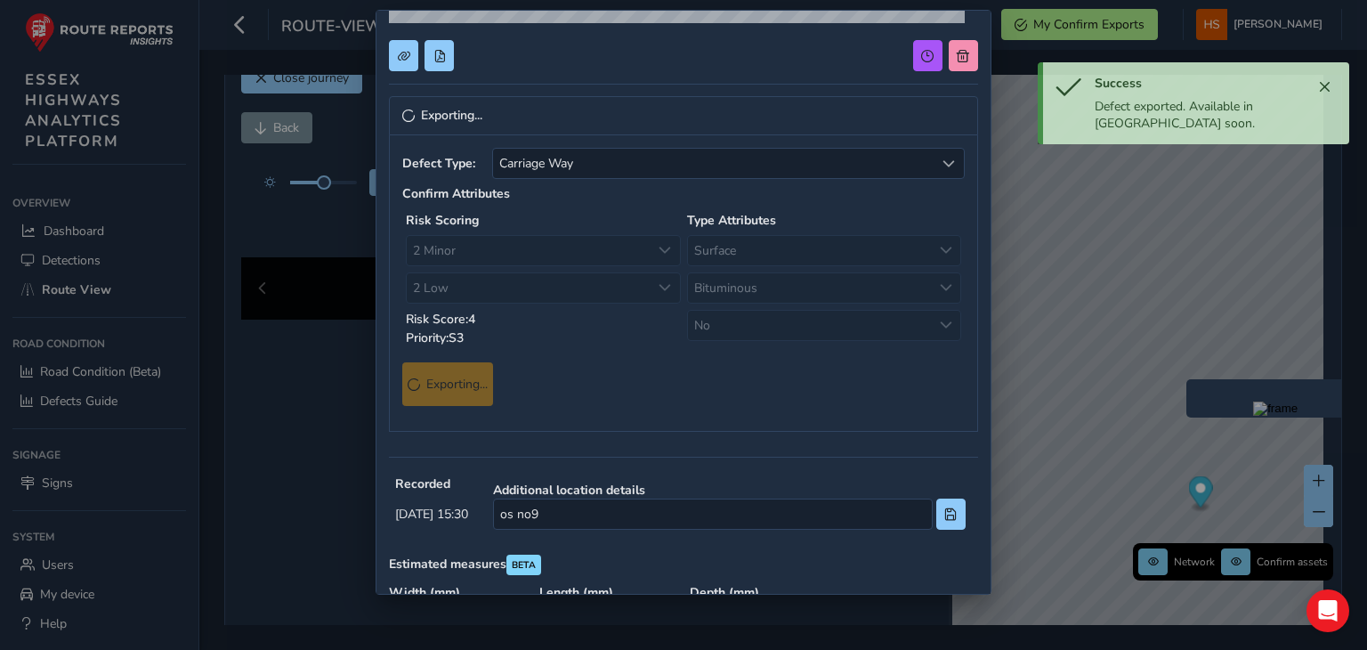
scroll to position [0, 0]
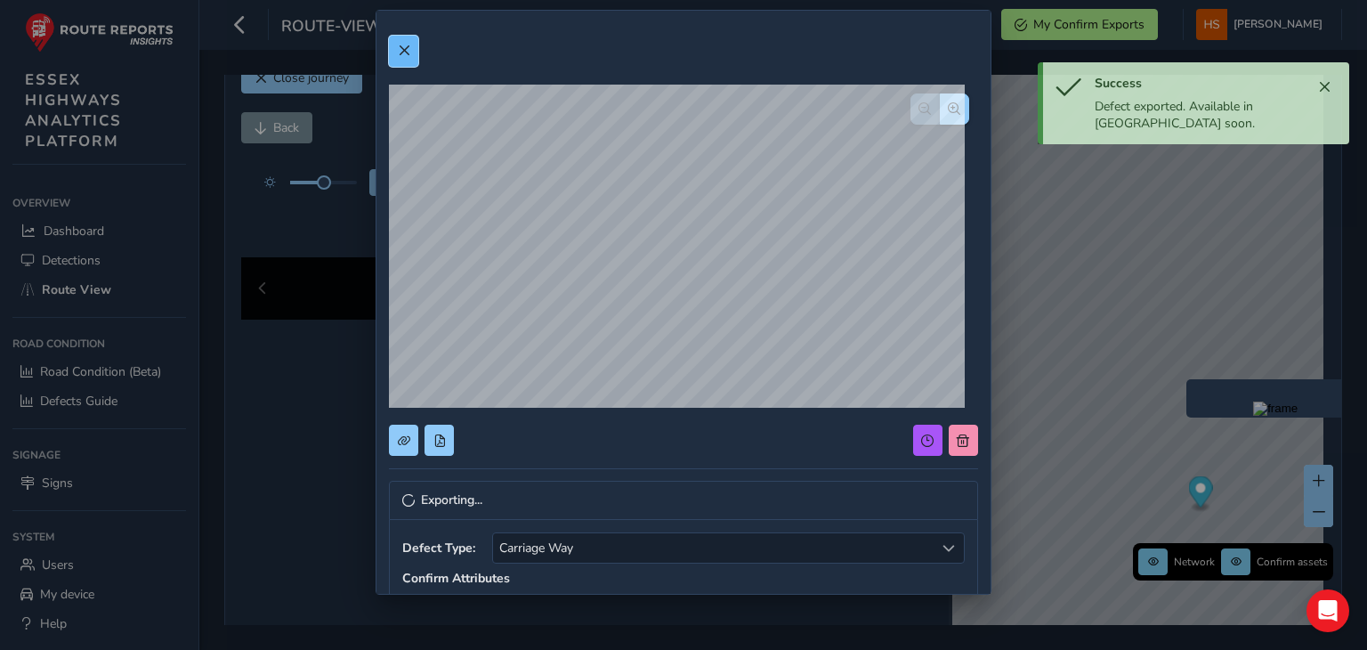
click at [410, 55] on span at bounding box center [404, 51] width 12 height 12
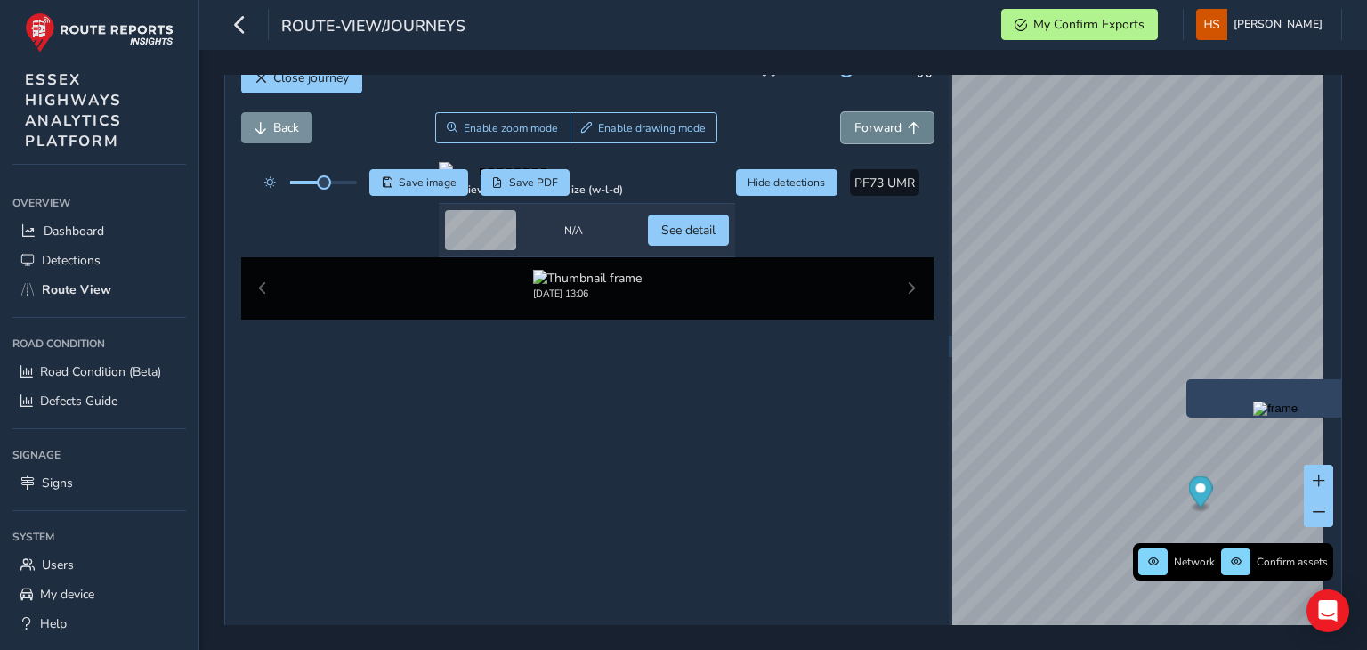
click at [894, 133] on button "Forward" at bounding box center [887, 127] width 93 height 31
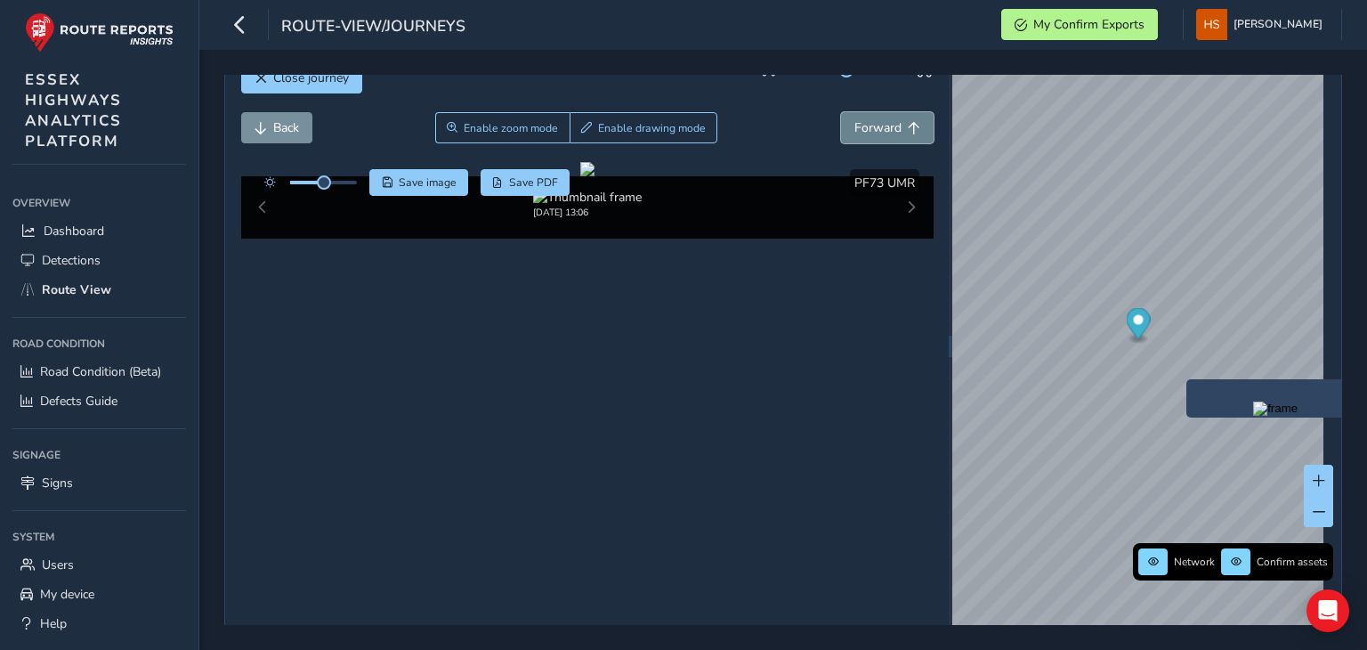
scroll to position [36, 36]
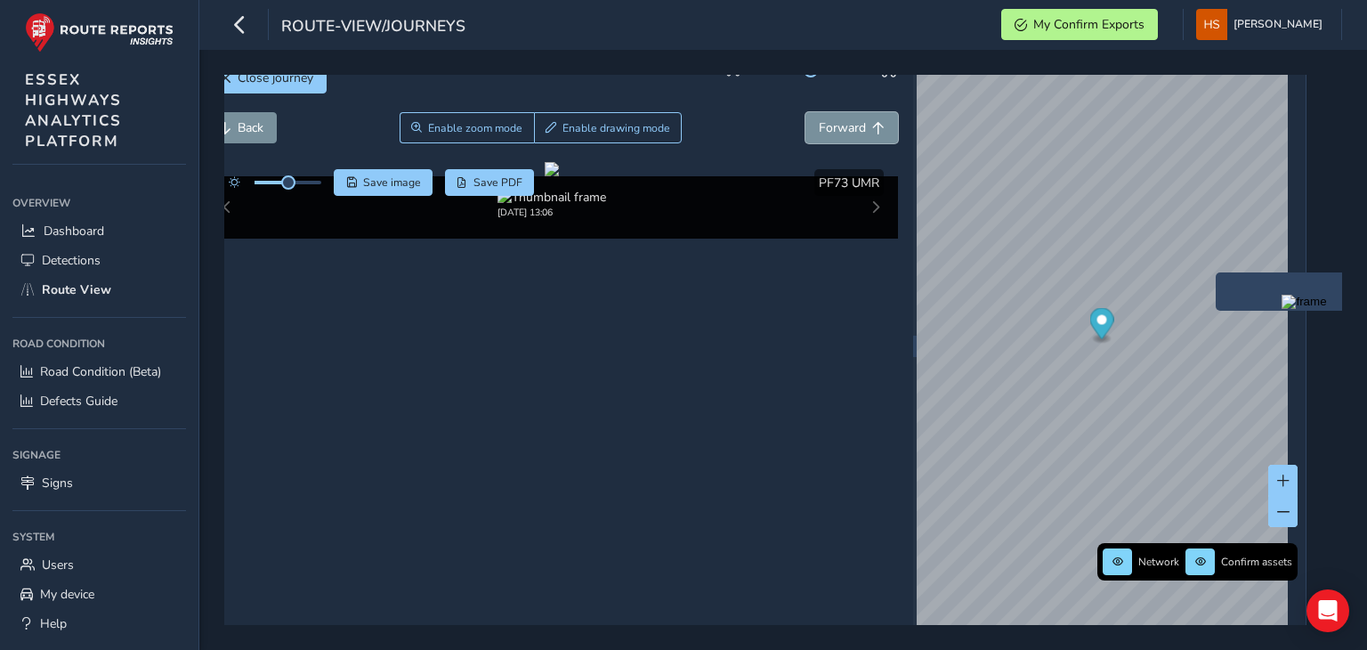
scroll to position [36, 0]
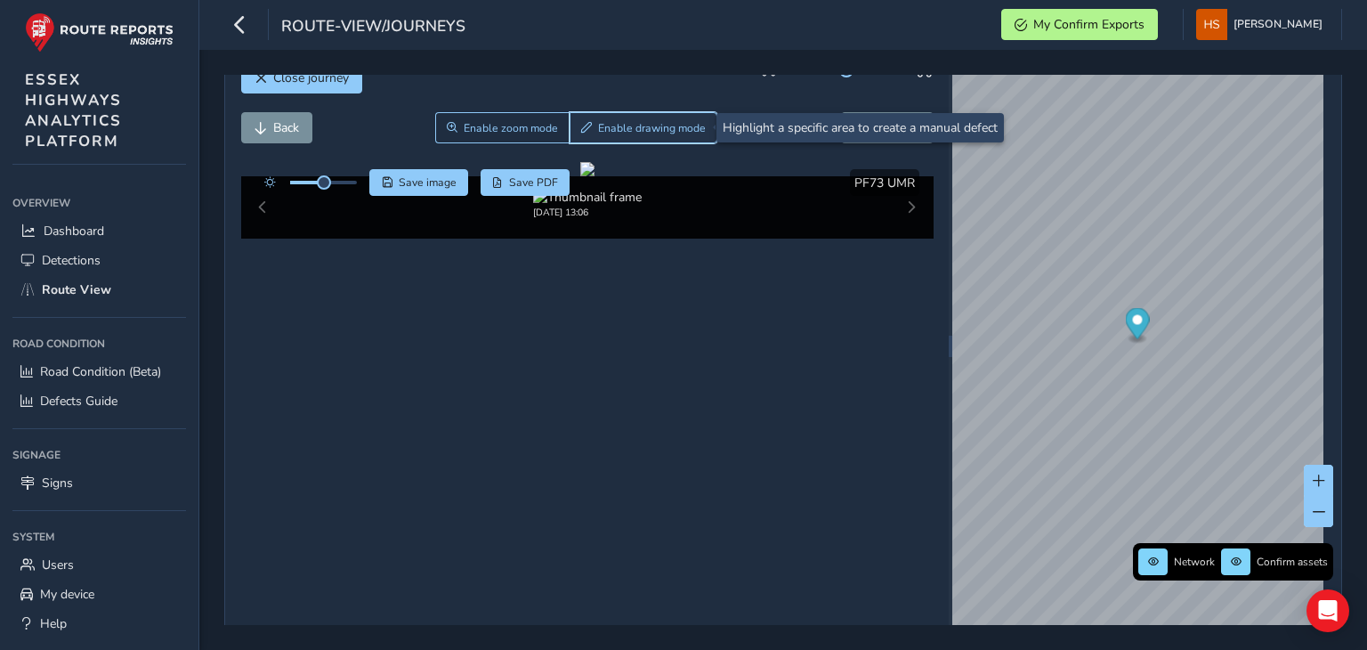
click at [637, 134] on button "Enable drawing mode" at bounding box center [644, 127] width 149 height 31
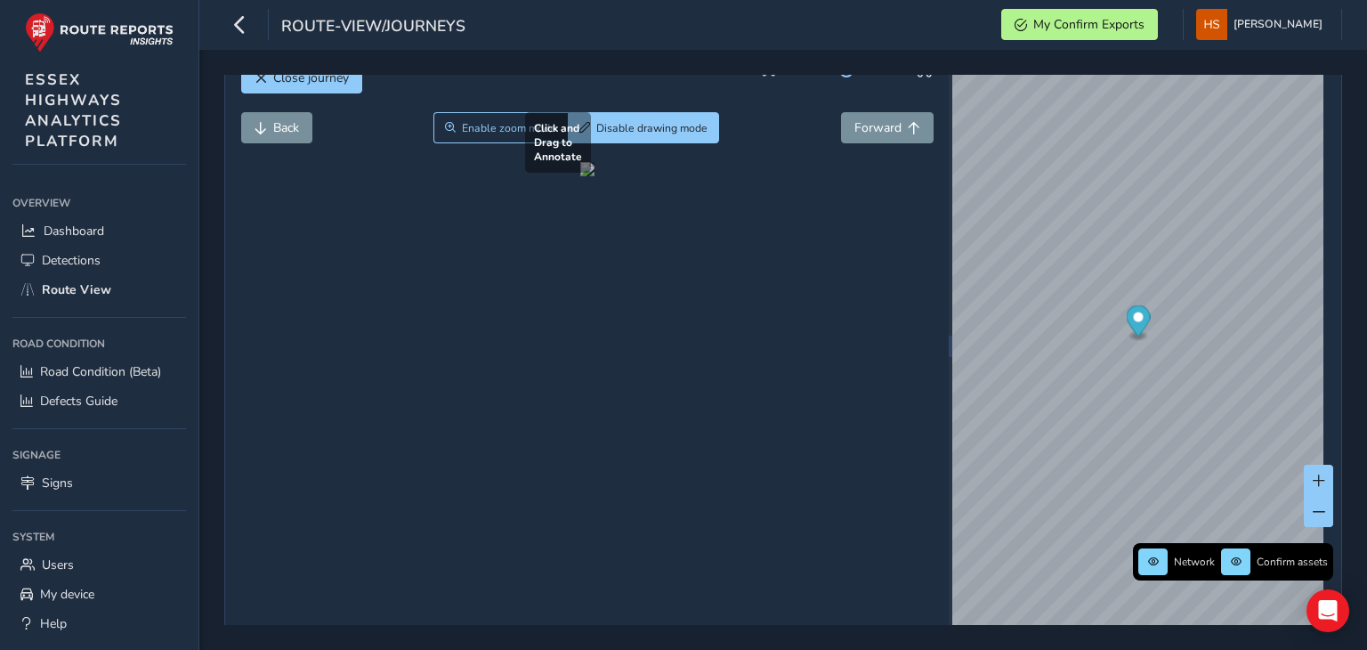
drag, startPoint x: 681, startPoint y: 494, endPoint x: 724, endPoint y: 515, distance: 47.4
click at [595, 176] on div at bounding box center [587, 169] width 14 height 14
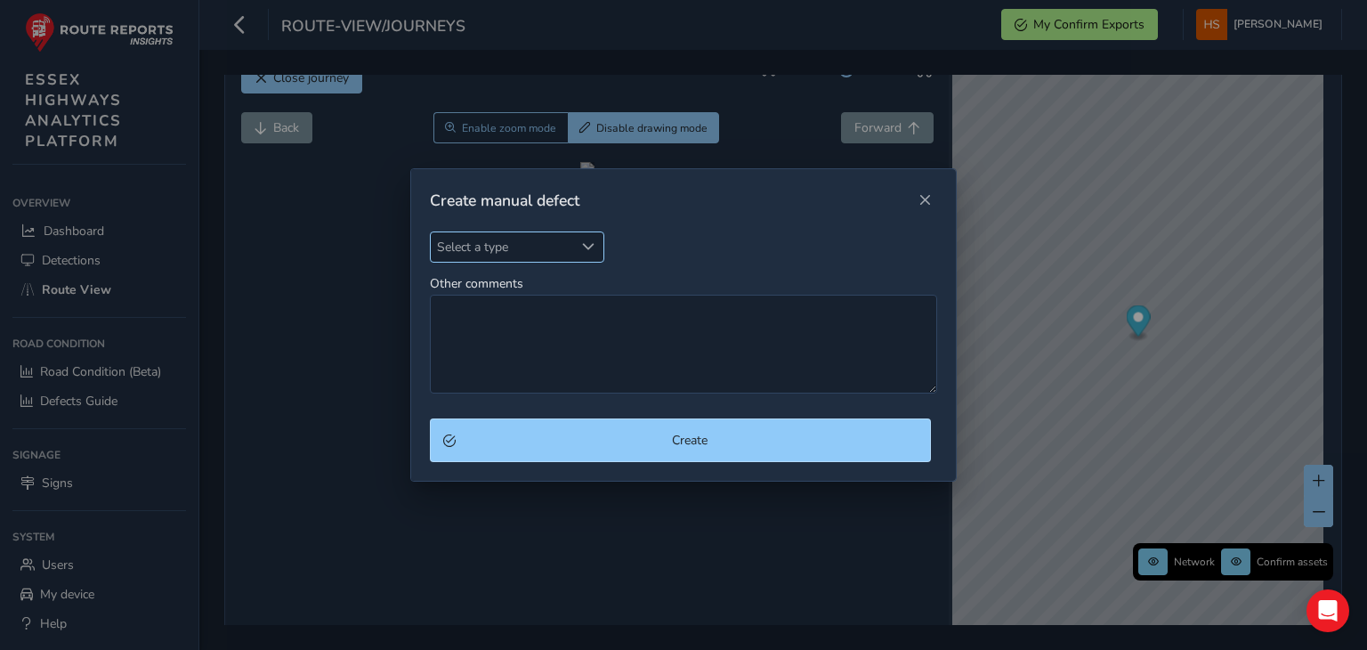
click at [559, 232] on span "Select a type" at bounding box center [502, 246] width 143 height 29
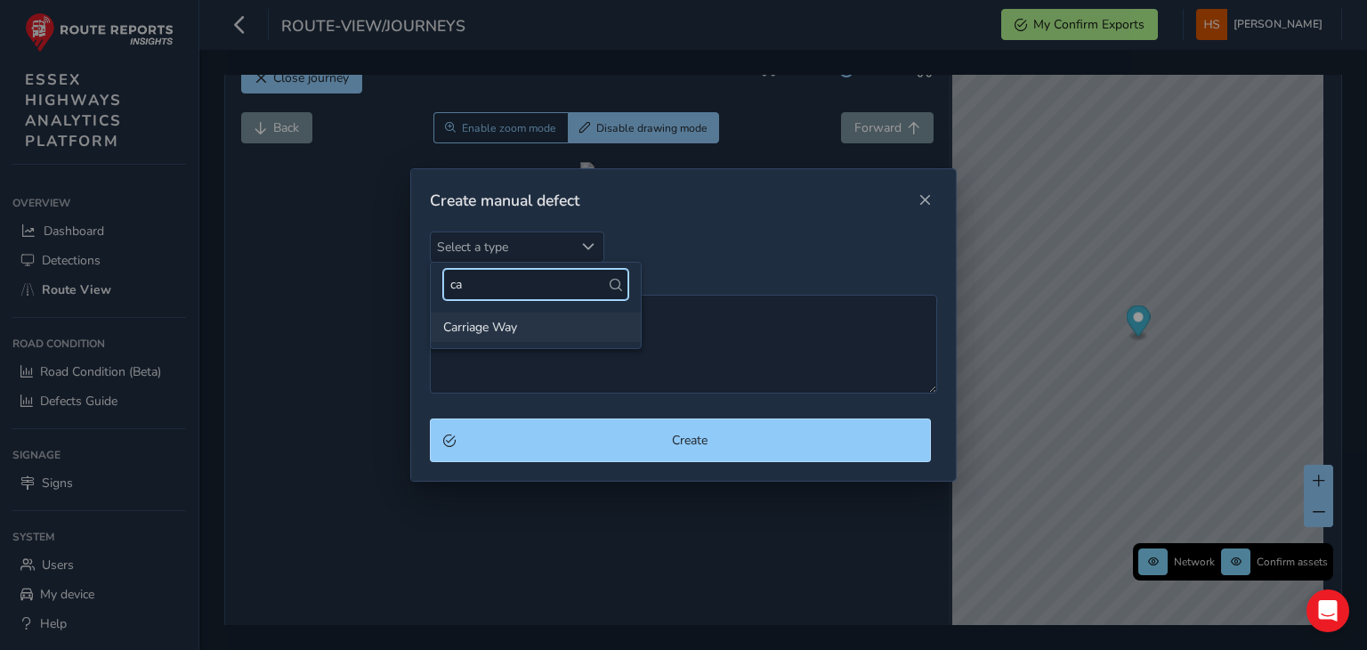
type input "ca"
click at [547, 337] on li "Carriage Way" at bounding box center [536, 326] width 210 height 29
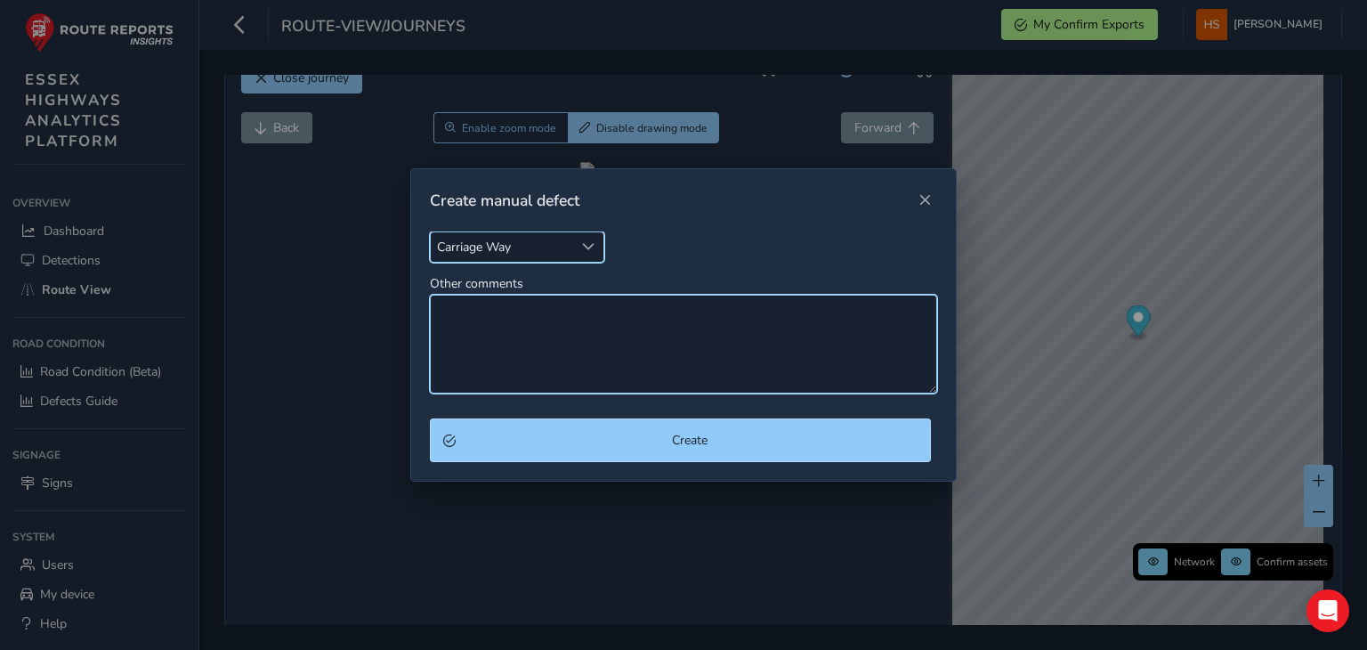
click at [547, 337] on textarea "Other comments" at bounding box center [683, 344] width 507 height 99
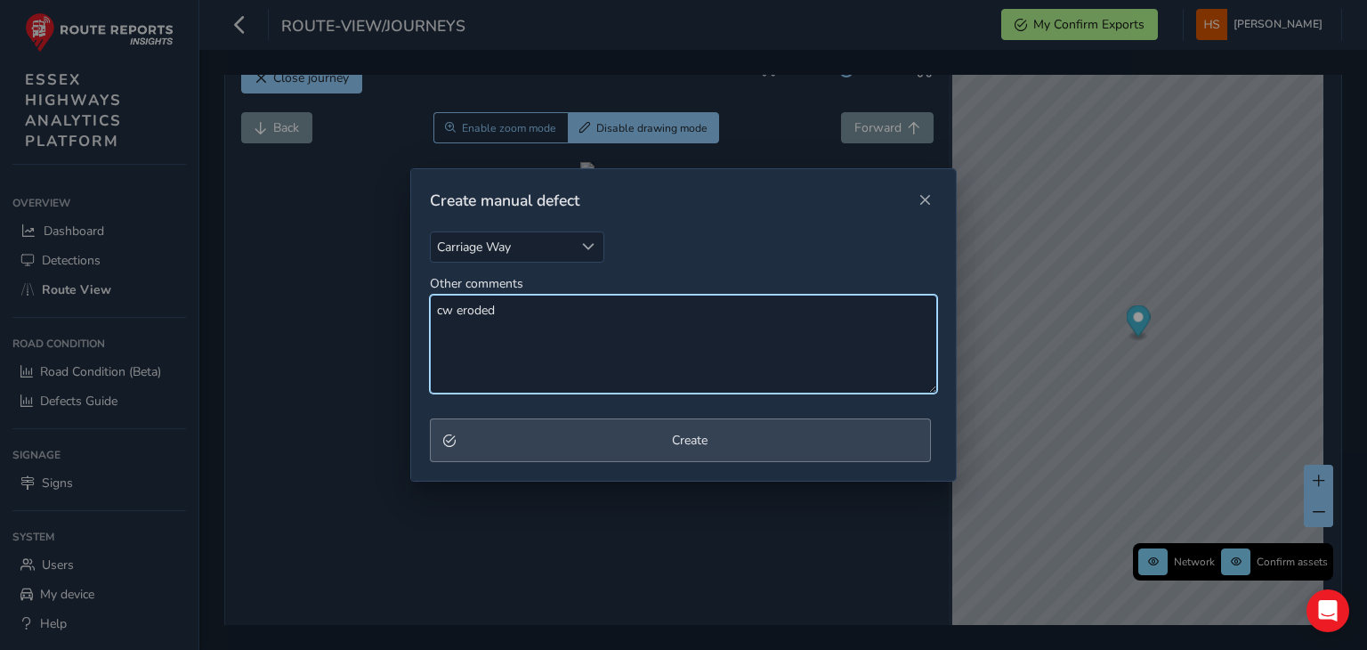
type textarea "cw eroded"
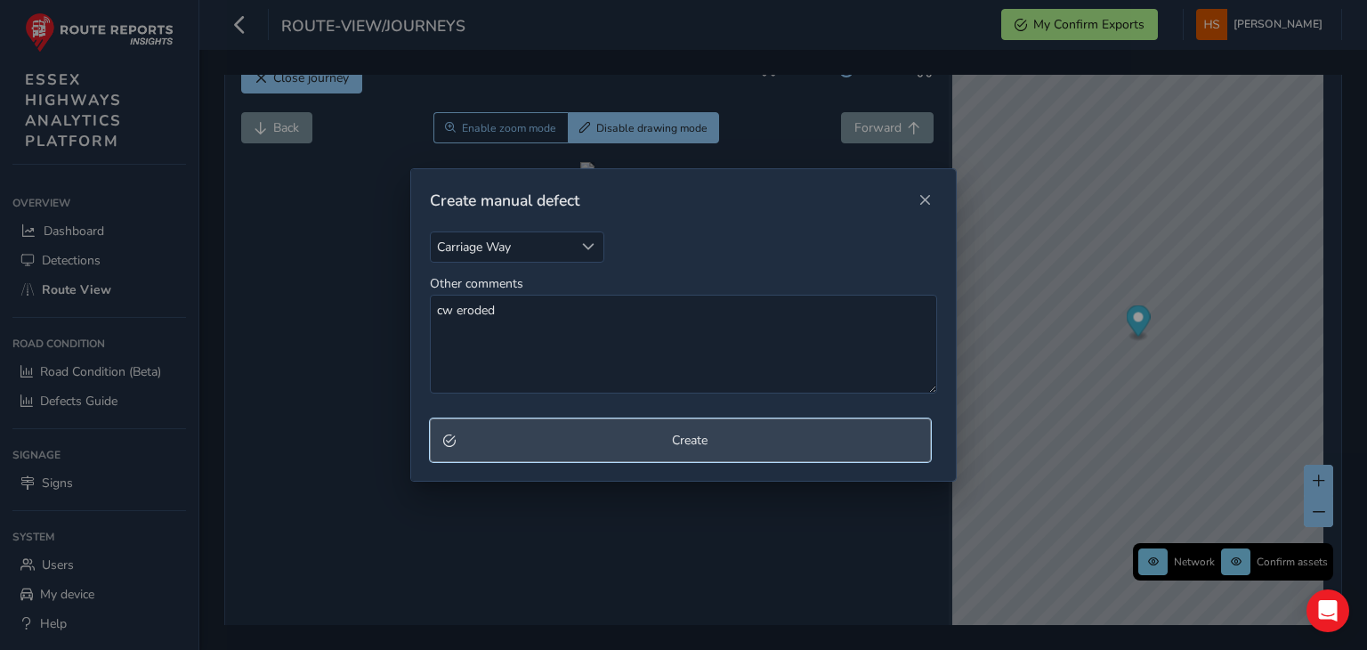
click at [595, 430] on button "Create" at bounding box center [680, 440] width 501 height 44
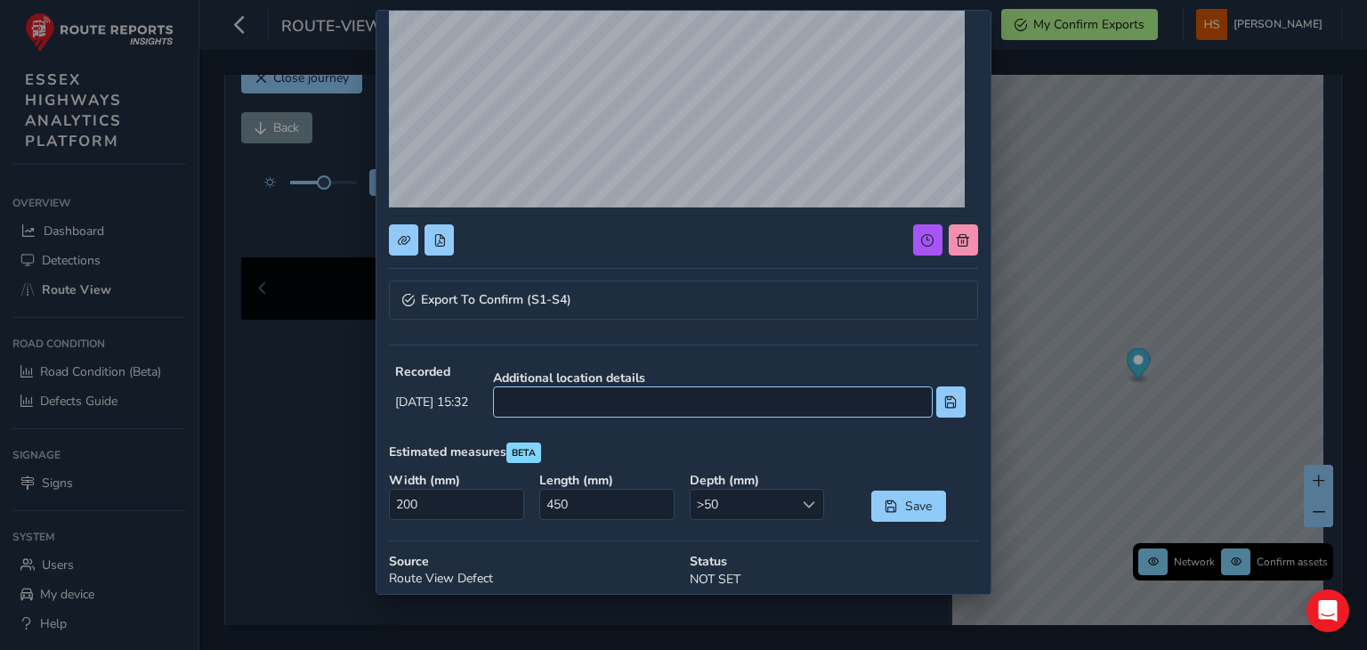
scroll to position [214, 0]
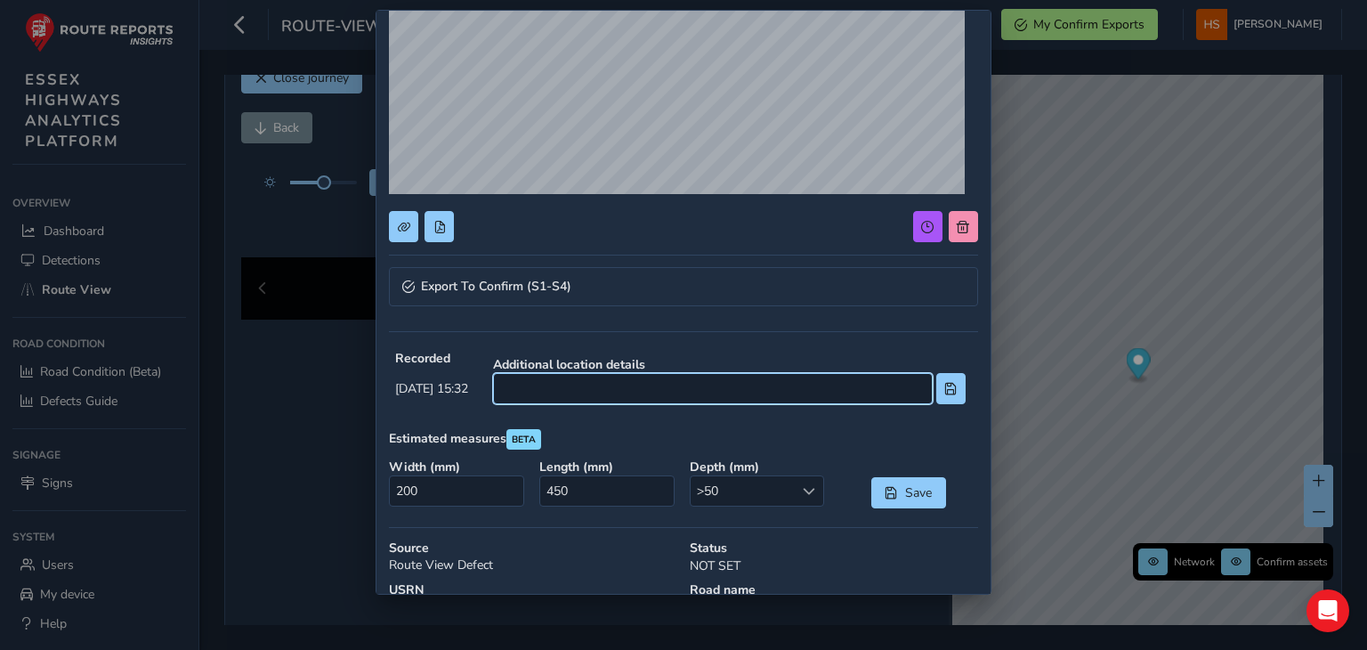
click at [723, 396] on input at bounding box center [713, 388] width 440 height 31
type input "os beadles"
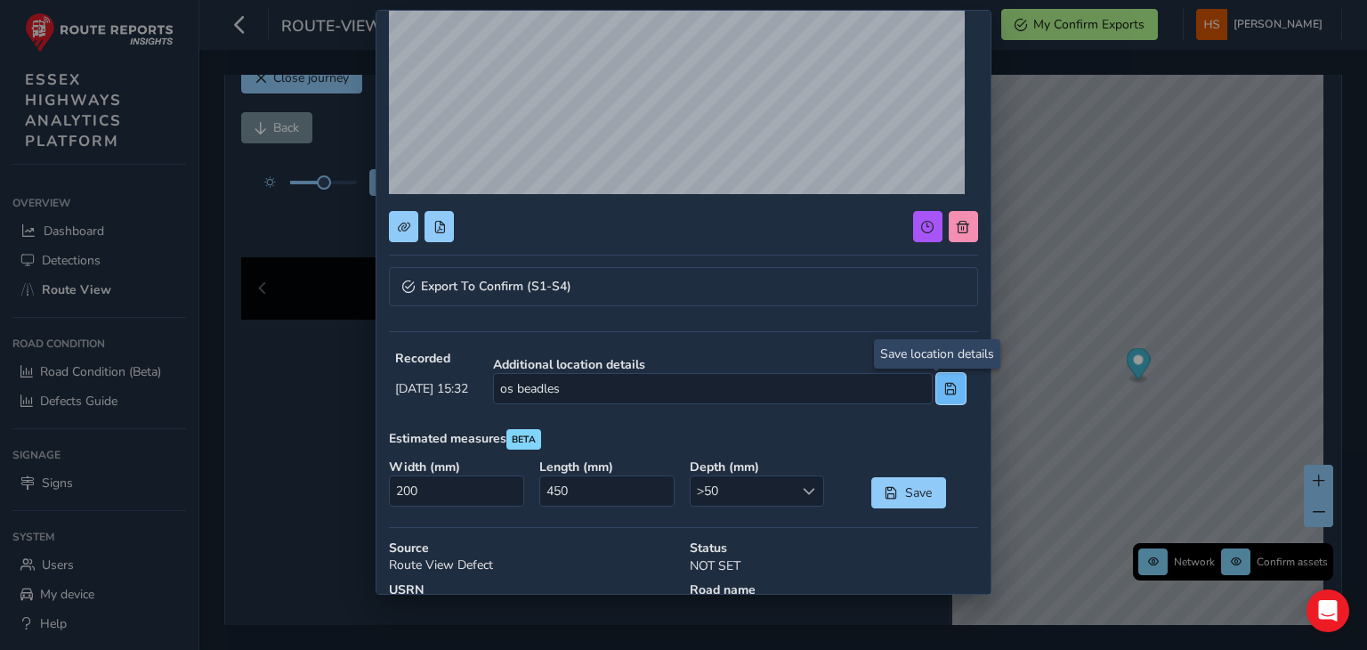
click at [937, 387] on button at bounding box center [951, 388] width 29 height 31
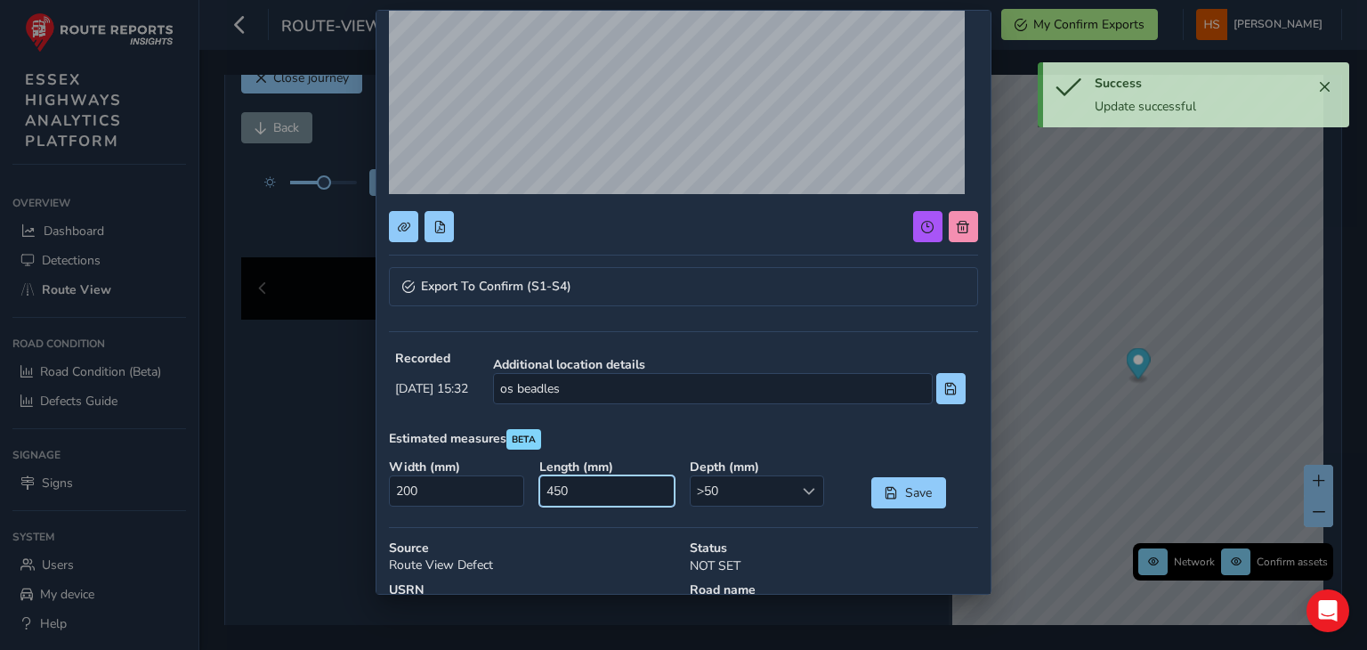
click at [609, 503] on input "450" at bounding box center [606, 490] width 134 height 31
type input "0"
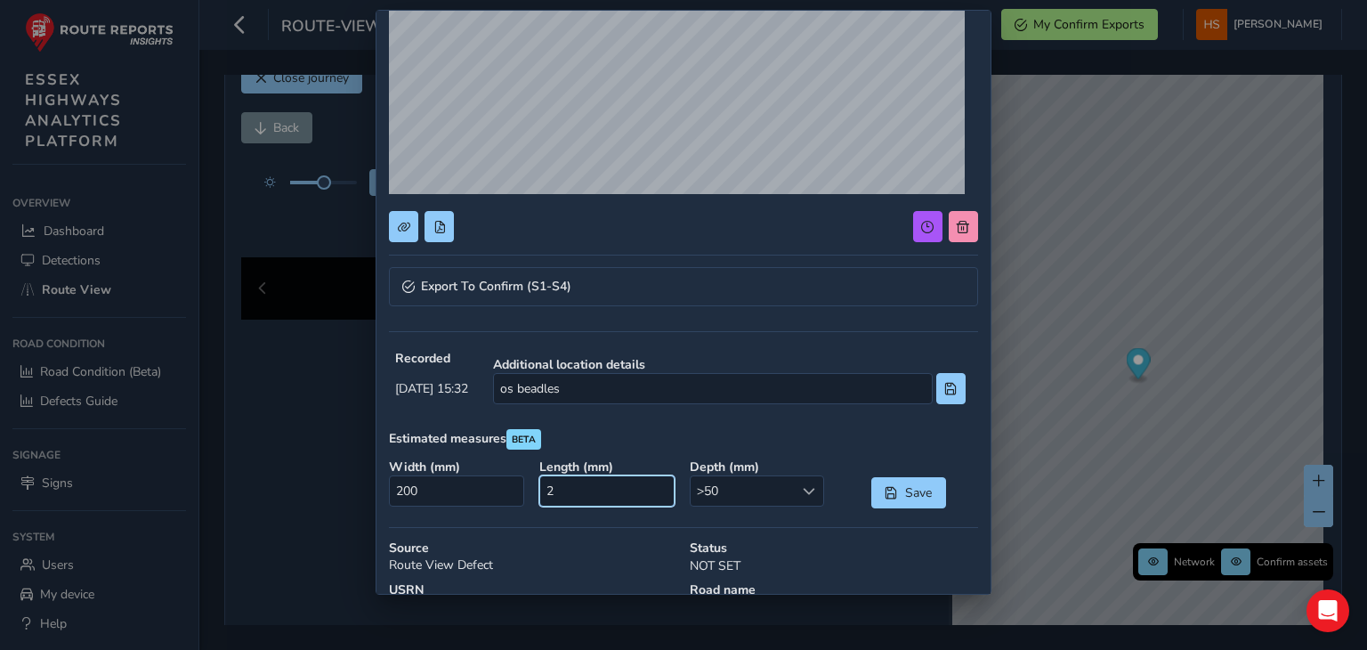
type input "0"
type input "200"
click at [442, 508] on div "Width ( mm ) 200" at bounding box center [458, 483] width 150 height 62
click at [443, 489] on input "200" at bounding box center [456, 490] width 134 height 31
type input "250"
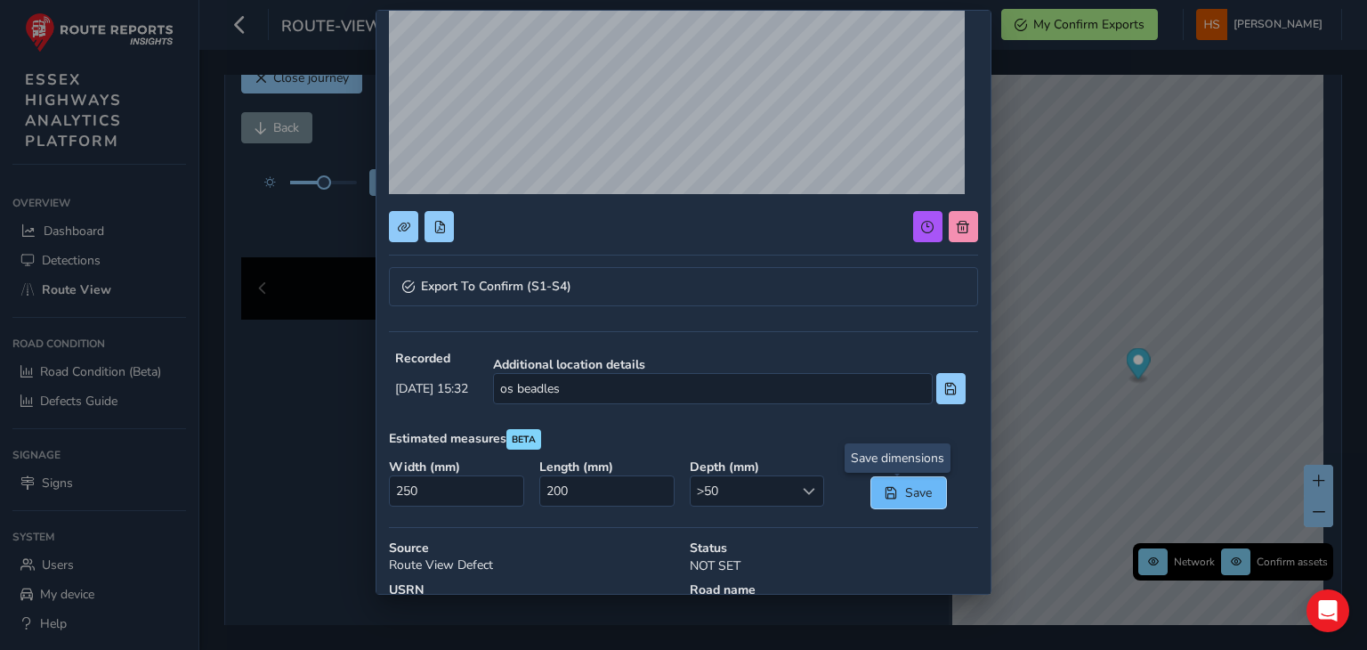
click at [888, 496] on button "Save" at bounding box center [909, 492] width 75 height 31
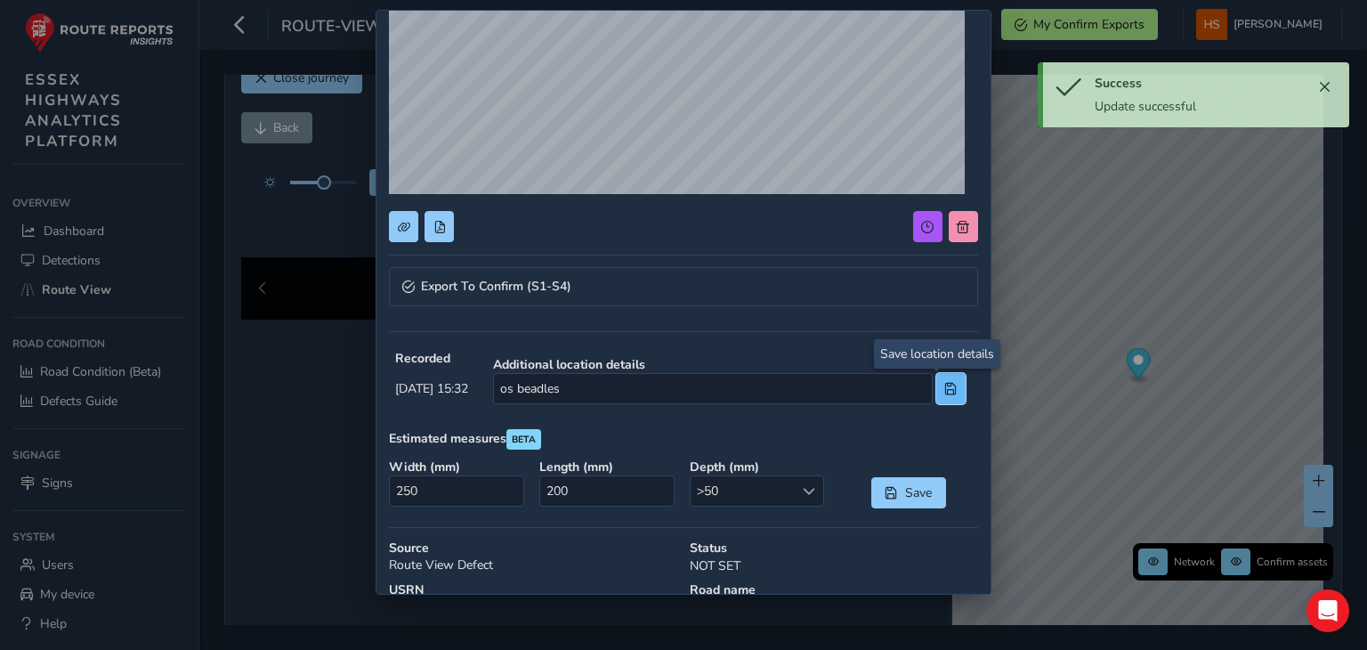
click at [945, 385] on button at bounding box center [951, 388] width 29 height 31
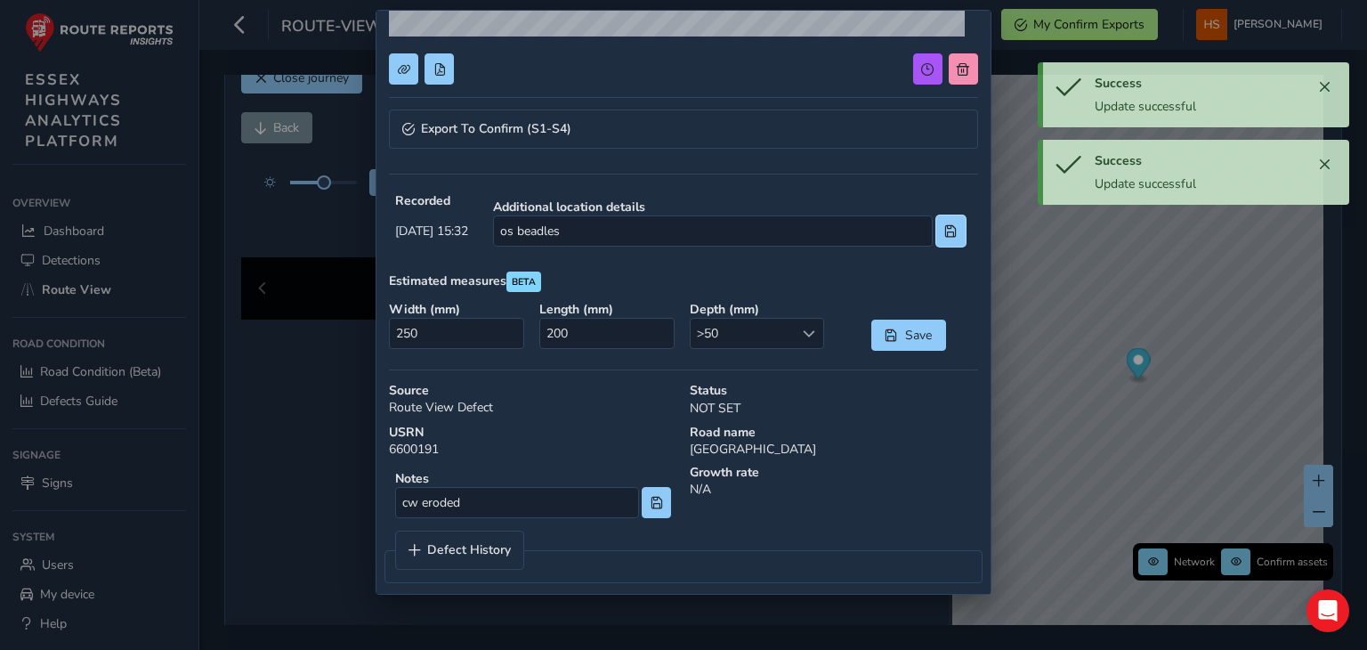
scroll to position [385, 0]
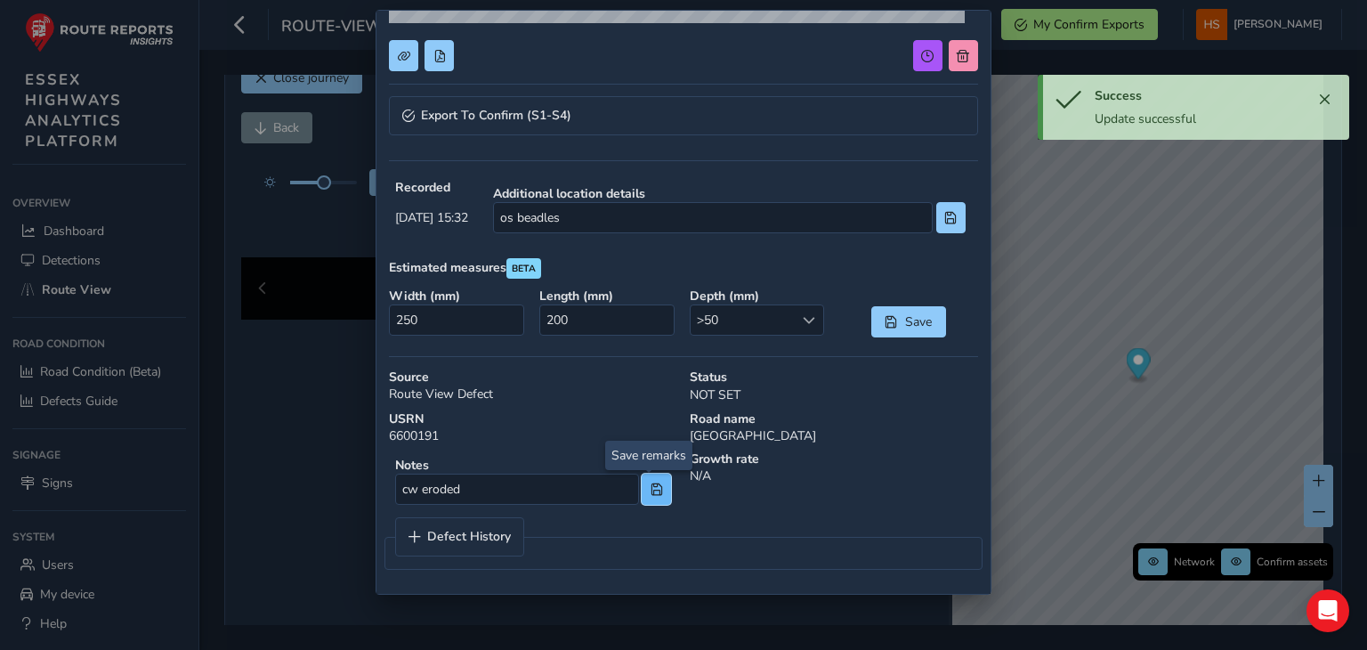
click at [642, 492] on button at bounding box center [656, 489] width 29 height 31
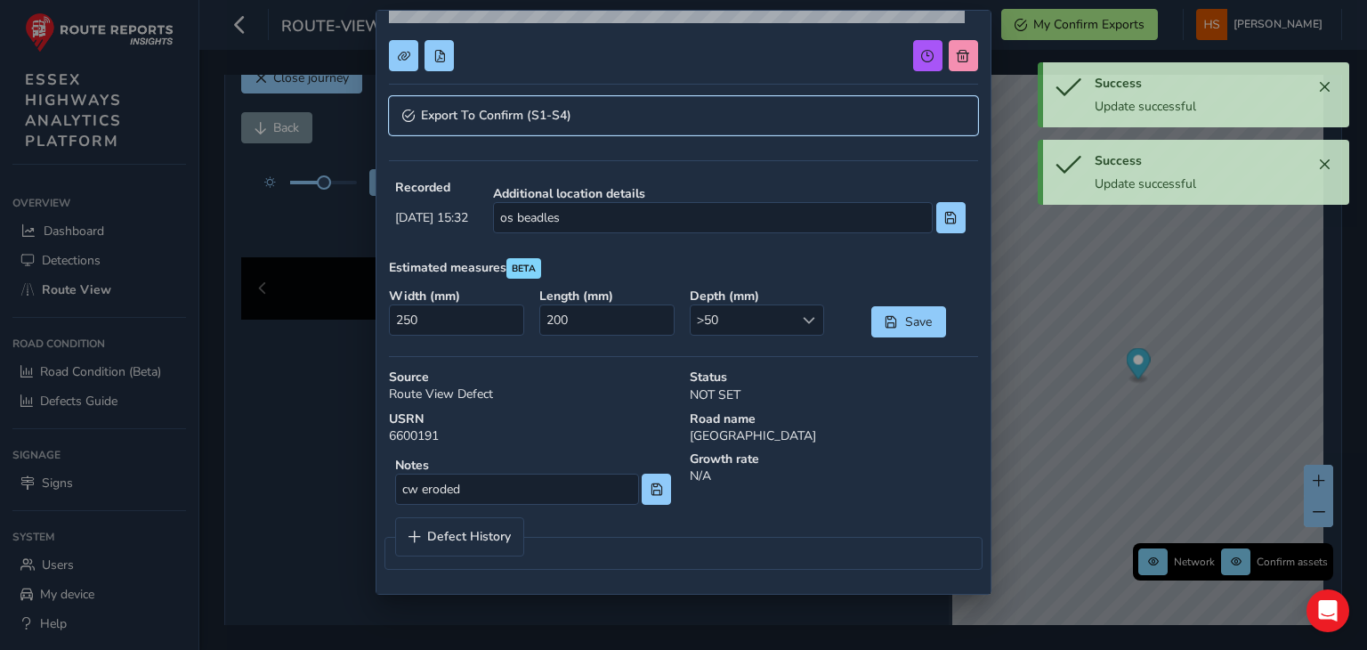
click at [654, 109] on link "Export To Confirm (S1-S4)" at bounding box center [683, 115] width 588 height 39
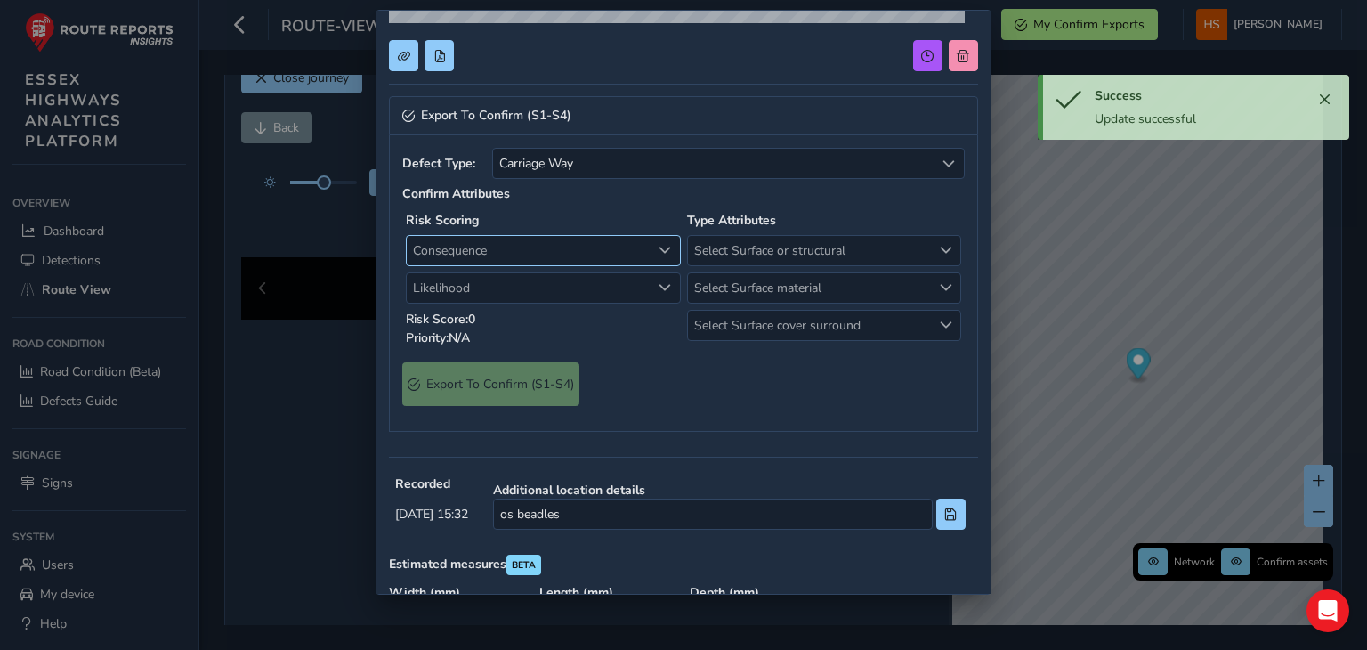
click at [577, 248] on span "Consequence" at bounding box center [529, 250] width 244 height 29
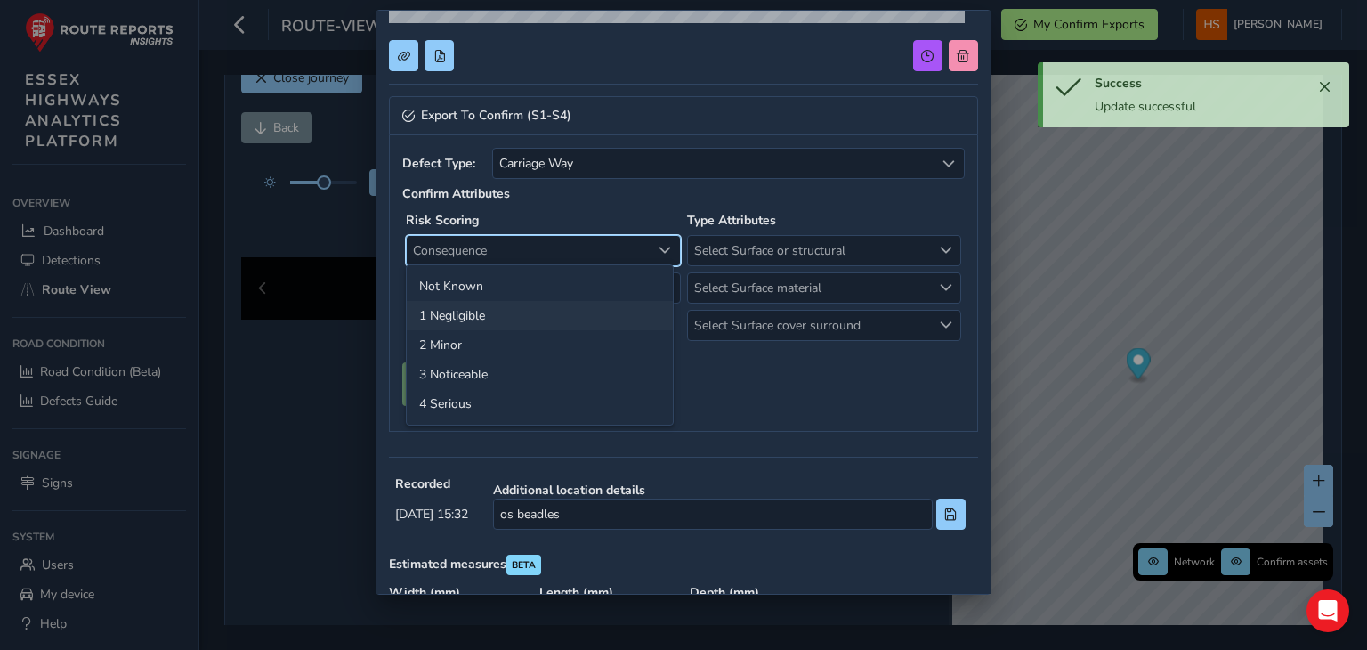
click at [519, 321] on li "1 Negligible" at bounding box center [540, 315] width 266 height 29
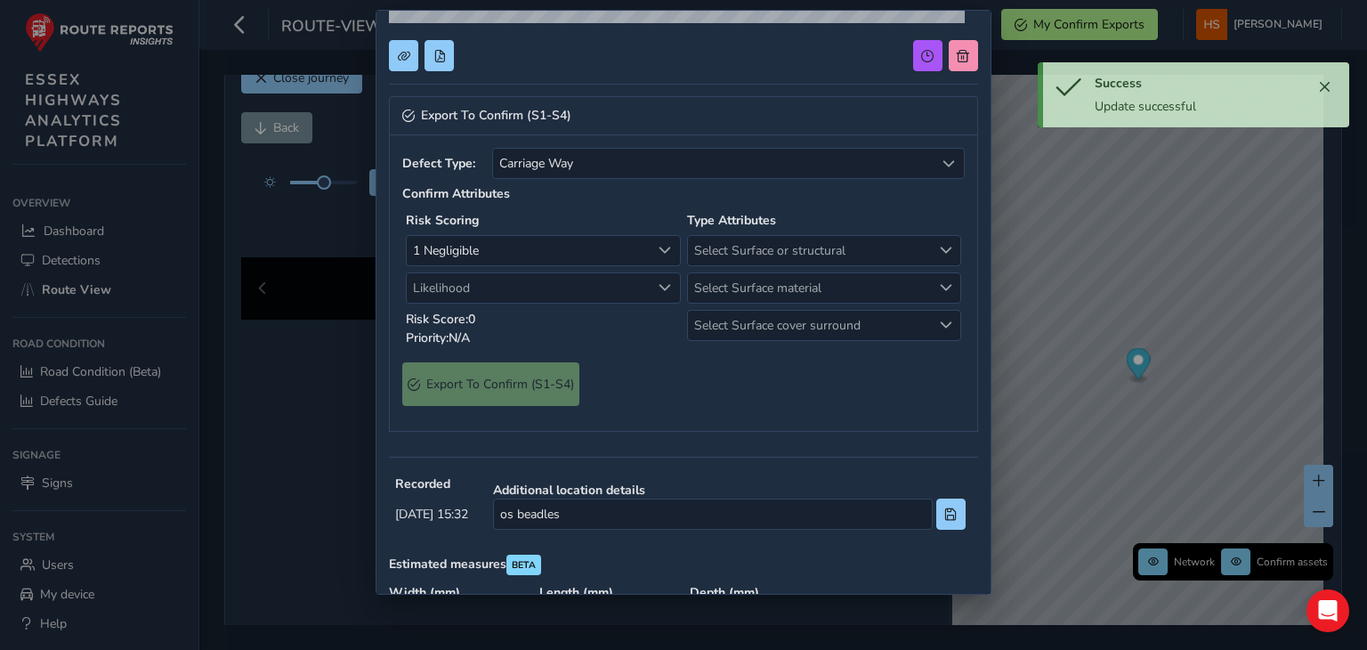
click at [519, 302] on div "Risk Scoring 1 Negligible 1 Negligible Likelihood Likelihood Risk Score: 0 Prio…" at bounding box center [542, 279] width 281 height 142
click at [516, 293] on span "Likelihood" at bounding box center [529, 287] width 244 height 29
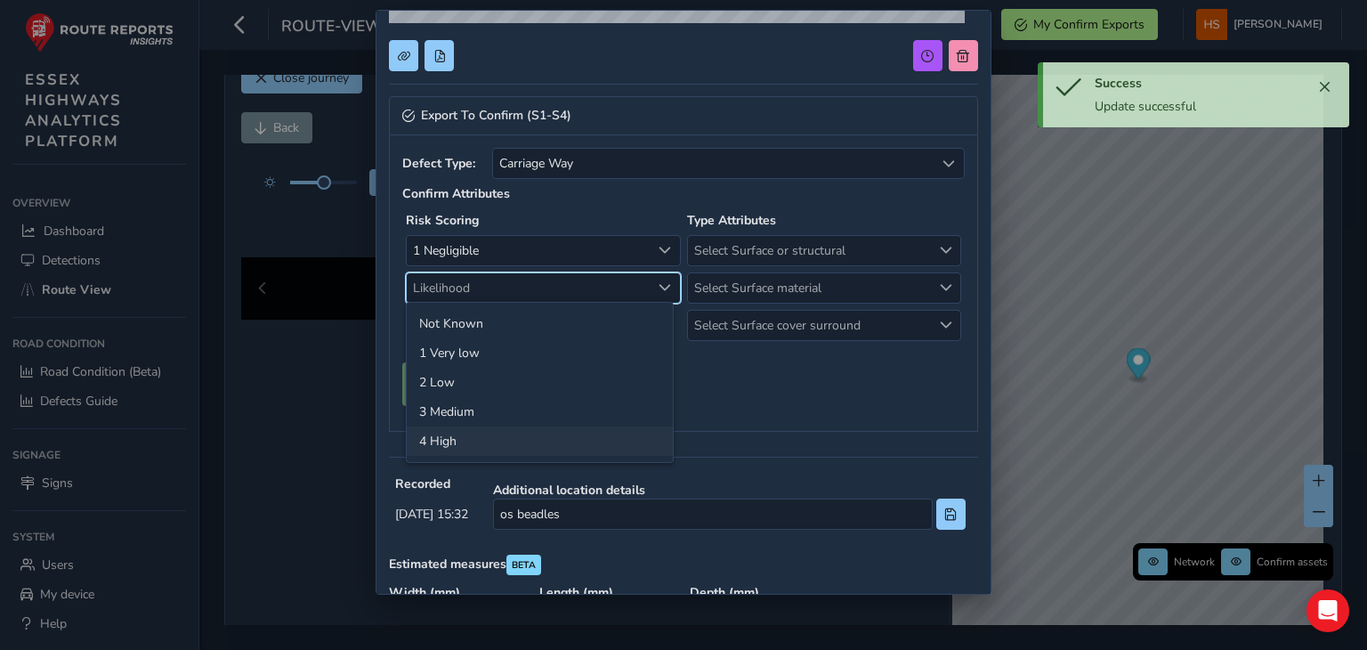
click at [495, 442] on li "4 High" at bounding box center [540, 440] width 266 height 29
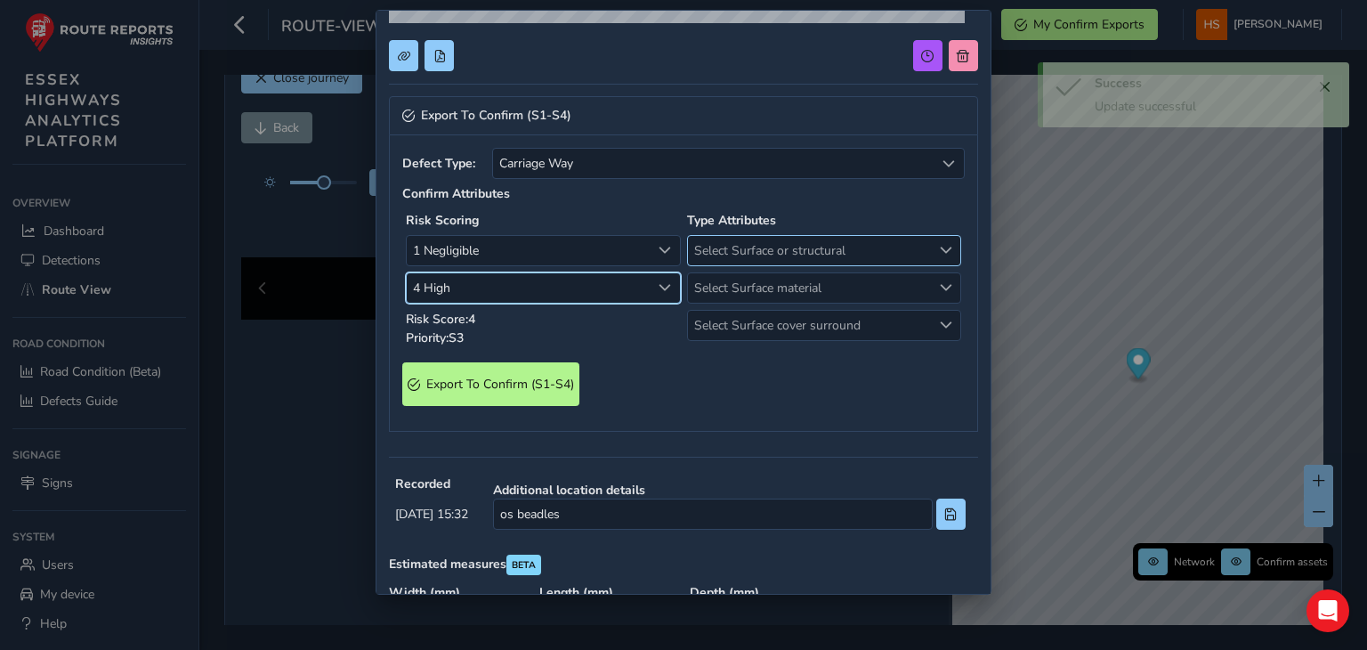
click at [768, 257] on span "Select Surface or structural" at bounding box center [810, 250] width 244 height 29
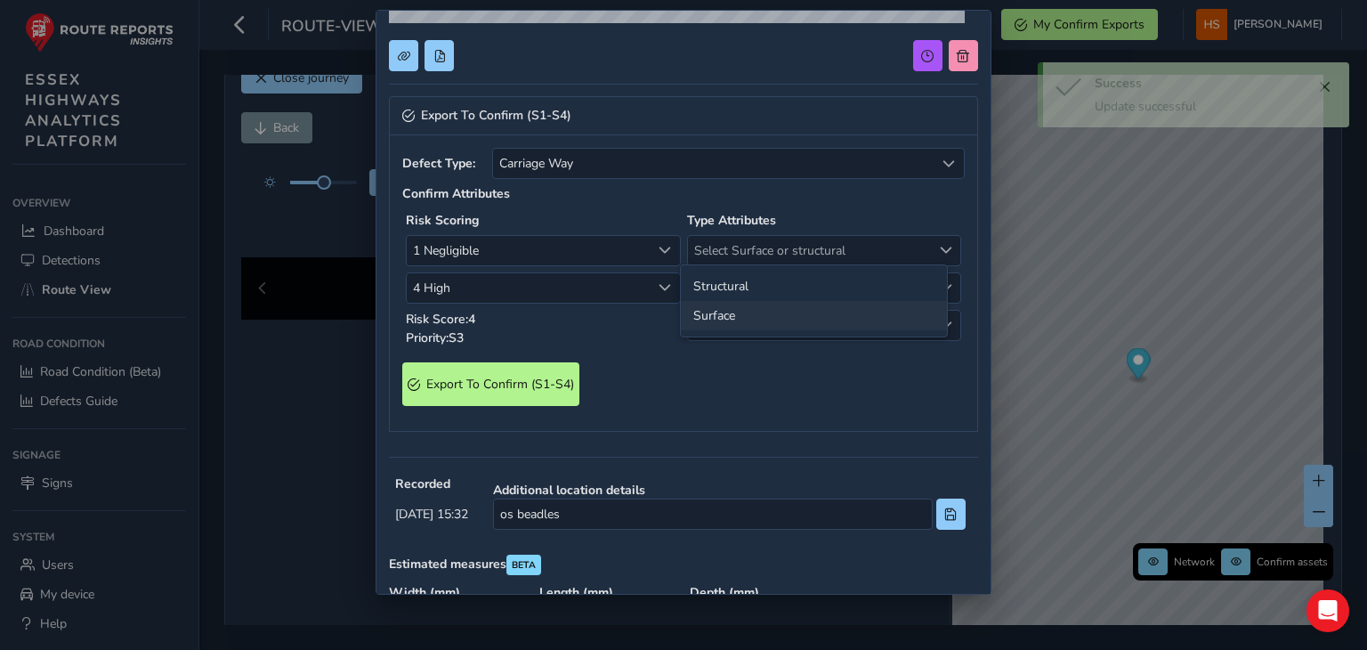
click at [751, 324] on li "Surface" at bounding box center [814, 315] width 266 height 29
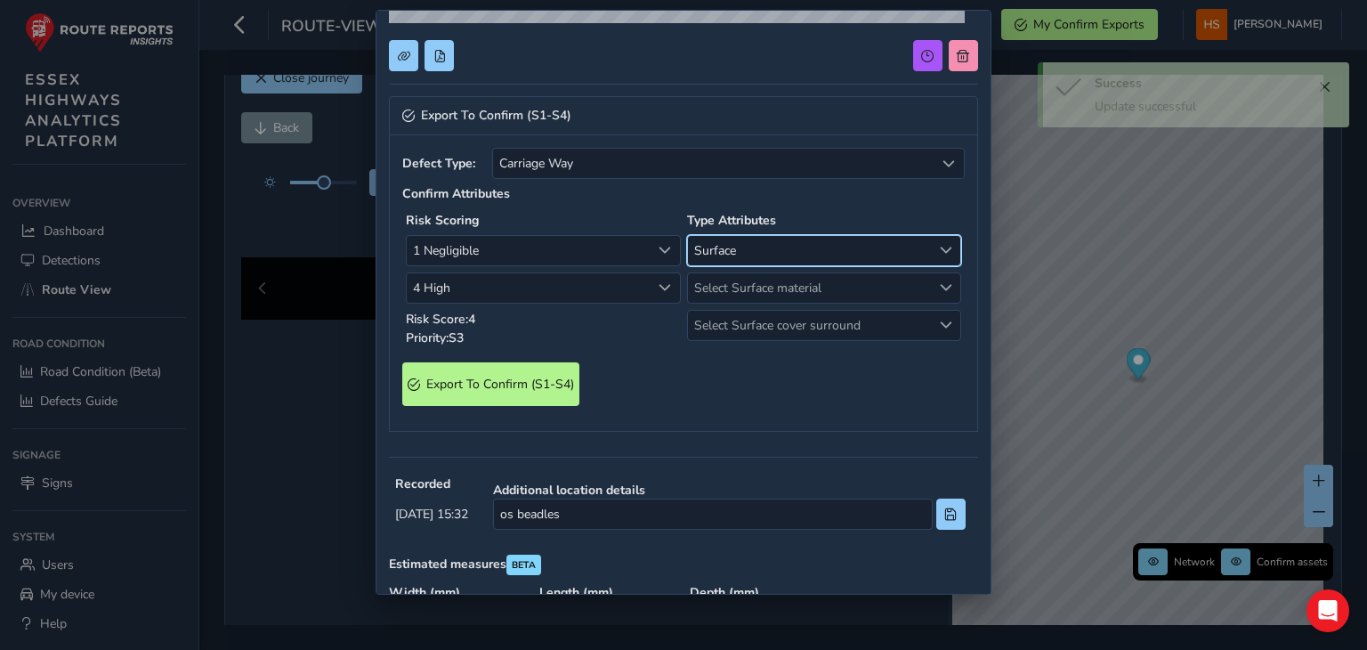
click at [758, 301] on div "Surface Surface Select Surface material Select Surface material Select Surface …" at bounding box center [824, 288] width 275 height 106
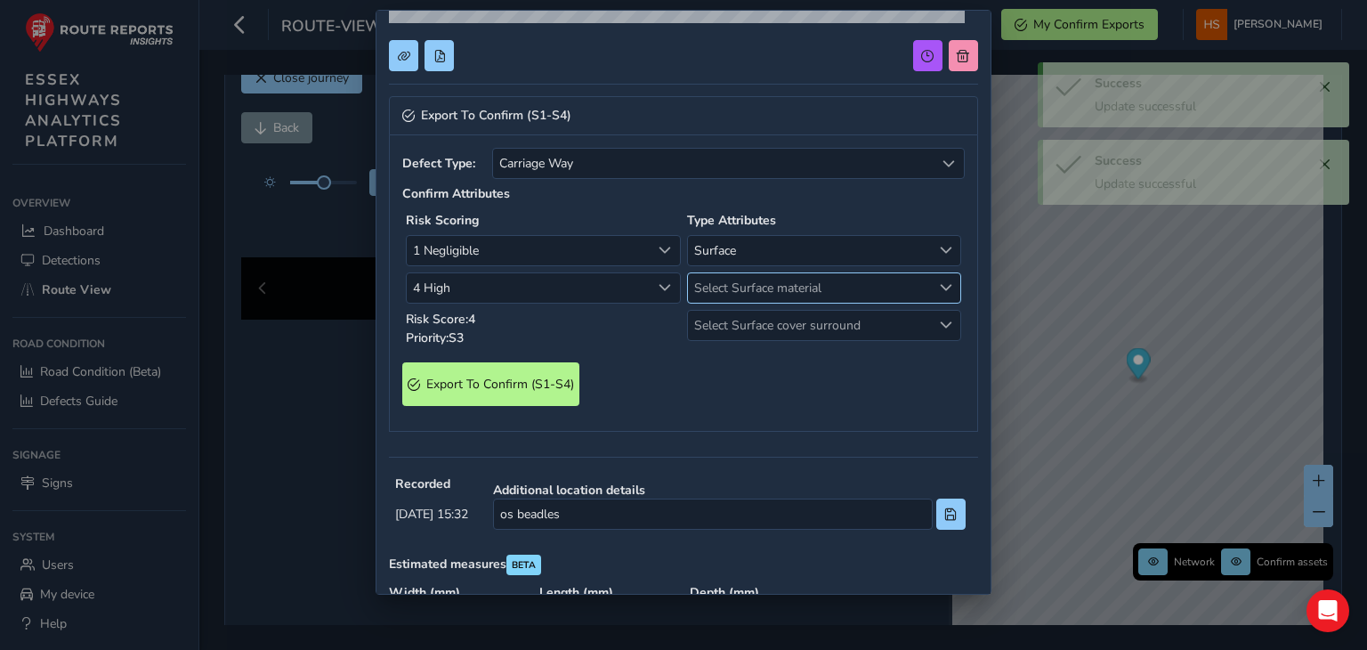
click at [756, 292] on span "Select Surface material" at bounding box center [810, 287] width 244 height 29
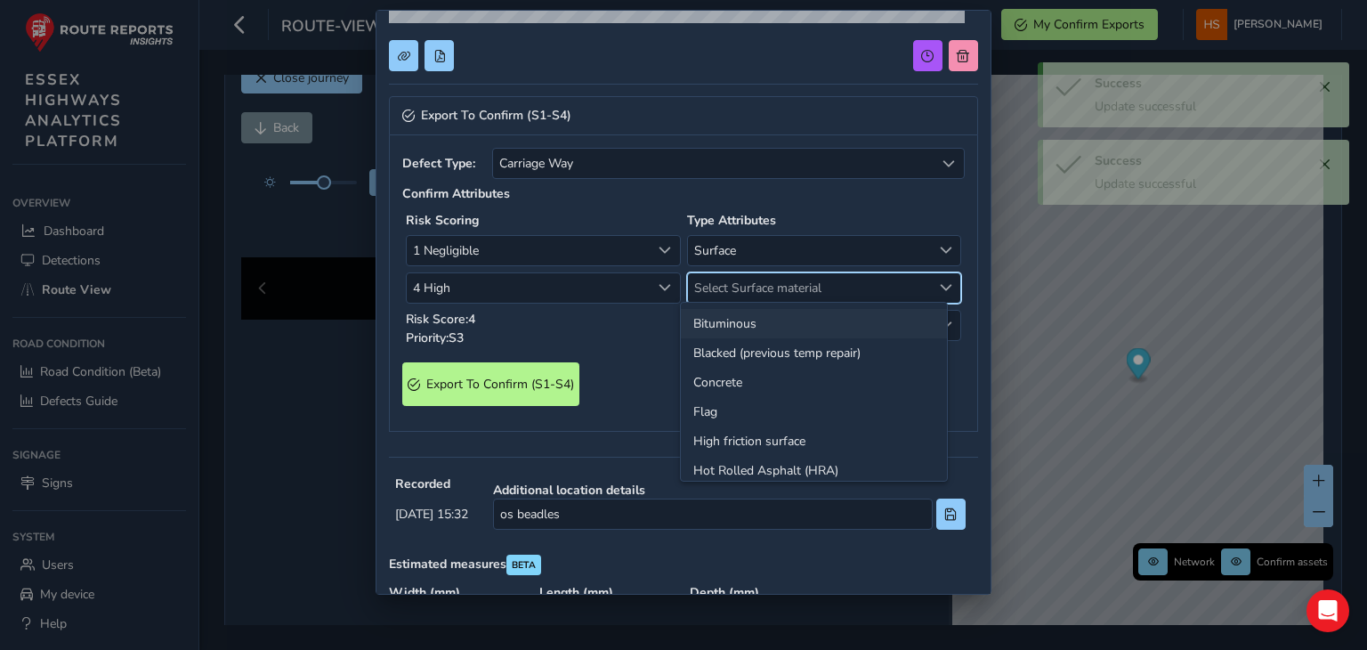
click at [732, 326] on li "Bituminous" at bounding box center [814, 323] width 266 height 29
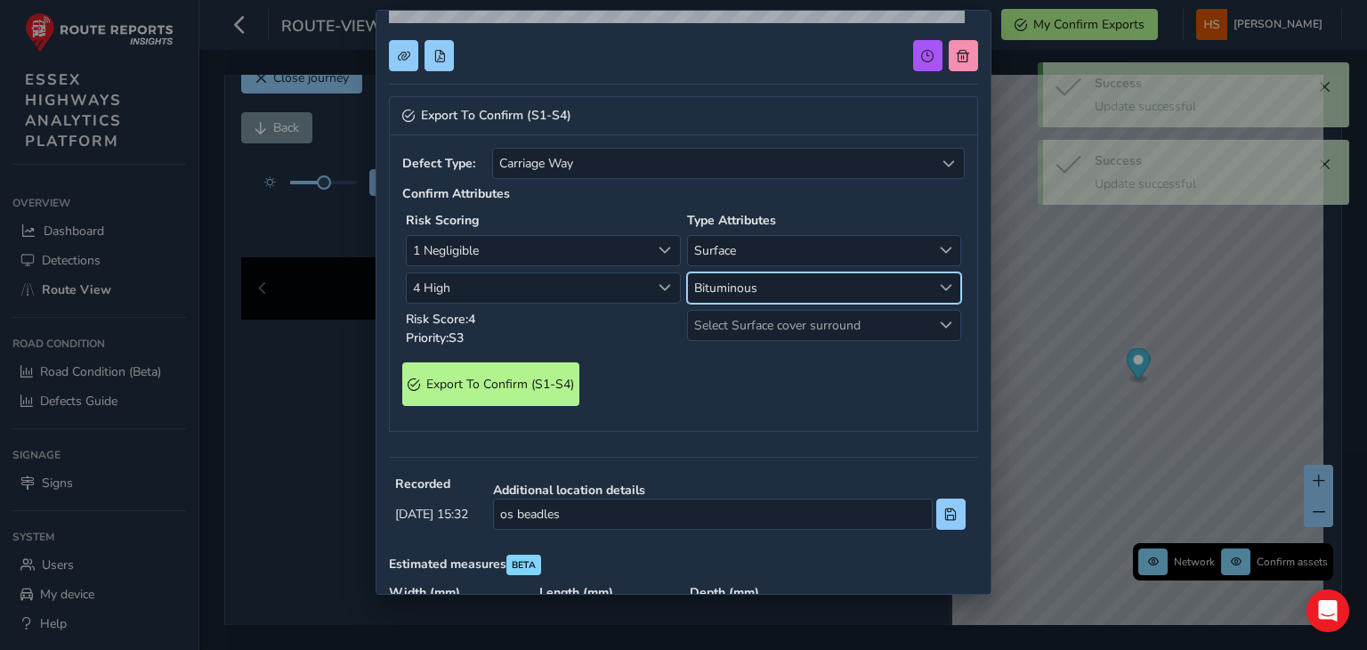
click at [732, 326] on span "Select Surface cover surround" at bounding box center [810, 325] width 244 height 29
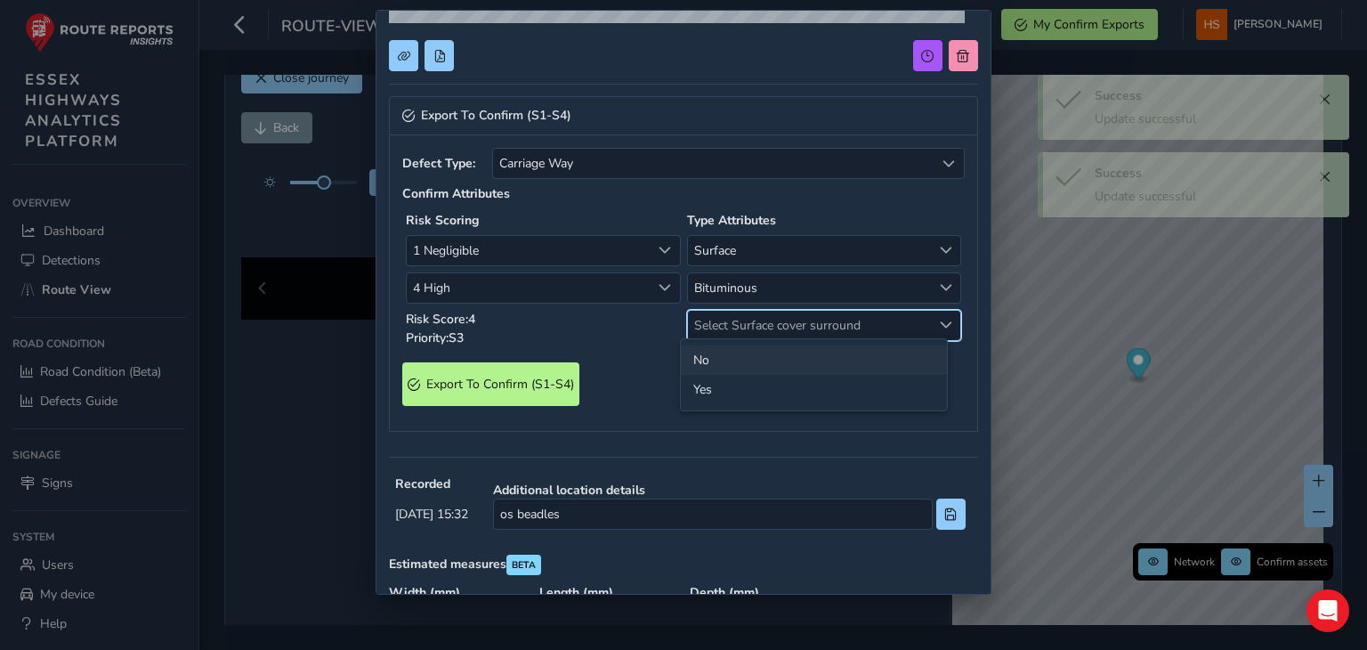
click at [701, 368] on li "No" at bounding box center [814, 359] width 266 height 29
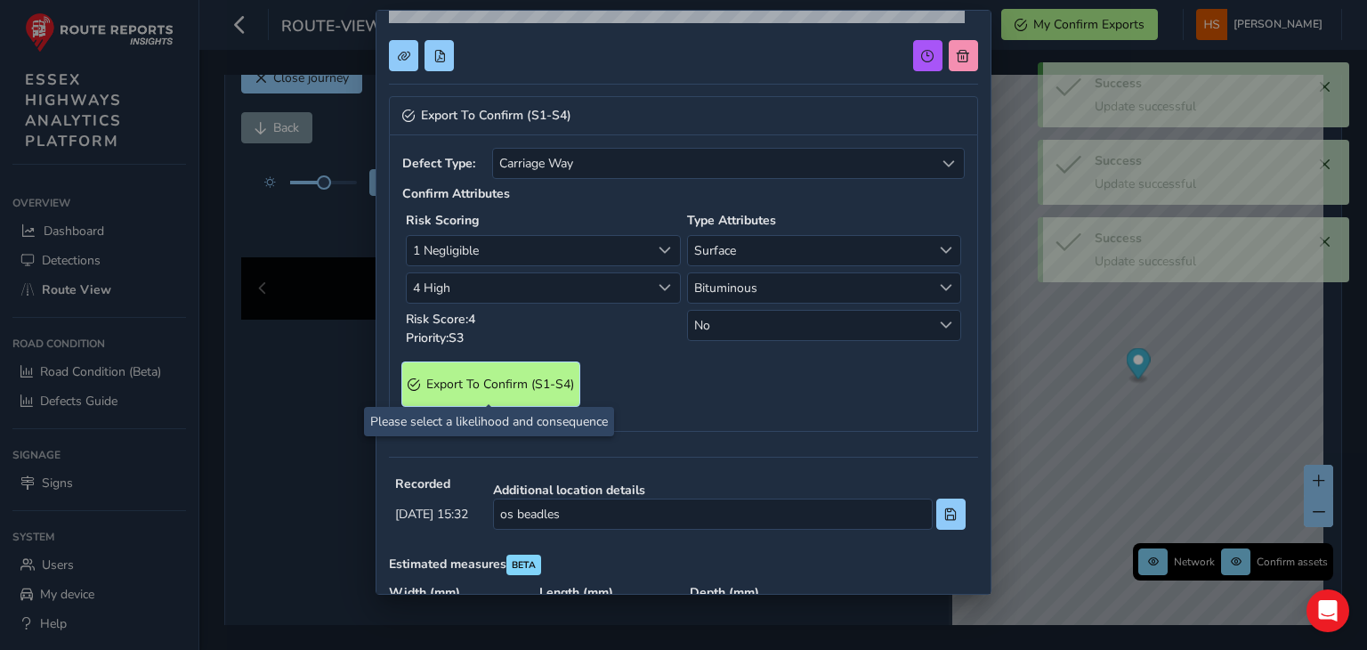
click at [506, 392] on S4\) "Export To Confirm (S1-S4)" at bounding box center [490, 384] width 177 height 44
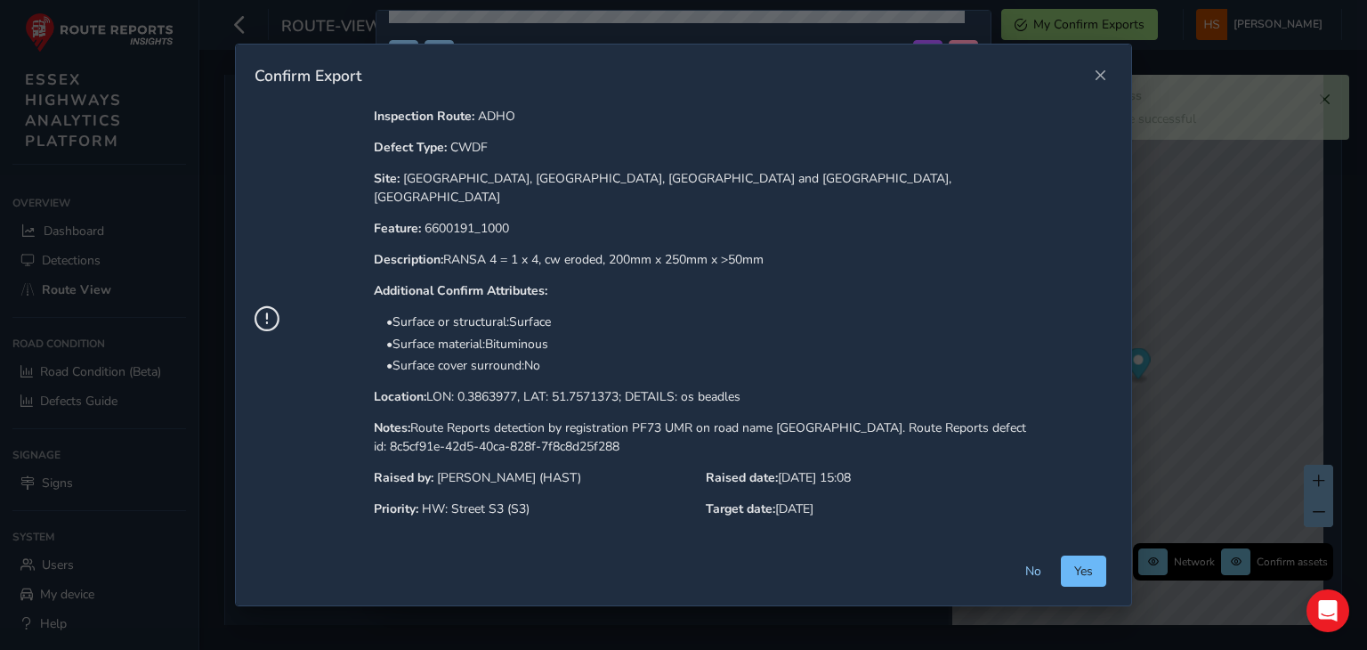
click at [1075, 555] on button "Yes" at bounding box center [1083, 570] width 45 height 31
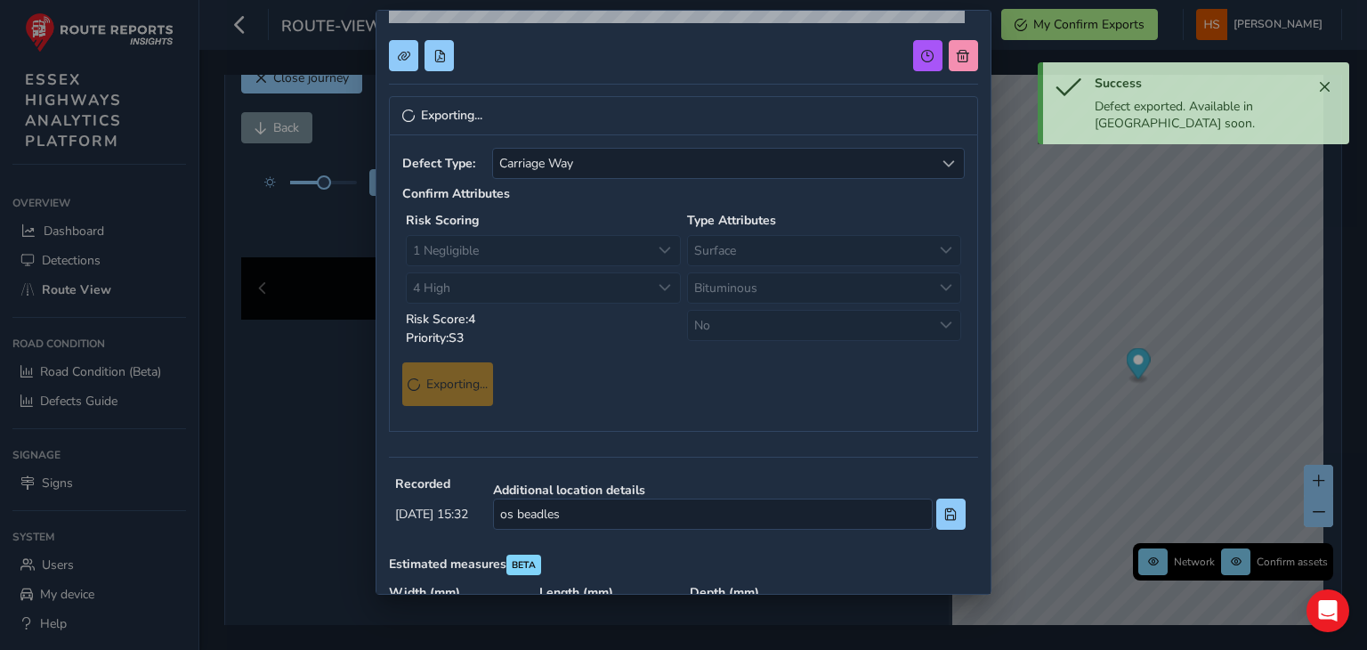
scroll to position [0, 0]
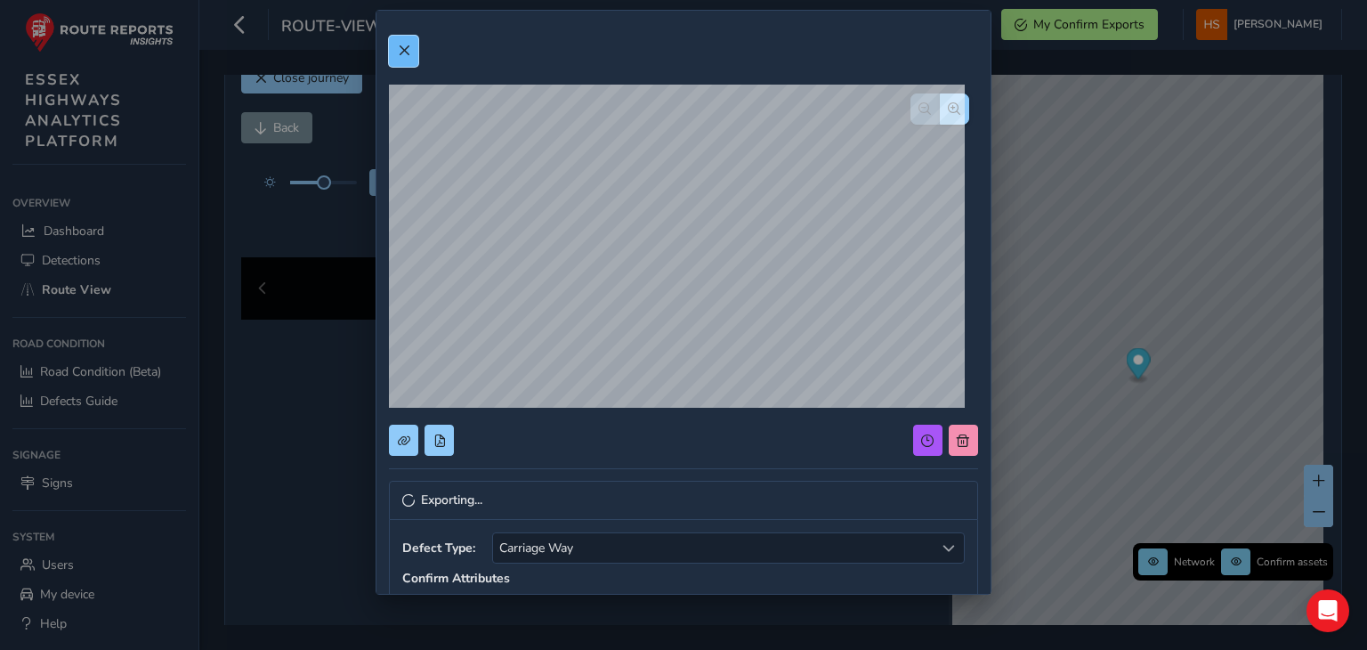
click at [408, 47] on span at bounding box center [404, 51] width 12 height 12
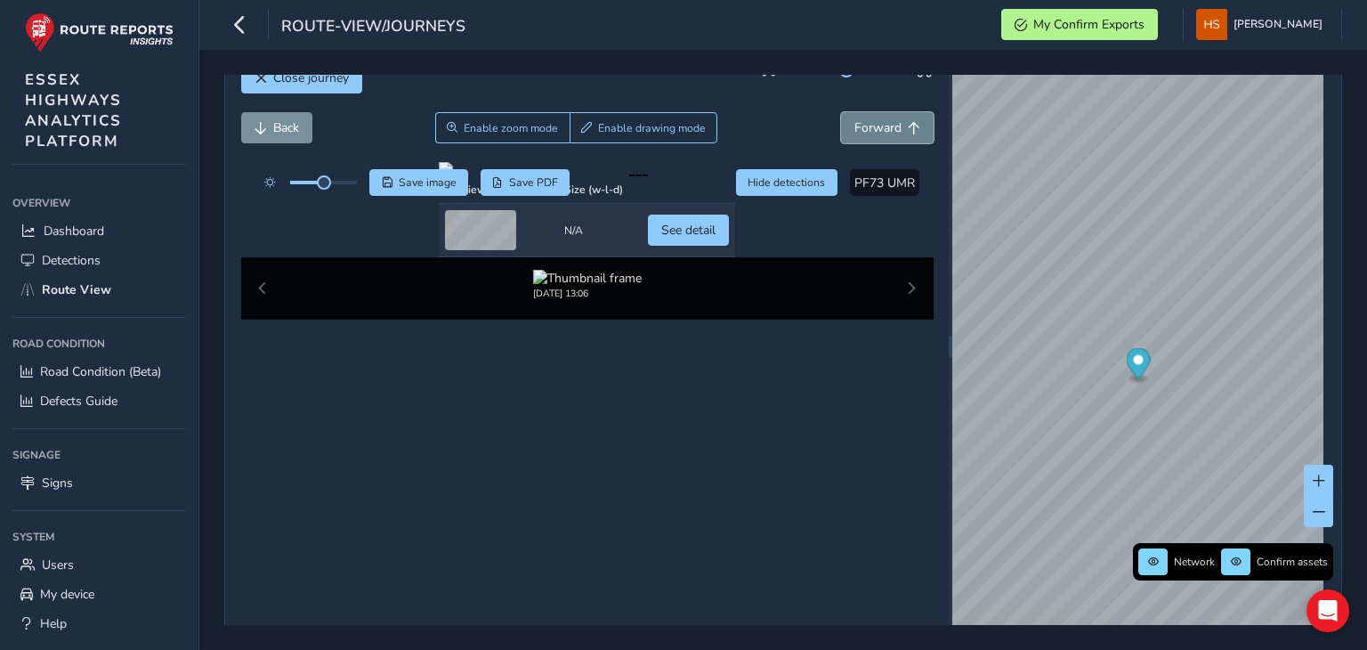
click at [878, 130] on span "Forward" at bounding box center [878, 127] width 47 height 17
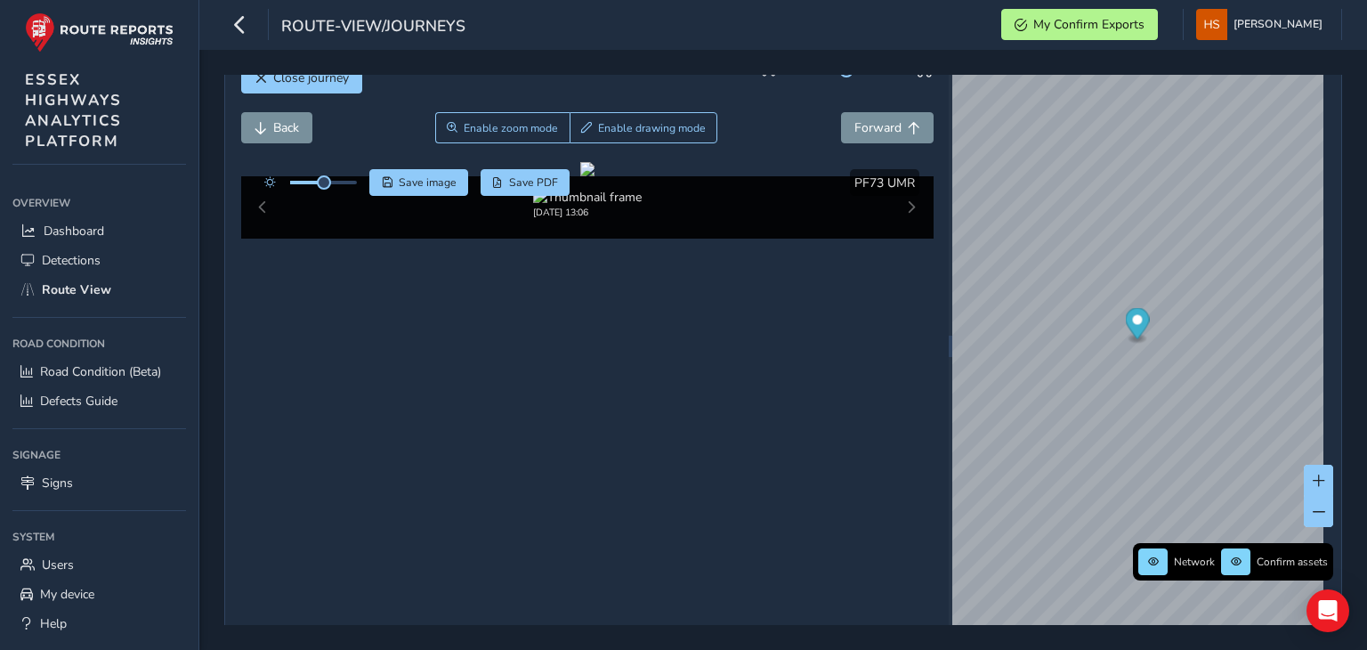
click at [393, 124] on div "Back Enable zoom mode Enable drawing mode Forward" at bounding box center [587, 127] width 693 height 31
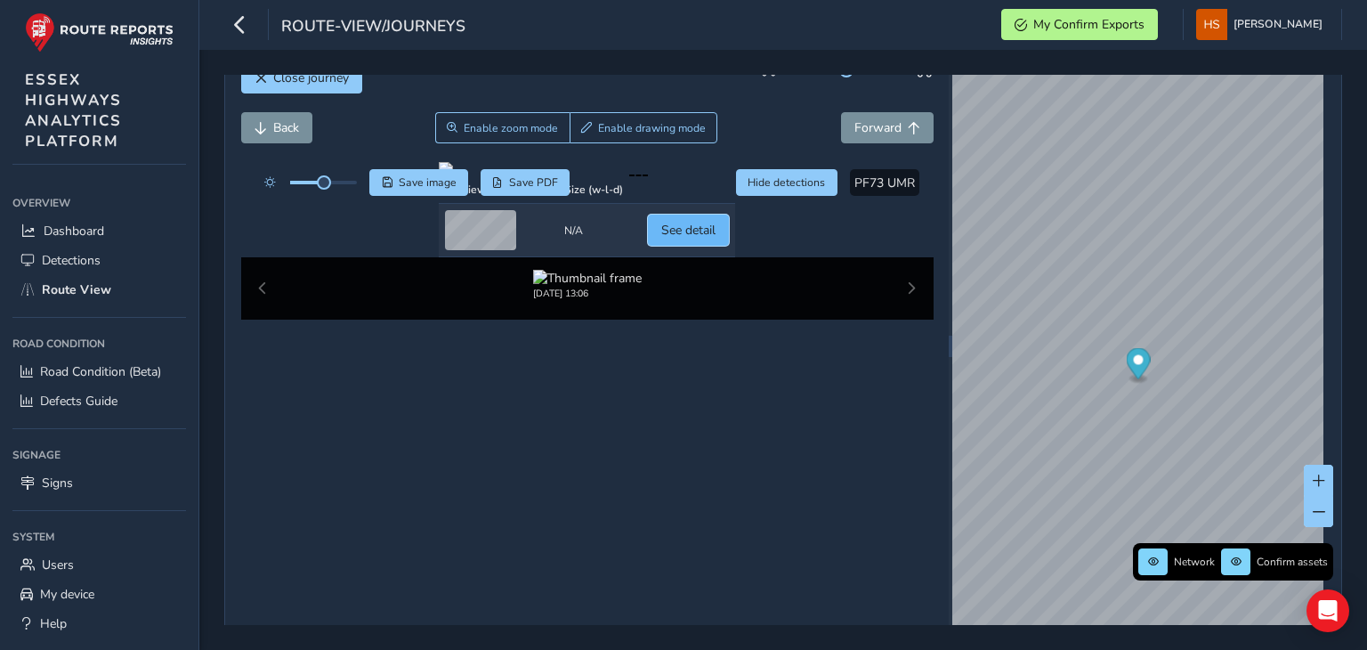
click at [729, 246] on button "See detail" at bounding box center [688, 230] width 81 height 31
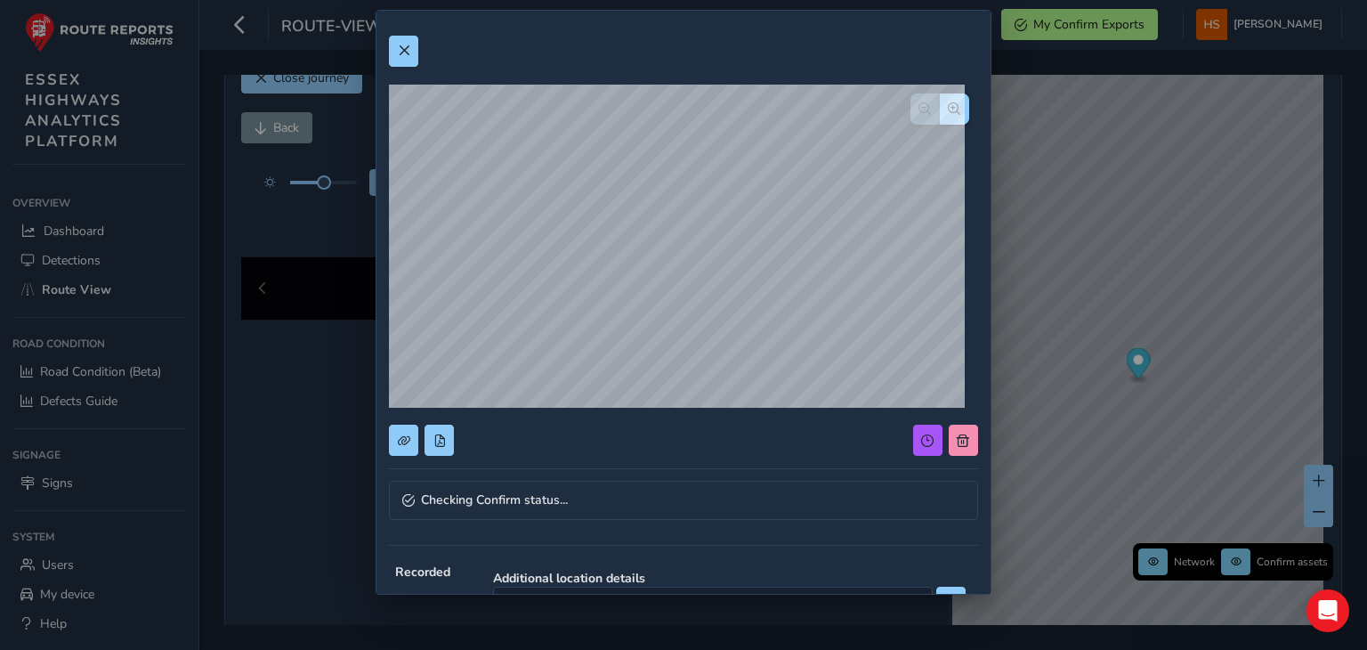
click at [846, 592] on div "Checking Confirm status... Recorded [DATE] 15:32 Additional location details Es…" at bounding box center [683, 325] width 1367 height 650
click at [410, 61] on button at bounding box center [403, 51] width 29 height 31
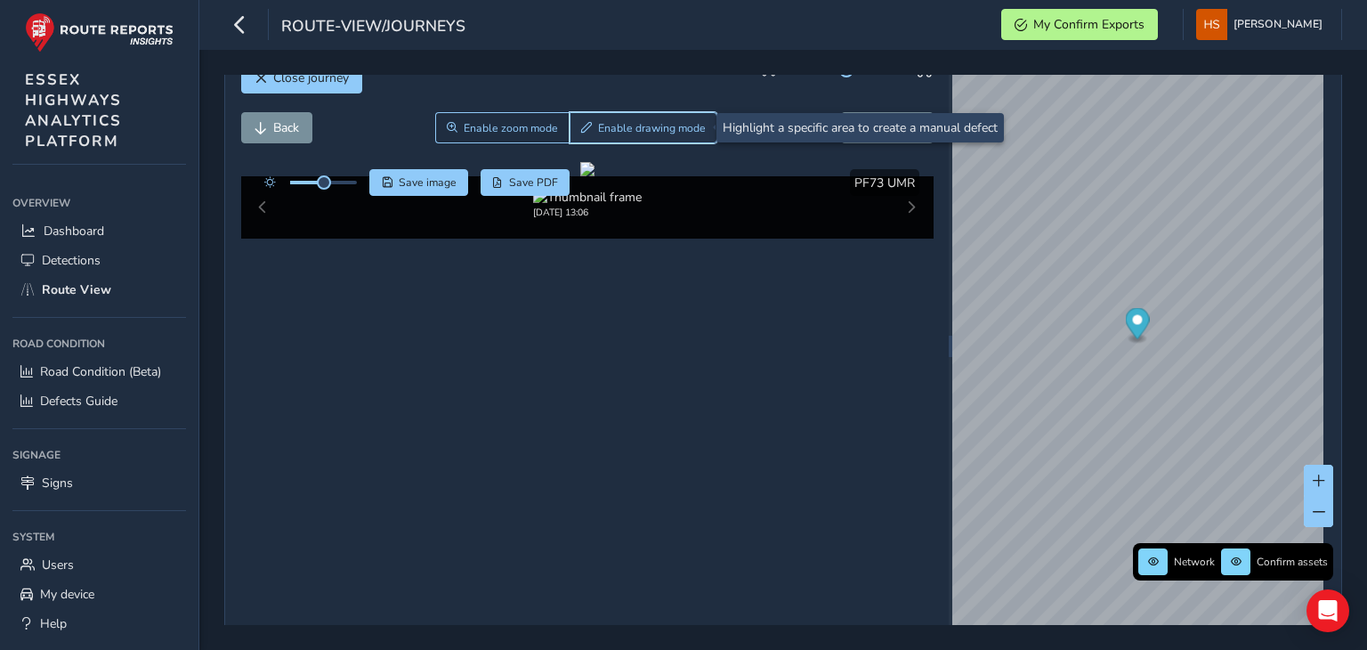
click at [643, 126] on span "Enable drawing mode" at bounding box center [652, 128] width 108 height 14
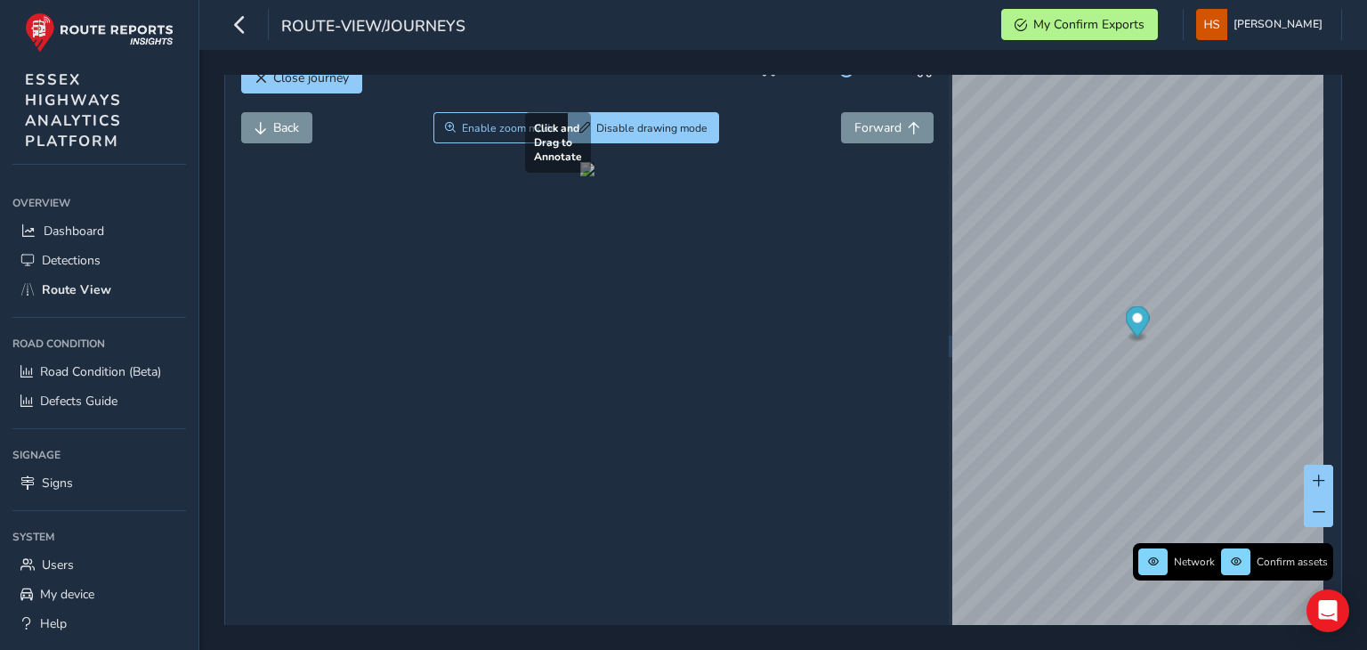
drag, startPoint x: 489, startPoint y: 492, endPoint x: 517, endPoint y: 451, distance: 49.9
click at [580, 176] on div at bounding box center [587, 169] width 14 height 14
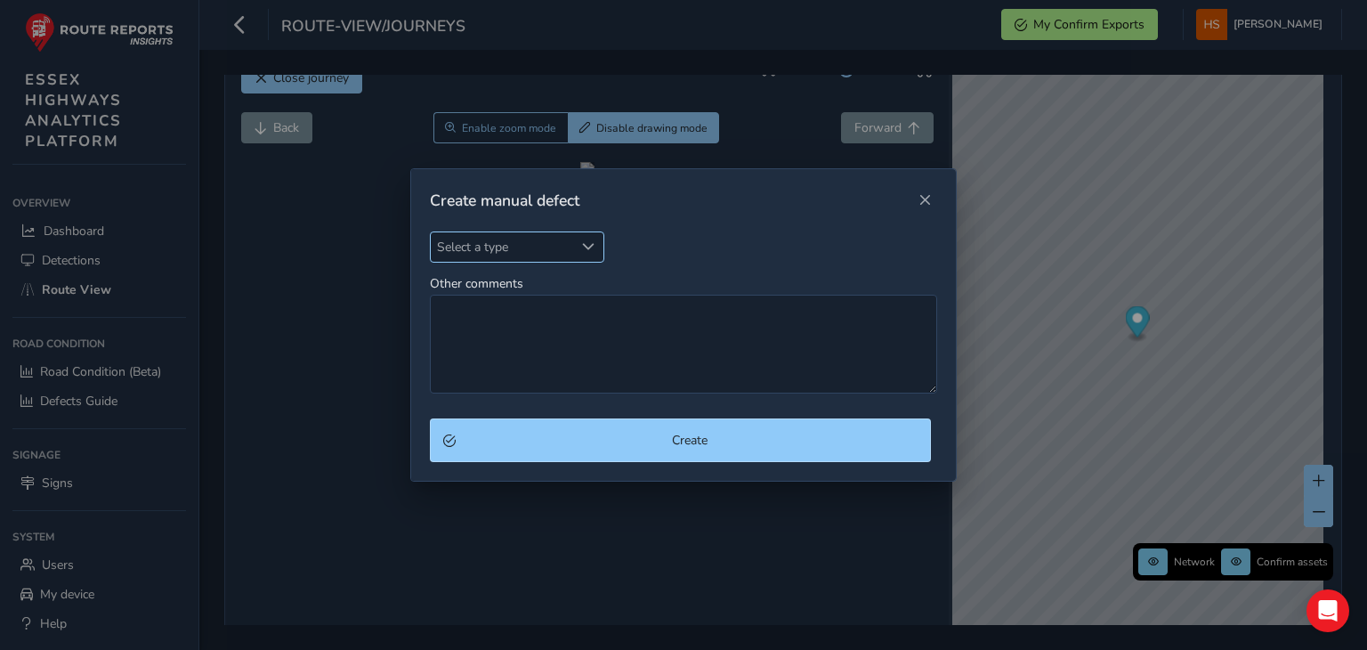
click at [535, 238] on span "Select a type" at bounding box center [502, 246] width 143 height 29
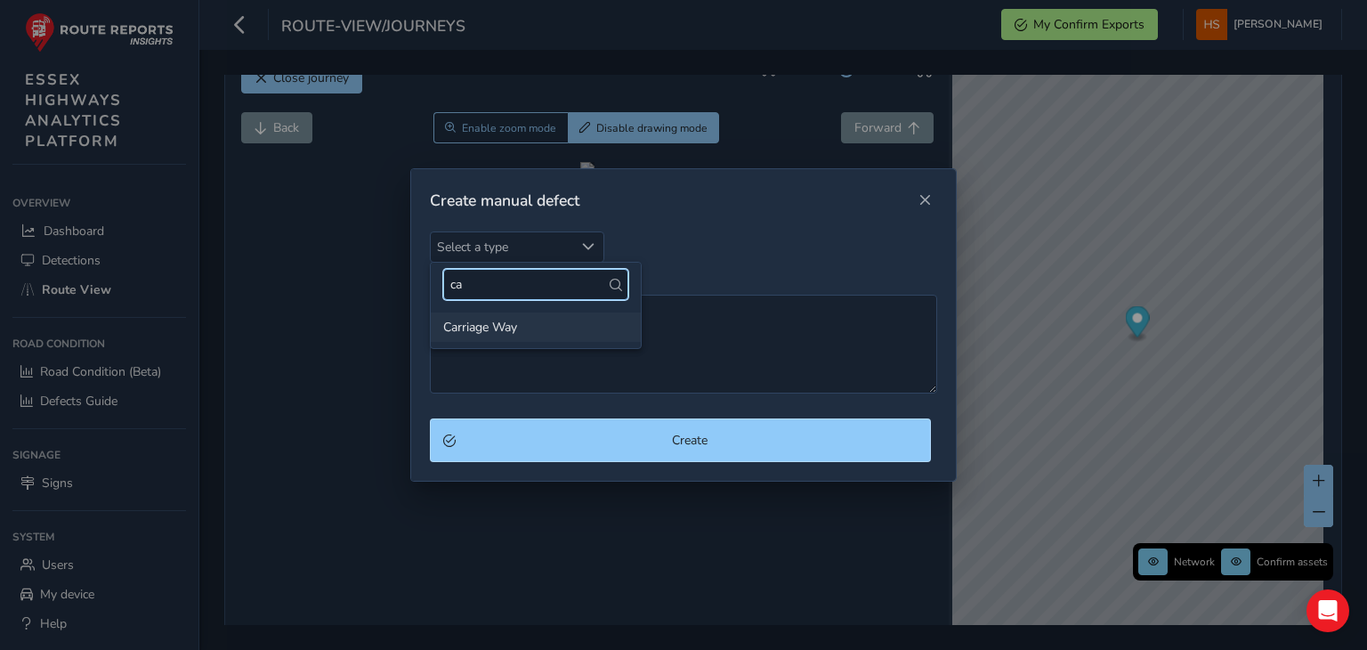
type input "ca"
click at [541, 316] on li "Carriage Way" at bounding box center [536, 326] width 210 height 29
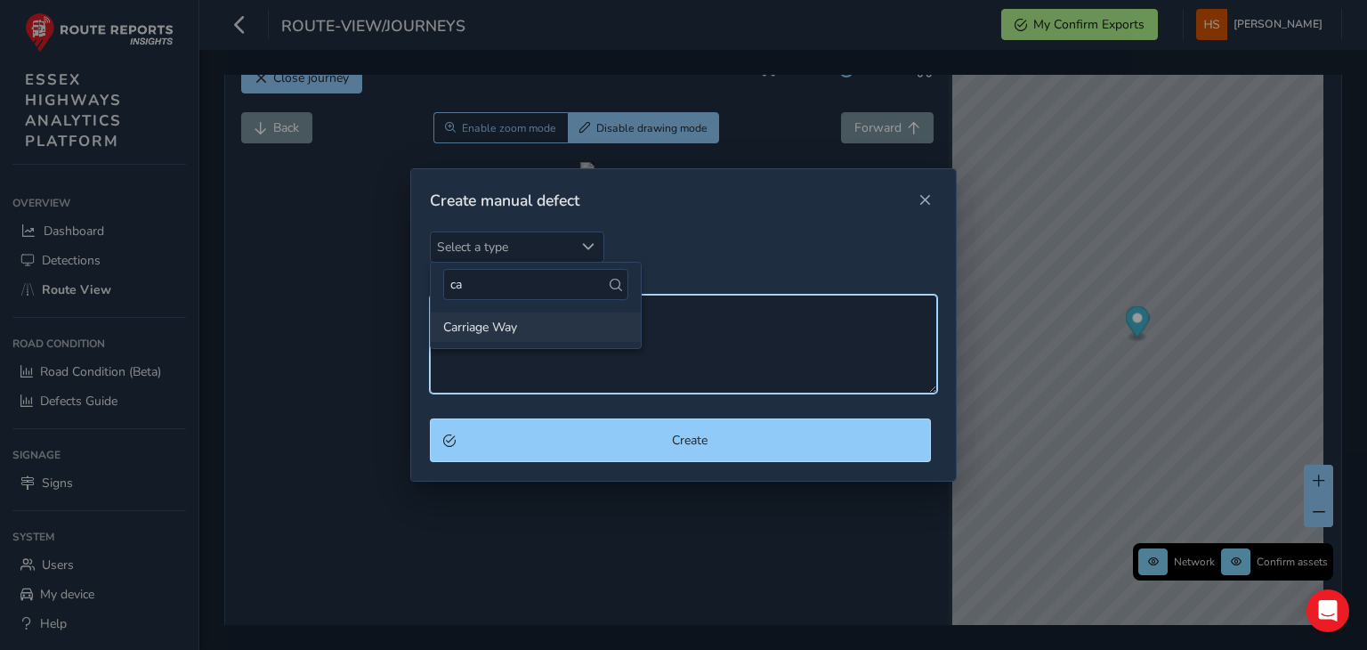
click at [541, 316] on textarea "Other comments" at bounding box center [683, 344] width 507 height 99
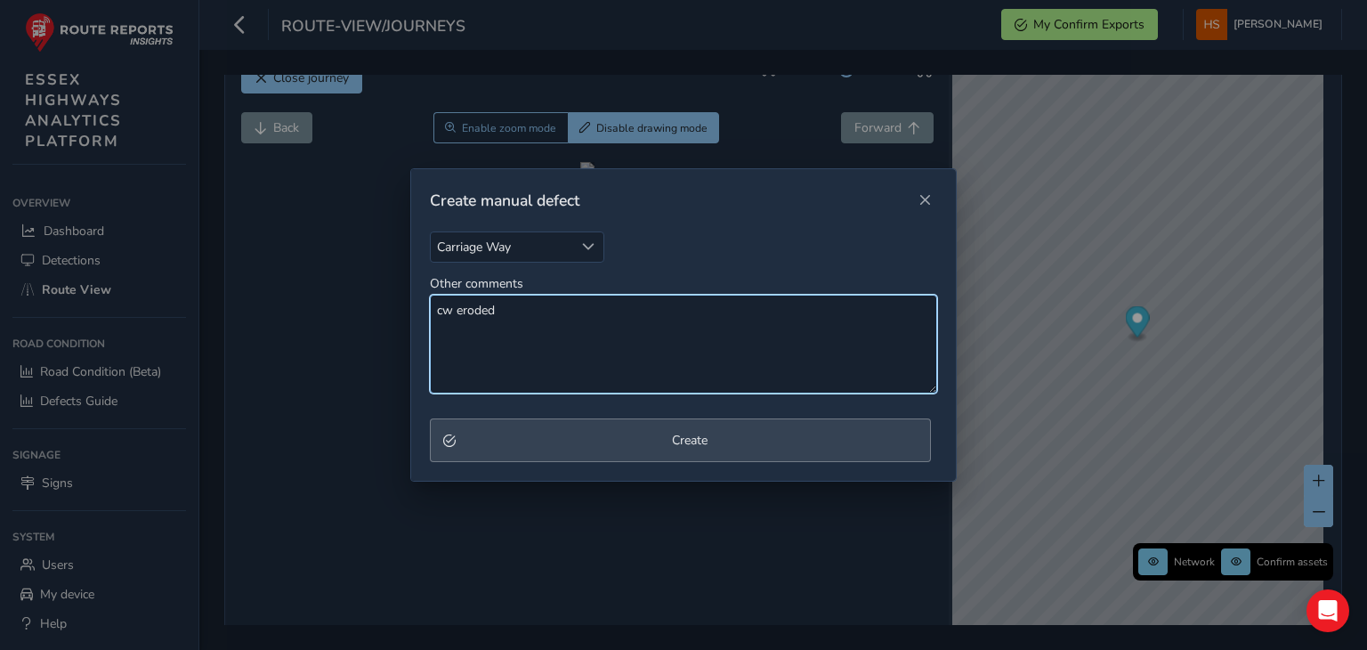
type textarea "cw eroded"
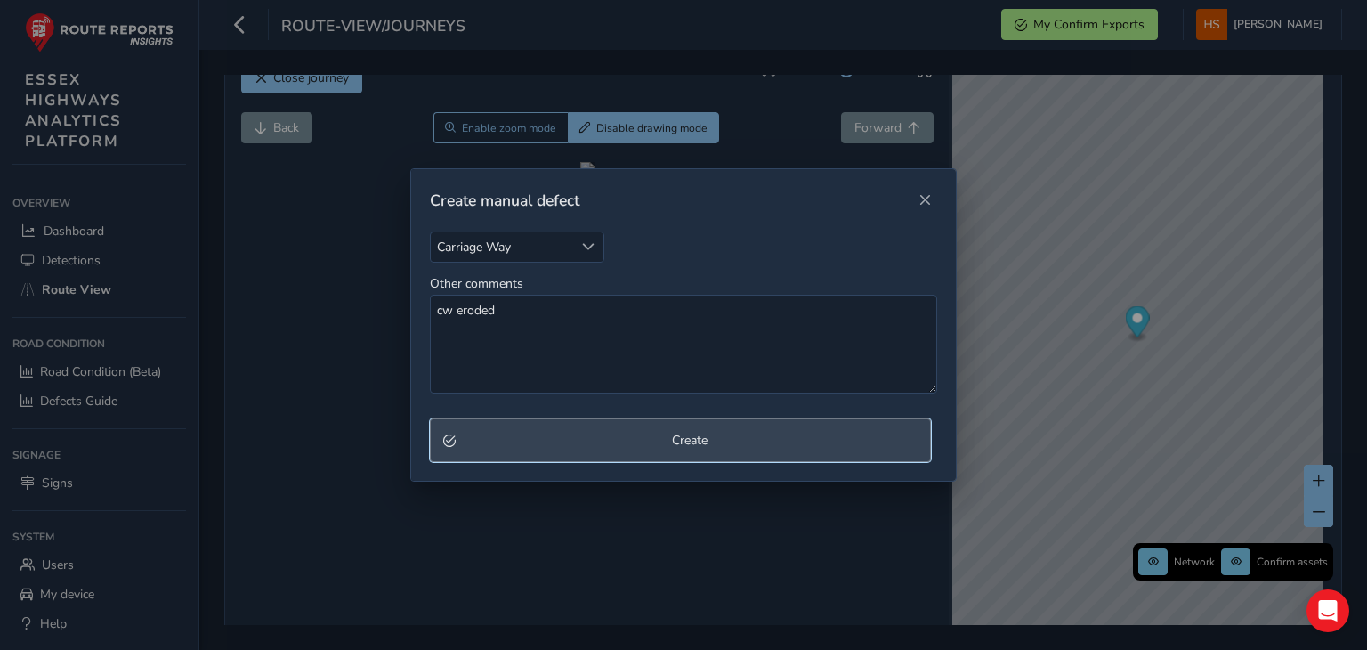
click at [527, 445] on span "Create" at bounding box center [690, 440] width 456 height 17
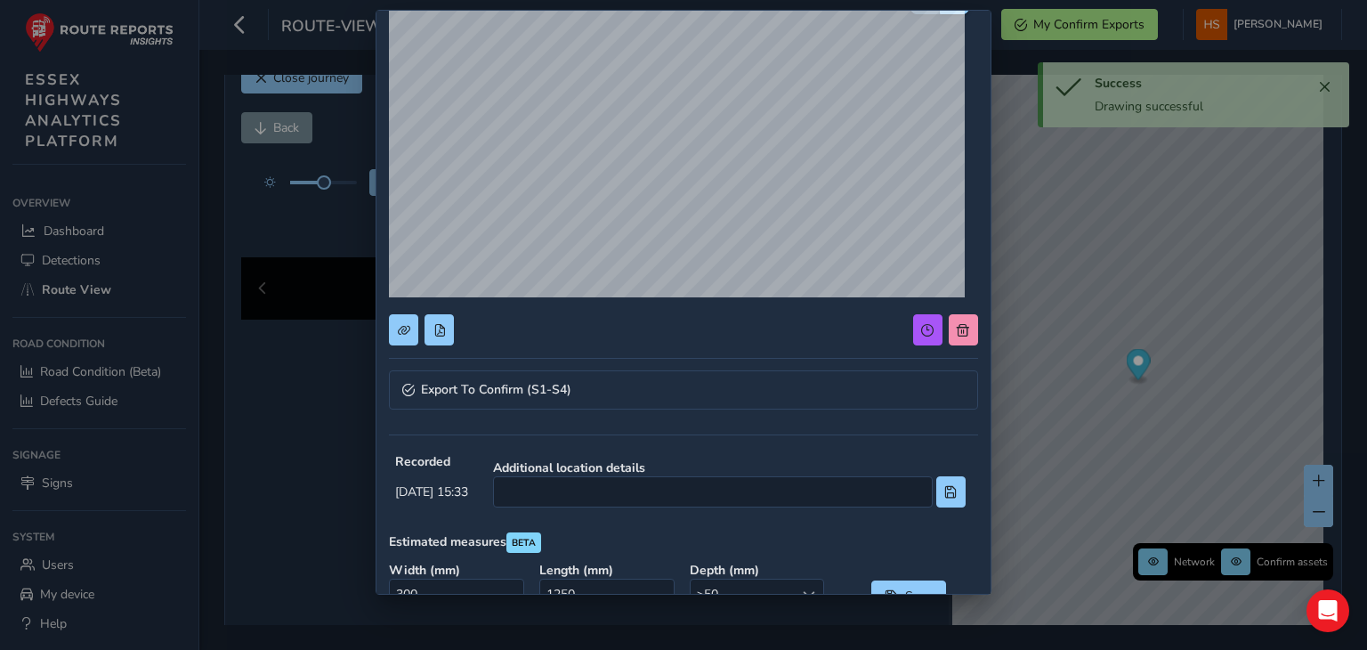
scroll to position [115, 0]
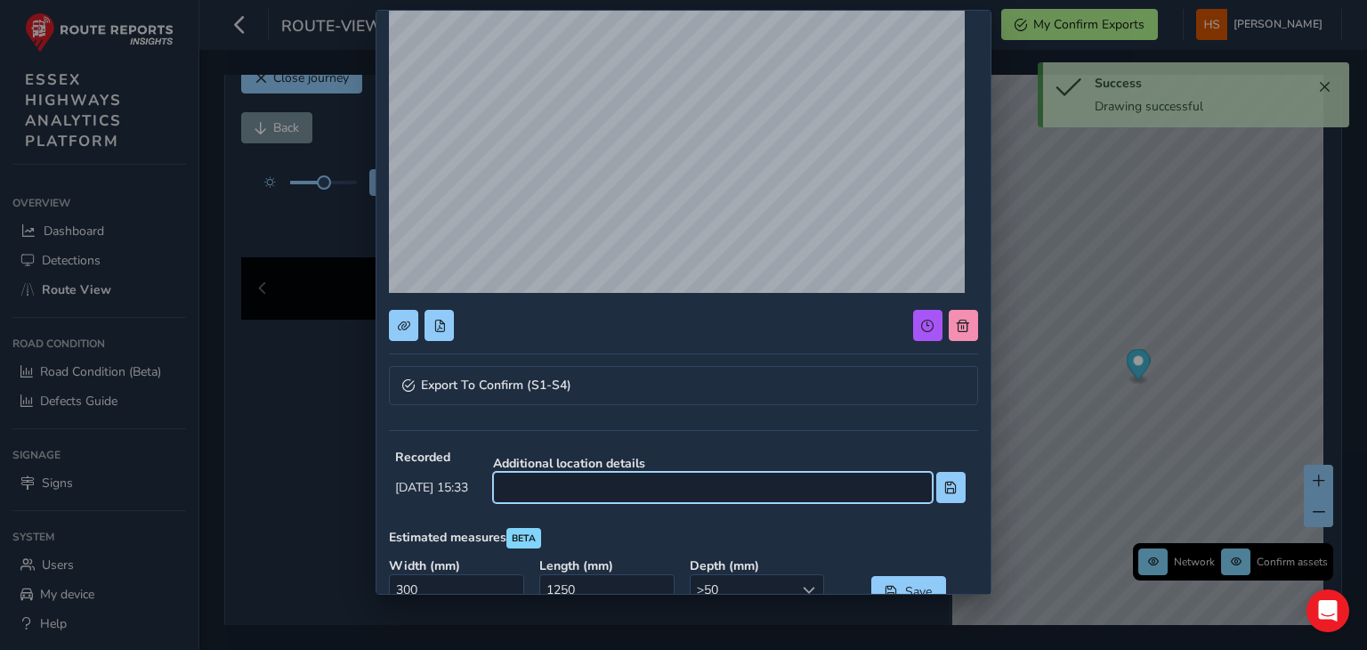
click at [676, 499] on input at bounding box center [713, 487] width 440 height 31
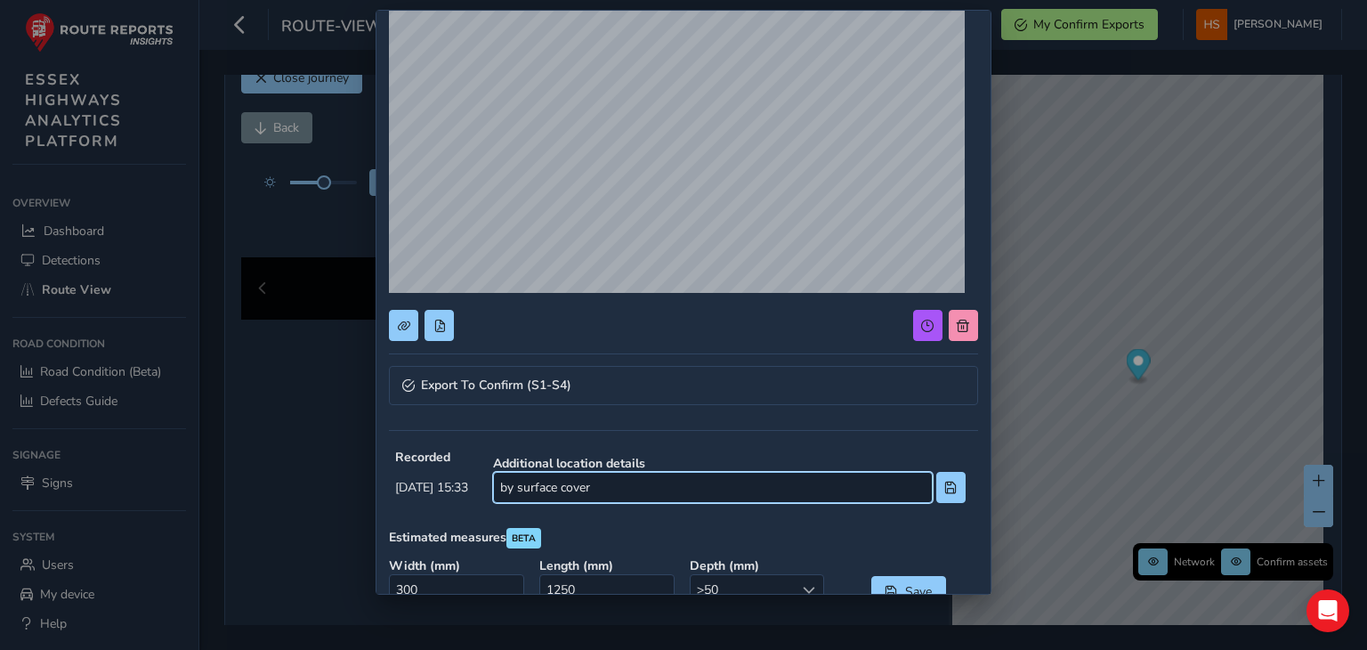
scroll to position [174, 0]
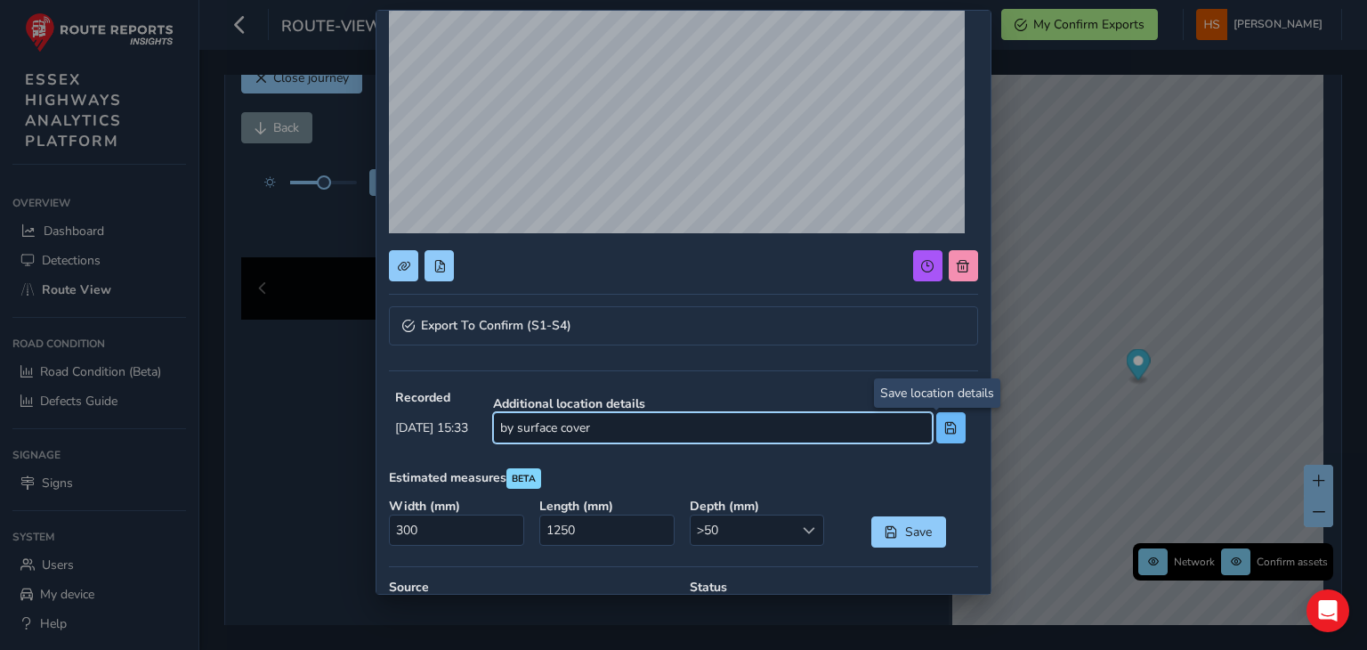
type input "by surface cover"
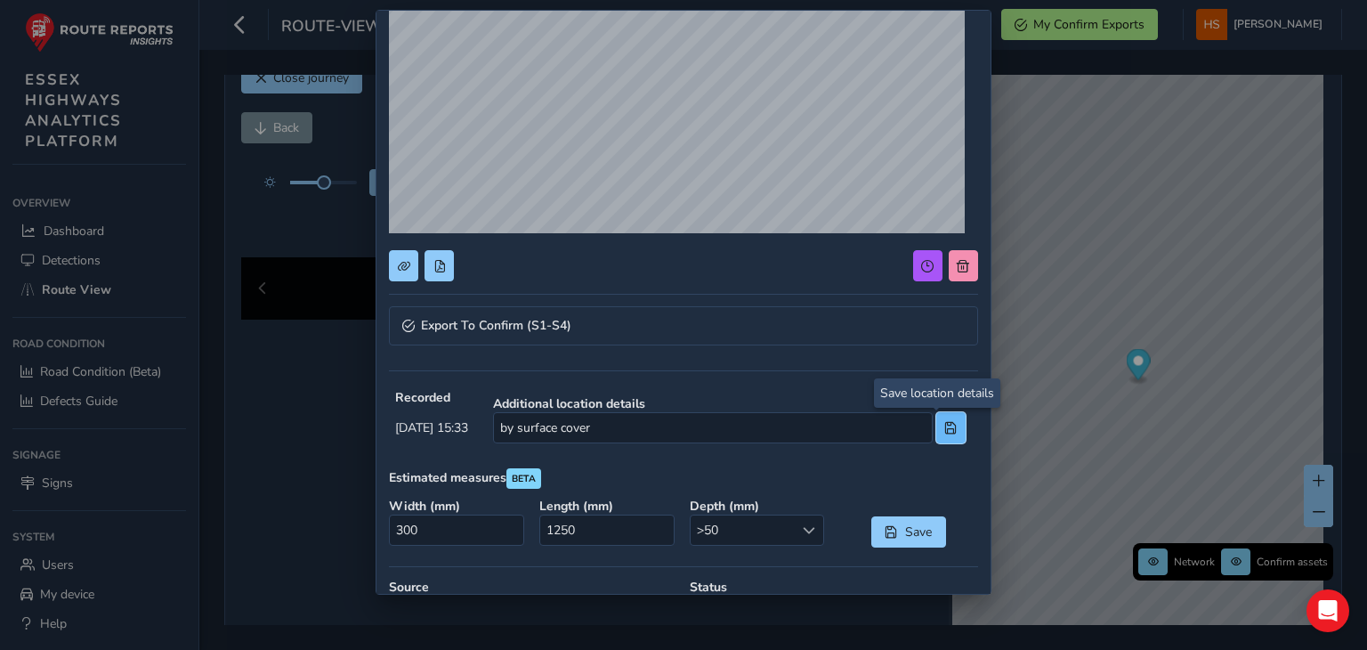
click at [945, 422] on span at bounding box center [951, 428] width 12 height 12
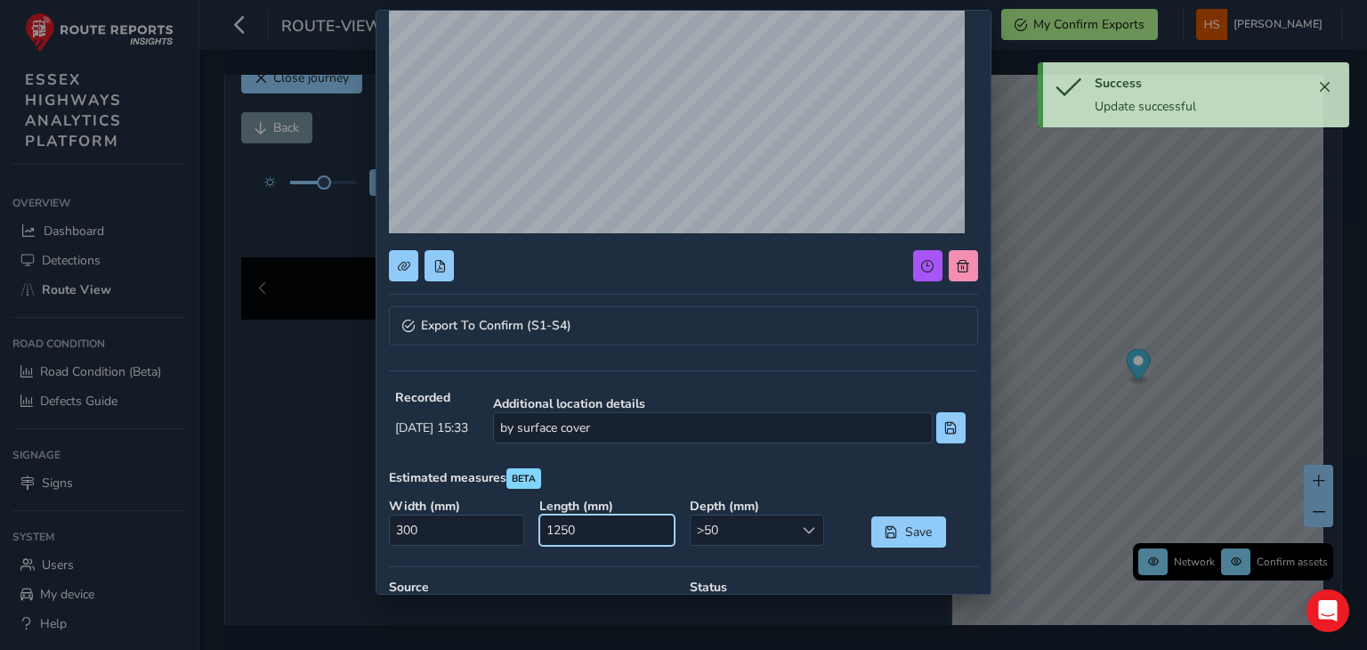
click at [628, 536] on input "1250" at bounding box center [606, 530] width 134 height 31
type input "0"
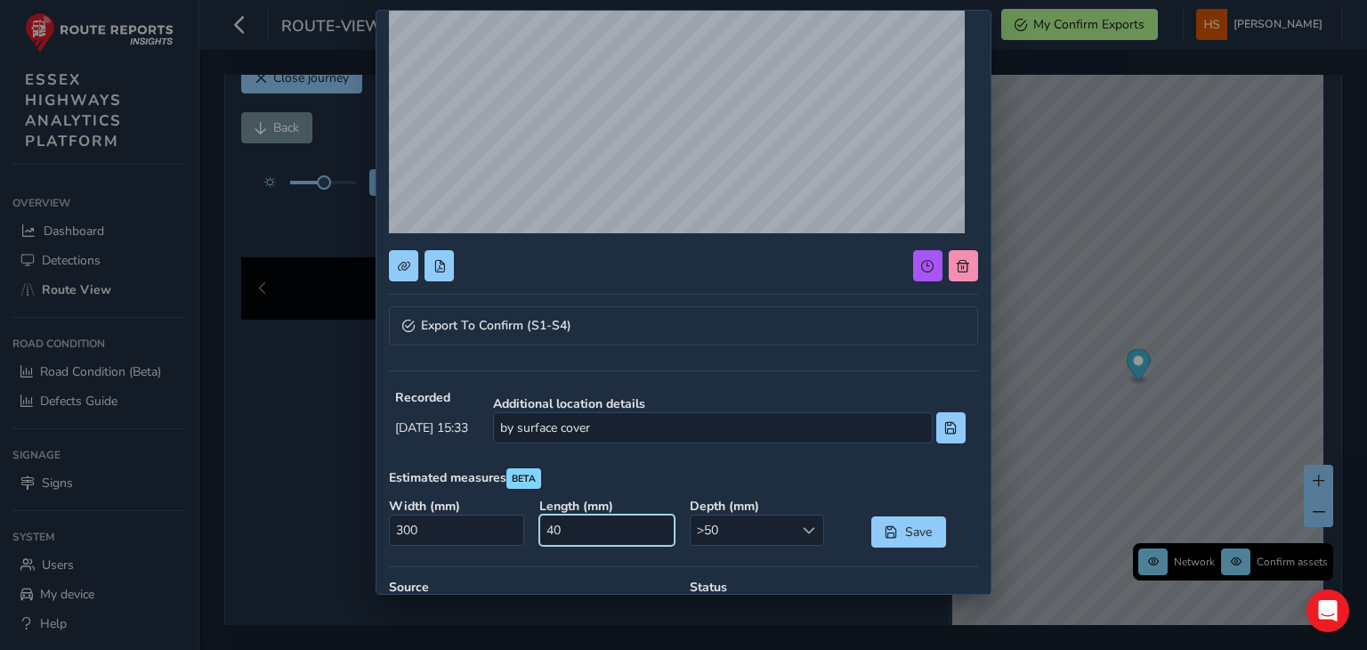
type input "400"
click at [496, 530] on input "300" at bounding box center [456, 530] width 134 height 31
type input "0"
type input "100"
click at [919, 529] on span "Save" at bounding box center [918, 531] width 29 height 17
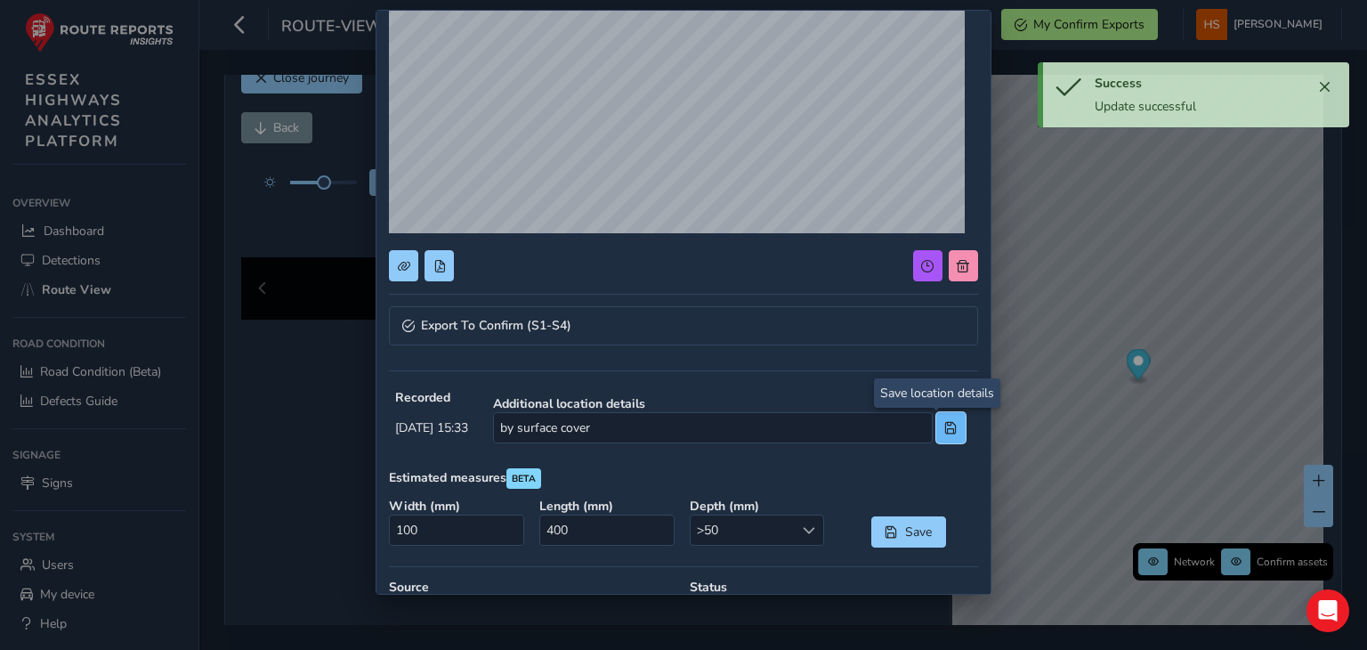
click at [937, 418] on button at bounding box center [951, 427] width 29 height 31
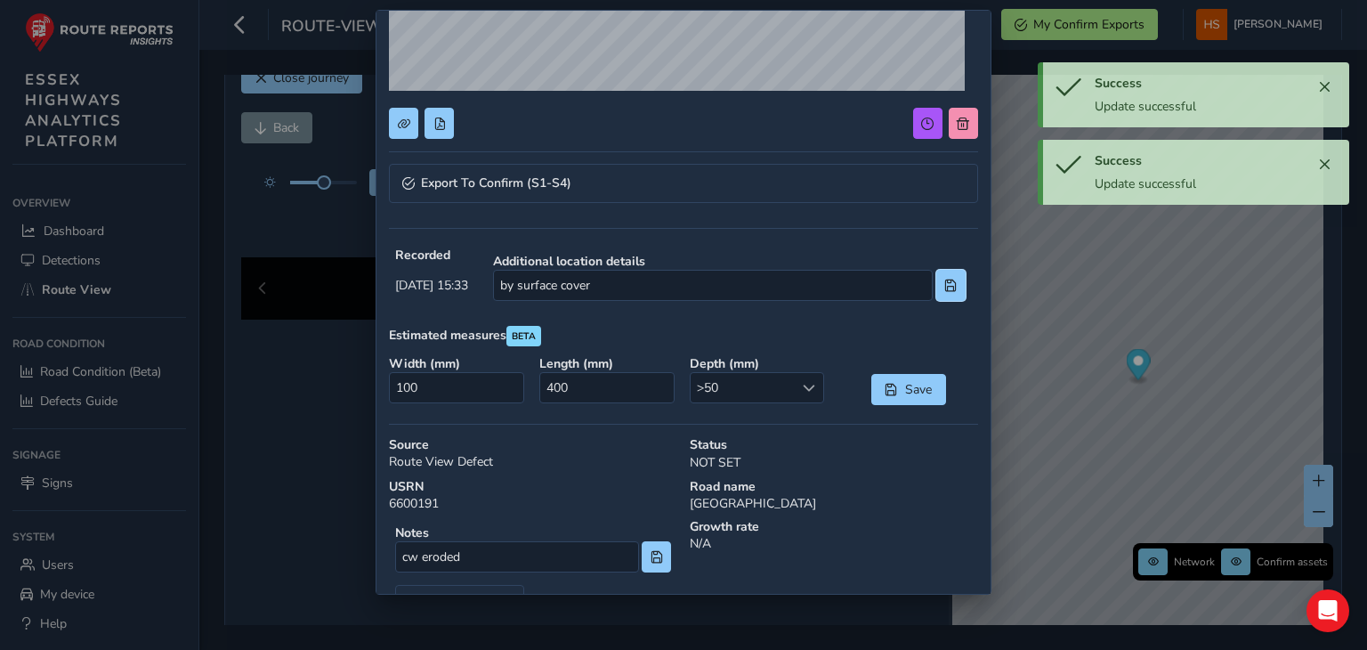
scroll to position [317, 0]
click at [645, 567] on button at bounding box center [656, 556] width 29 height 31
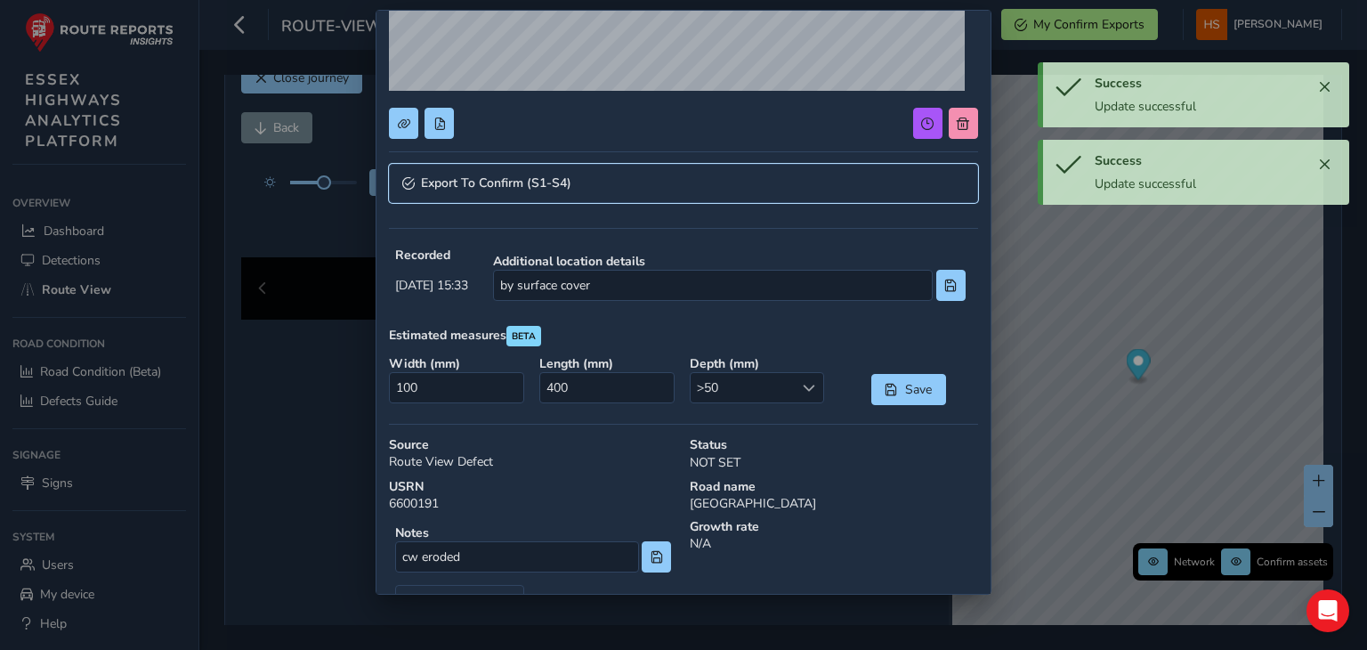
click at [615, 176] on link "Export To Confirm (S1-S4)" at bounding box center [683, 183] width 588 height 39
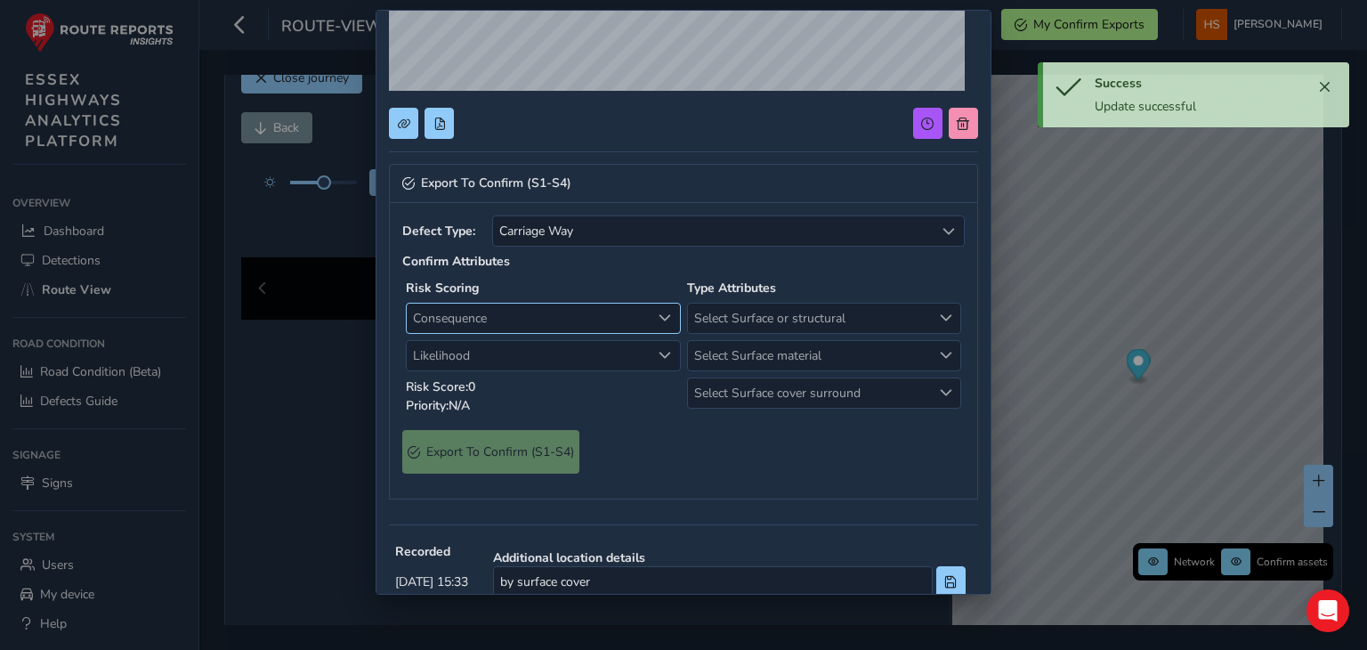
click at [550, 318] on span "Consequence" at bounding box center [529, 318] width 244 height 29
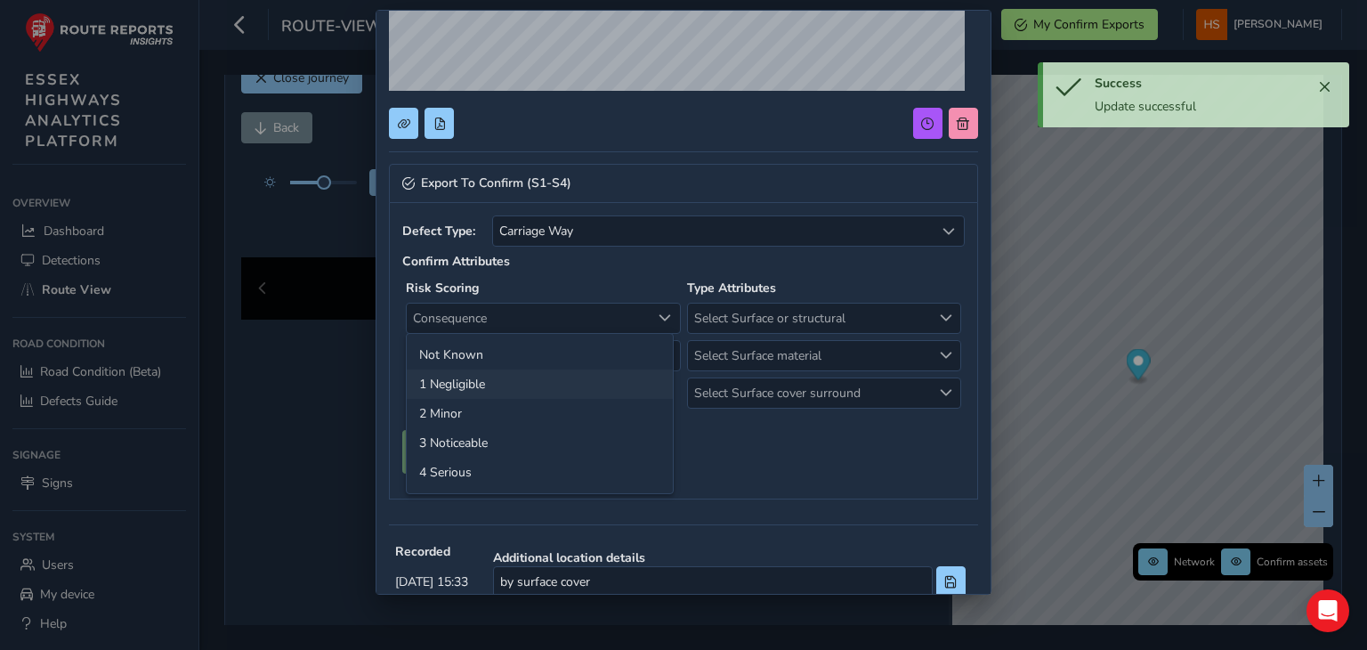
click at [483, 380] on li "1 Negligible" at bounding box center [540, 383] width 266 height 29
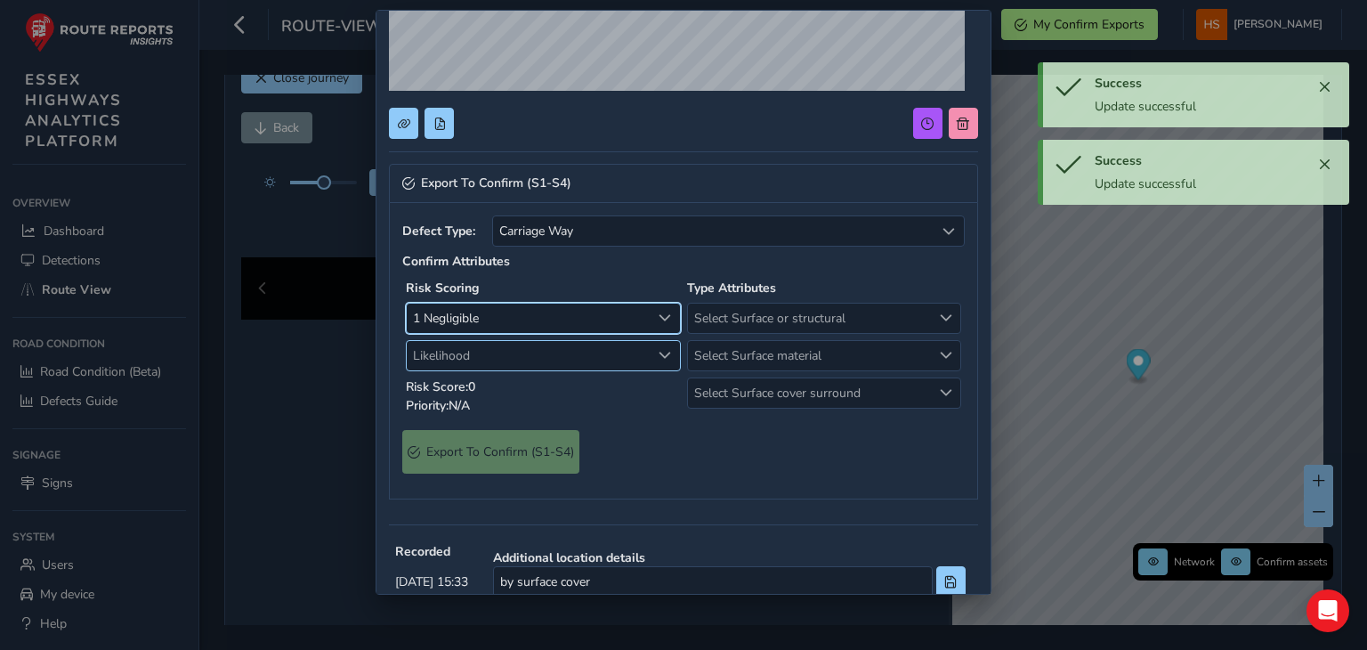
click at [484, 361] on span "Likelihood" at bounding box center [529, 355] width 244 height 29
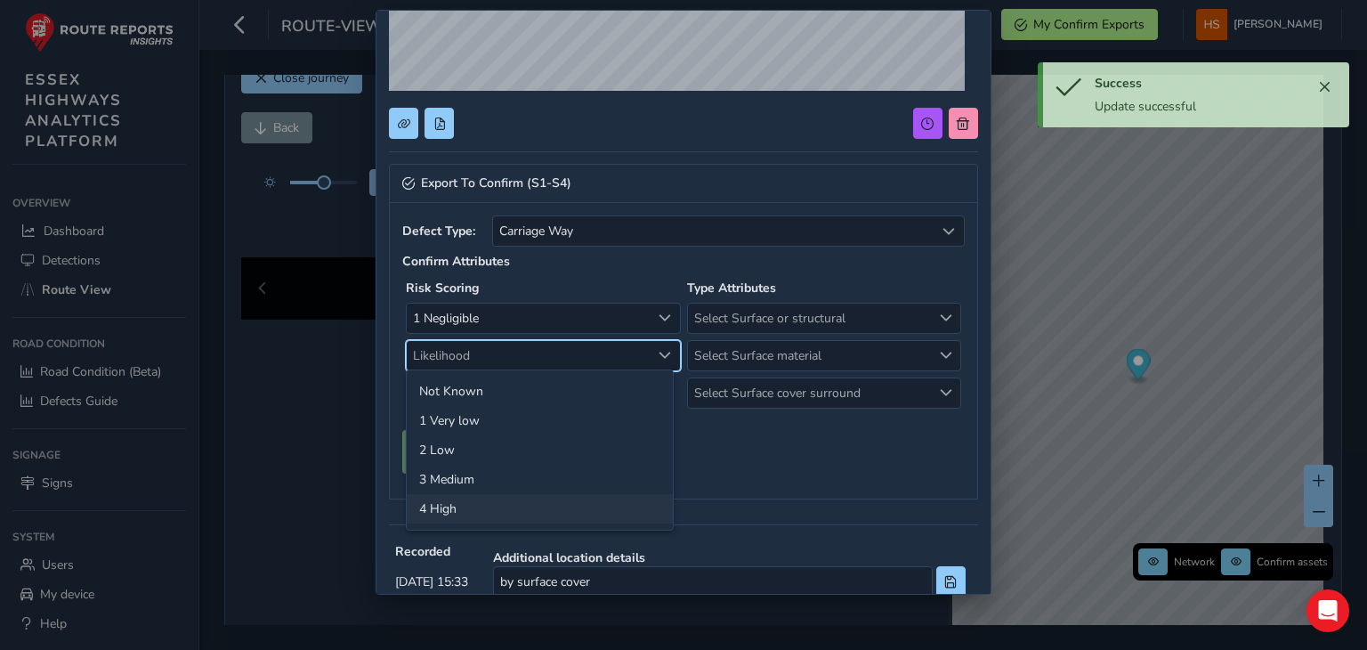
click at [487, 514] on li "4 High" at bounding box center [540, 508] width 266 height 29
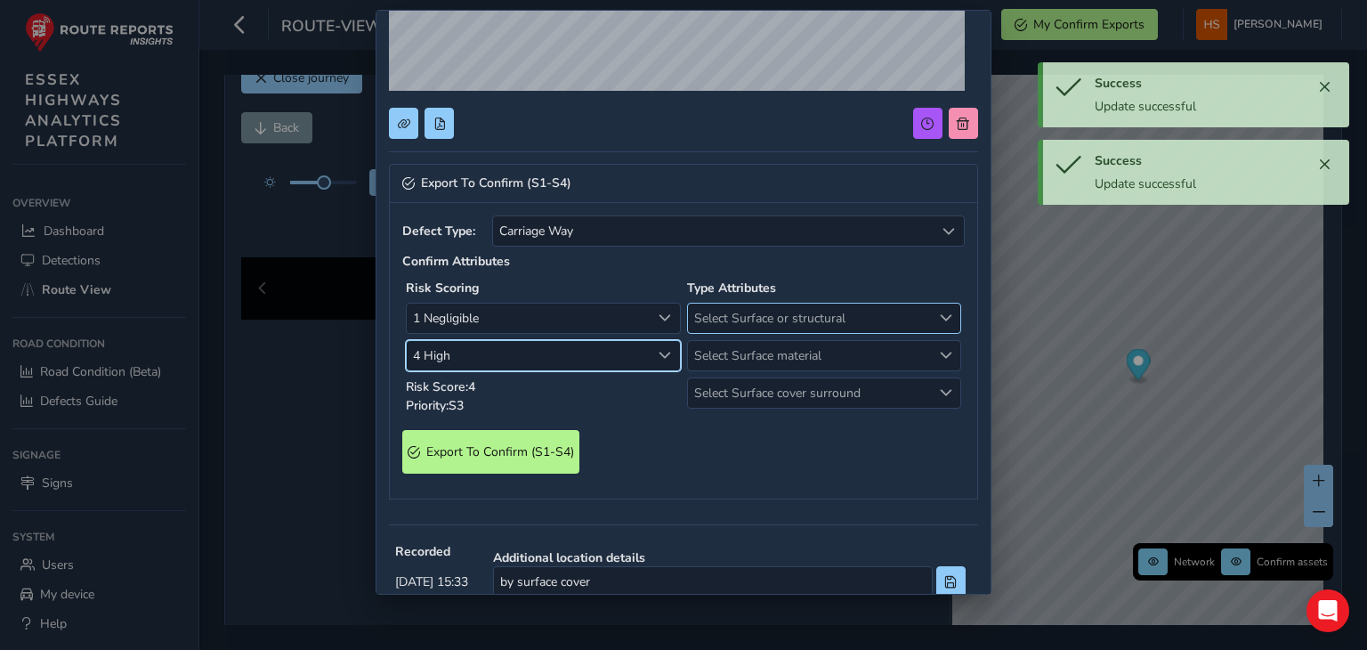
click at [776, 326] on span "Select Surface or structural" at bounding box center [810, 318] width 244 height 29
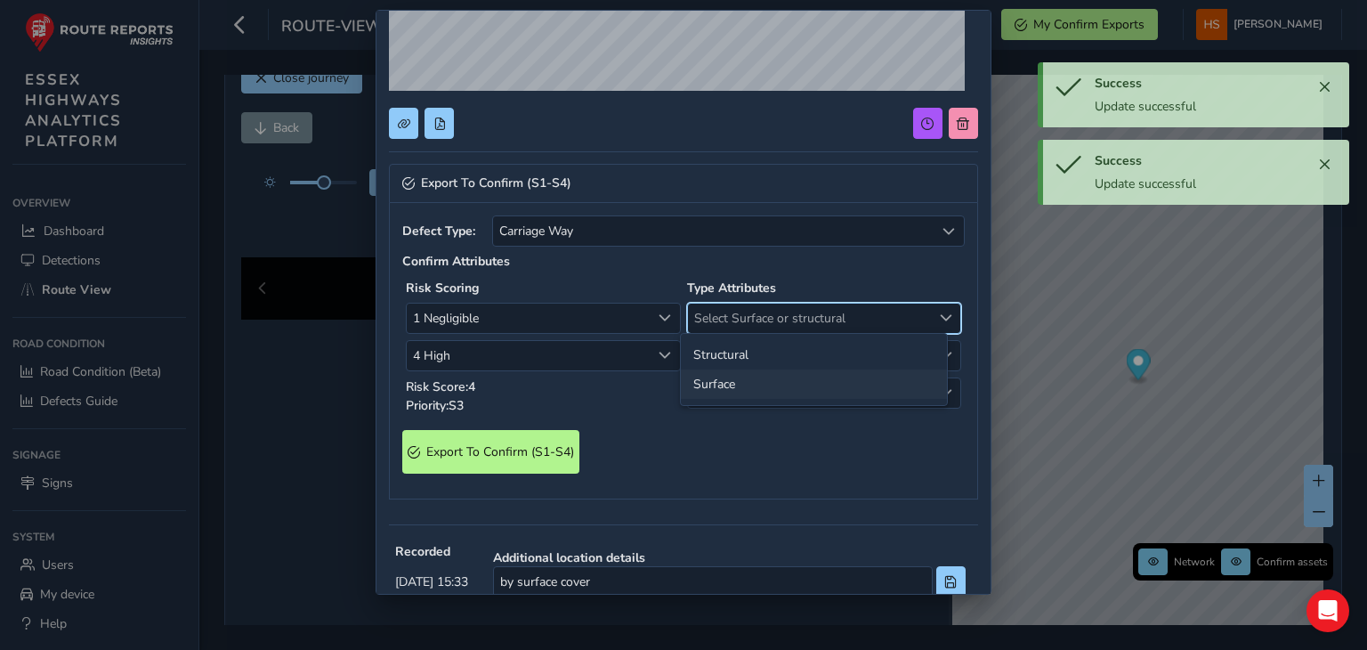
click at [769, 377] on li "Surface" at bounding box center [814, 383] width 266 height 29
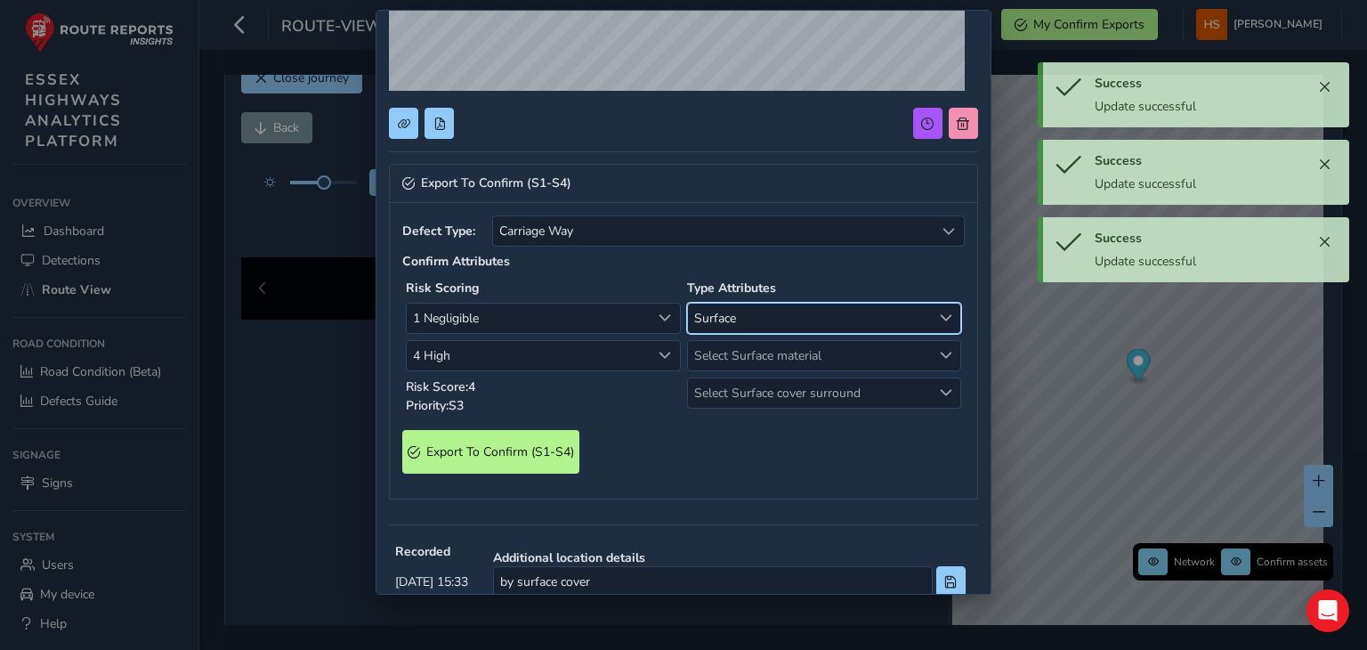
click at [774, 369] on div "Surface Surface Select Surface material Select Surface material Select Surface …" at bounding box center [824, 356] width 275 height 106
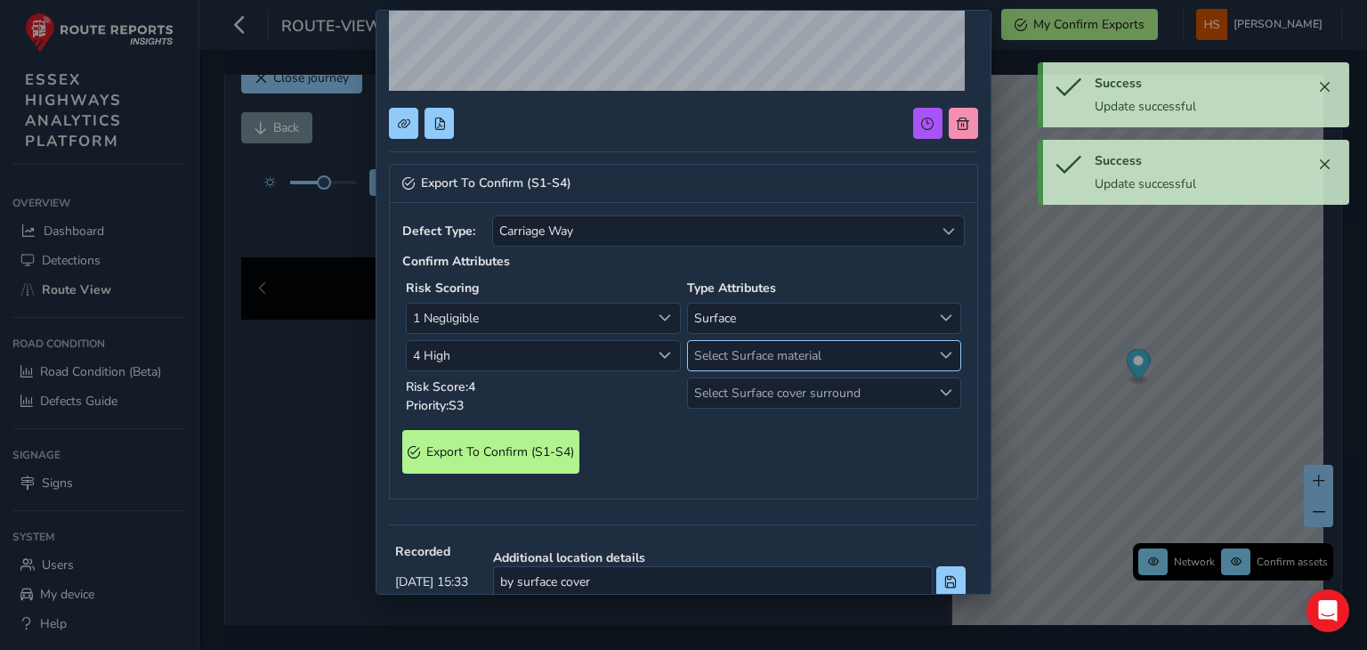
click at [770, 361] on span "Select Surface material" at bounding box center [810, 355] width 244 height 29
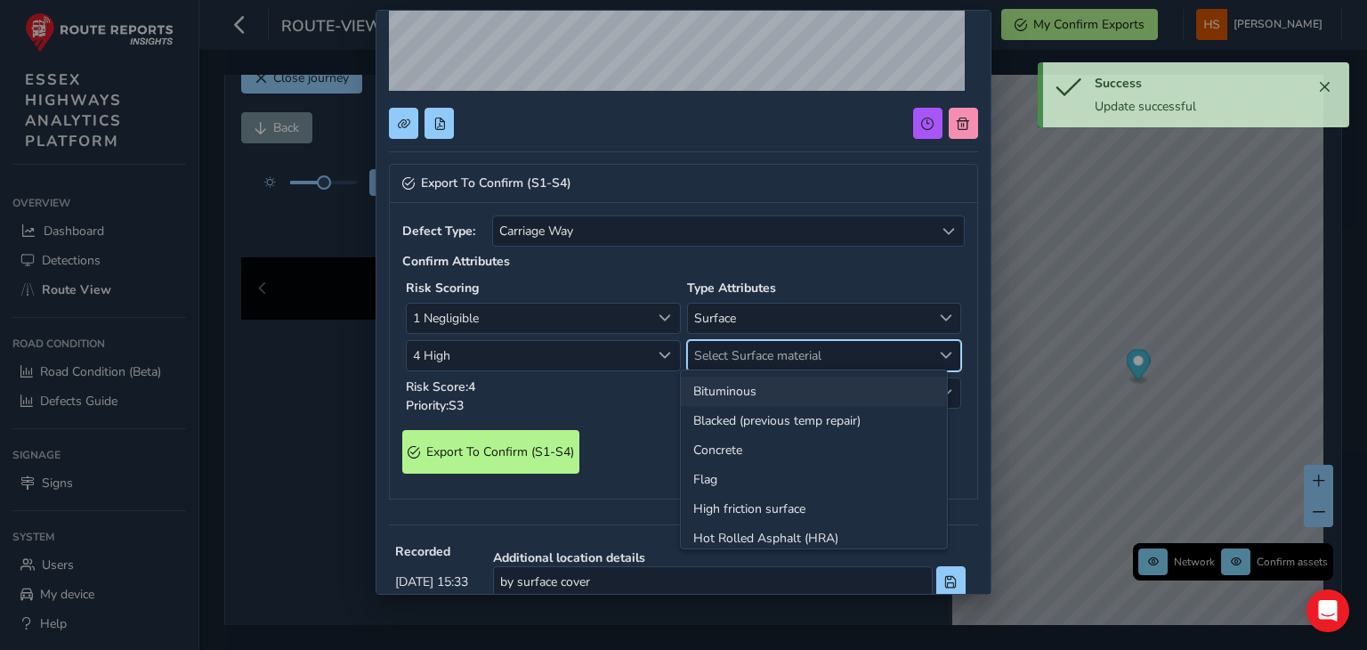
click at [739, 403] on li "Bituminous" at bounding box center [814, 391] width 266 height 29
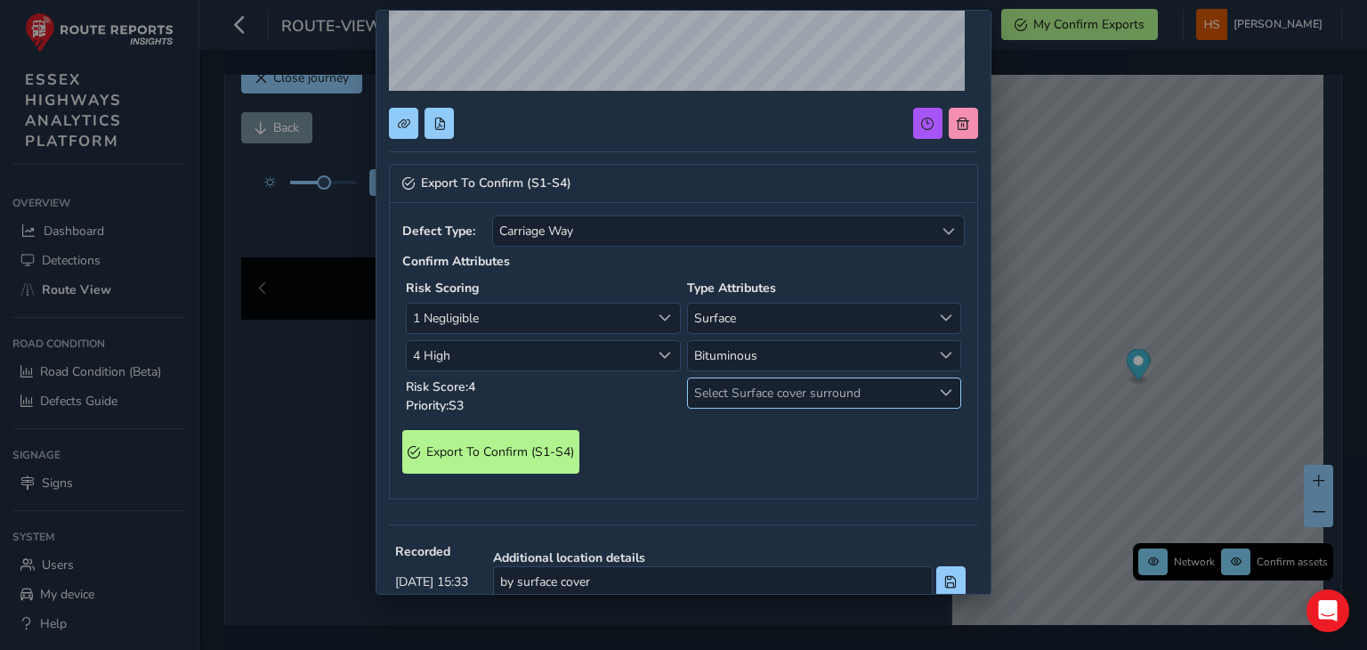
click at [742, 401] on span "Select Surface cover surround" at bounding box center [810, 392] width 244 height 29
click at [727, 439] on li "No" at bounding box center [814, 428] width 266 height 29
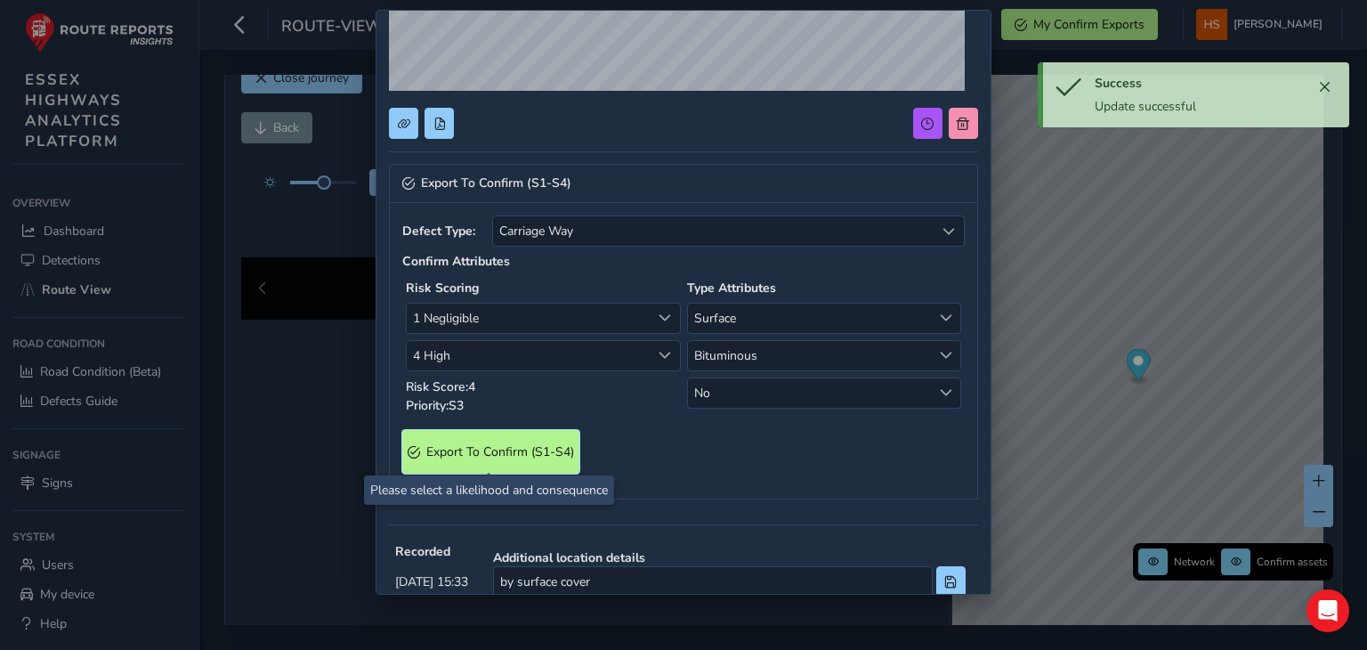
click at [546, 435] on S4\) "Export To Confirm (S1-S4)" at bounding box center [490, 452] width 177 height 44
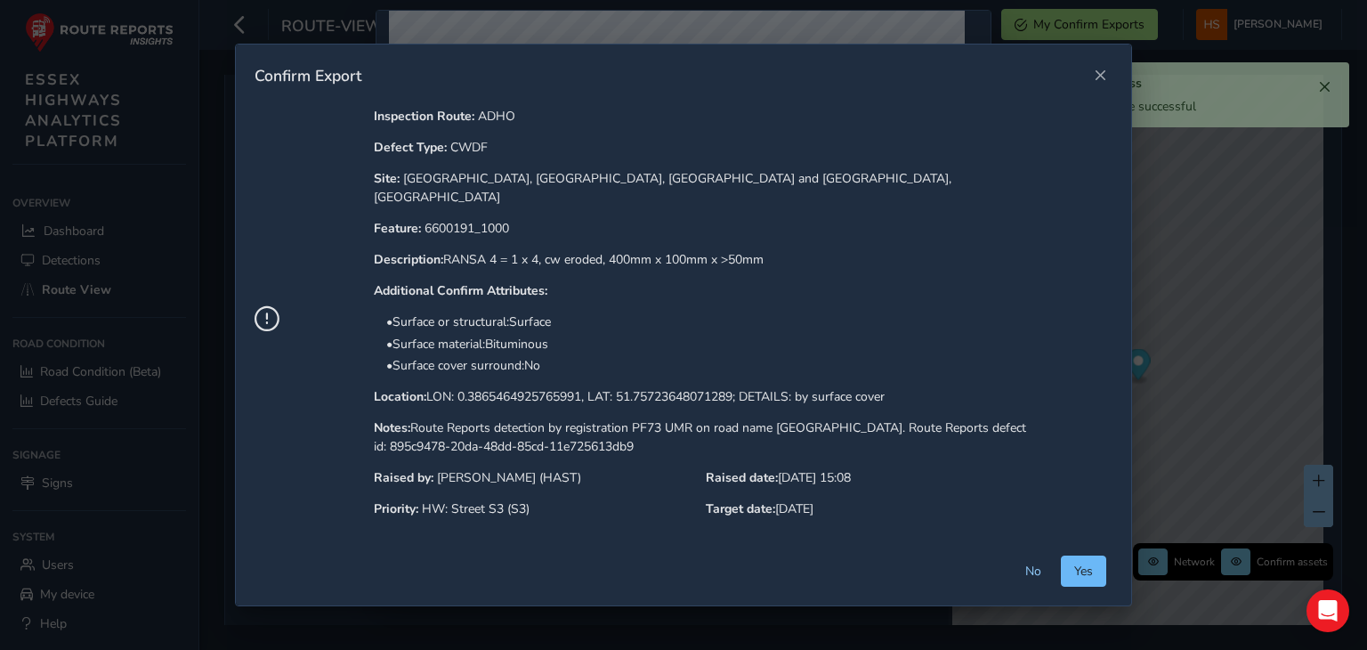
click at [1086, 564] on span "Yes" at bounding box center [1083, 571] width 19 height 17
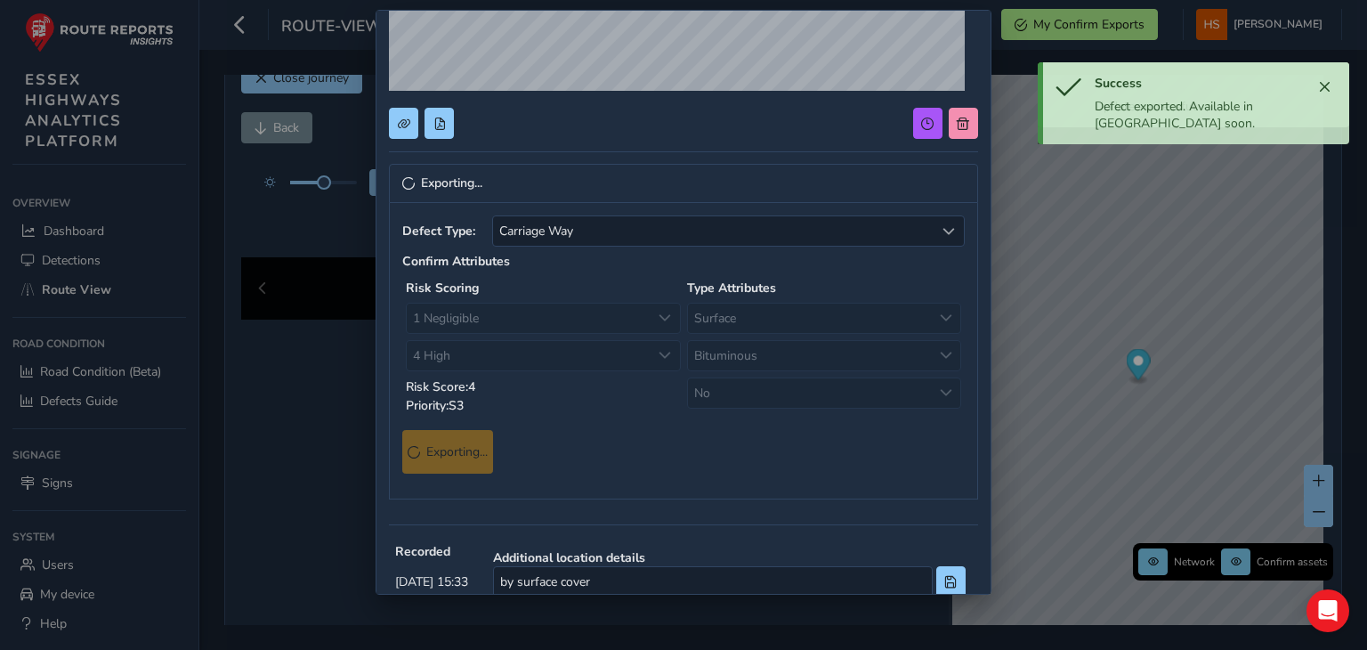
scroll to position [0, 0]
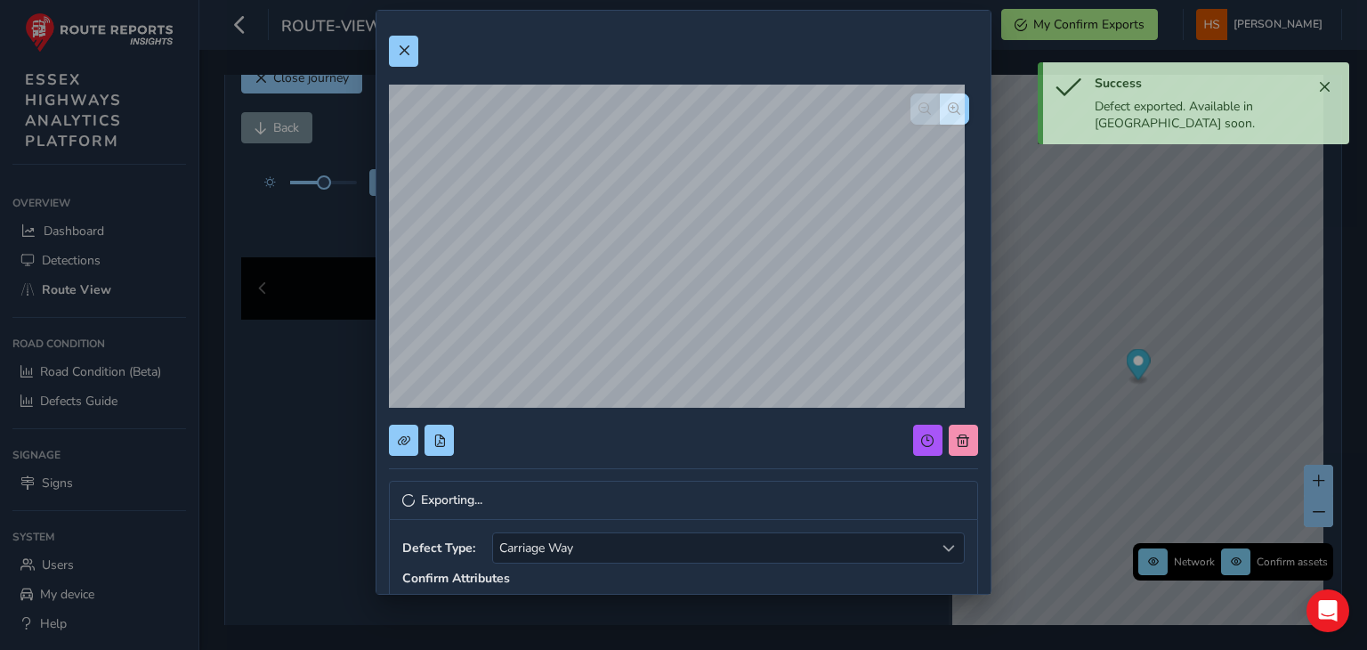
click at [385, 55] on div "Exporting... Defect Type: Carriage Way Carriage Way Confirm Attributes Risk Sco…" at bounding box center [683, 643] width 613 height 1265
click at [406, 51] on span at bounding box center [404, 51] width 12 height 12
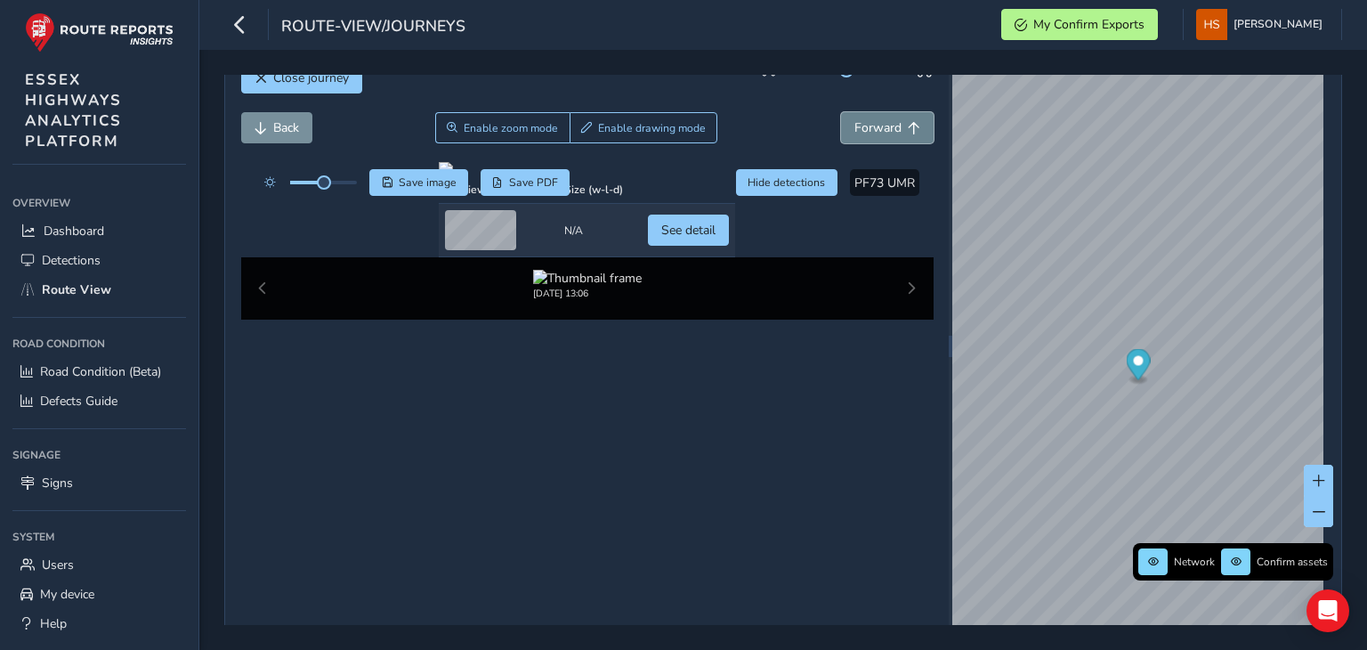
click at [891, 123] on span "Forward" at bounding box center [878, 127] width 47 height 17
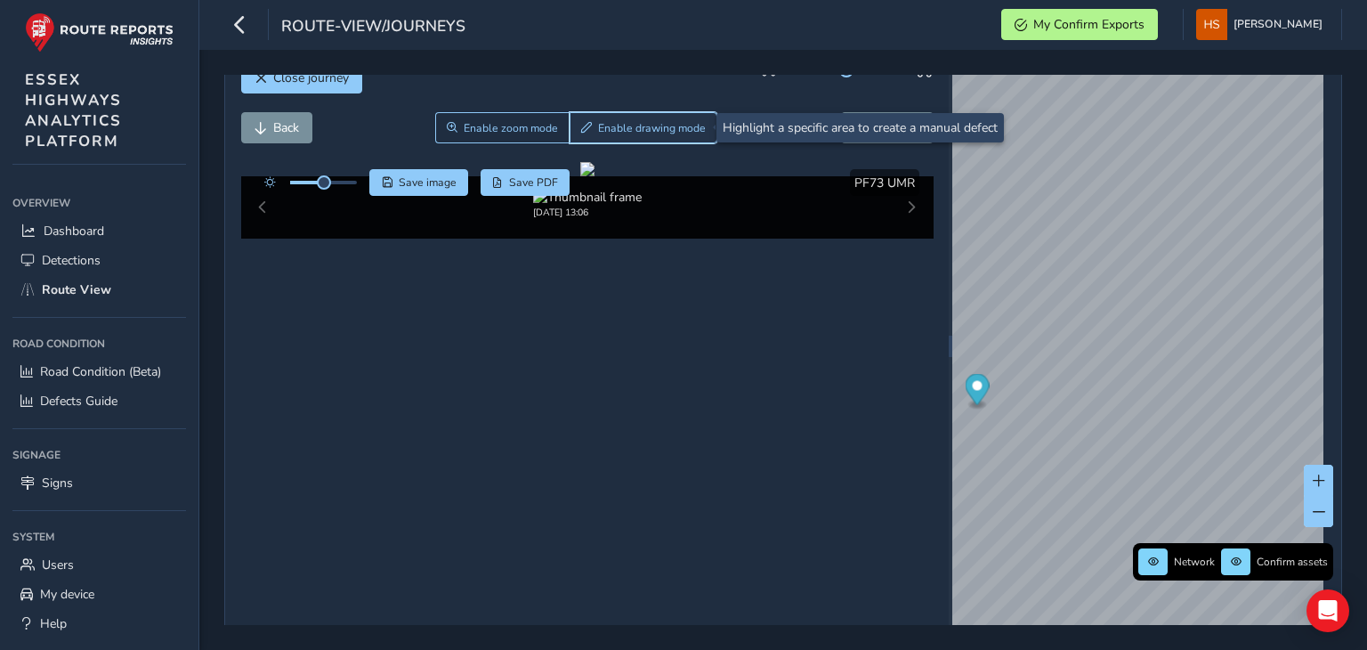
click at [641, 126] on span "Enable drawing mode" at bounding box center [652, 128] width 108 height 14
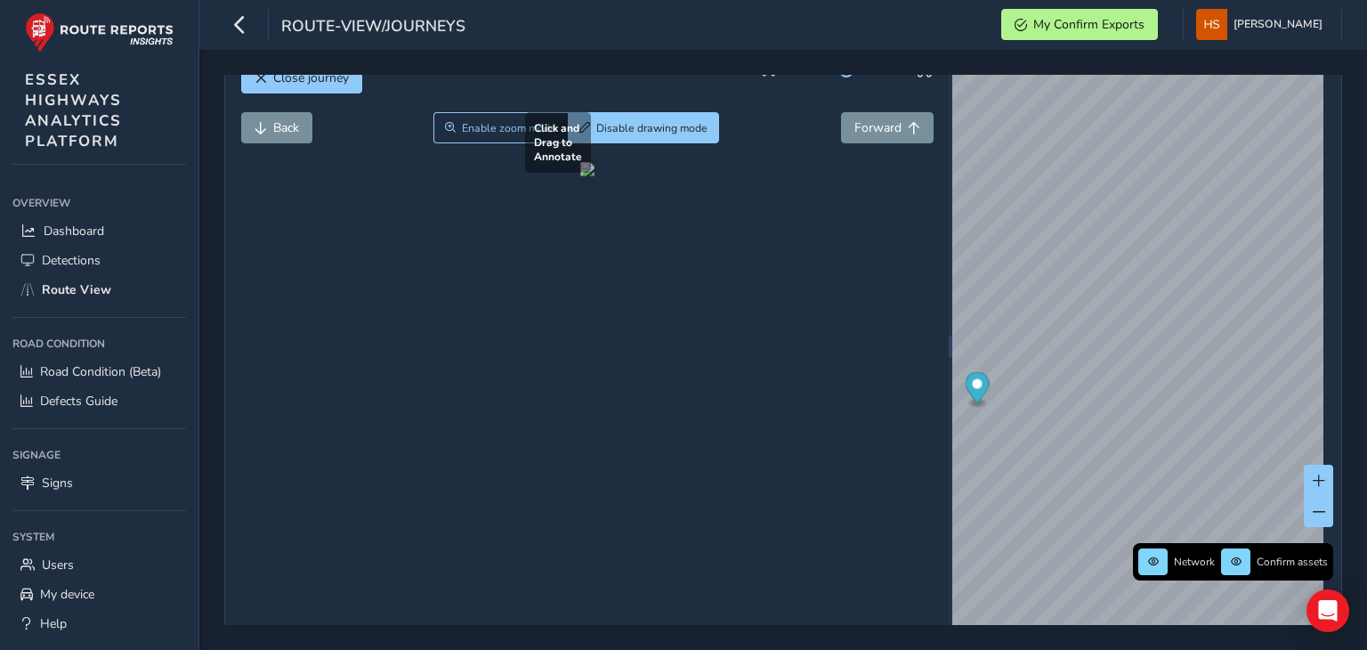
drag, startPoint x: 304, startPoint y: 368, endPoint x: 742, endPoint y: 514, distance: 461.7
click at [595, 176] on div at bounding box center [587, 169] width 14 height 14
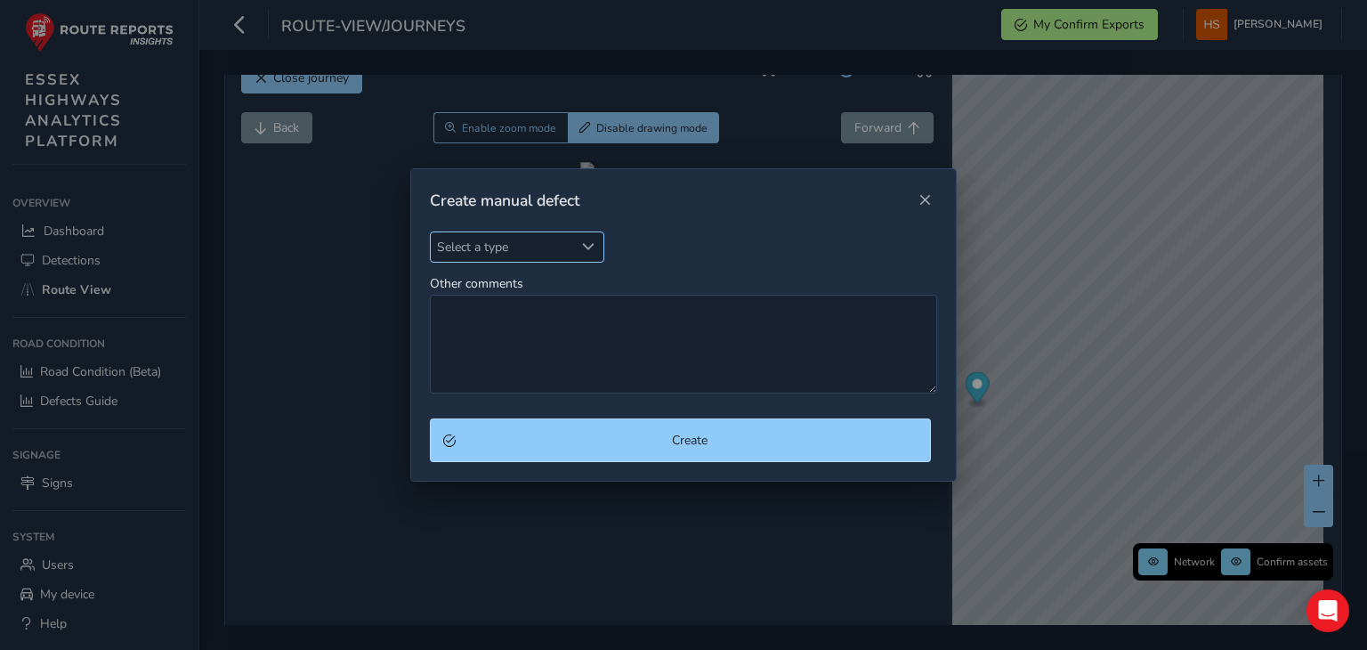
click at [552, 232] on span "Select a type" at bounding box center [502, 246] width 143 height 29
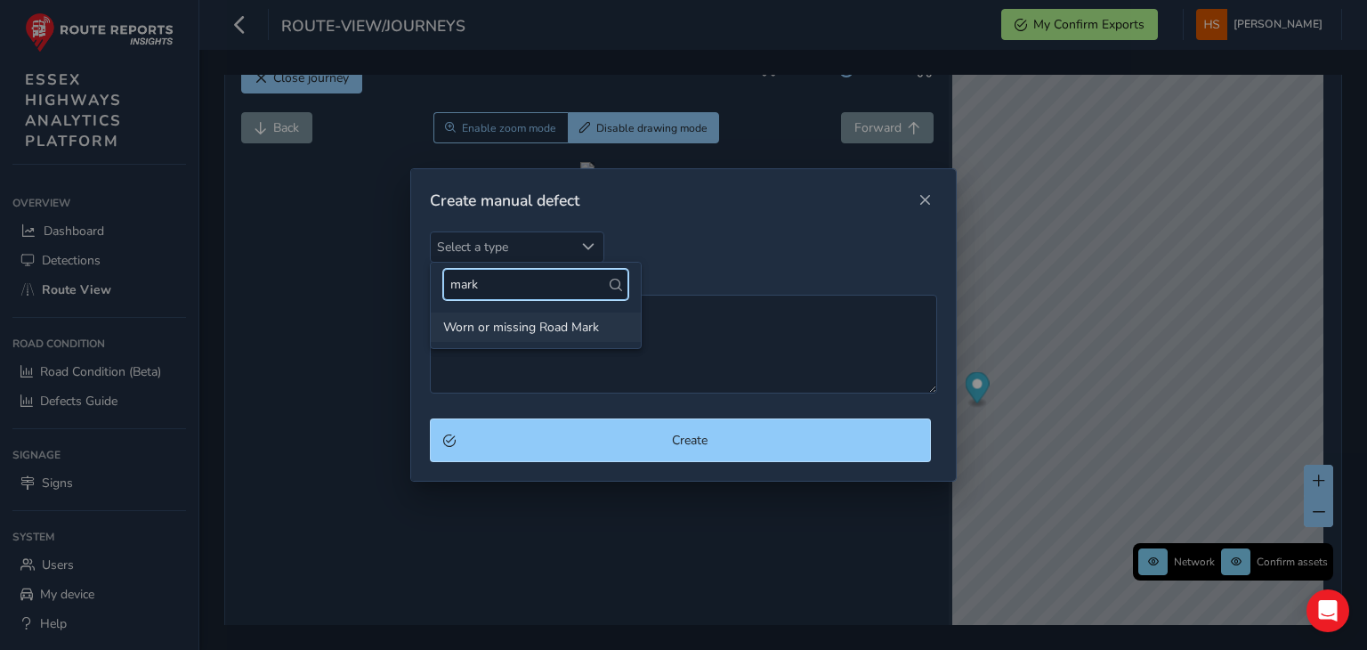
type input "mark"
click at [563, 333] on li "Worn or missing Road Mark" at bounding box center [536, 326] width 210 height 29
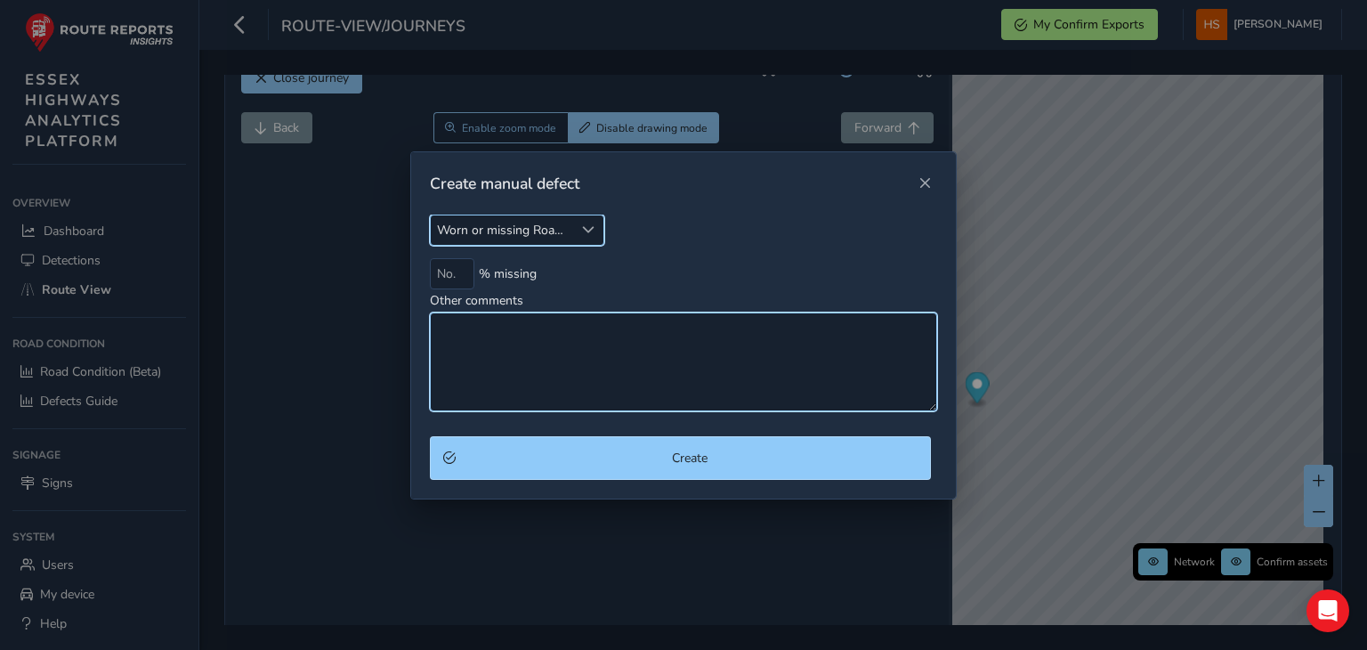
click at [563, 333] on textarea "Other comments" at bounding box center [683, 361] width 507 height 99
type textarea "jc markings faded"
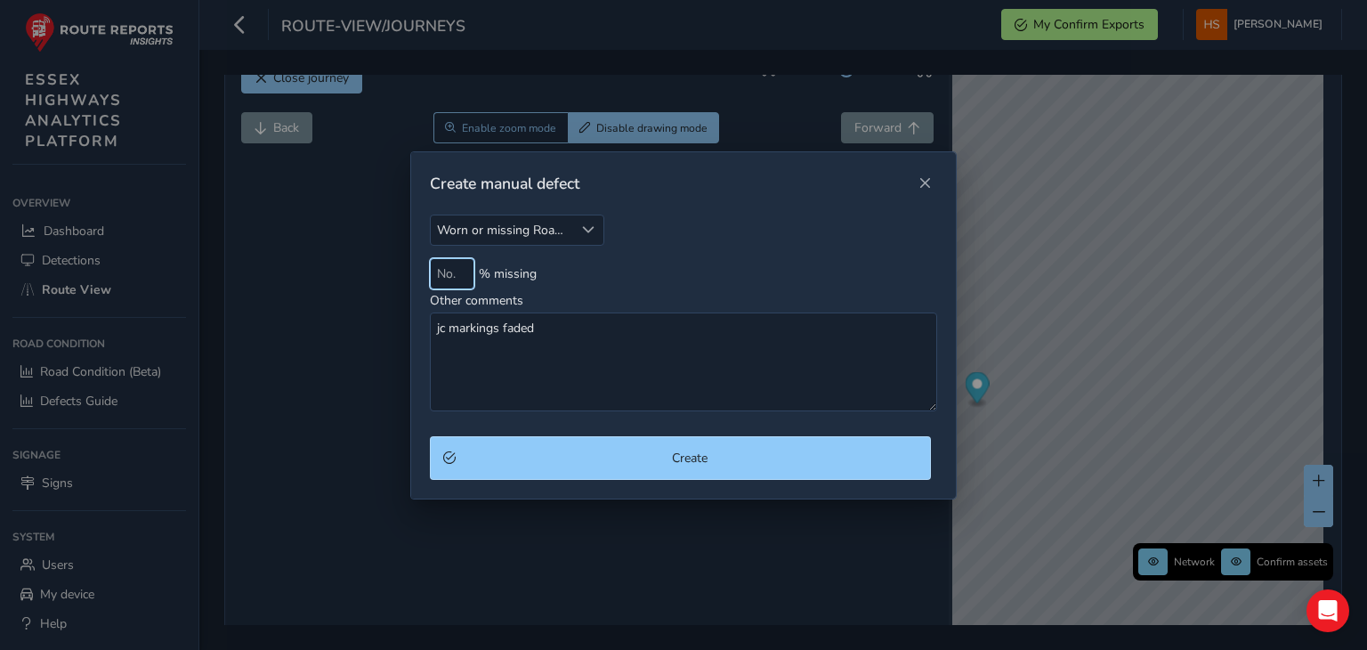
click at [446, 265] on input at bounding box center [452, 273] width 45 height 31
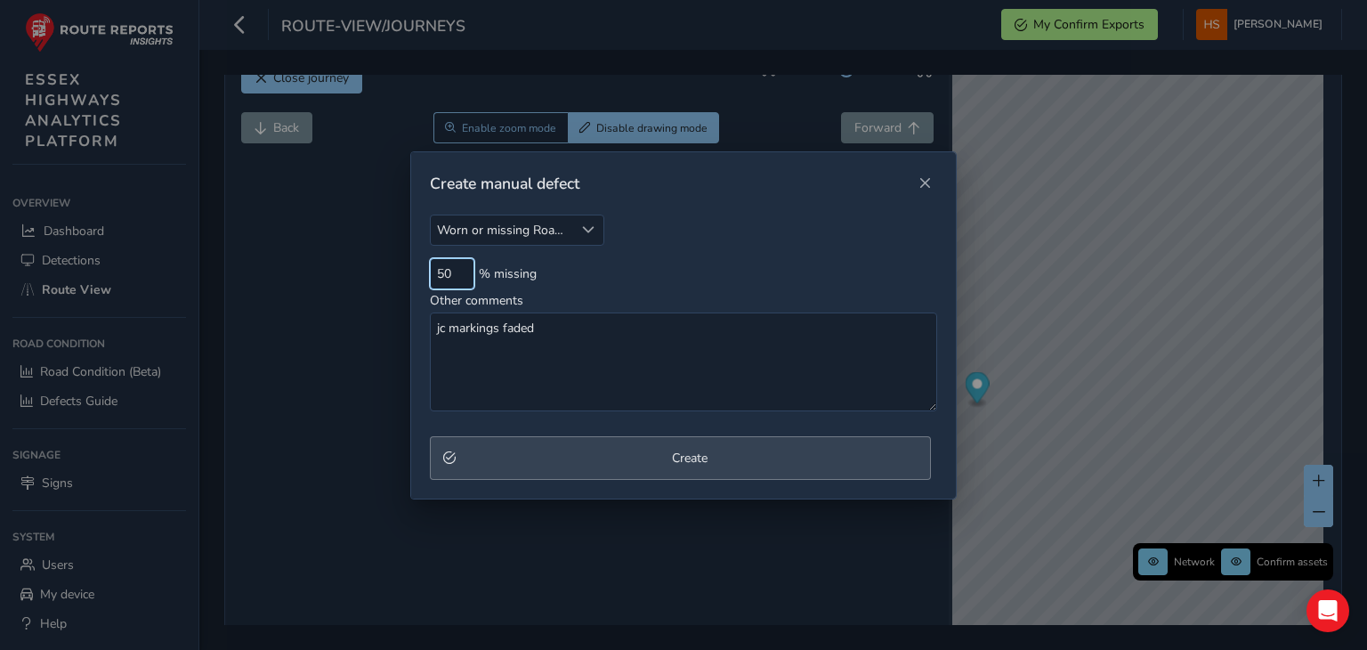
type input "50"
click at [569, 450] on span "Create" at bounding box center [690, 458] width 456 height 17
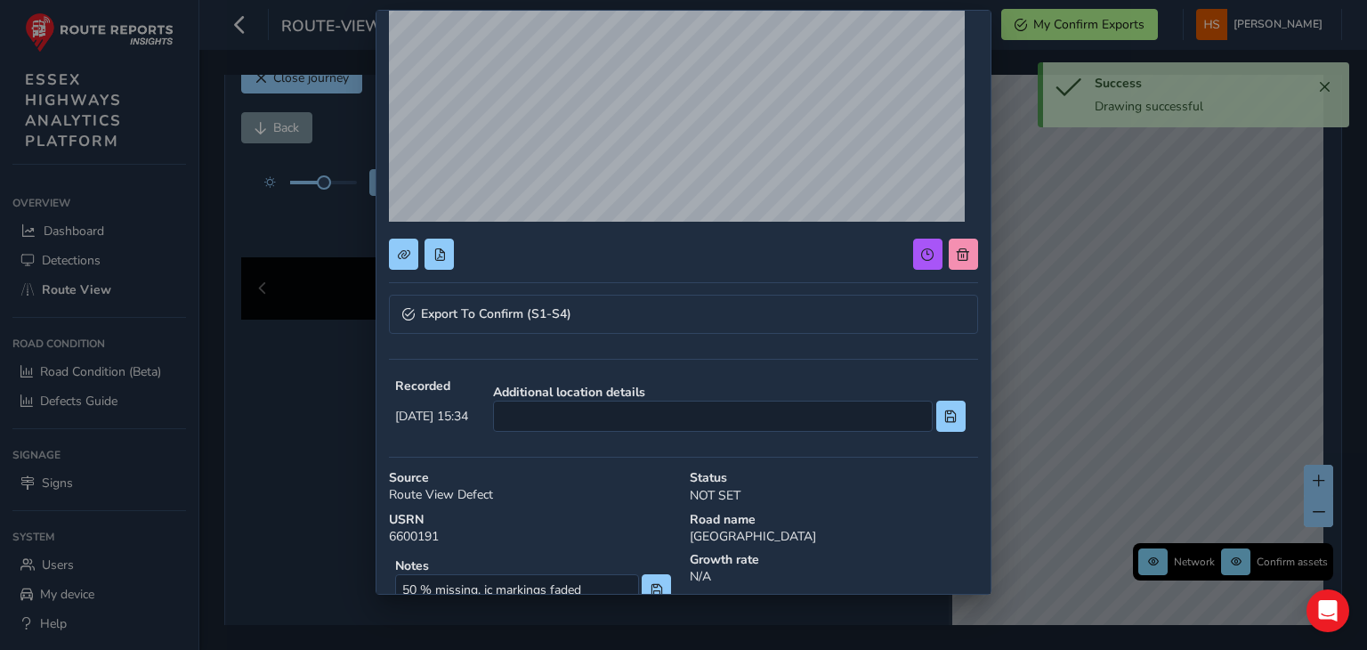
scroll to position [191, 0]
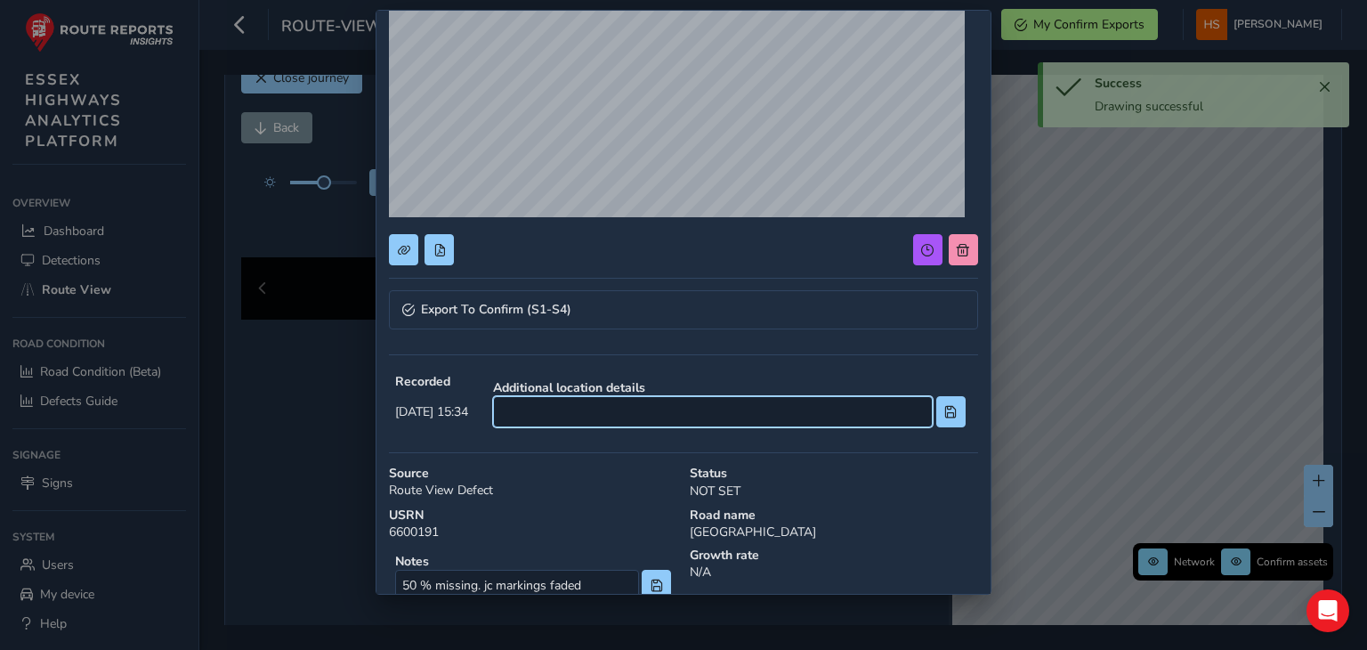
click at [717, 403] on input at bounding box center [713, 411] width 440 height 31
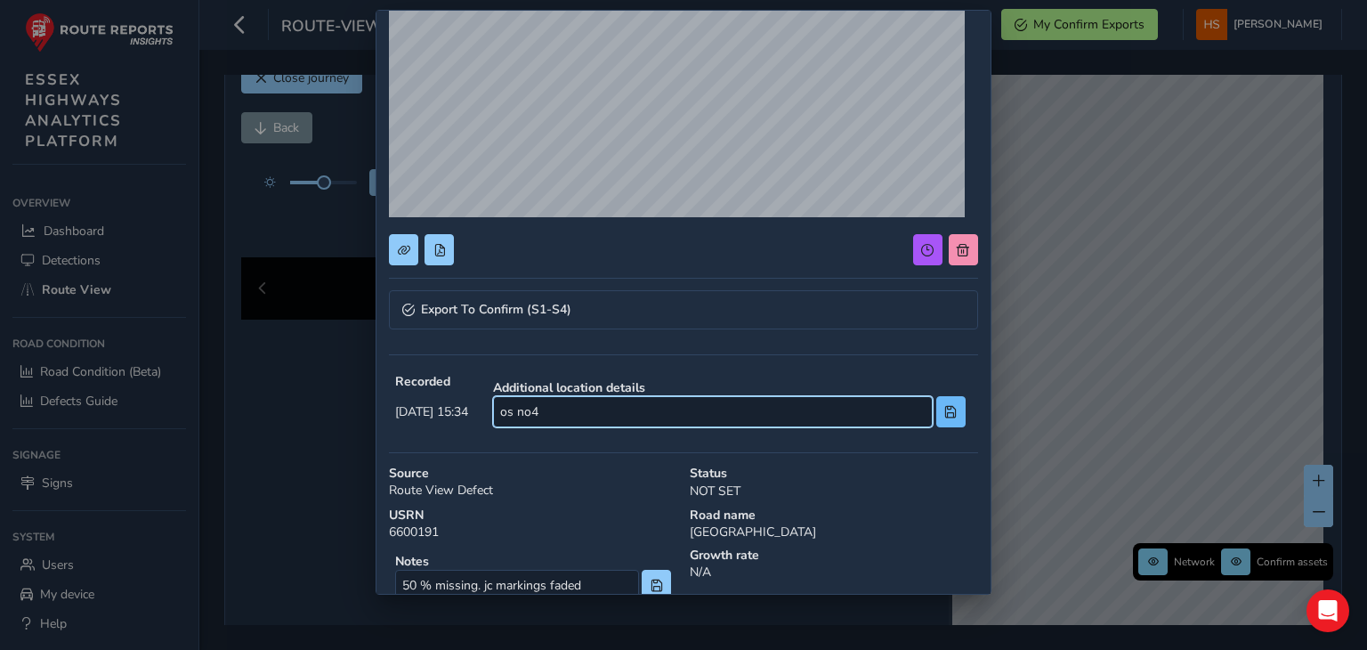
type input "os no4"
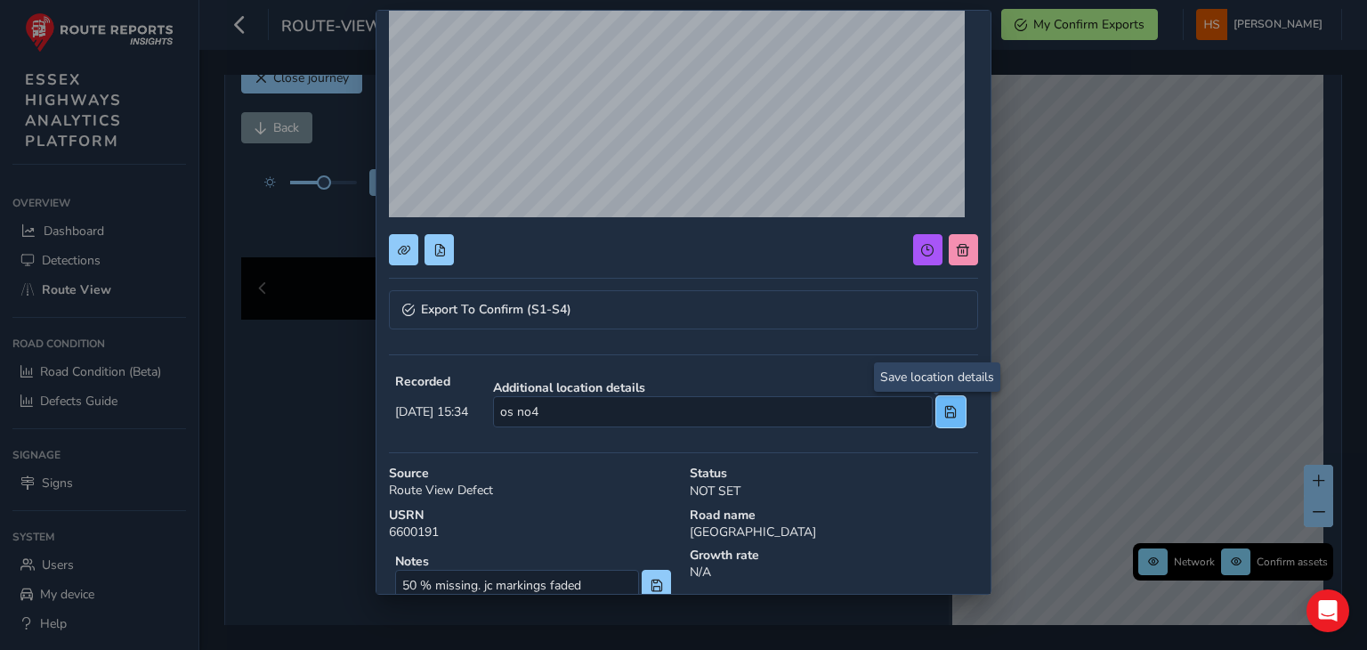
click at [945, 416] on span at bounding box center [951, 412] width 12 height 12
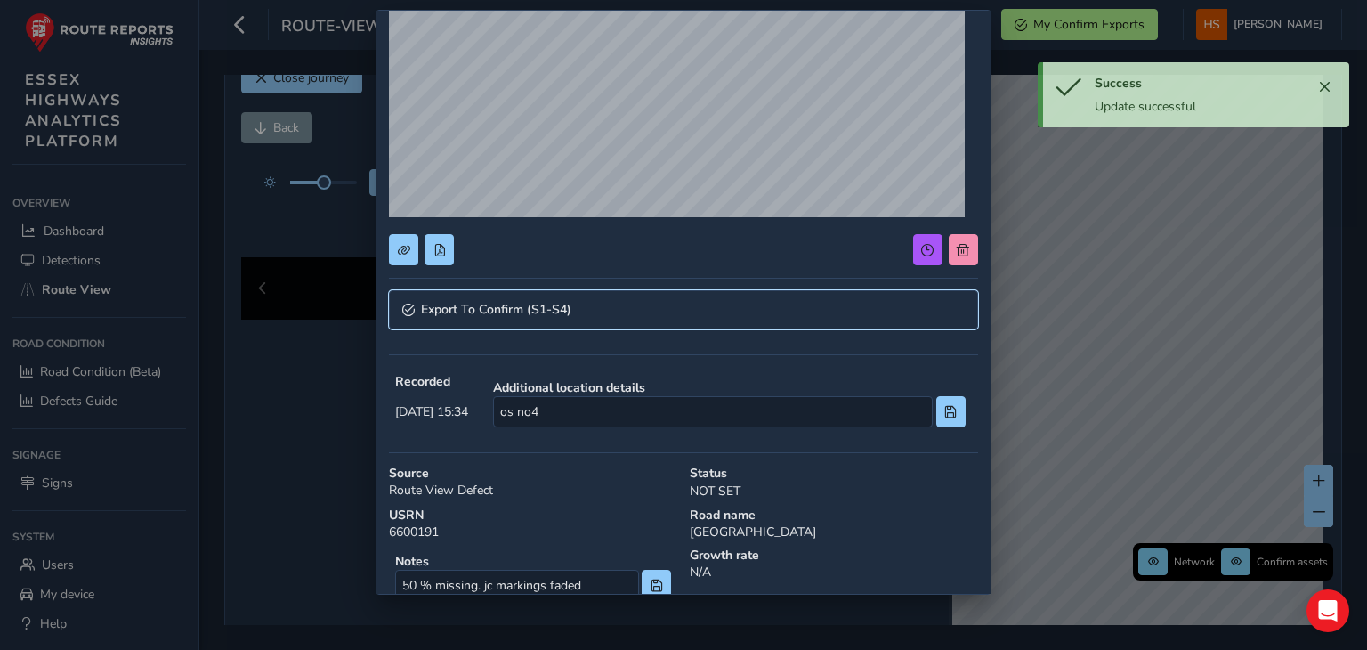
click at [735, 311] on link "Export To Confirm (S1-S4)" at bounding box center [683, 309] width 588 height 39
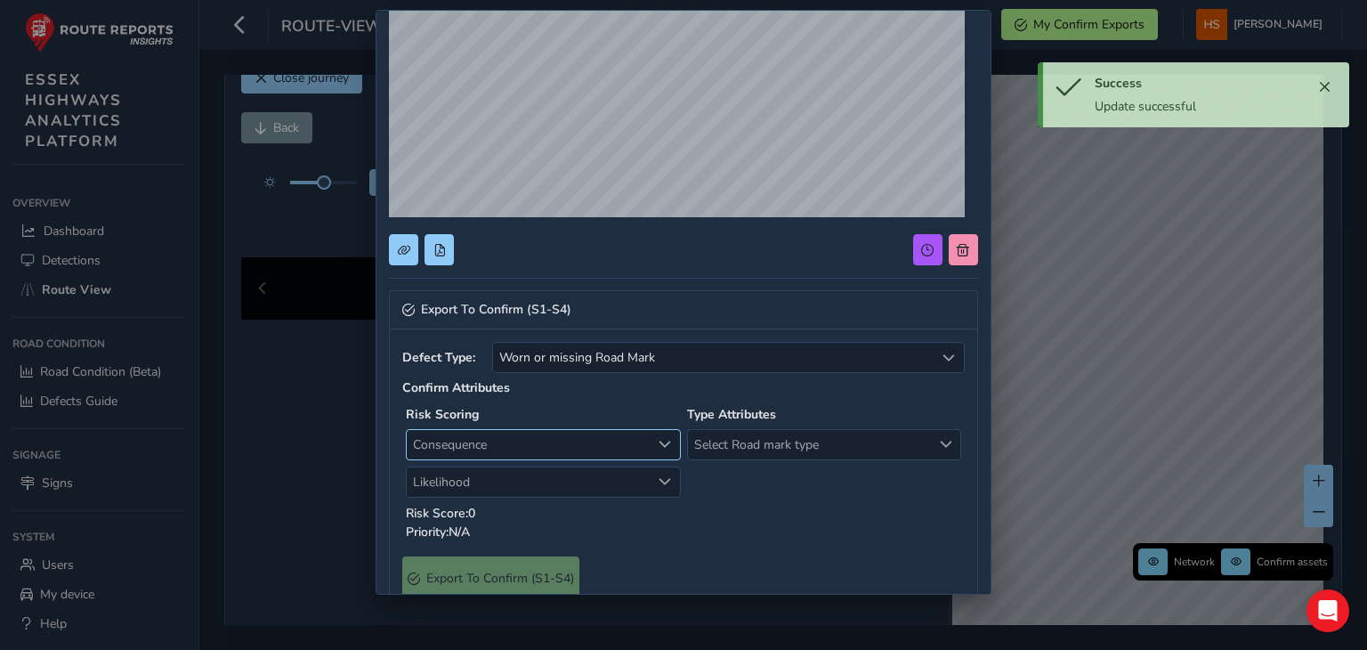
click at [487, 433] on span "Consequence" at bounding box center [529, 444] width 244 height 29
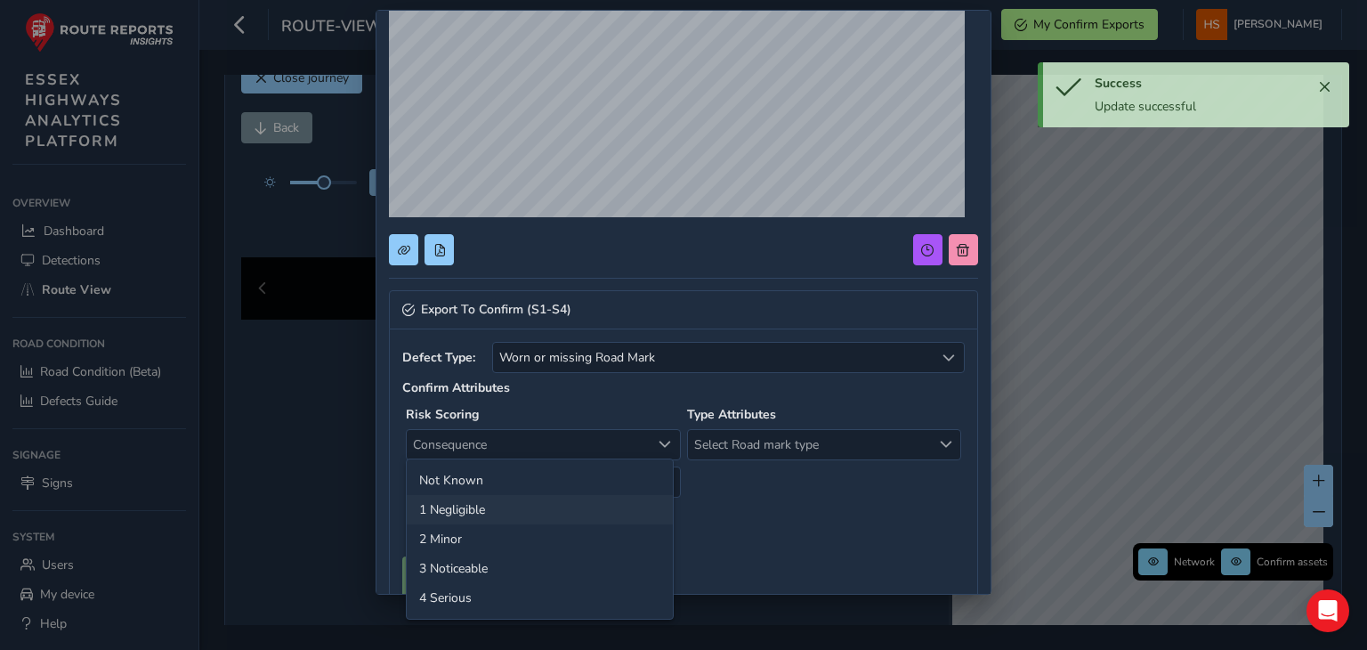
click at [470, 509] on li "1 Negligible" at bounding box center [540, 509] width 266 height 29
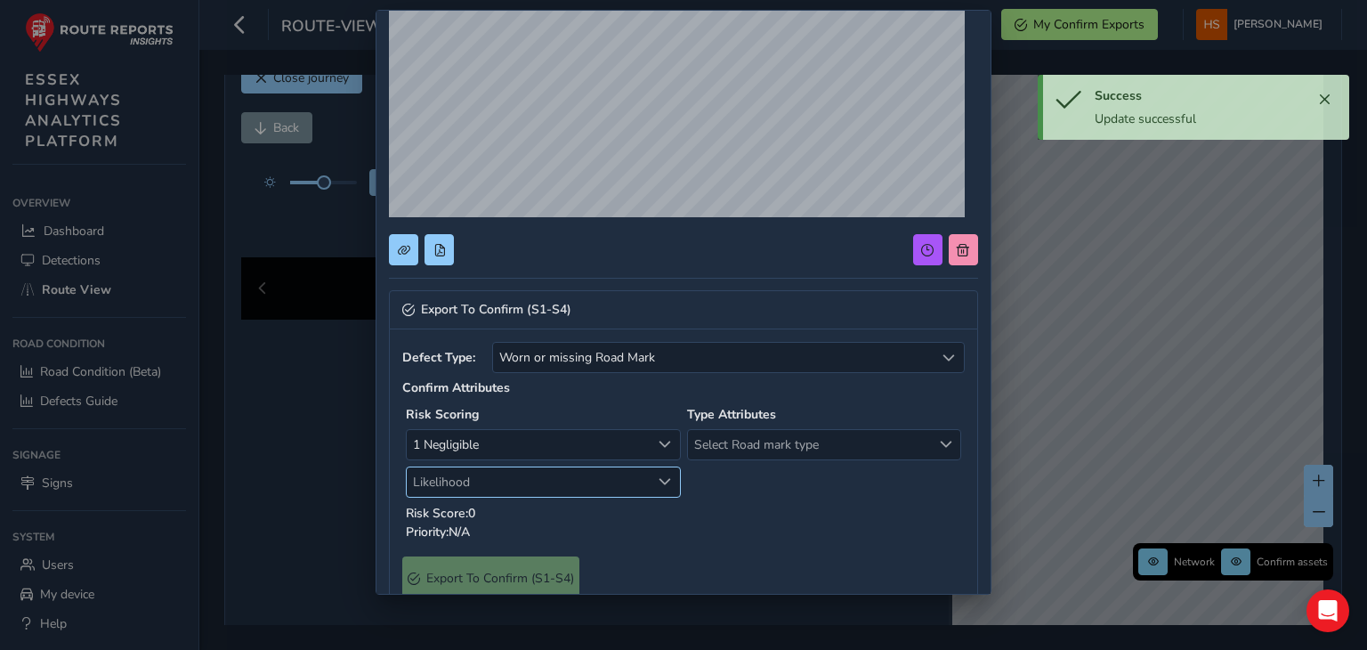
click at [474, 491] on span "Likelihood" at bounding box center [529, 481] width 244 height 29
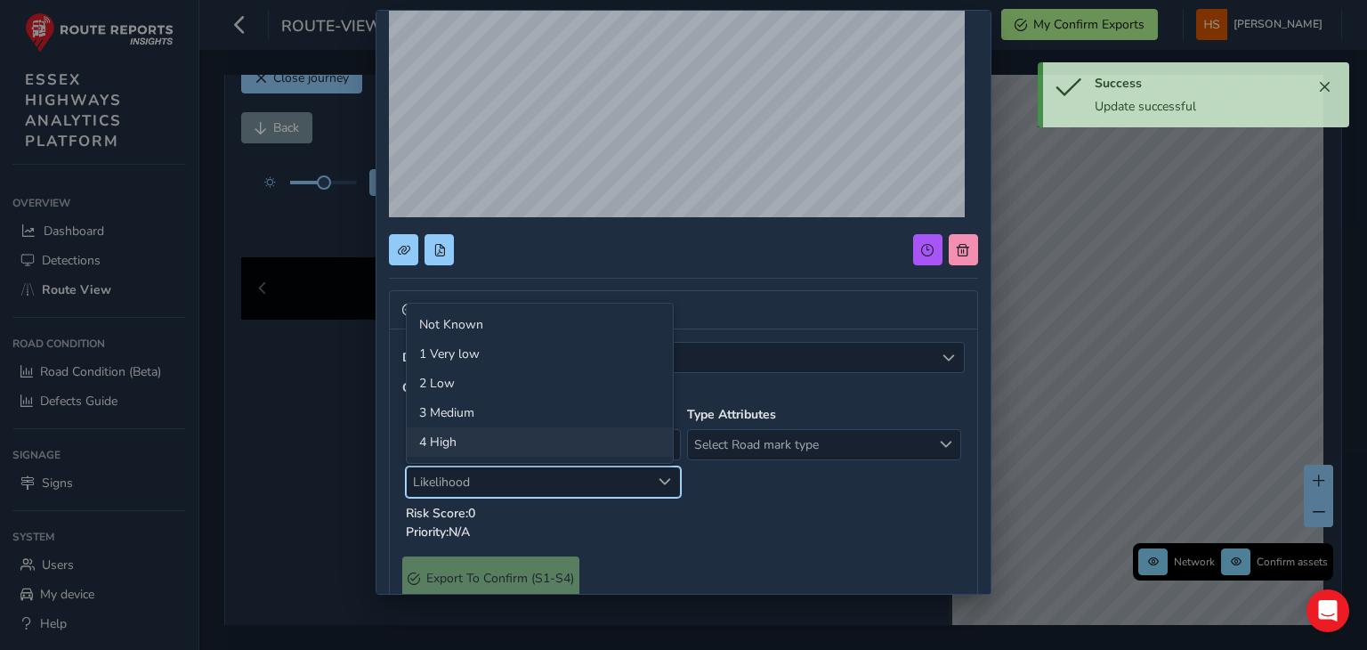
click at [470, 440] on li "4 High" at bounding box center [540, 441] width 266 height 29
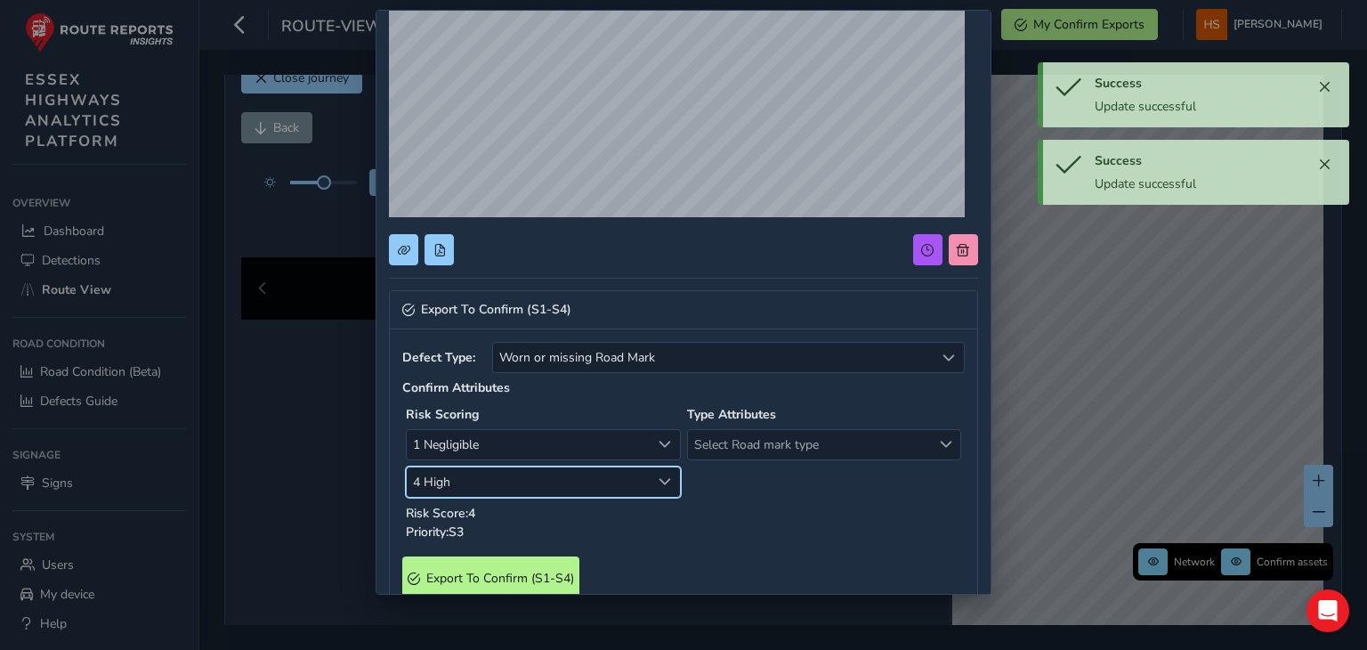
click at [777, 425] on div "Type Attributes Select Road mark type Select Road mark type" at bounding box center [824, 473] width 281 height 142
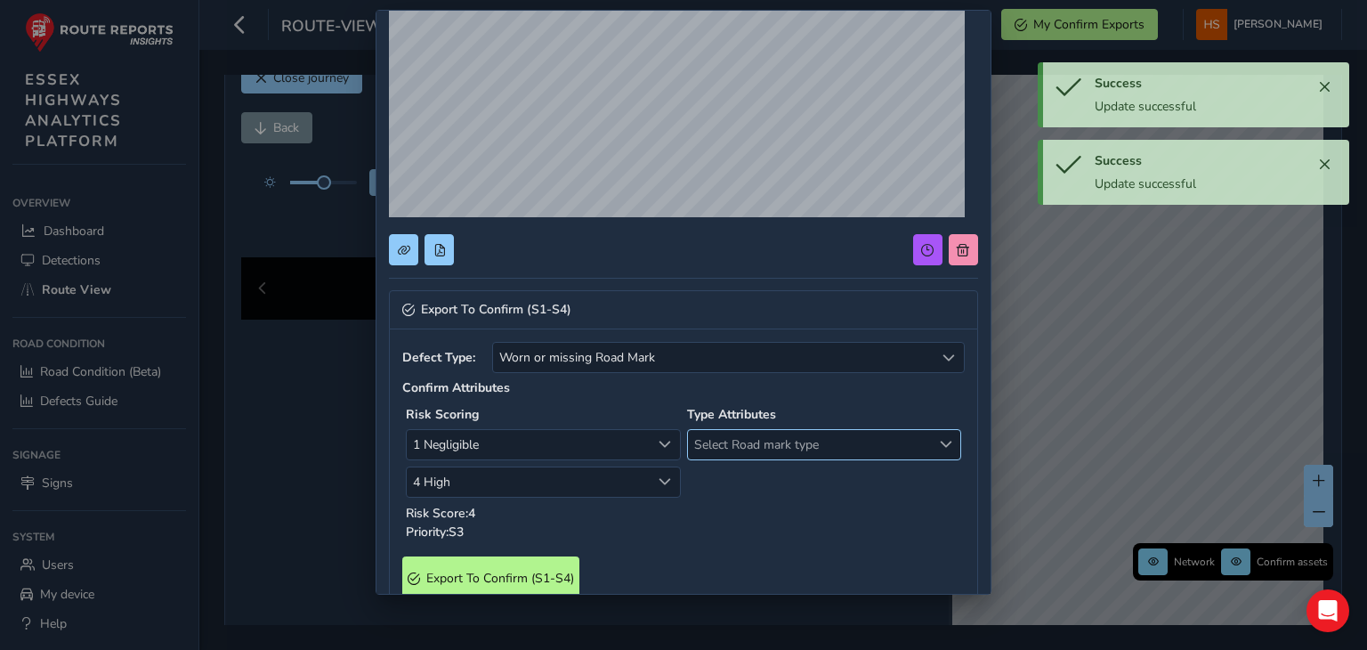
click at [778, 434] on span "Select Road mark type" at bounding box center [810, 444] width 244 height 29
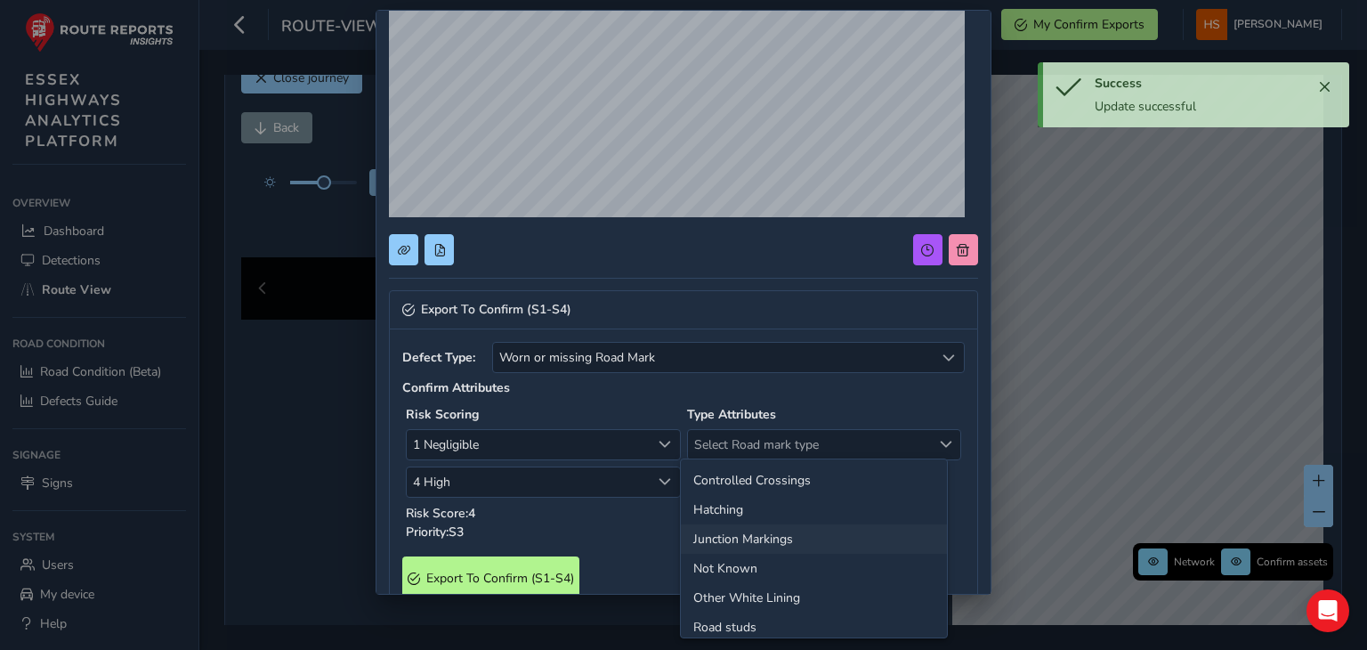
click at [773, 548] on li "Junction Markings" at bounding box center [814, 538] width 266 height 29
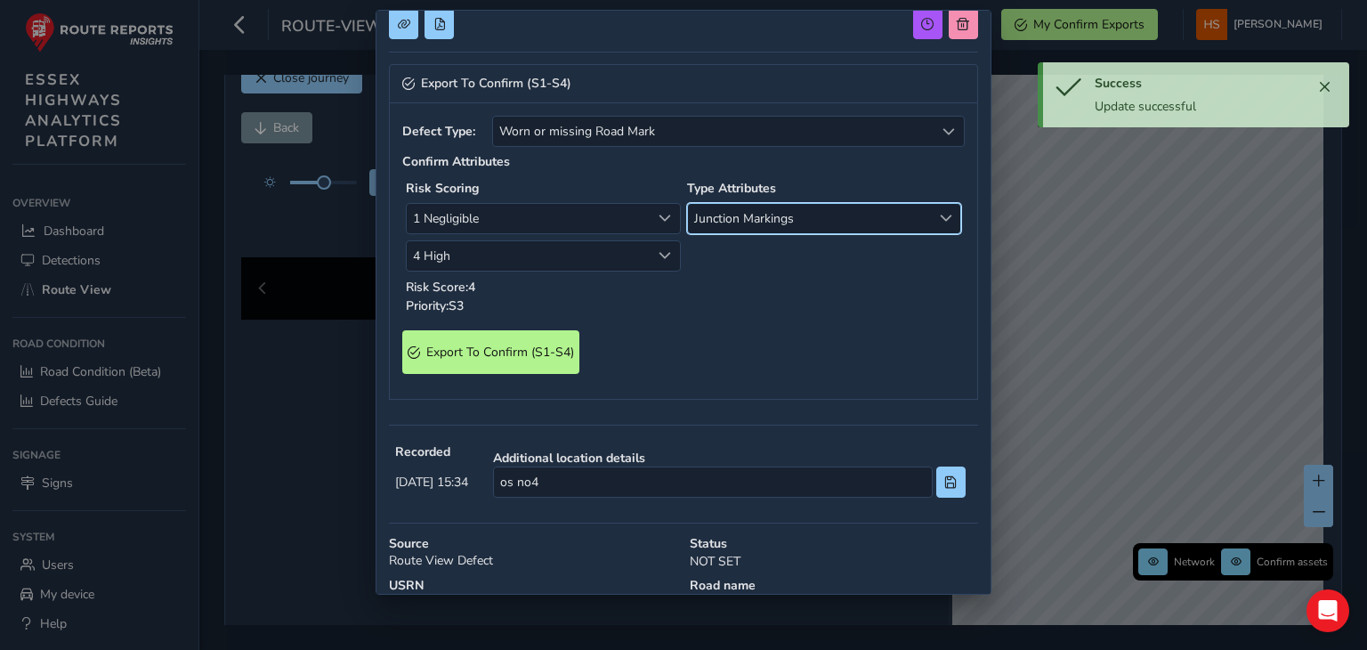
scroll to position [494, 0]
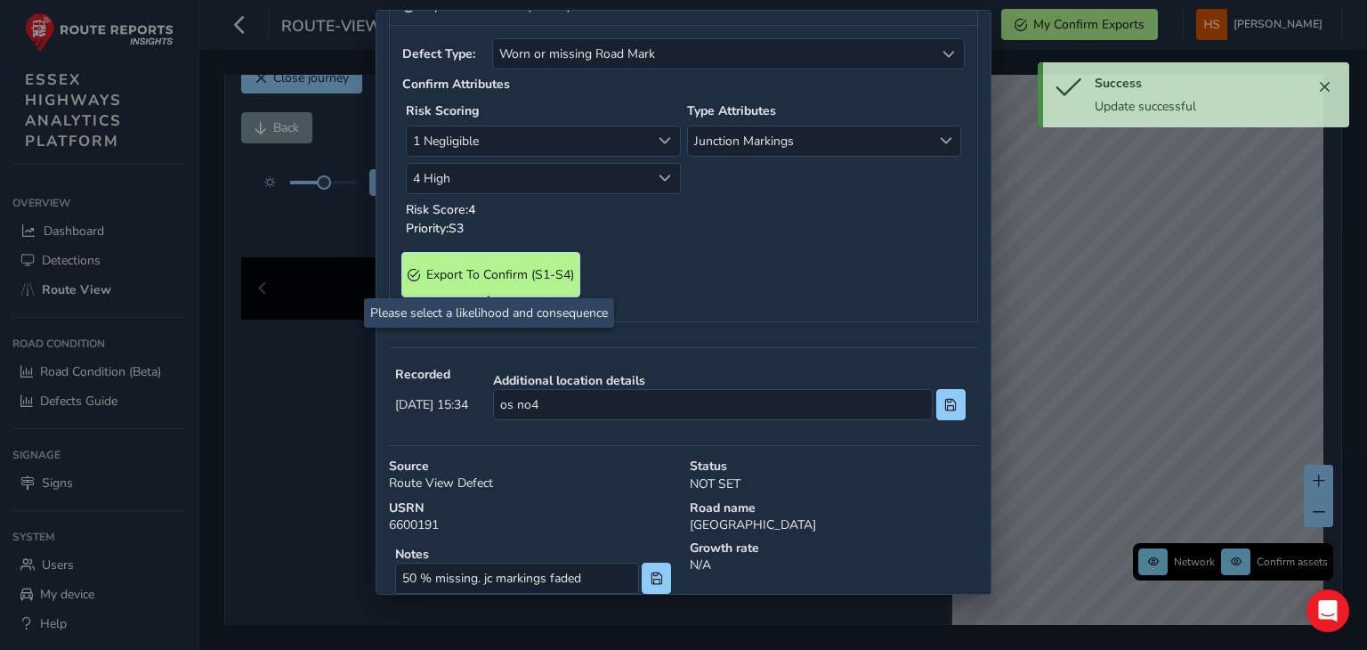
click at [466, 291] on S4\) "Export To Confirm (S1-S4)" at bounding box center [490, 275] width 177 height 44
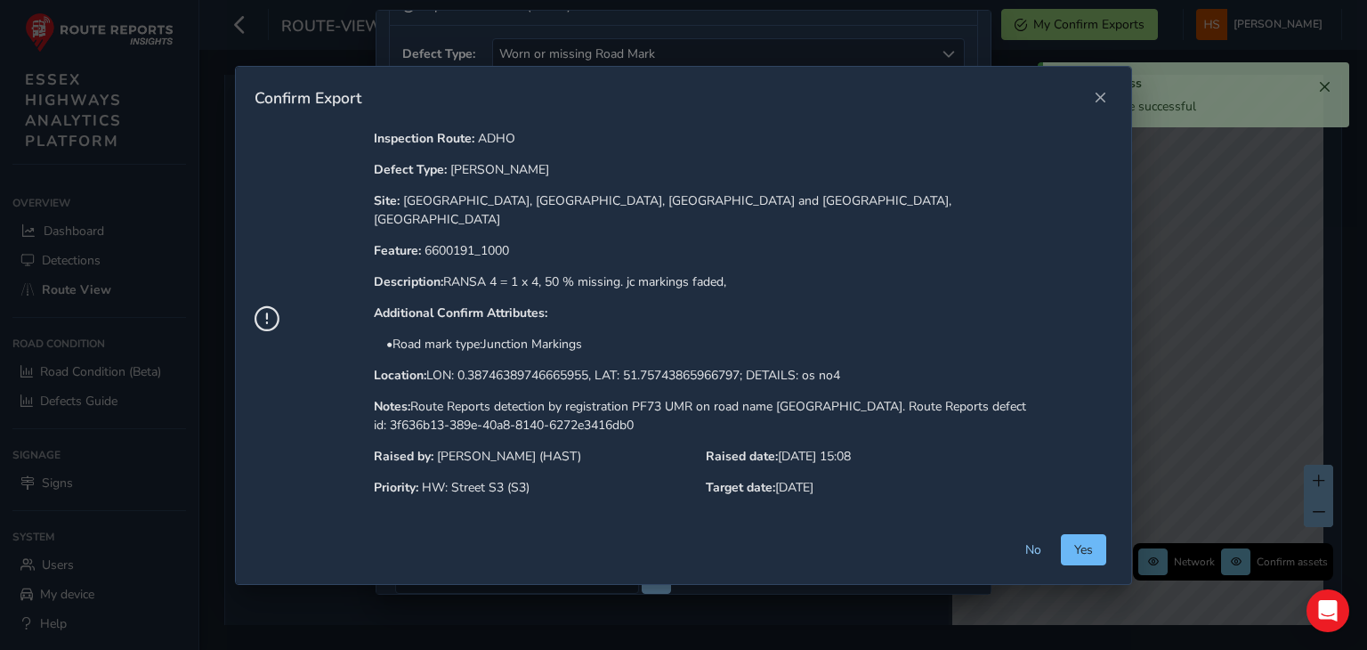
click at [1091, 541] on span "Yes" at bounding box center [1083, 549] width 19 height 17
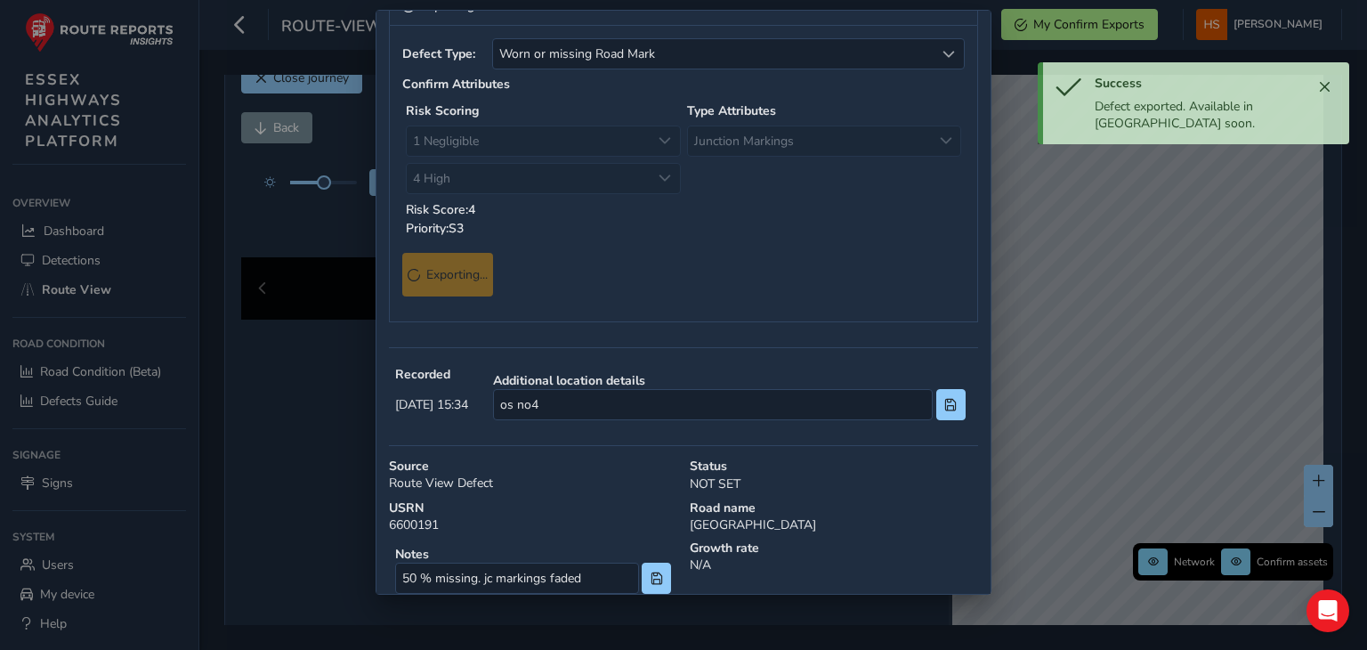
scroll to position [0, 0]
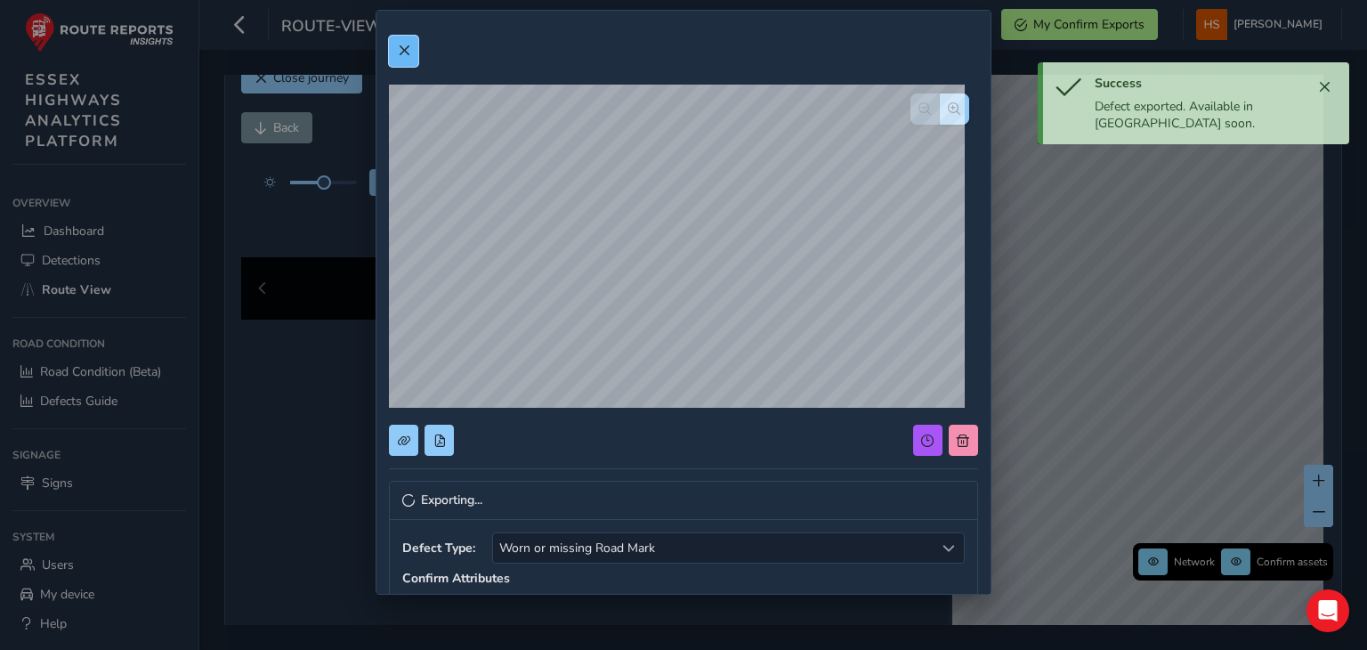
click at [406, 58] on button at bounding box center [403, 51] width 29 height 31
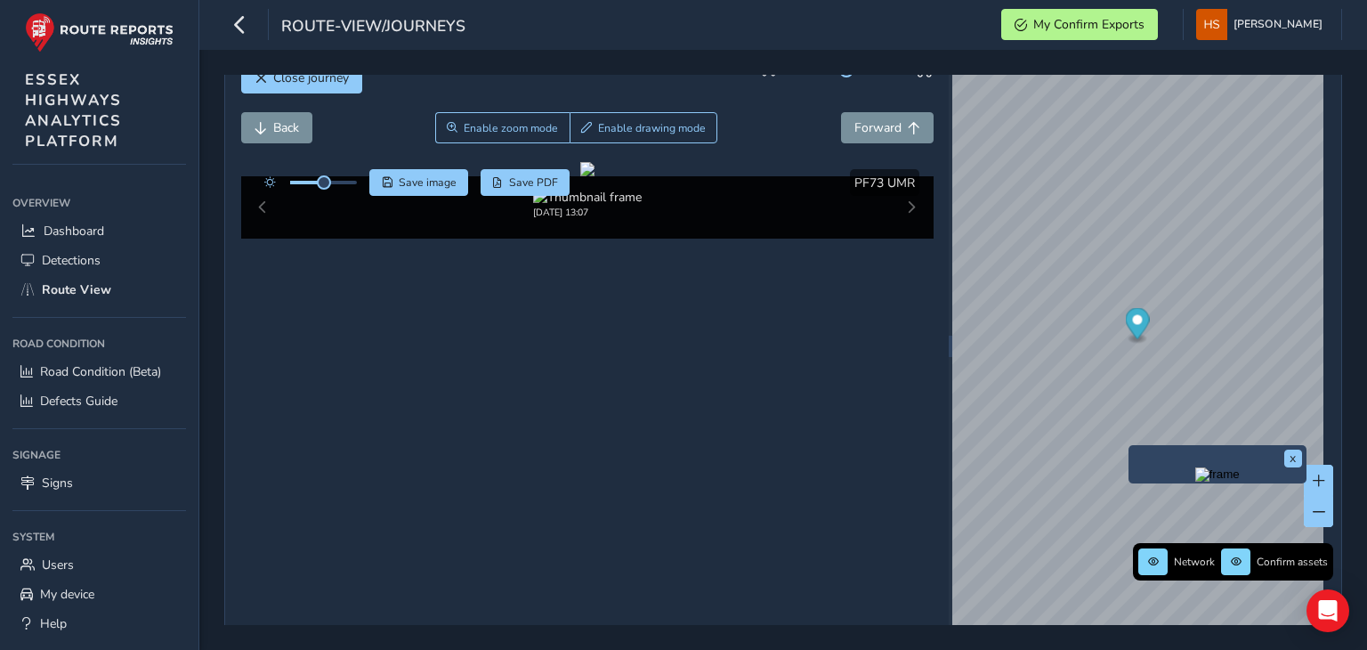
click at [1218, 482] on img "Preview frame" at bounding box center [1218, 474] width 45 height 14
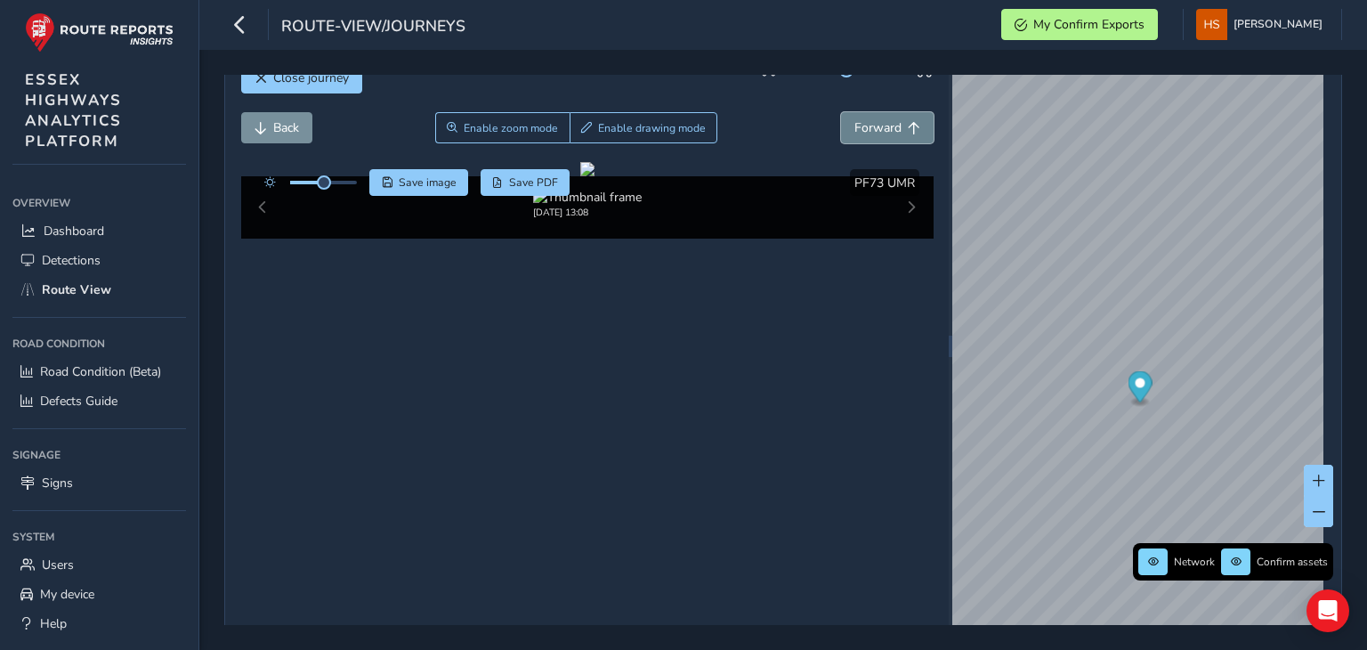
click at [894, 126] on button "Forward" at bounding box center [887, 127] width 93 height 31
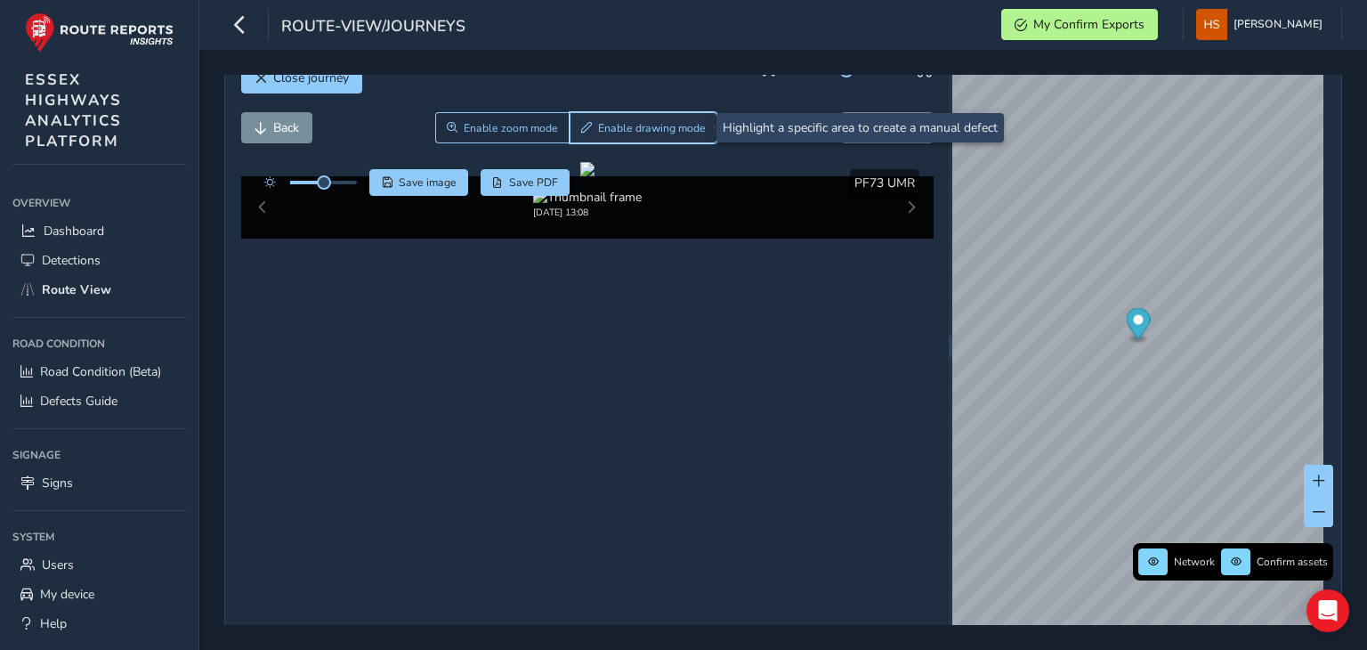
click at [684, 115] on button "Enable drawing mode" at bounding box center [644, 127] width 149 height 31
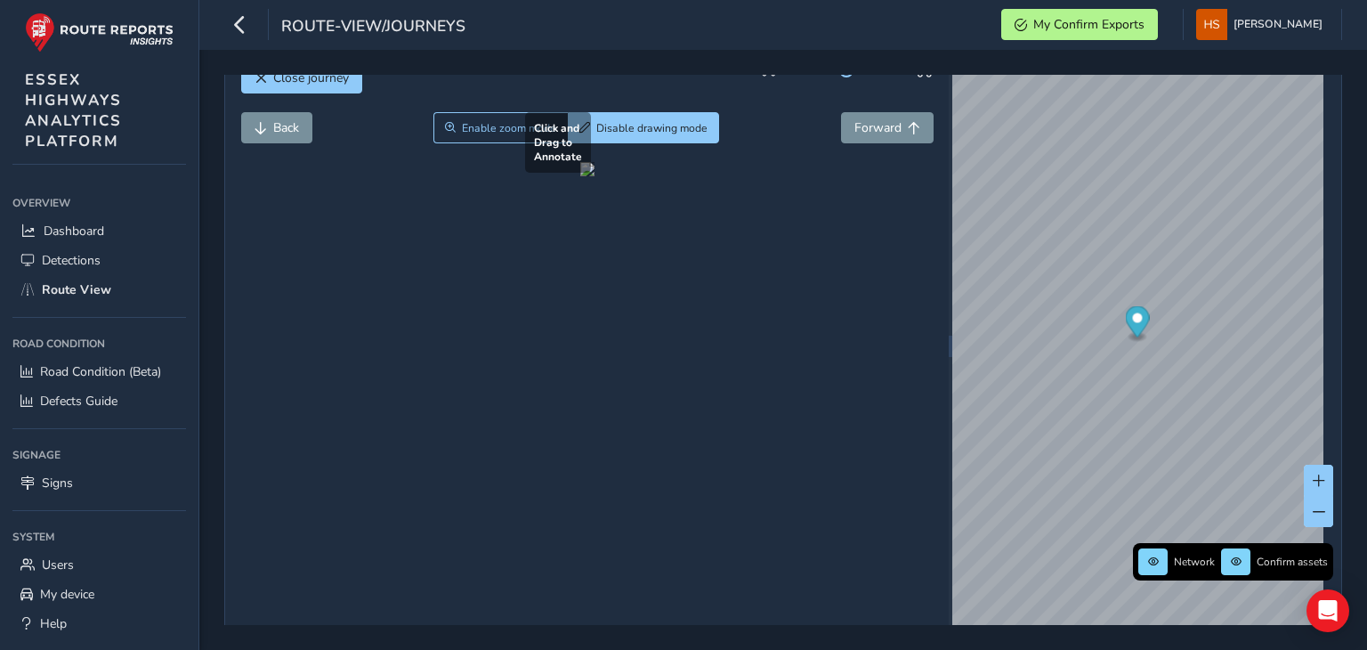
drag, startPoint x: 725, startPoint y: 168, endPoint x: 819, endPoint y: 442, distance: 289.1
click at [595, 176] on div at bounding box center [587, 169] width 14 height 14
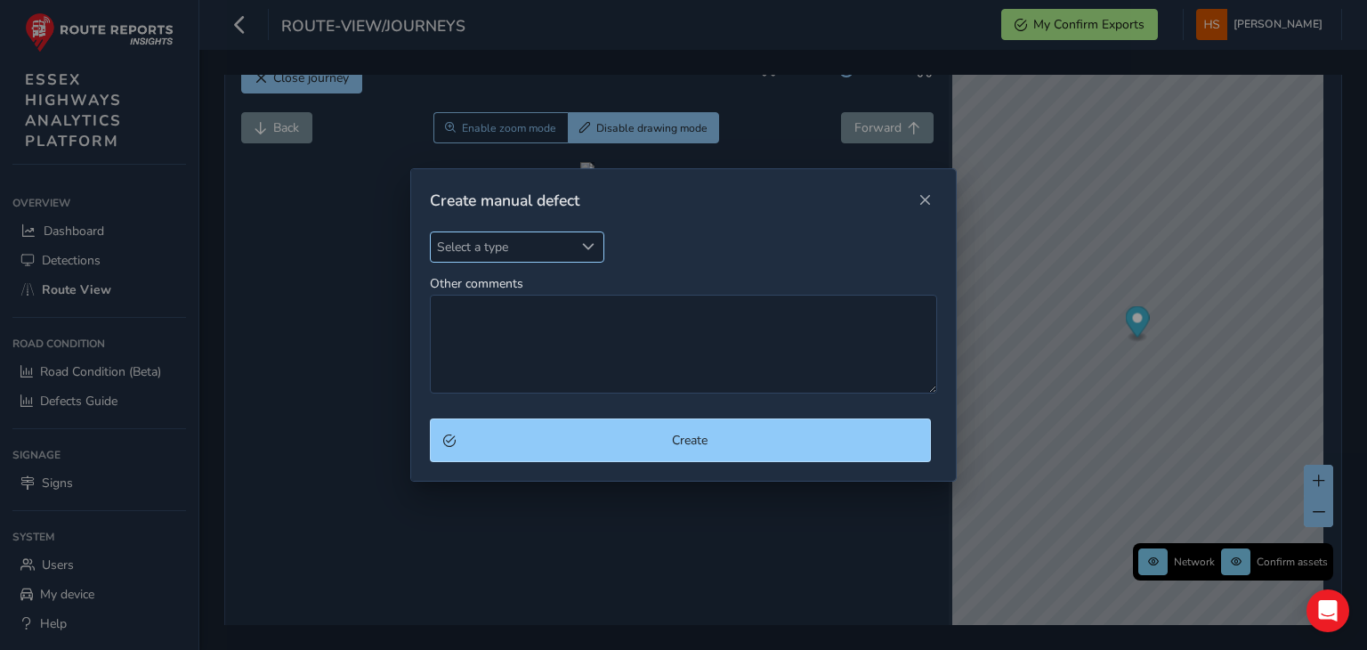
click at [570, 248] on span "Select a type" at bounding box center [502, 246] width 143 height 29
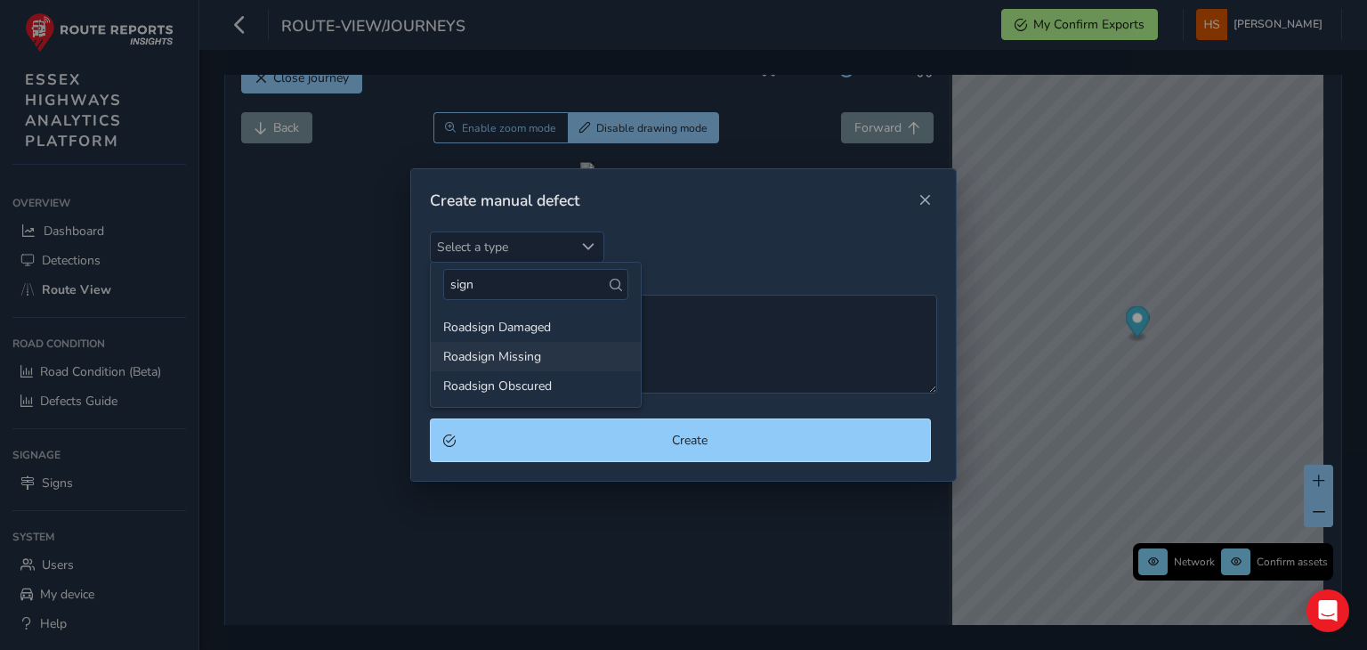
type input "sign"
click at [545, 356] on li "Roadsign Missing" at bounding box center [536, 356] width 210 height 29
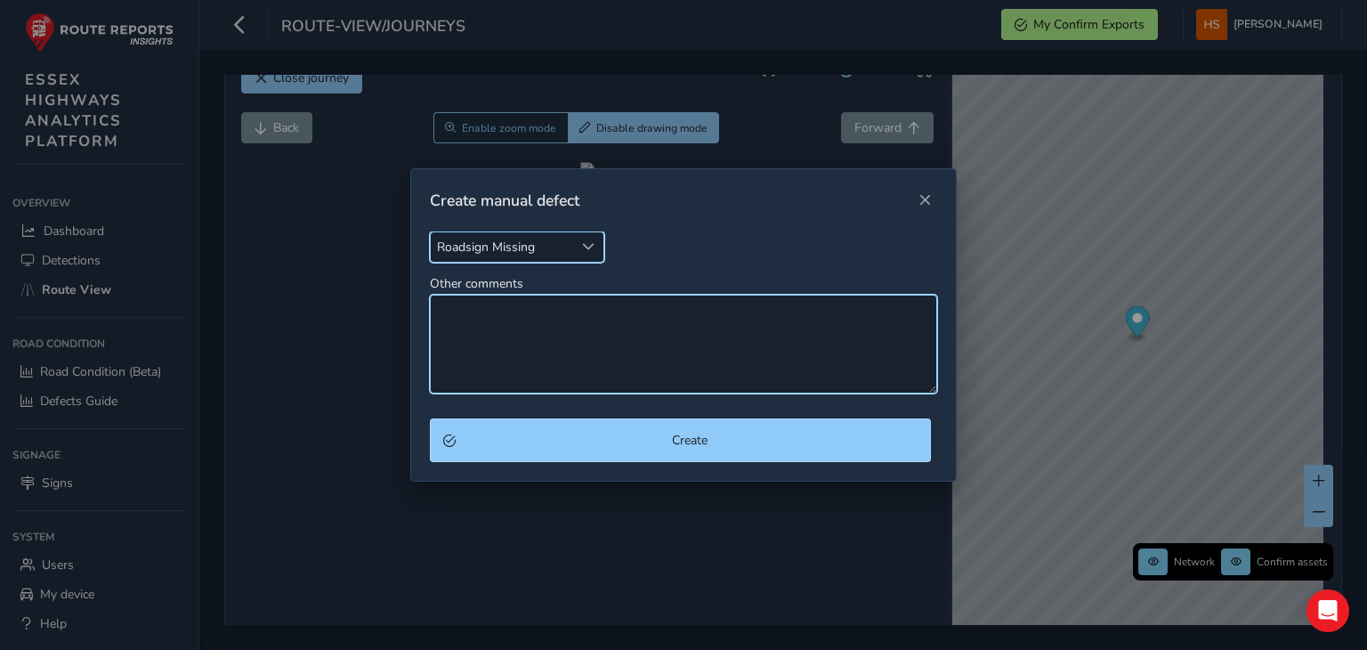
click at [545, 356] on textarea "Other comments" at bounding box center [683, 344] width 507 height 99
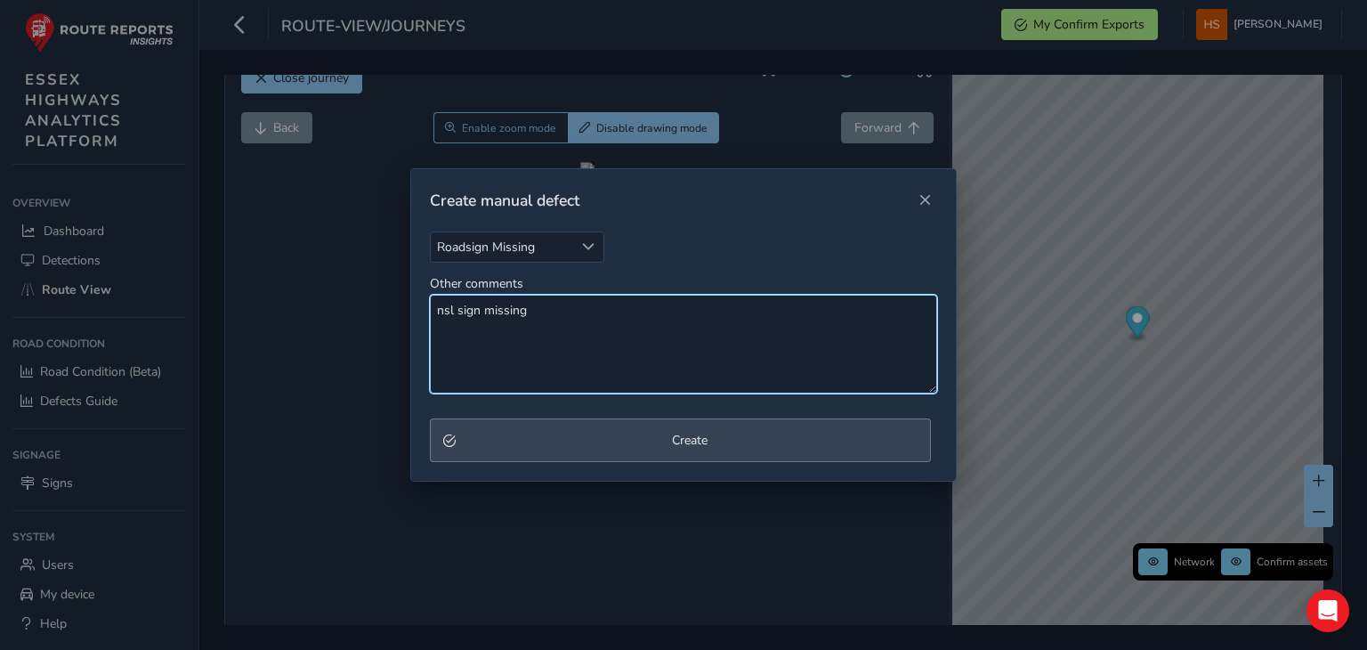
type textarea "nsl sign missing"
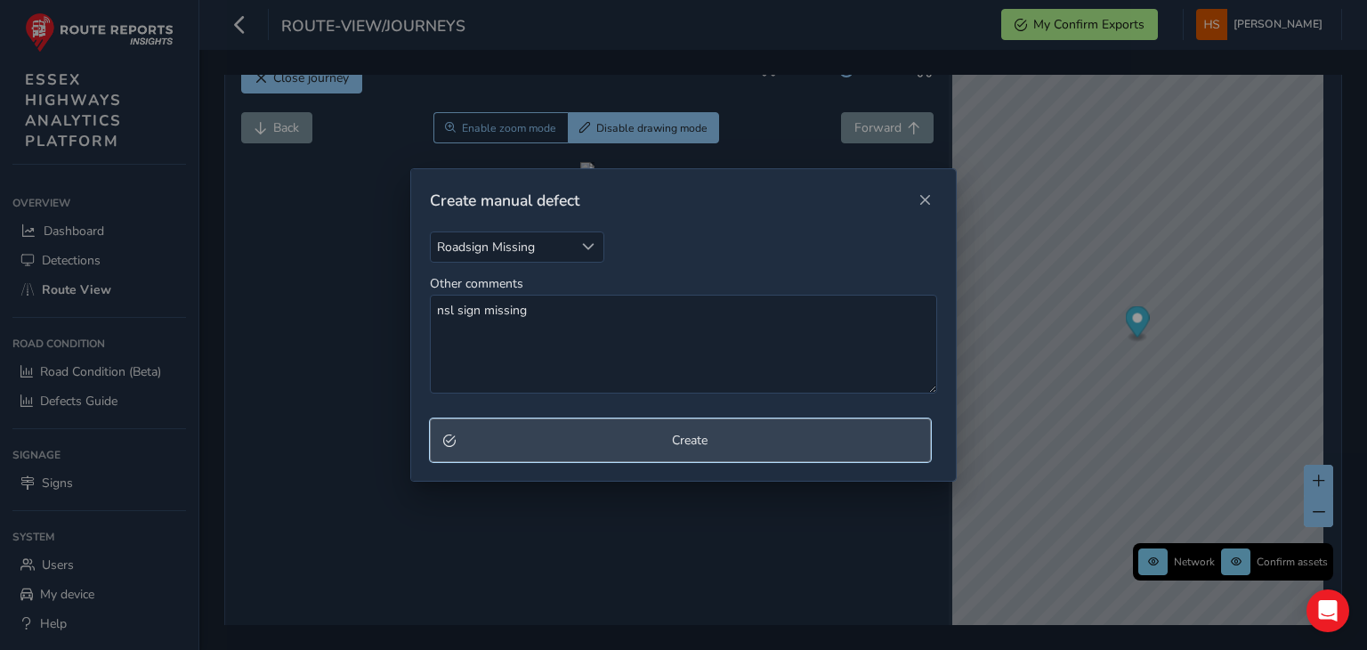
click at [528, 441] on span "Create" at bounding box center [690, 440] width 456 height 17
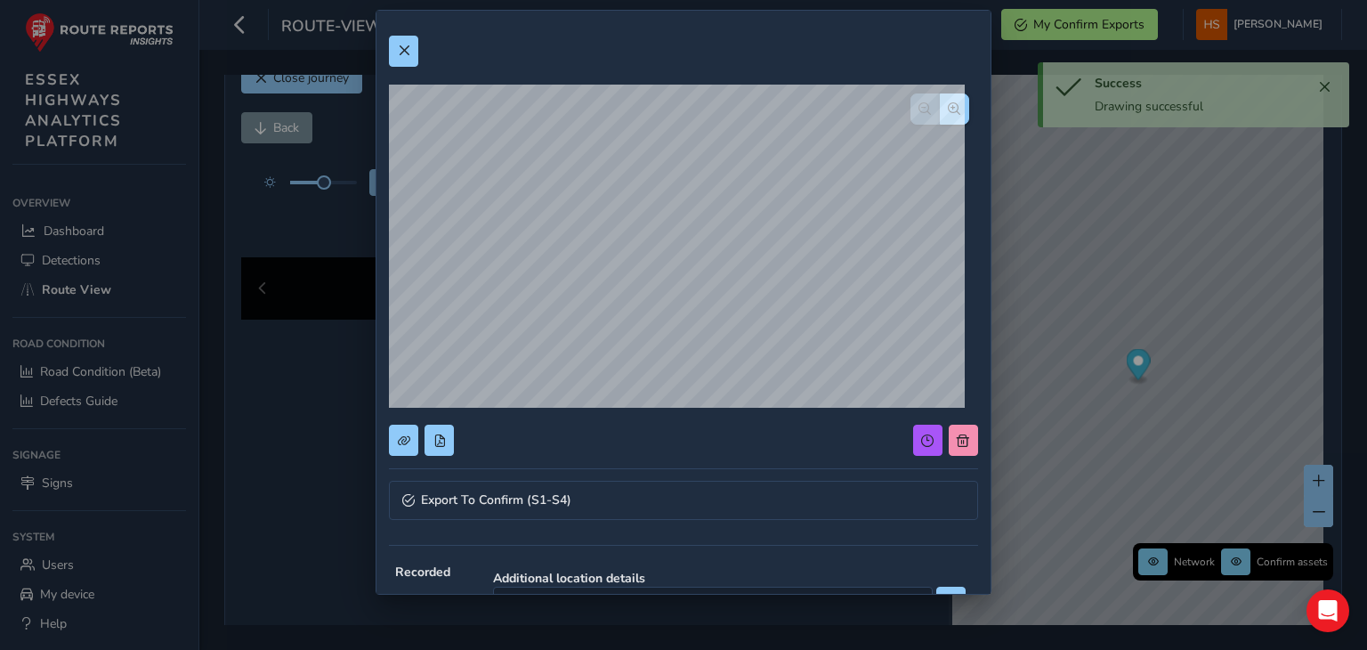
scroll to position [207, 0]
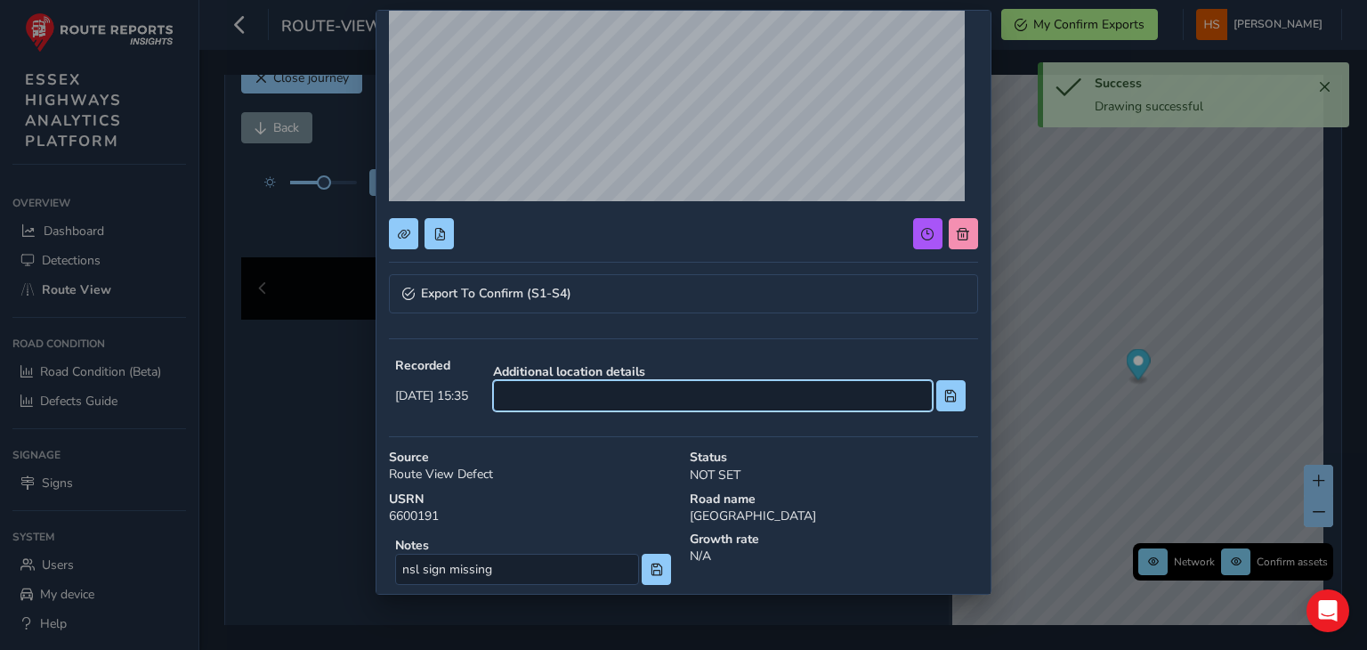
click at [808, 403] on input at bounding box center [713, 395] width 440 height 31
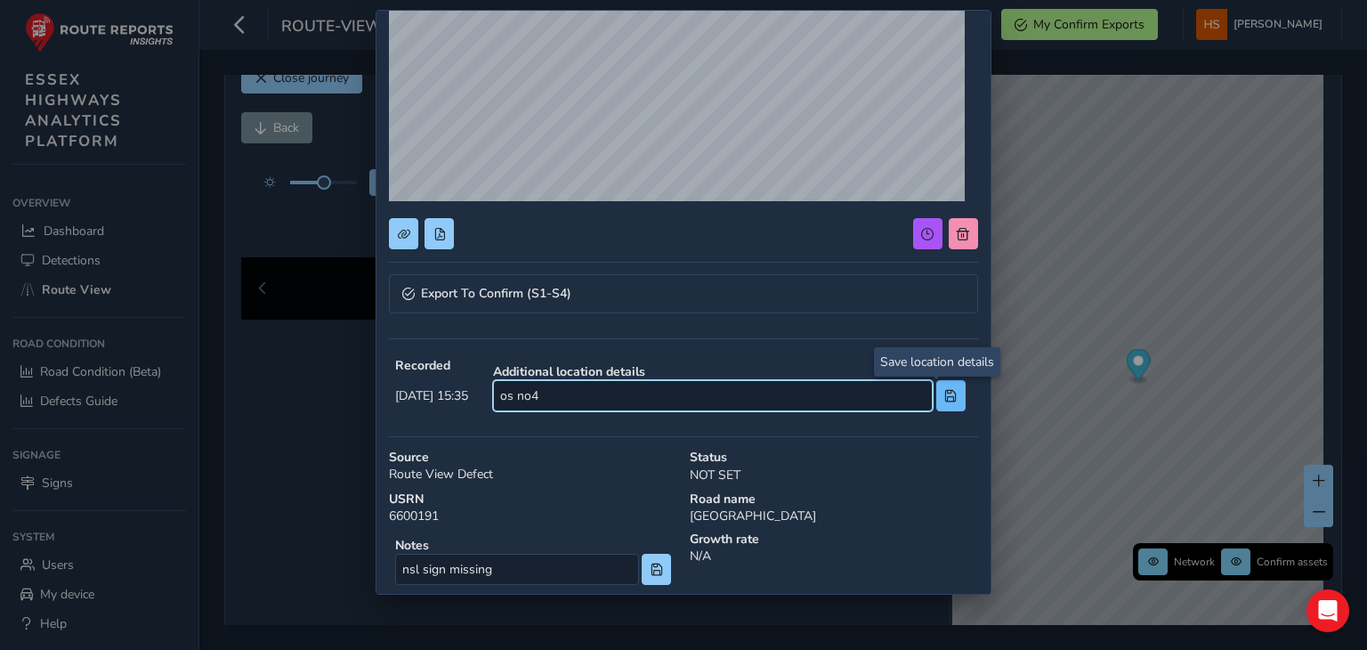
type input "os no4"
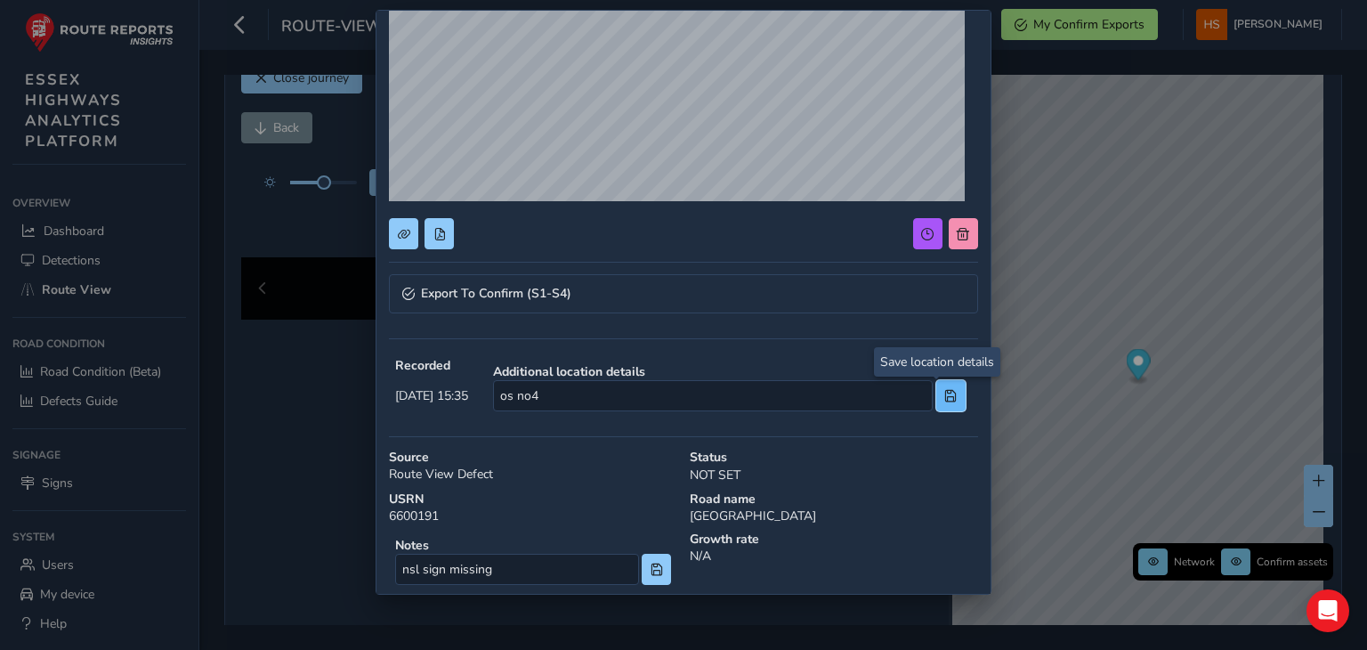
click at [937, 397] on button at bounding box center [951, 395] width 29 height 31
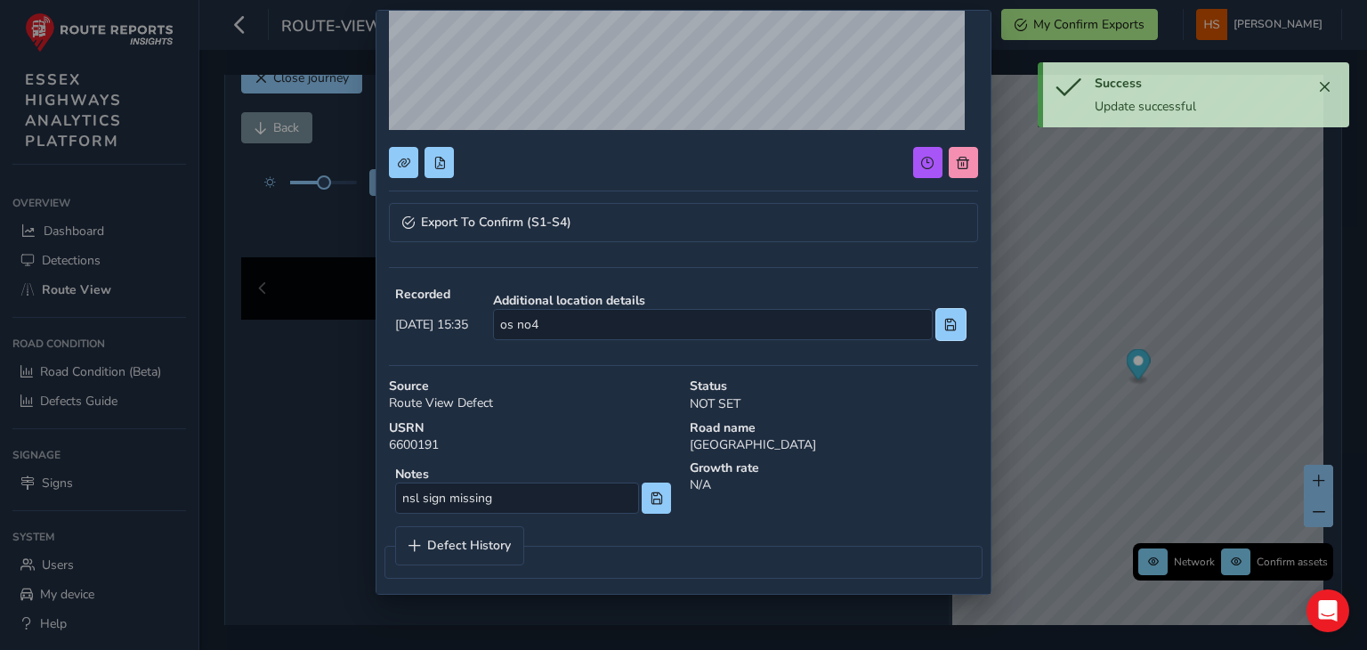
scroll to position [280, 0]
click at [666, 490] on div "Notes nsl sign missing" at bounding box center [533, 488] width 288 height 61
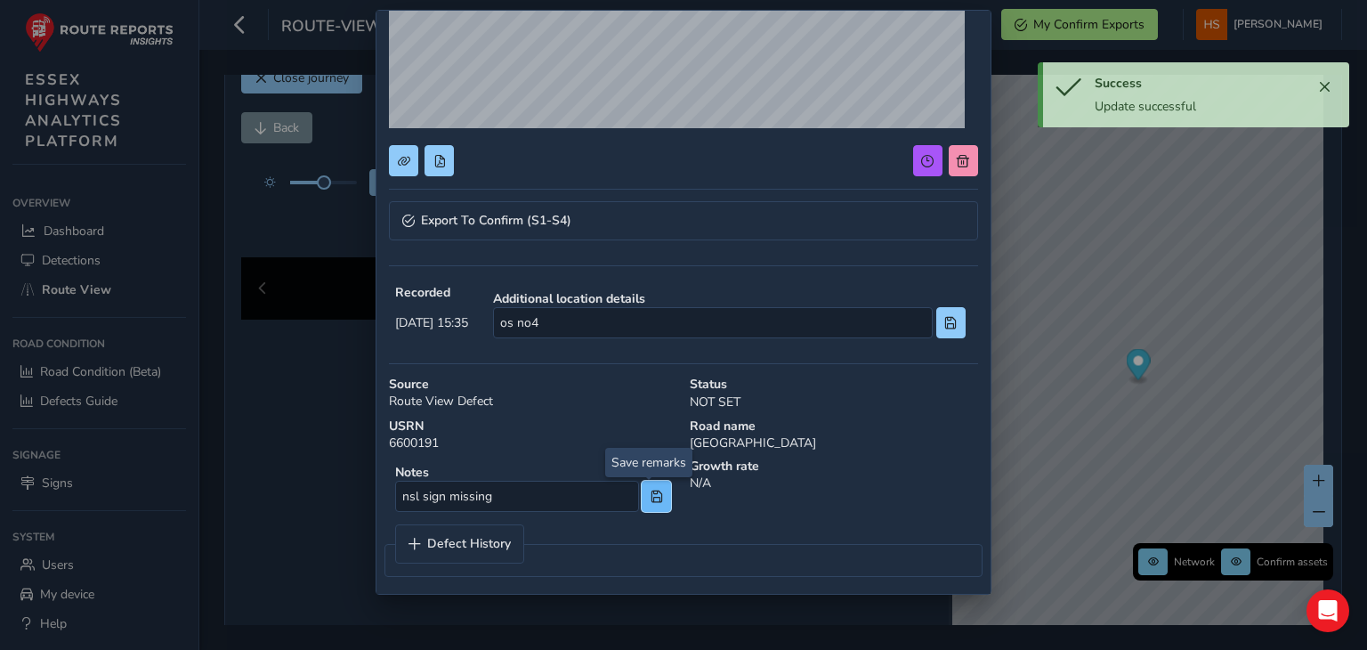
click at [655, 496] on span at bounding box center [657, 497] width 12 height 12
click at [615, 241] on div "Export To Confirm (S1-S4)" at bounding box center [683, 227] width 588 height 52
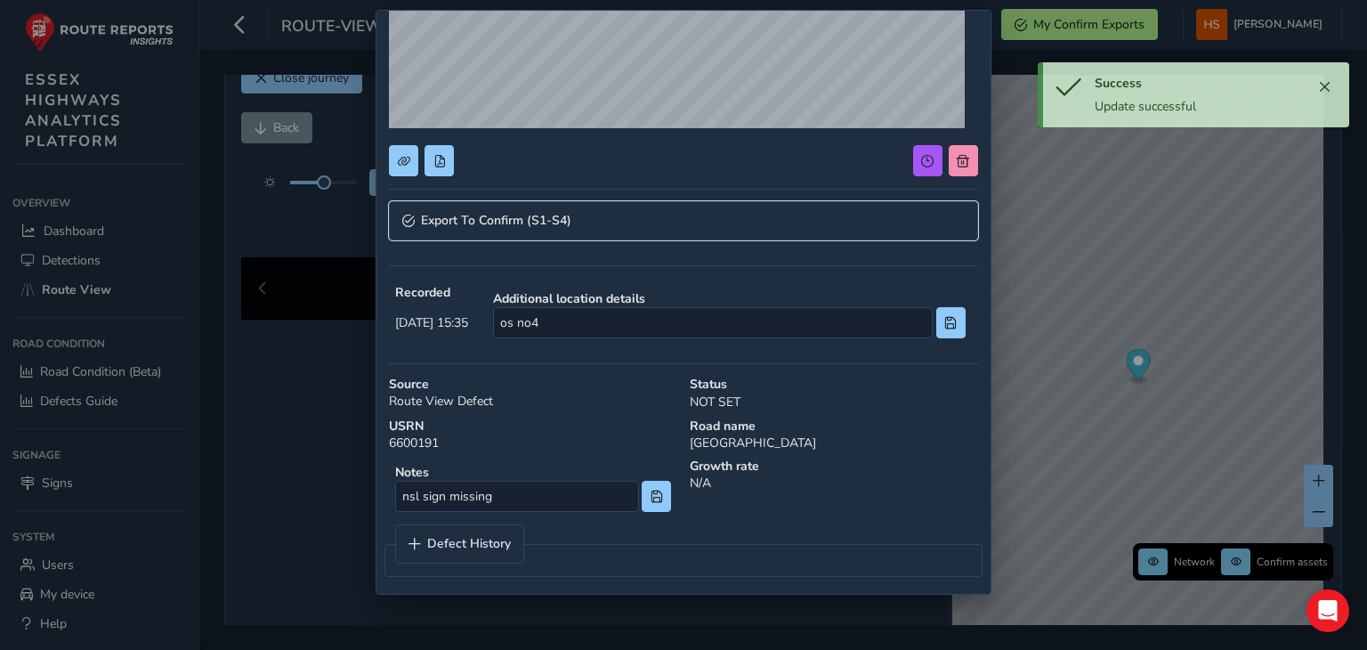
click at [608, 221] on link "Export To Confirm (S1-S4)" at bounding box center [683, 220] width 588 height 39
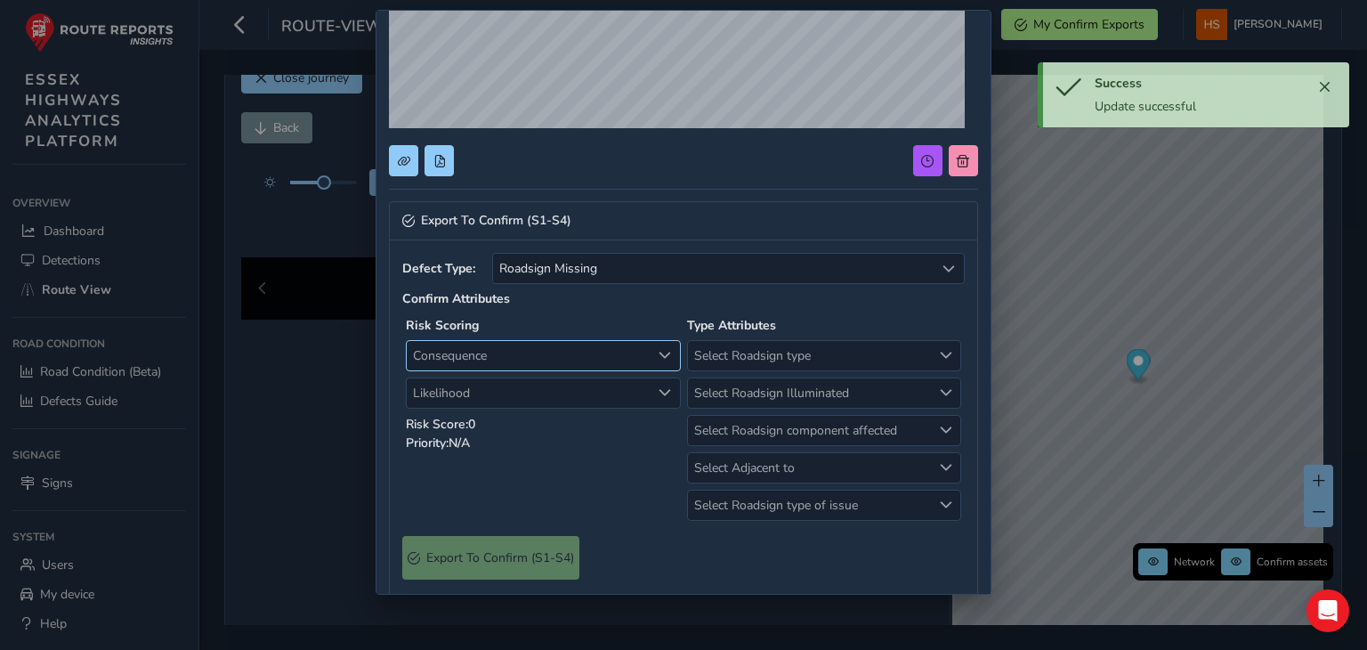
click at [520, 349] on span "Consequence" at bounding box center [529, 355] width 244 height 29
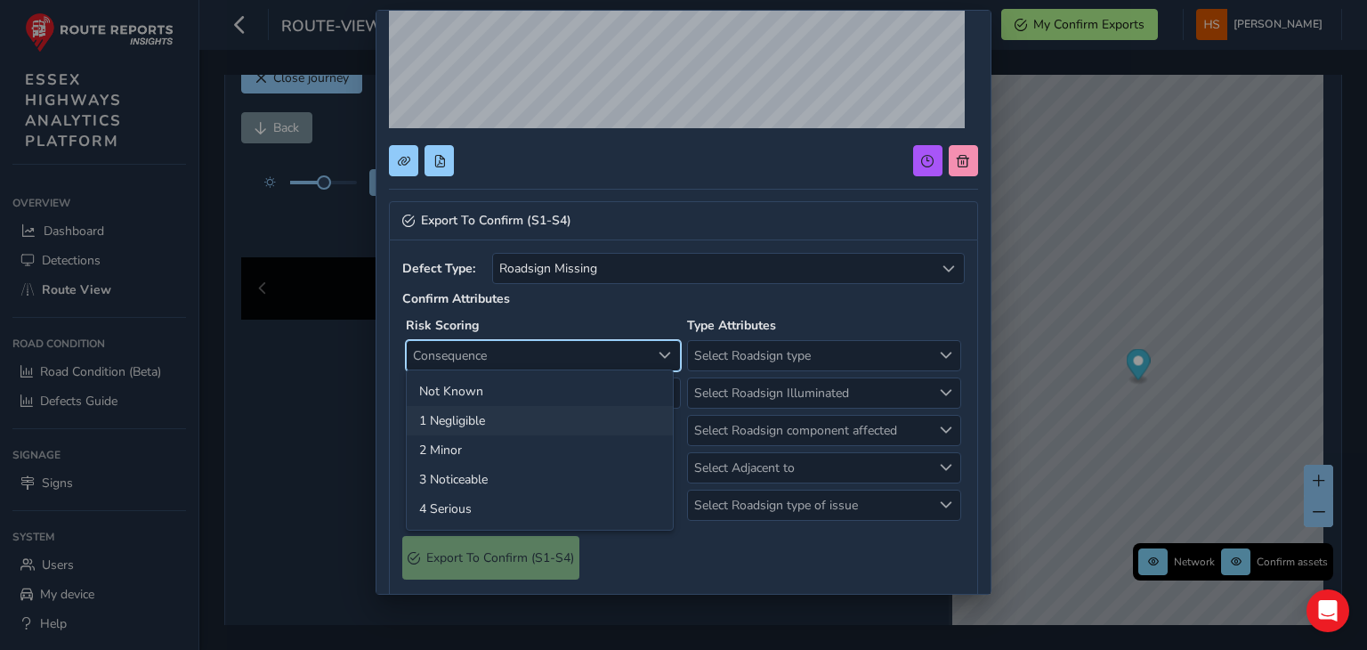
click at [502, 410] on li "1 Negligible" at bounding box center [540, 420] width 266 height 29
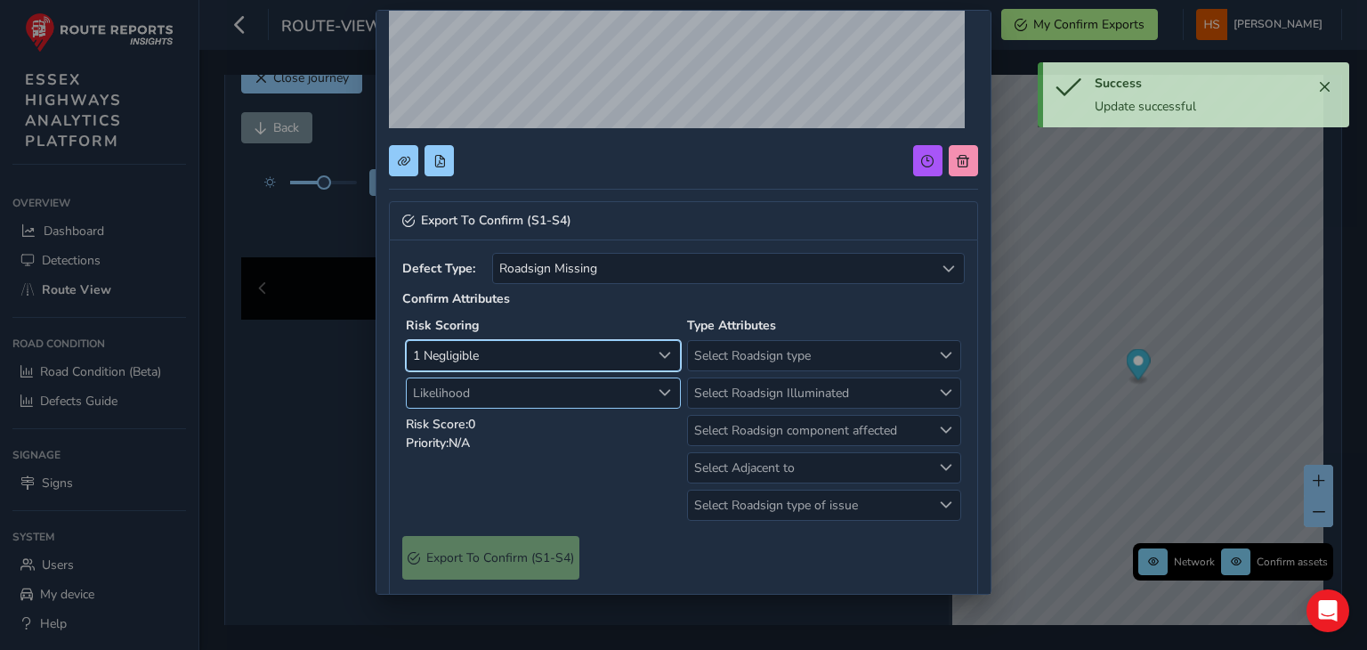
click at [504, 389] on span "Likelihood" at bounding box center [529, 392] width 244 height 29
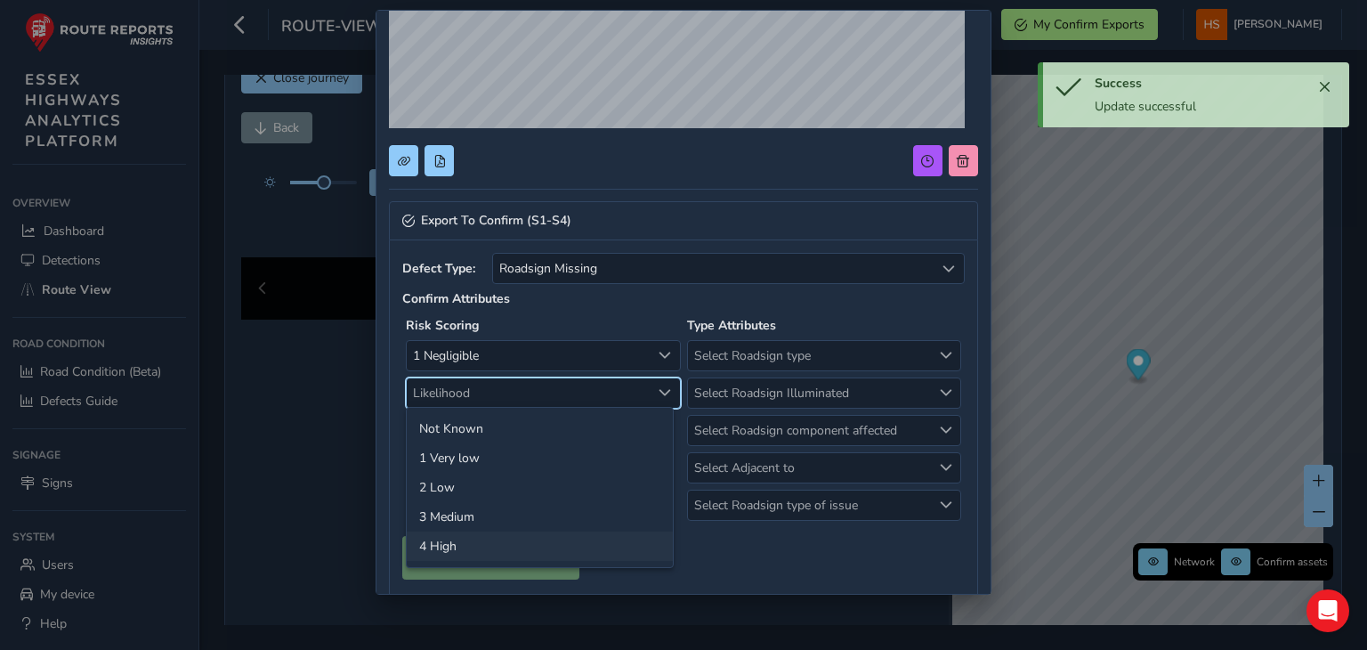
click at [478, 544] on li "4 High" at bounding box center [540, 545] width 266 height 29
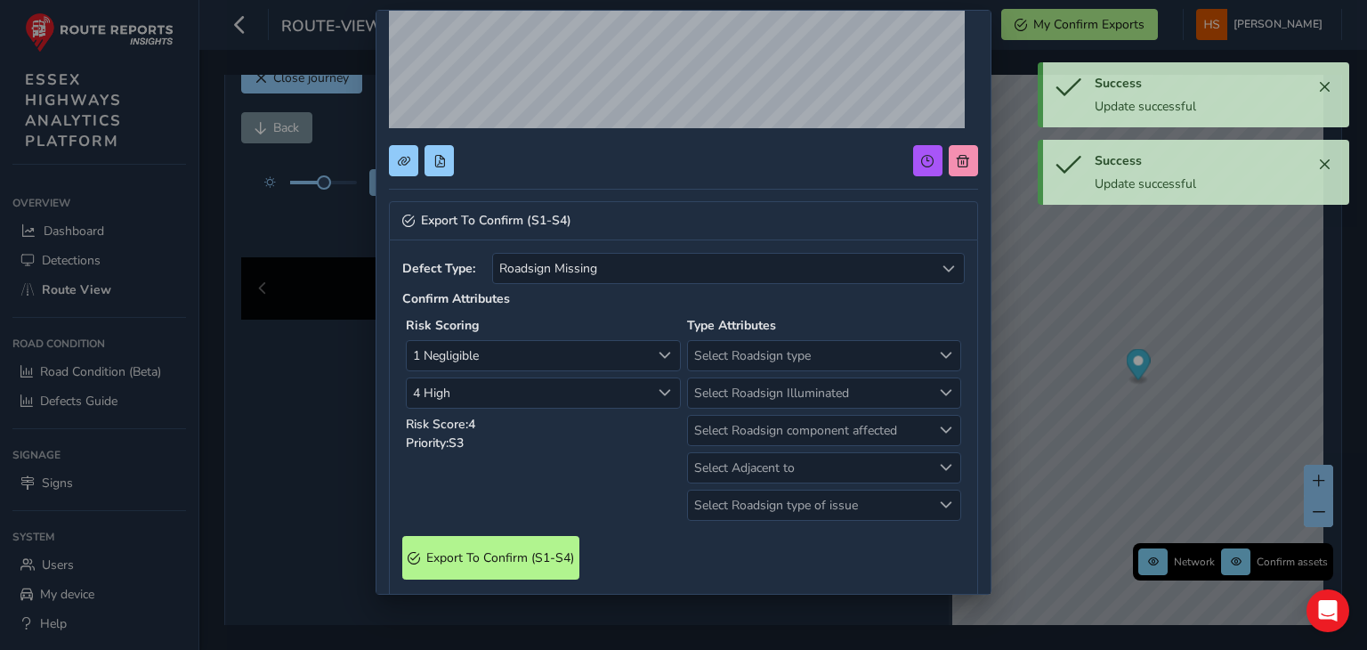
click at [750, 373] on div "Select Roadsign type Select Roadsign type Select Roadsign Illuminated Select Ro…" at bounding box center [824, 430] width 275 height 181
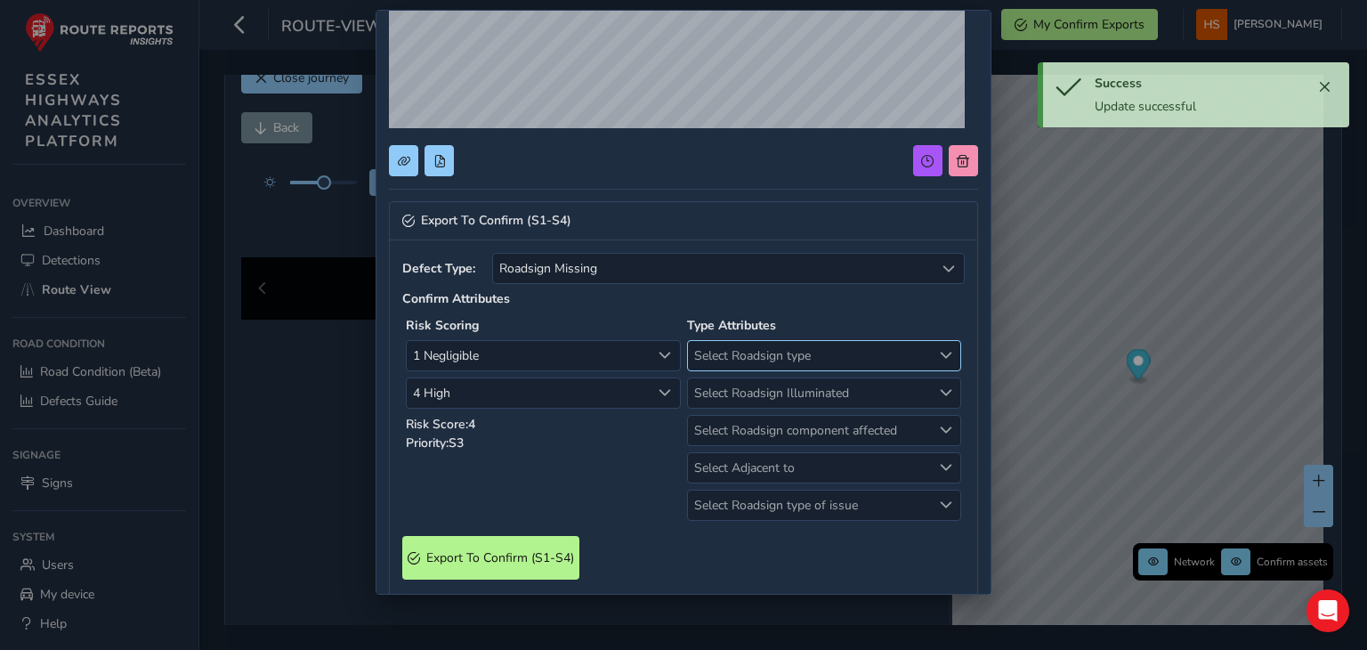
click at [764, 352] on span "Select Roadsign type" at bounding box center [810, 355] width 244 height 29
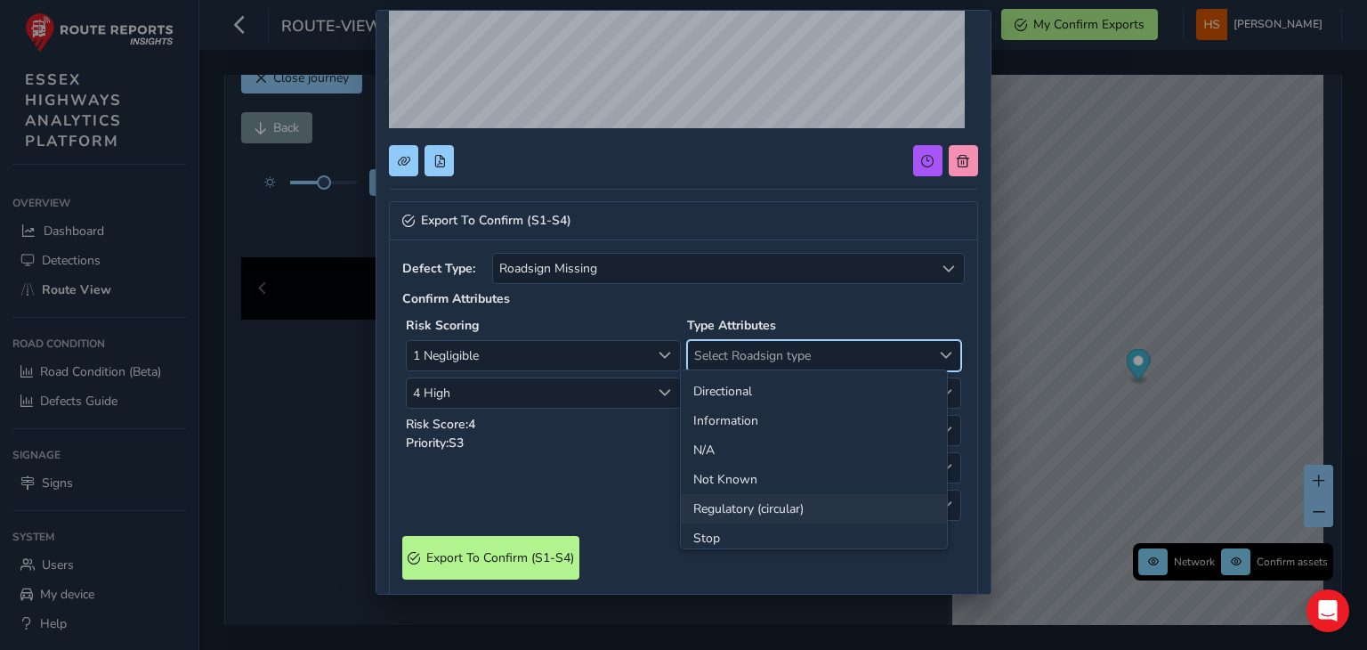
click at [775, 504] on li "Regulatory (circular)" at bounding box center [814, 508] width 266 height 29
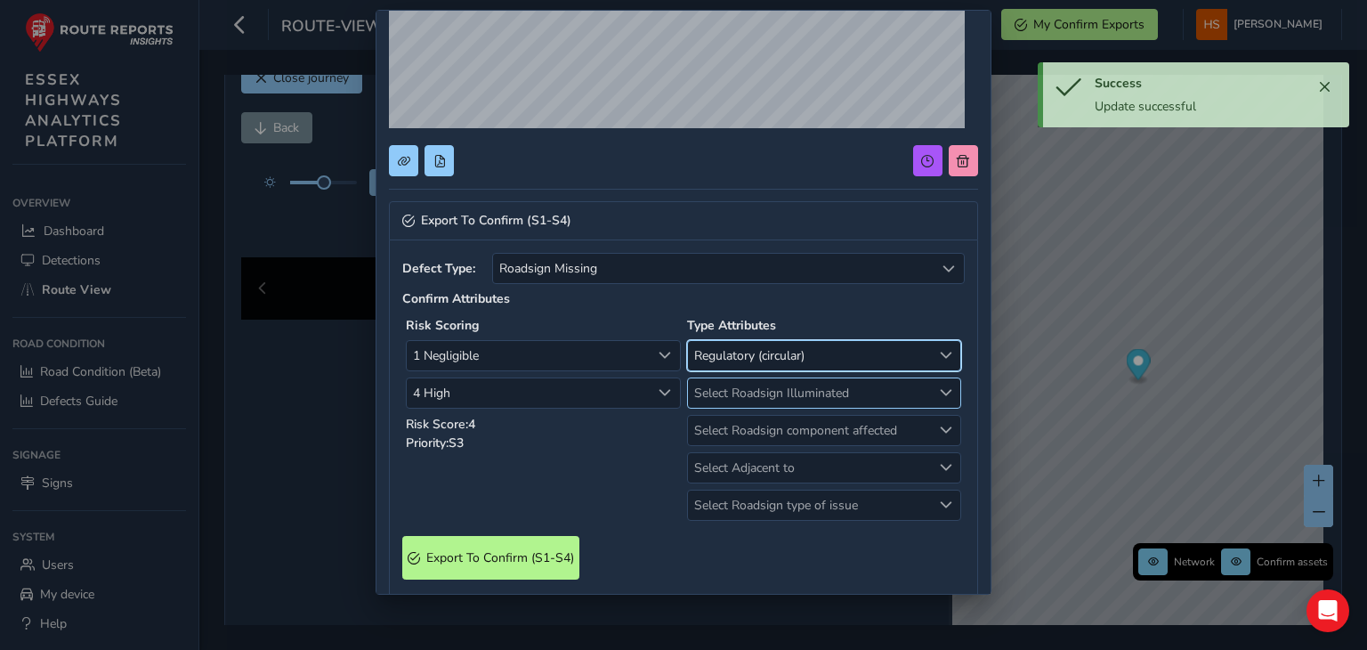
click at [748, 388] on span "Select Roadsign Illuminated" at bounding box center [810, 392] width 244 height 29
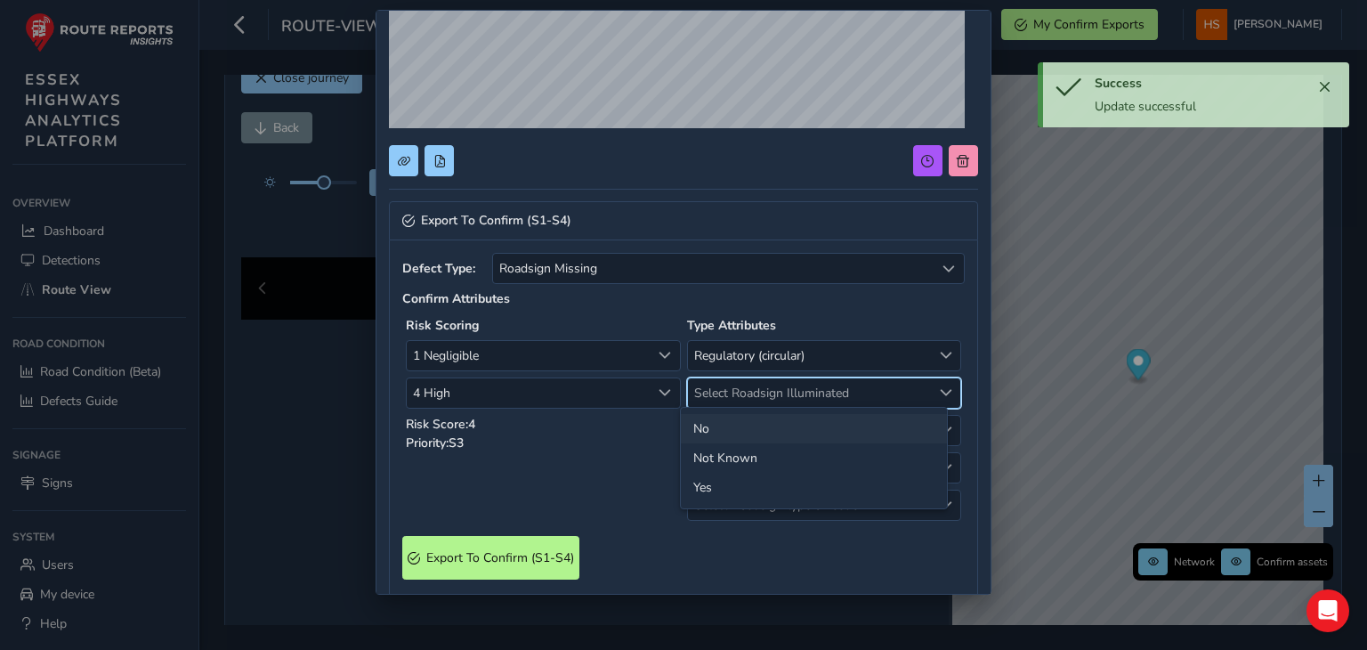
click at [722, 437] on li "No" at bounding box center [814, 428] width 266 height 29
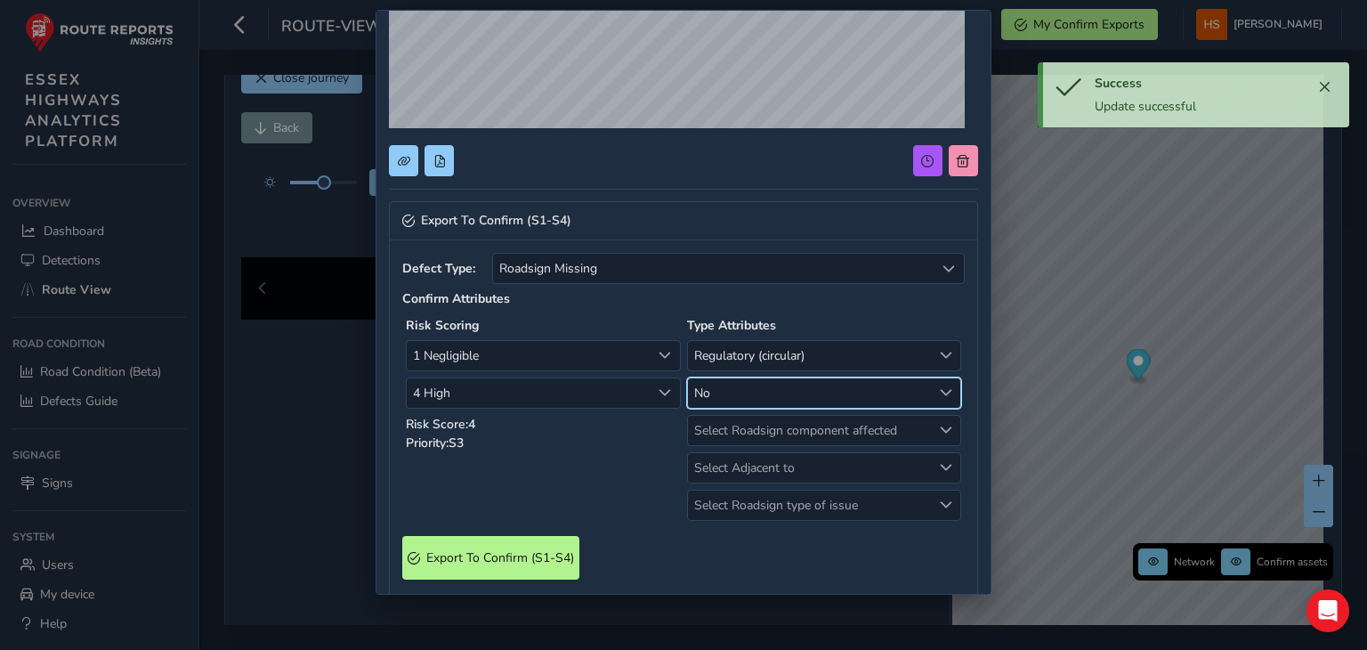
click at [722, 437] on span "Select Roadsign component affected" at bounding box center [810, 430] width 244 height 29
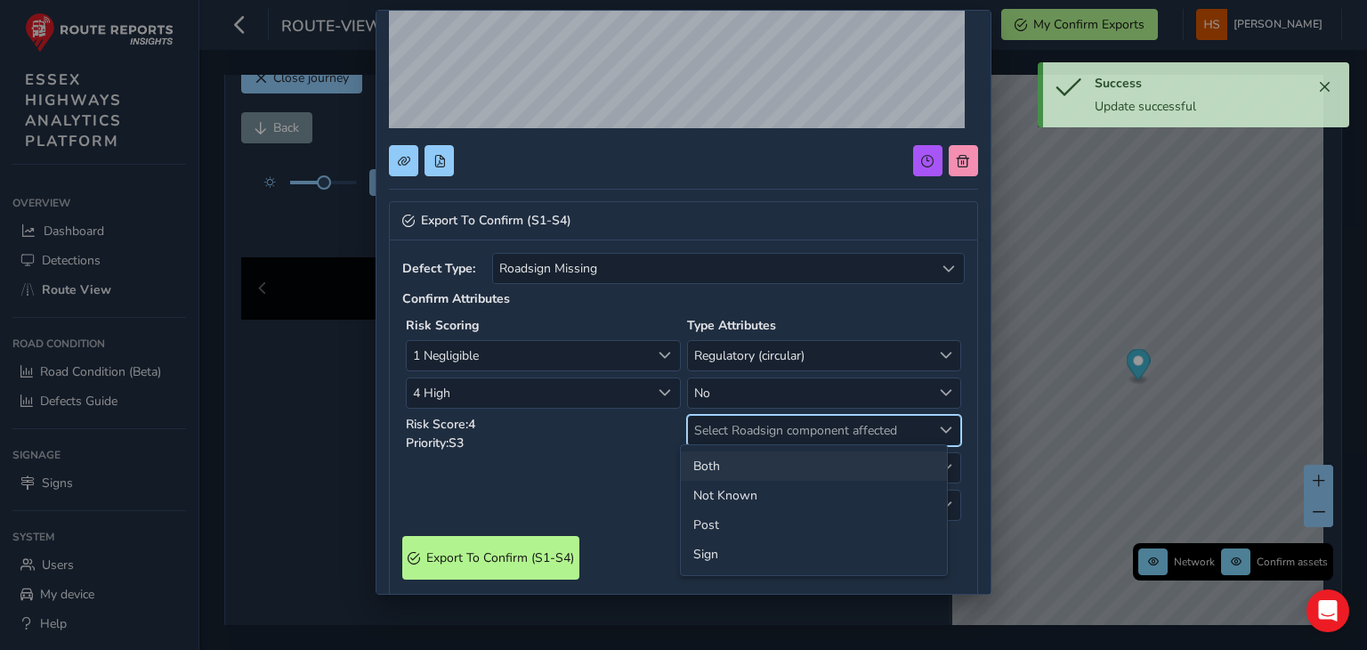
click at [741, 471] on li "Both" at bounding box center [814, 465] width 266 height 29
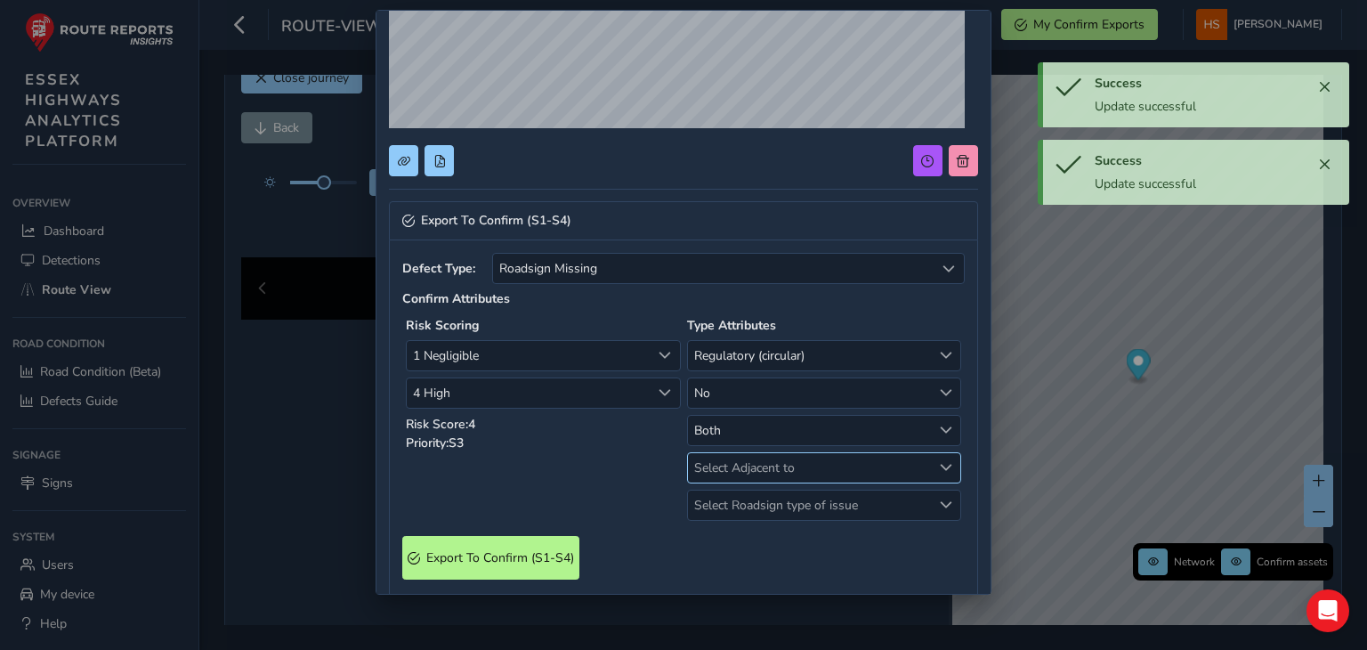
click at [742, 467] on span "Select Adjacent to" at bounding box center [810, 467] width 244 height 29
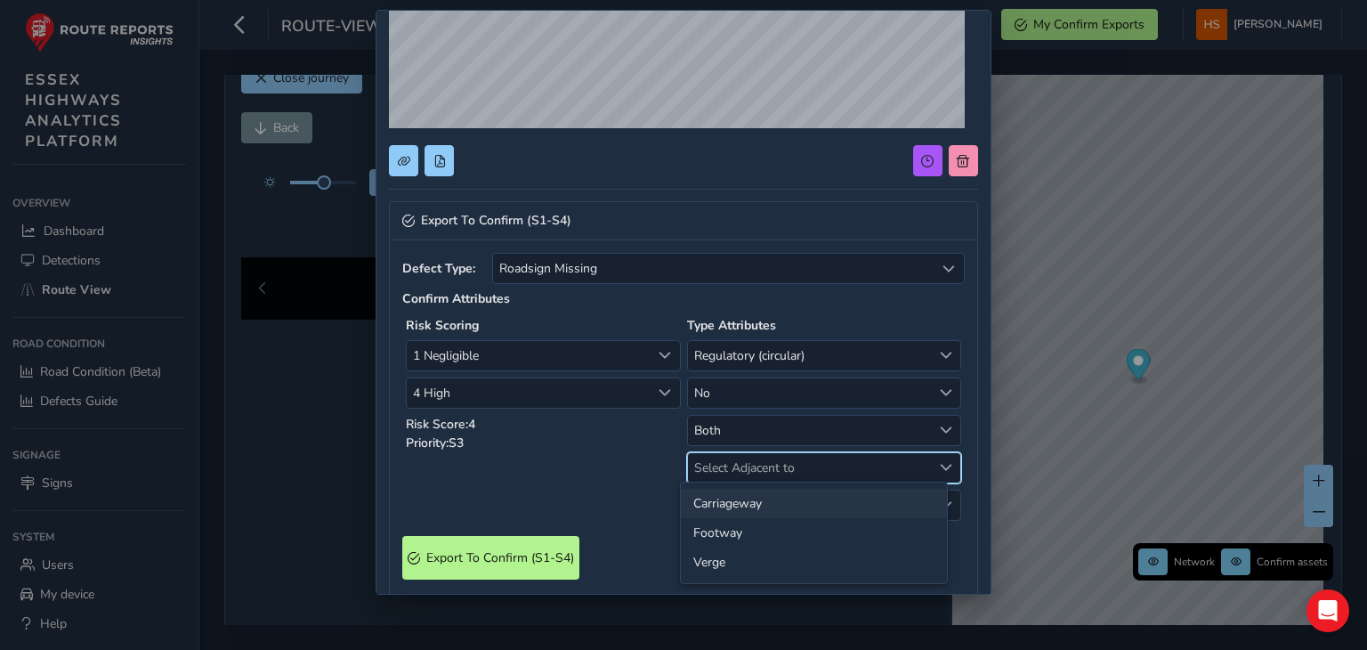
click at [746, 514] on li "Carriageway" at bounding box center [814, 503] width 266 height 29
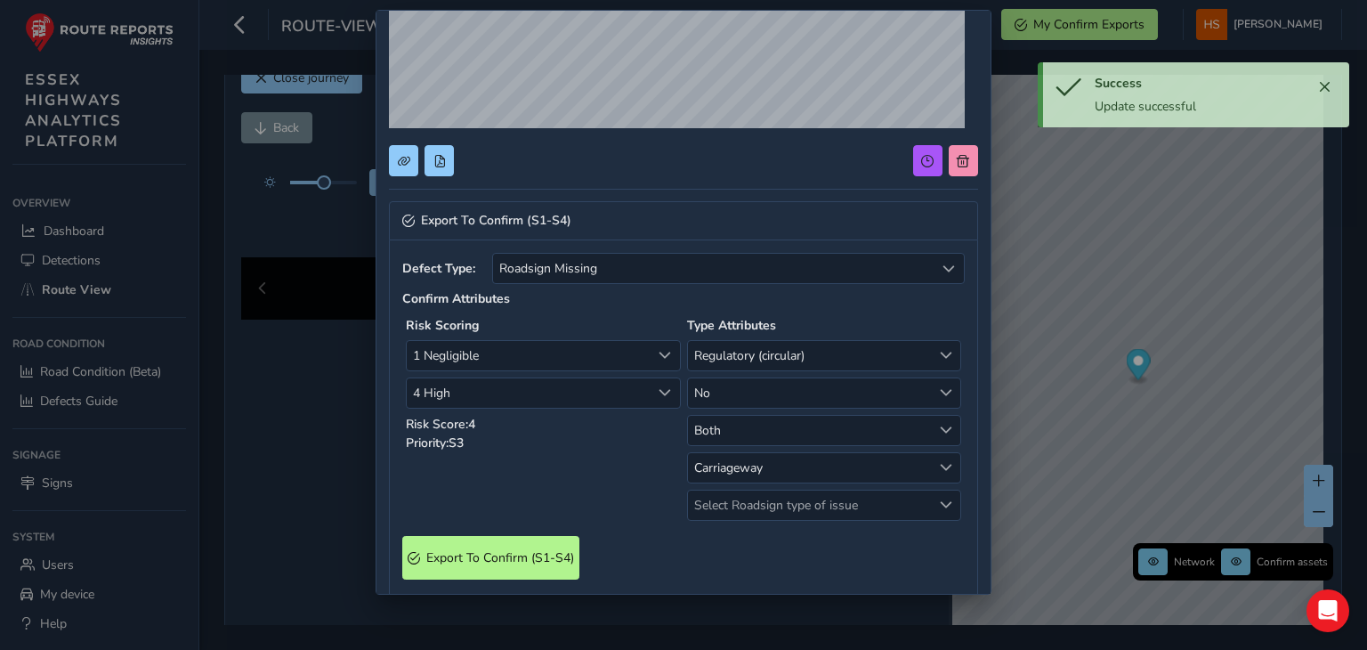
click at [746, 514] on span "Select Roadsign type of issue" at bounding box center [810, 505] width 244 height 29
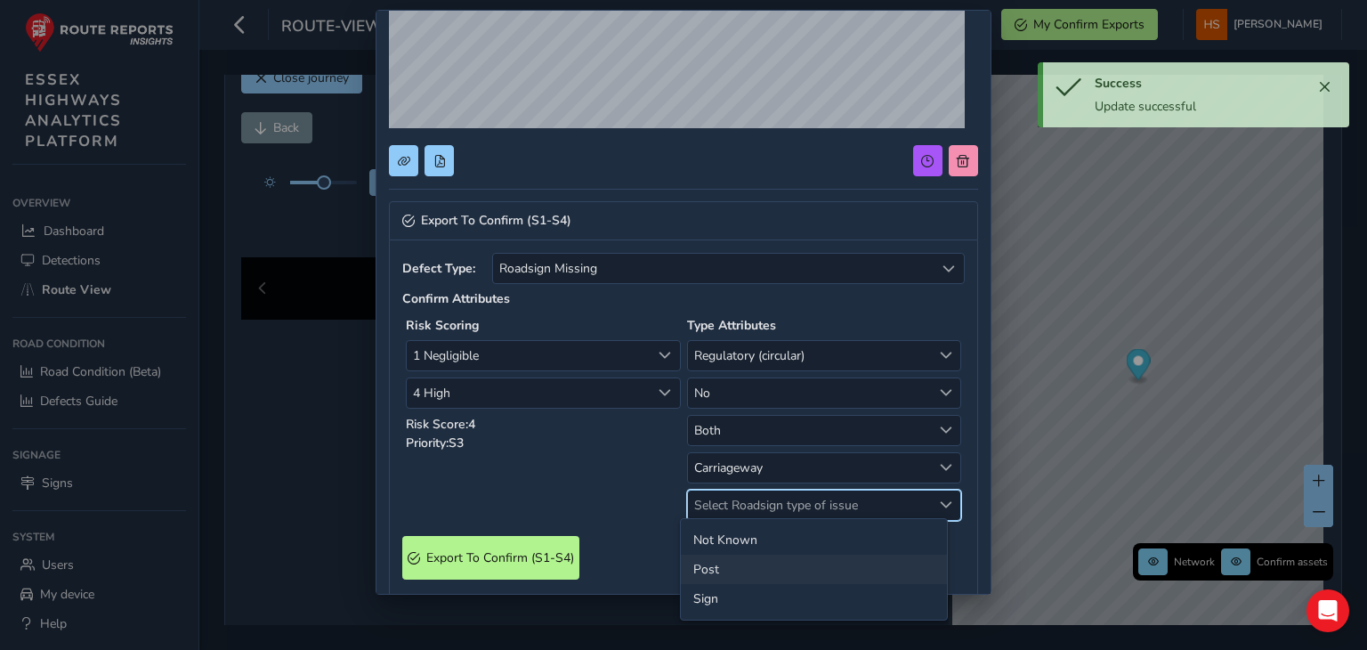
click at [734, 556] on li "Post" at bounding box center [814, 569] width 266 height 29
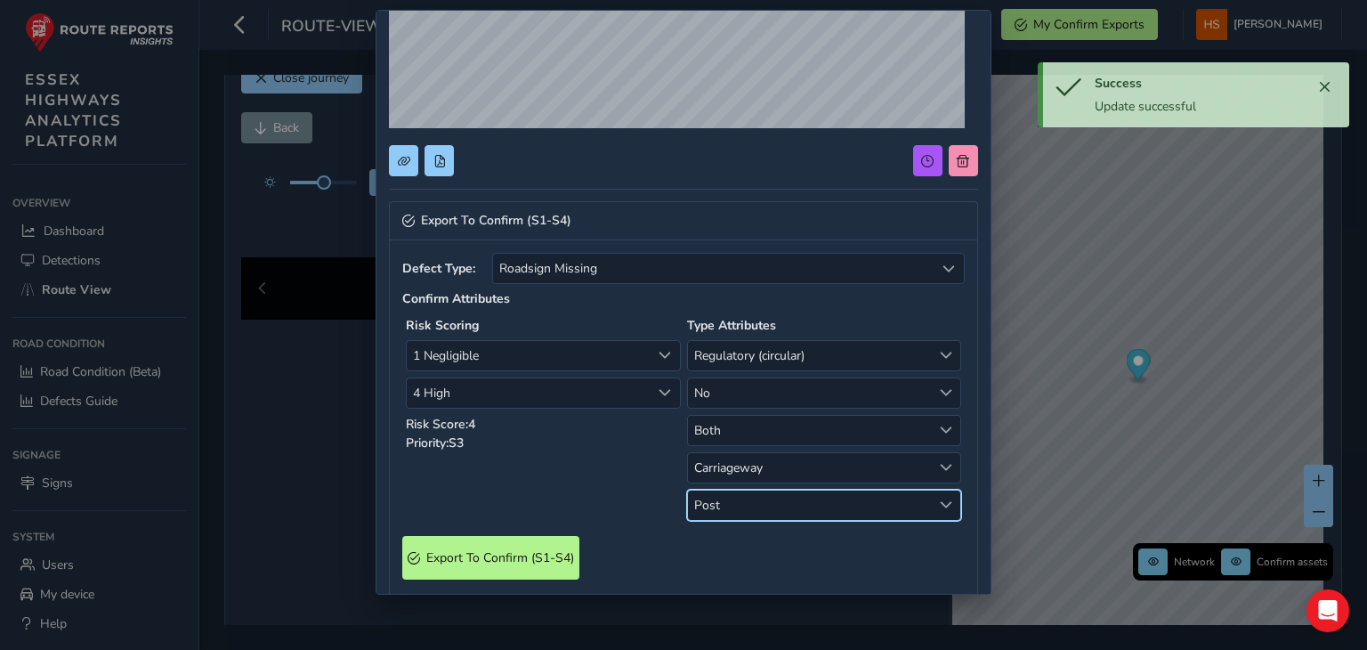
scroll to position [446, 0]
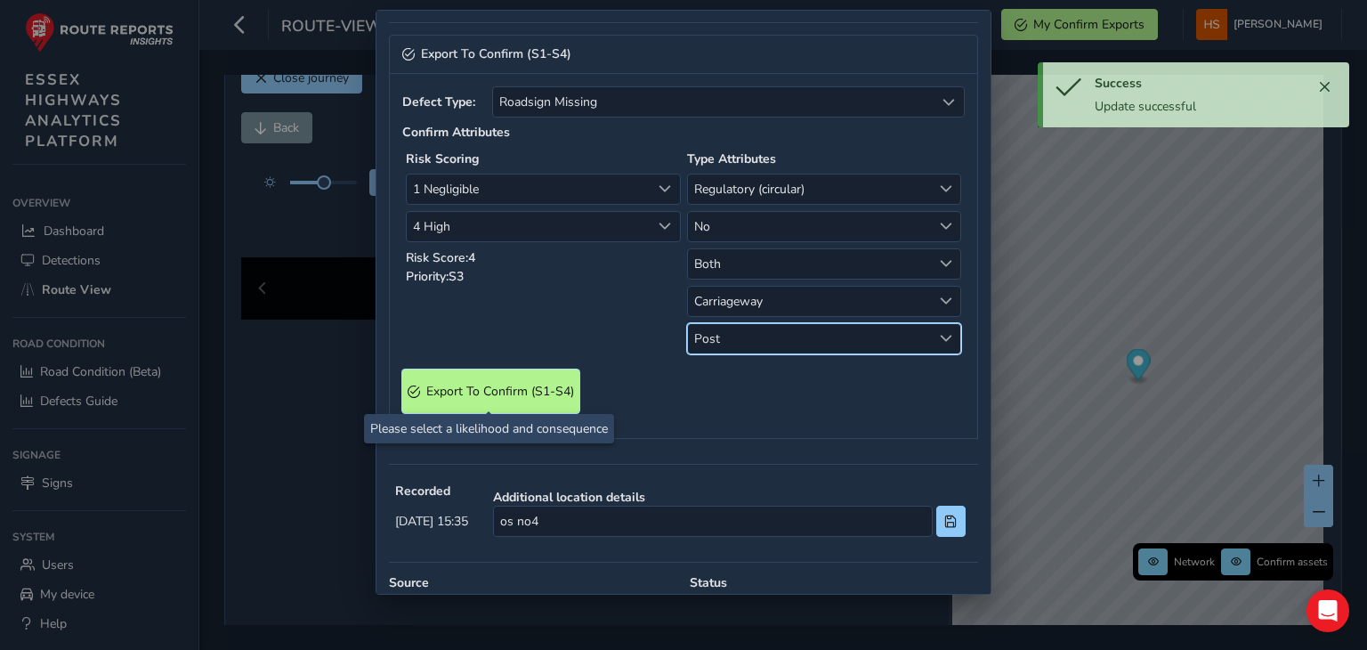
click at [539, 383] on span "Export To Confirm (S1-S4)" at bounding box center [500, 391] width 148 height 17
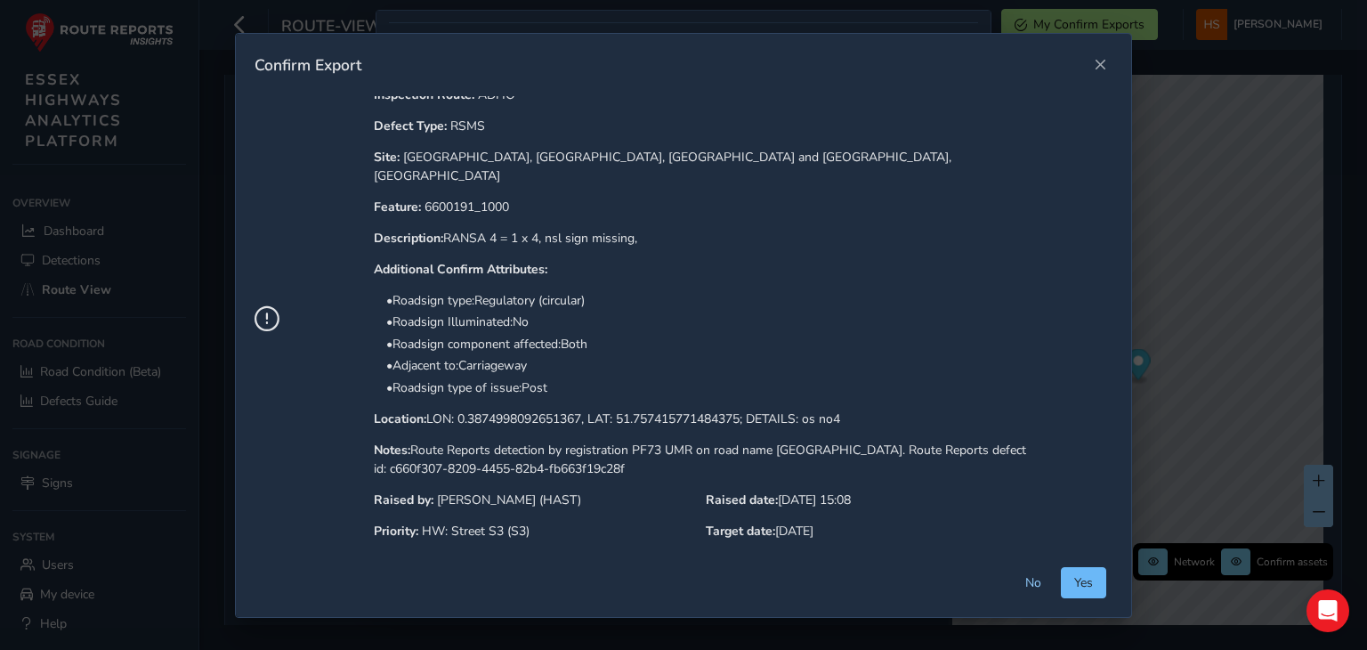
click at [1075, 585] on button "Yes" at bounding box center [1083, 582] width 45 height 31
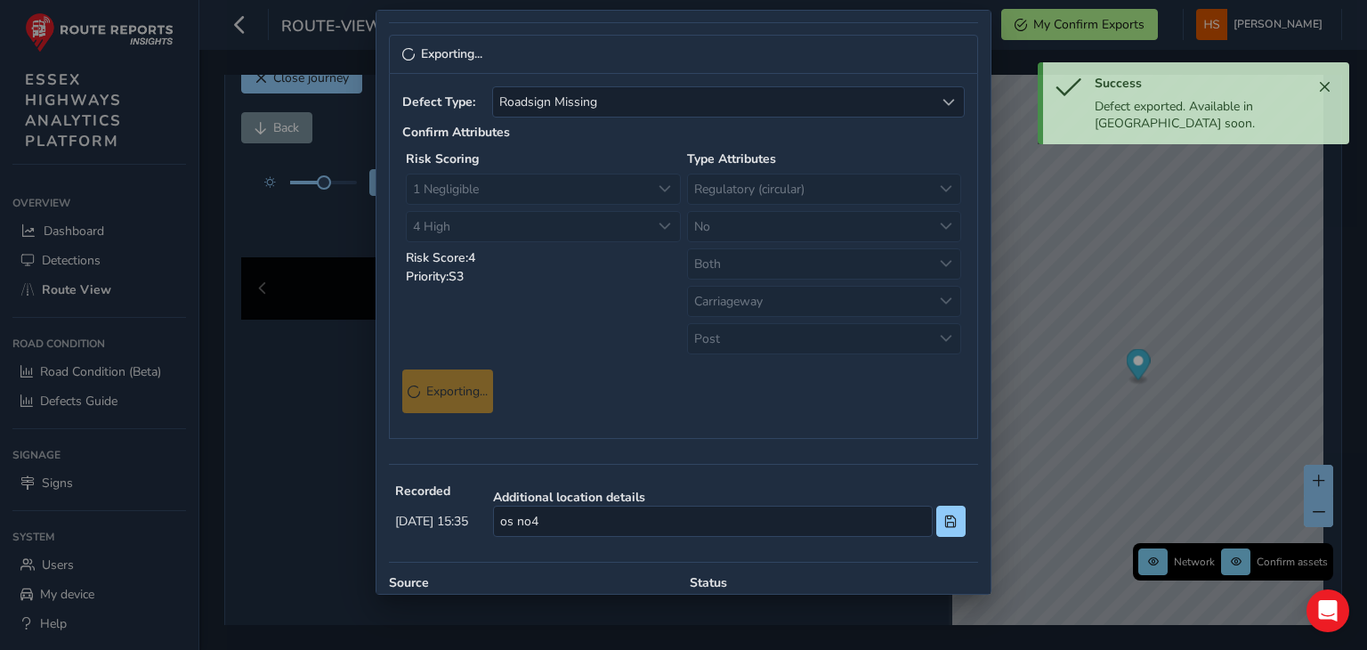
scroll to position [0, 0]
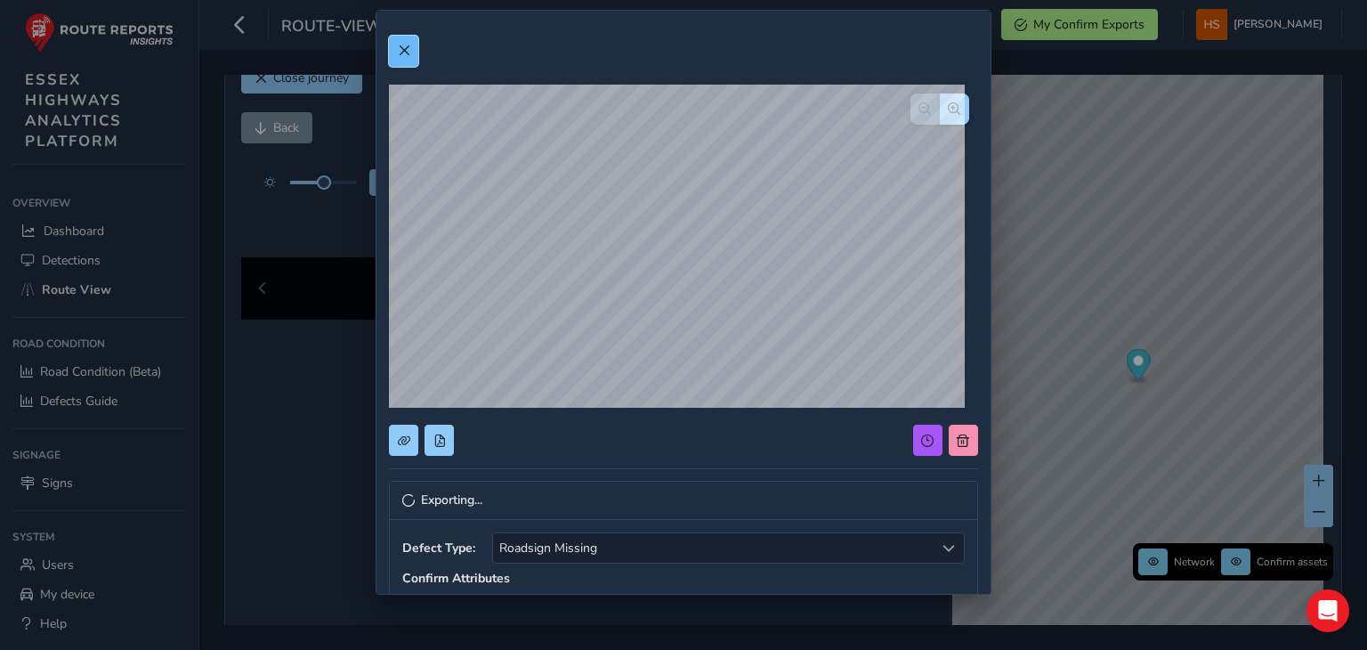
click at [416, 42] on button at bounding box center [403, 51] width 29 height 31
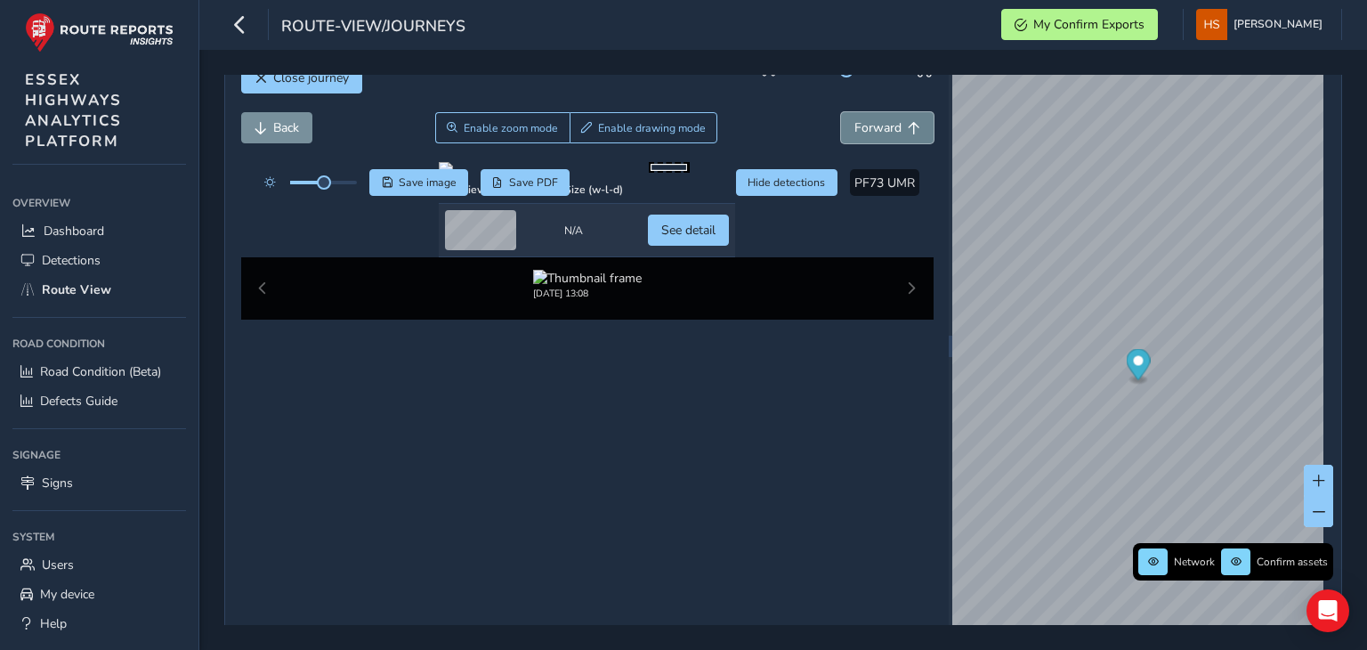
click at [855, 126] on span "Forward" at bounding box center [878, 127] width 47 height 17
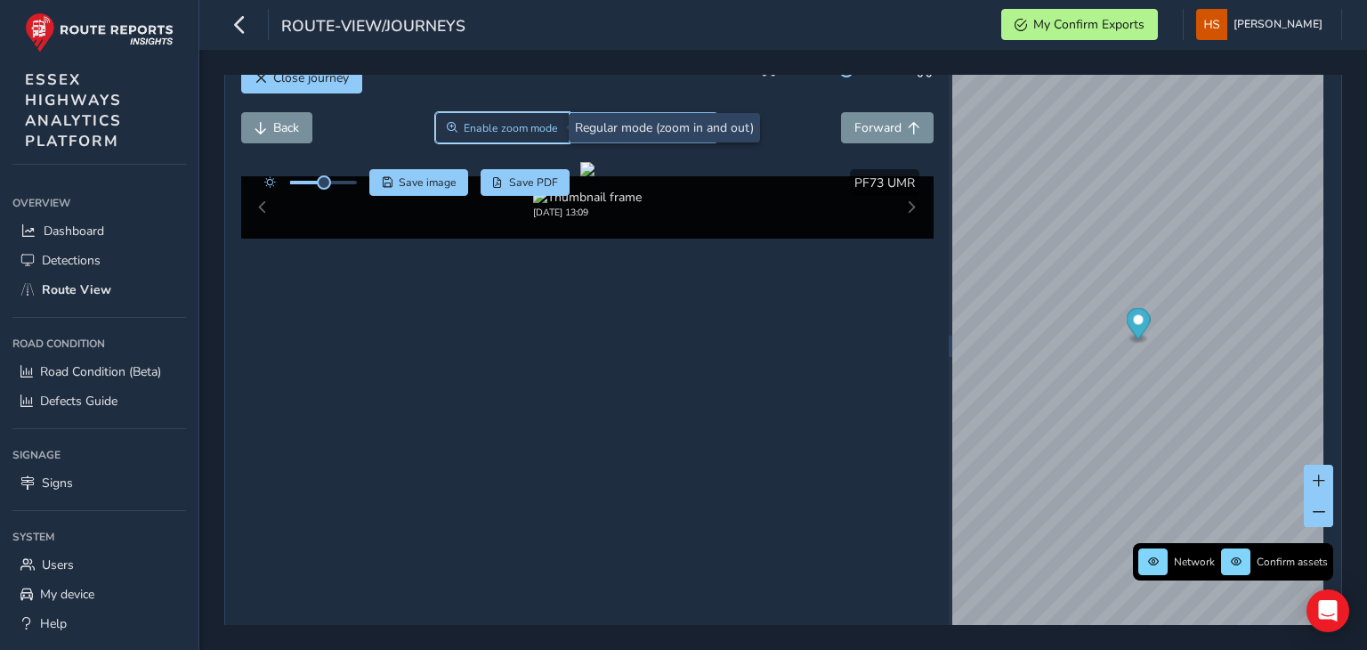
click at [537, 127] on span "Enable zoom mode" at bounding box center [511, 128] width 94 height 14
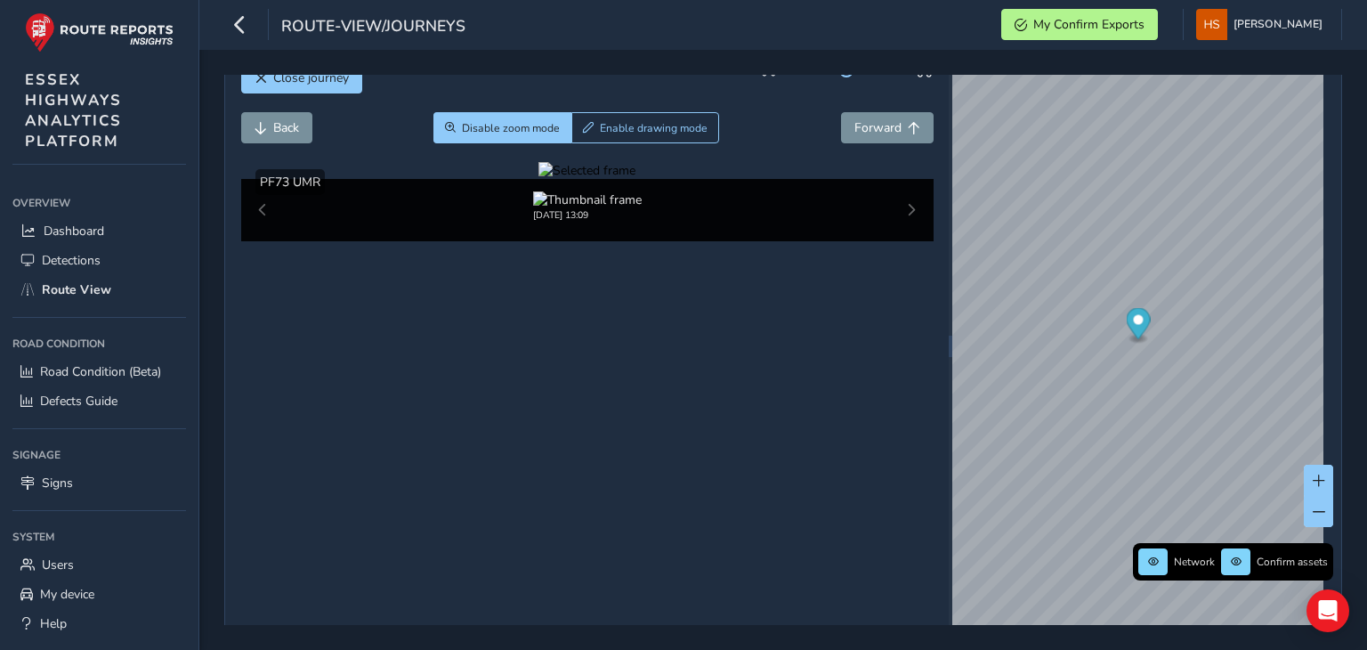
click at [539, 179] on div at bounding box center [587, 170] width 97 height 17
click at [874, 130] on span "Forward" at bounding box center [878, 127] width 47 height 17
